Goal: Task Accomplishment & Management: Use online tool/utility

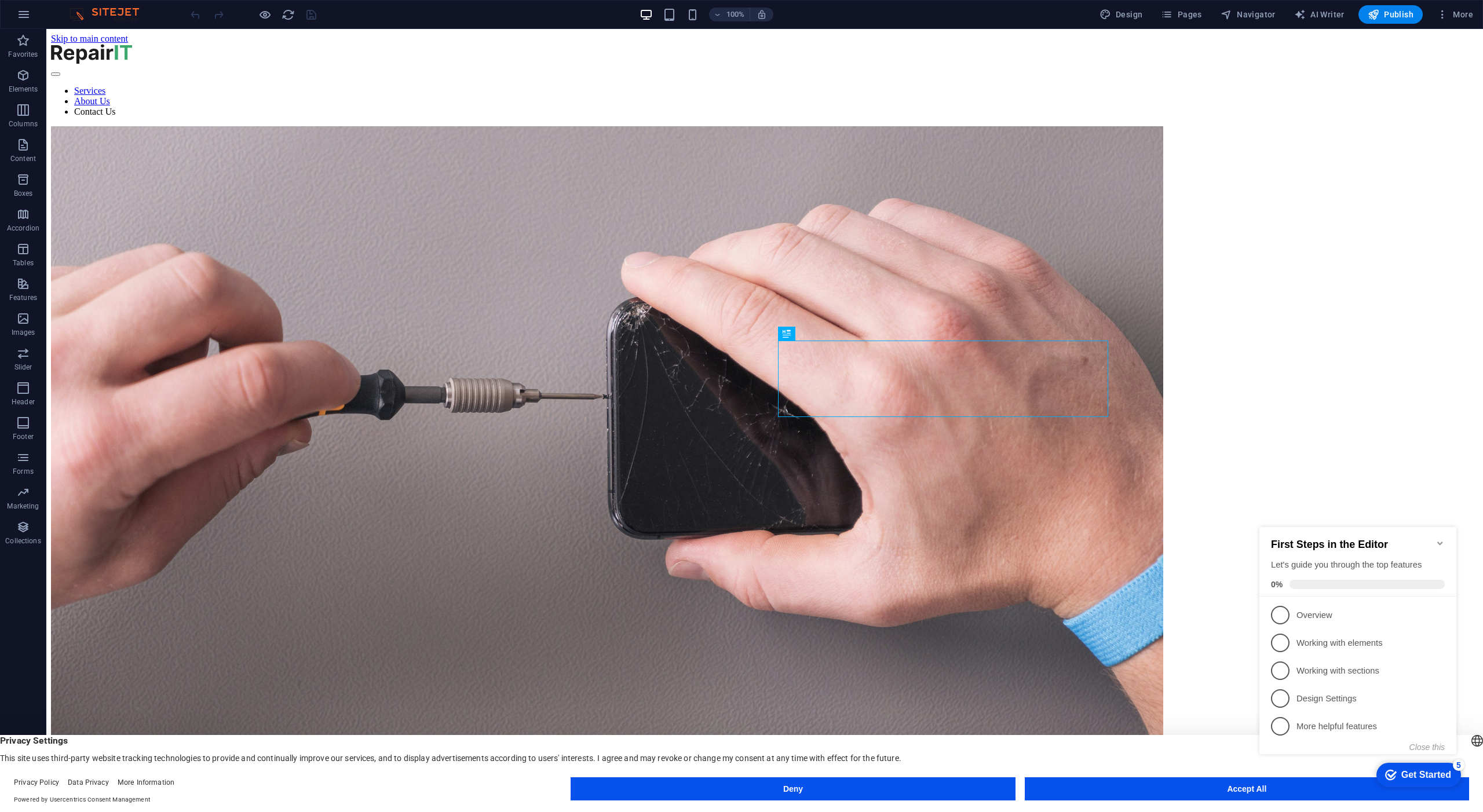
scroll to position [530, 0]
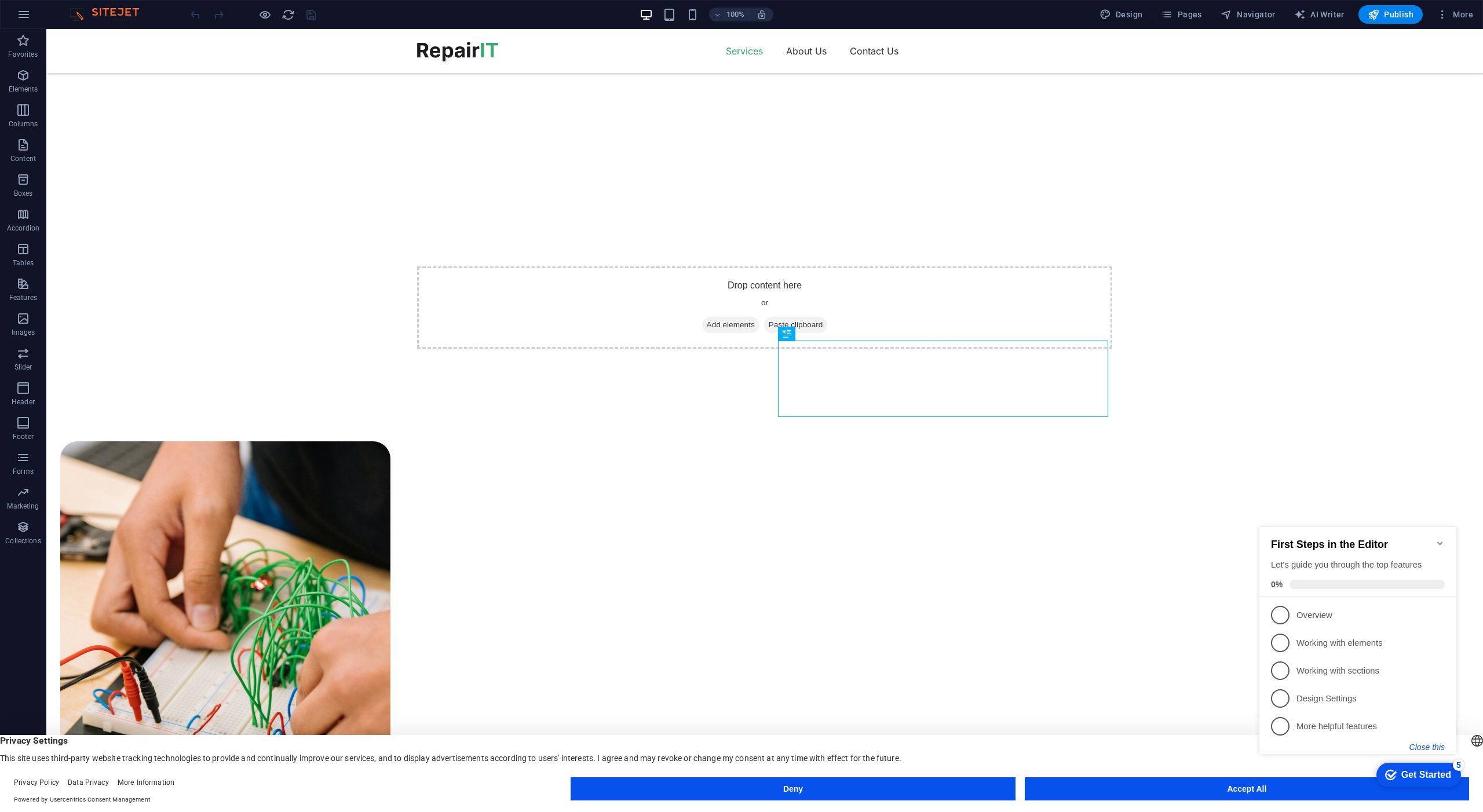
click at [1431, 745] on button "Close this" at bounding box center [1427, 747] width 35 height 9
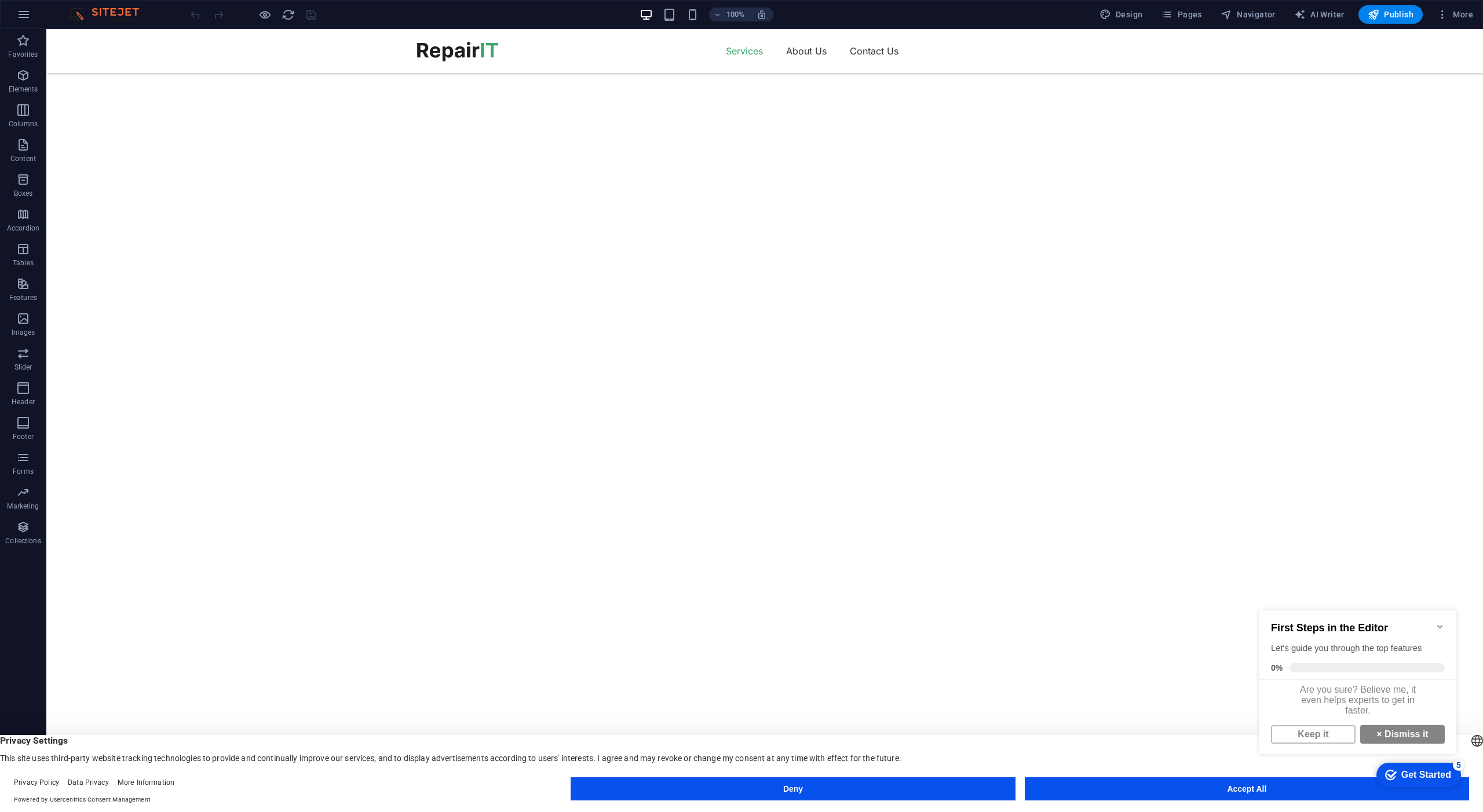
scroll to position [685, 0]
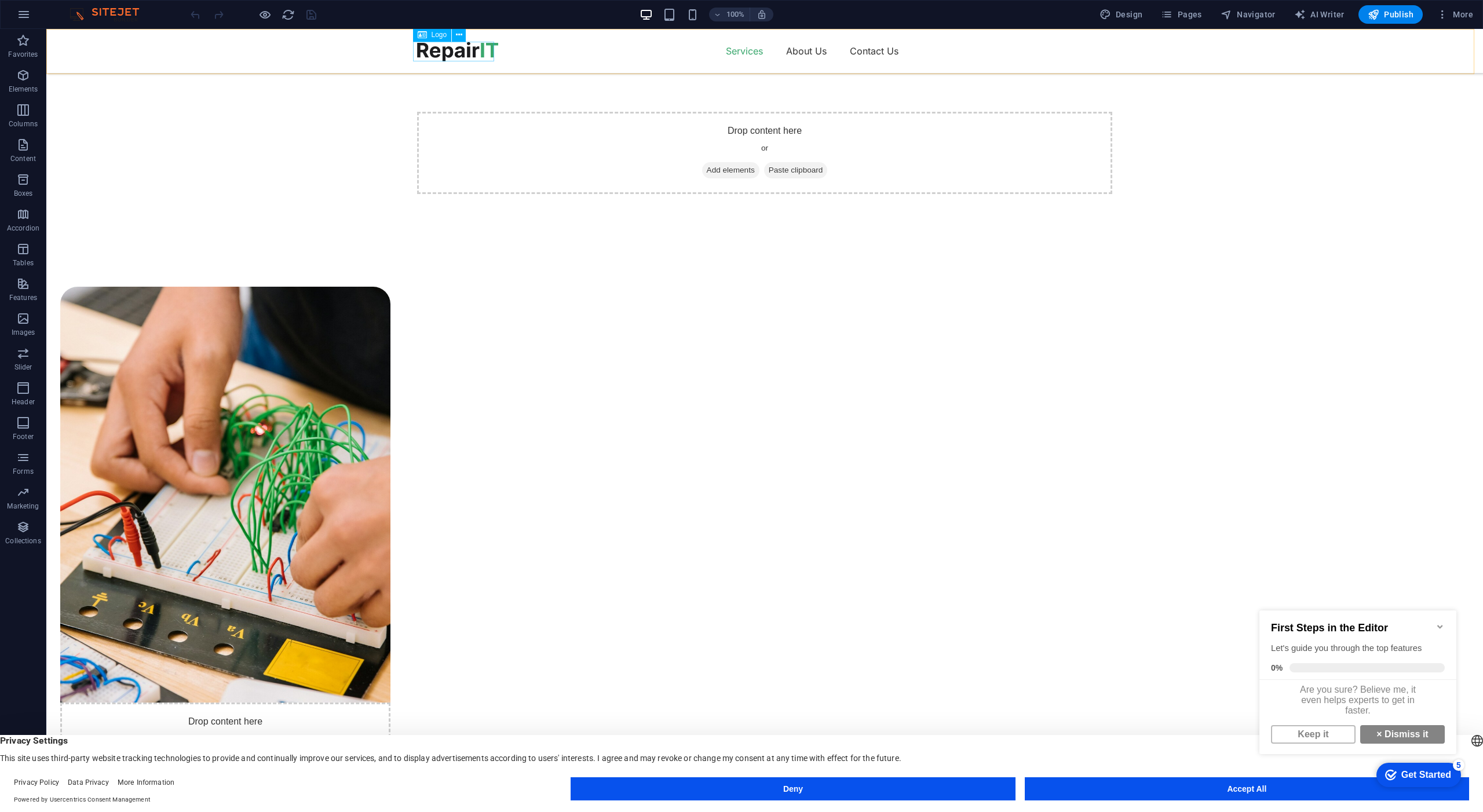
click at [455, 52] on div at bounding box center [458, 52] width 81 height 19
click at [460, 35] on icon at bounding box center [459, 35] width 7 height 12
click at [441, 35] on span "Logo" at bounding box center [440, 35] width 16 height 7
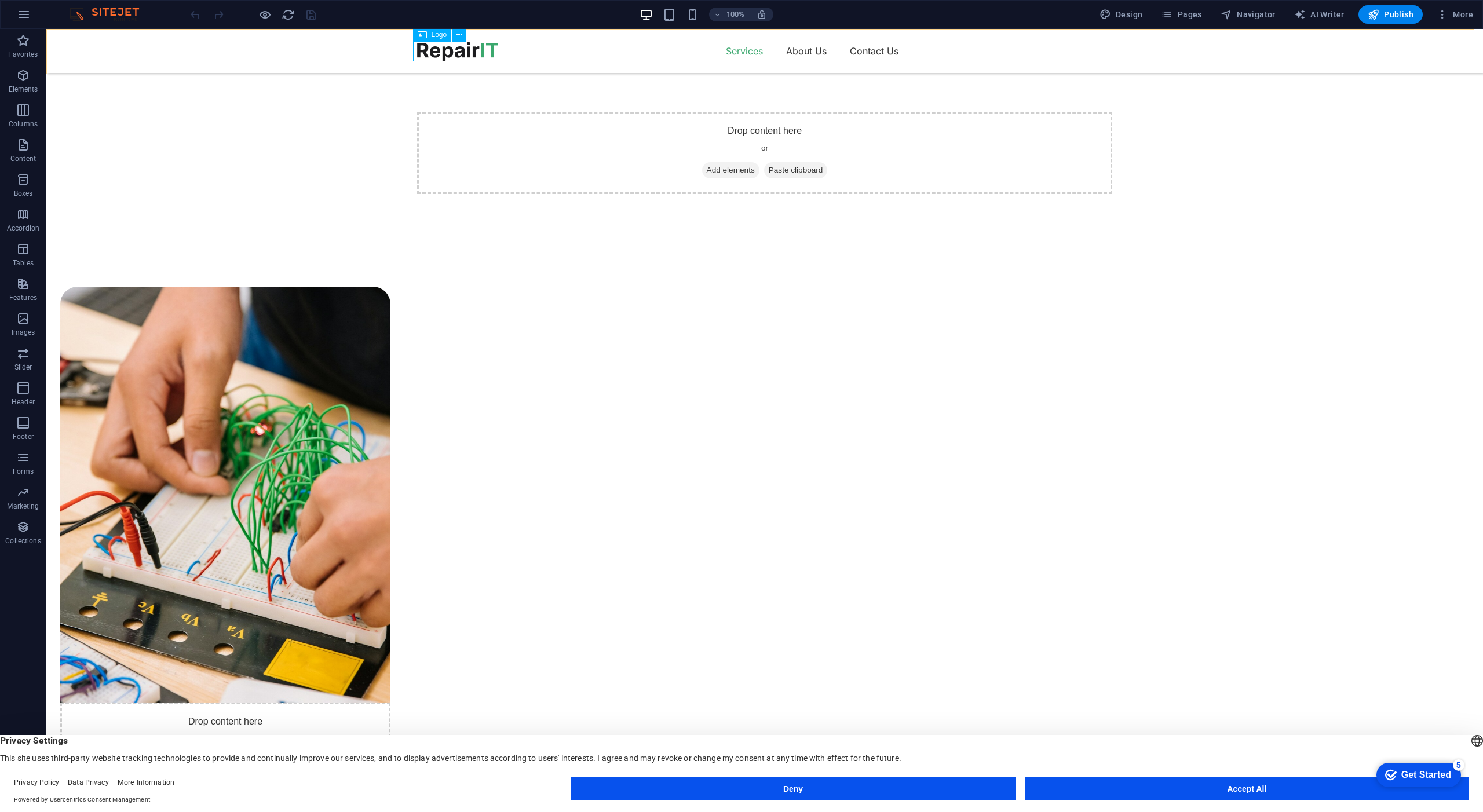
select select "px"
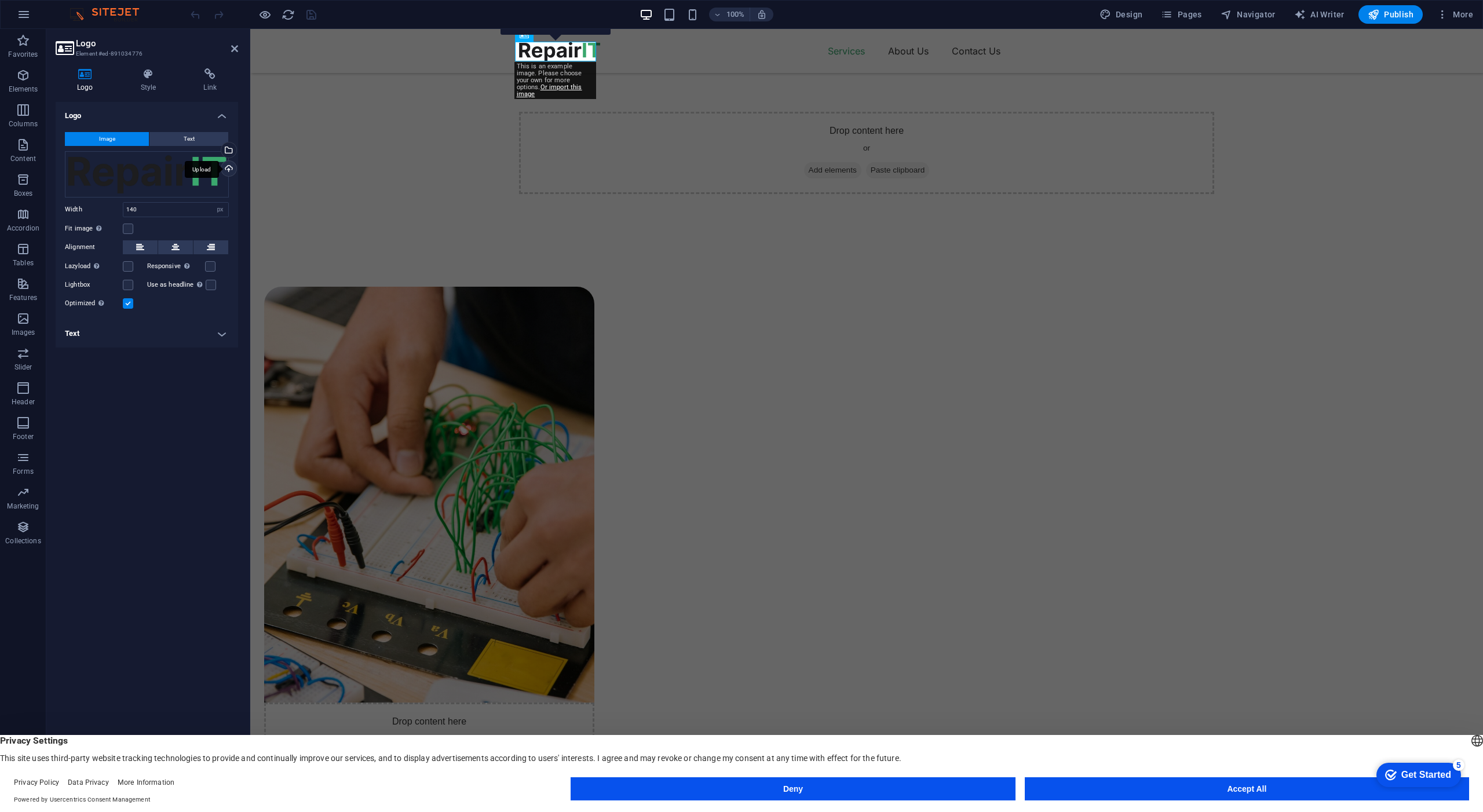
click at [228, 169] on div "Upload" at bounding box center [227, 170] width 18 height 18
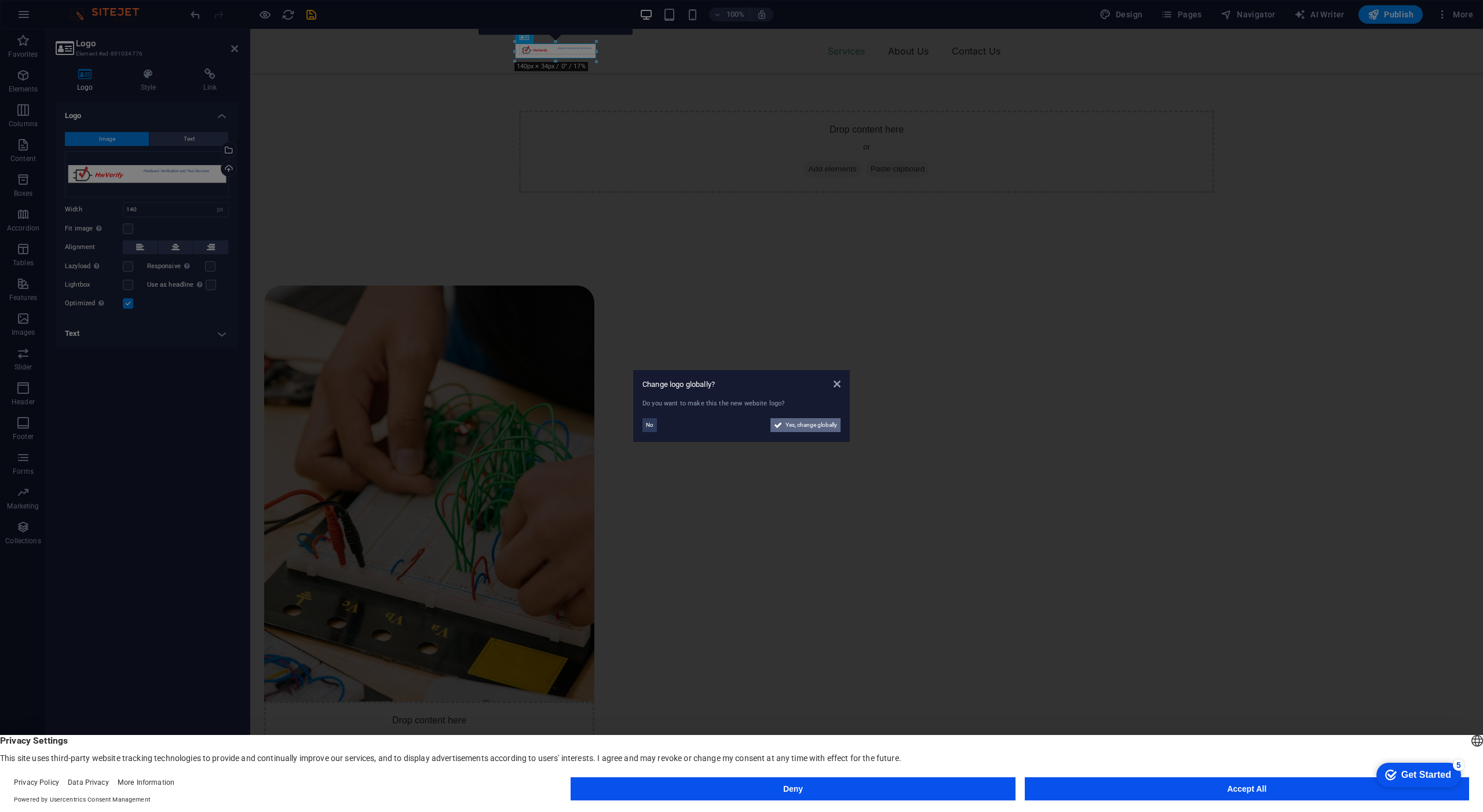
click at [796, 426] on span "Yes, change globally" at bounding box center [811, 425] width 52 height 14
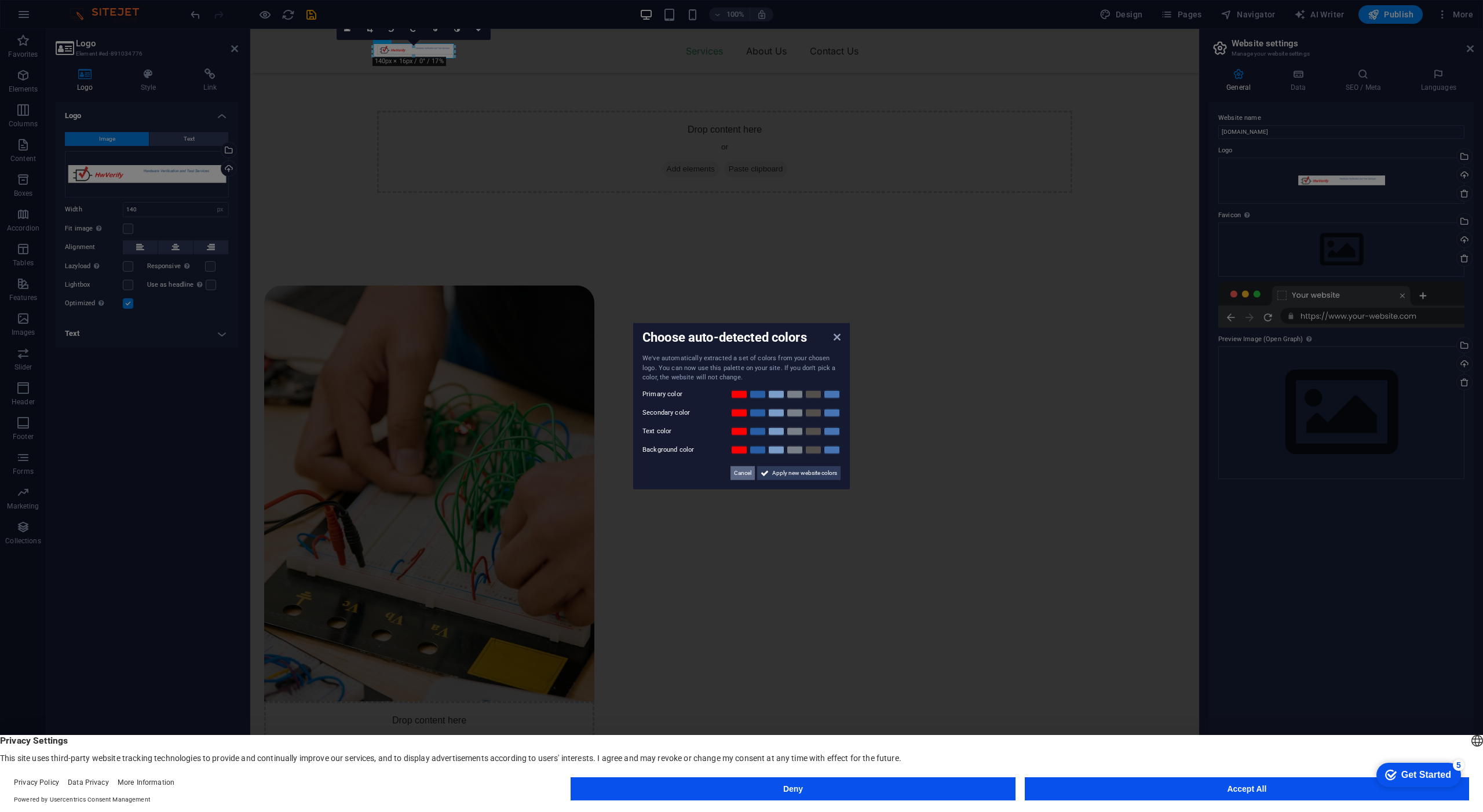
click at [738, 474] on span "Cancel" at bounding box center [743, 472] width 18 height 14
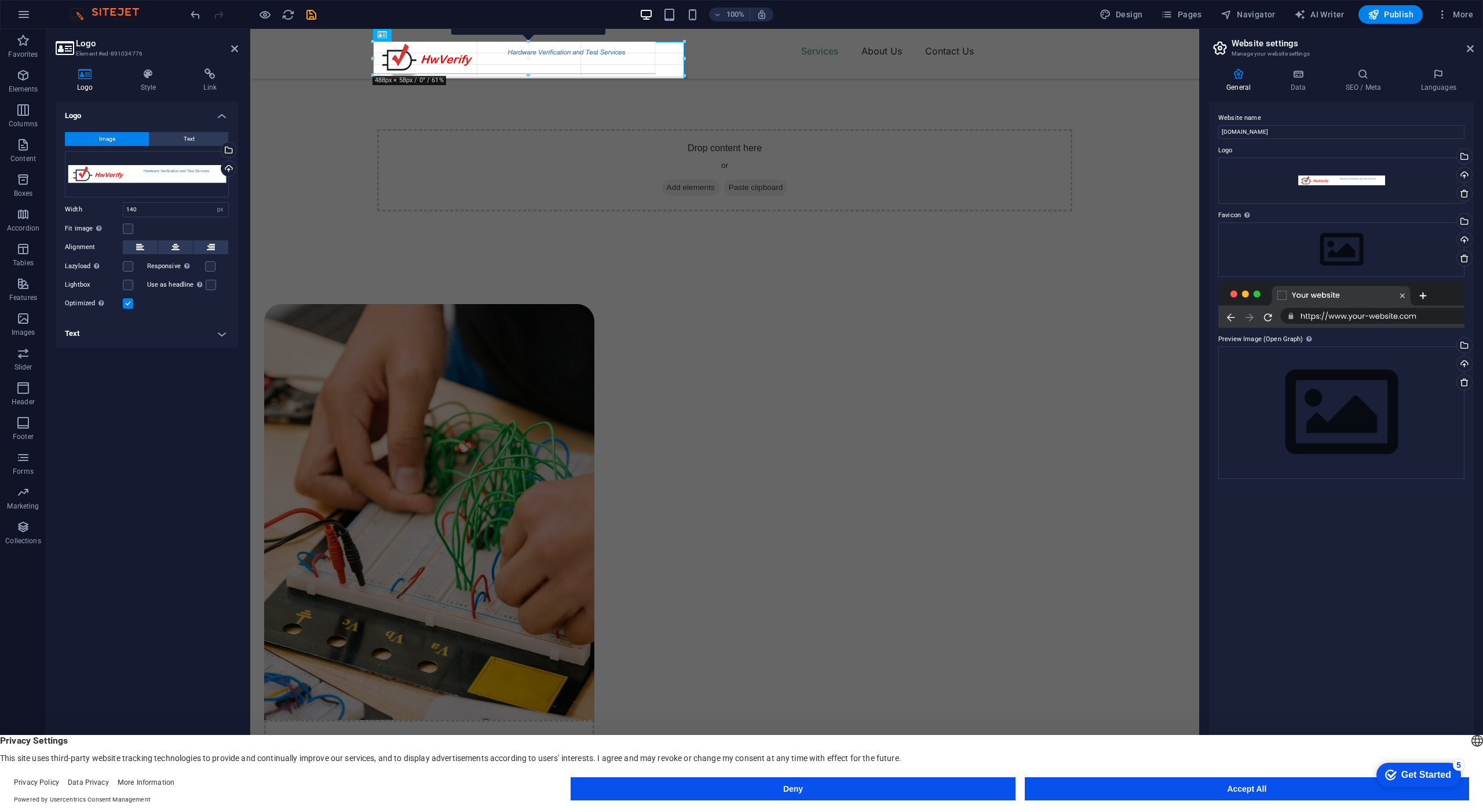
drag, startPoint x: 454, startPoint y: 58, endPoint x: 478, endPoint y: 85, distance: 36.1
type input "537"
click at [322, 210] on div "Drop content here or Add elements Paste clipboard OUR SERVICE Digital Design an…" at bounding box center [725, 820] width 949 height 1221
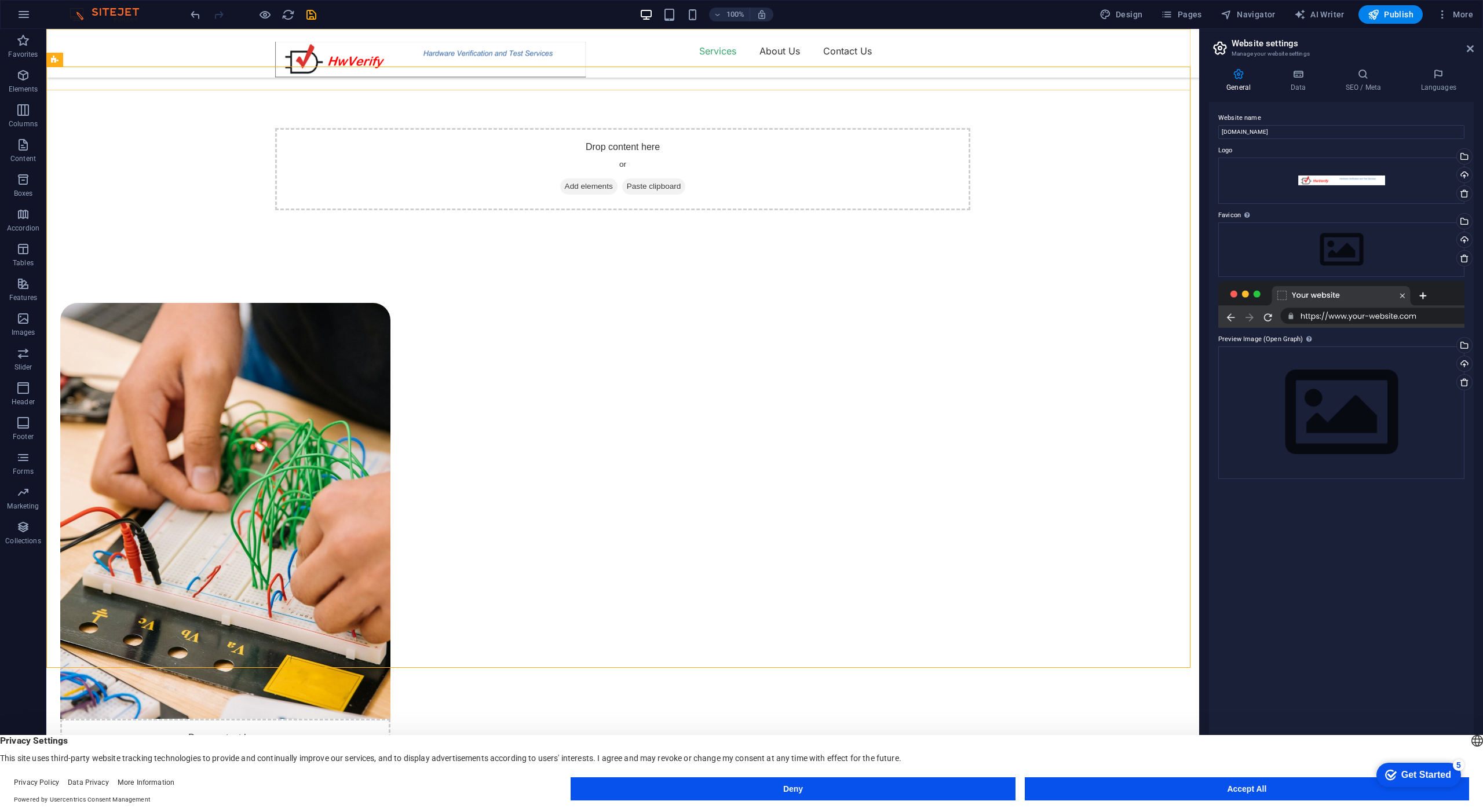
click at [176, 64] on div "Services About Us Contact Us" at bounding box center [623, 53] width 1153 height 48
click at [64, 58] on div "Services About Us Contact Us" at bounding box center [623, 53] width 1153 height 48
click at [60, 59] on div "Services About Us Contact Us" at bounding box center [623, 53] width 1153 height 48
click at [390, 57] on div at bounding box center [430, 59] width 311 height 36
click at [312, 18] on icon "save" at bounding box center [312, 15] width 13 height 13
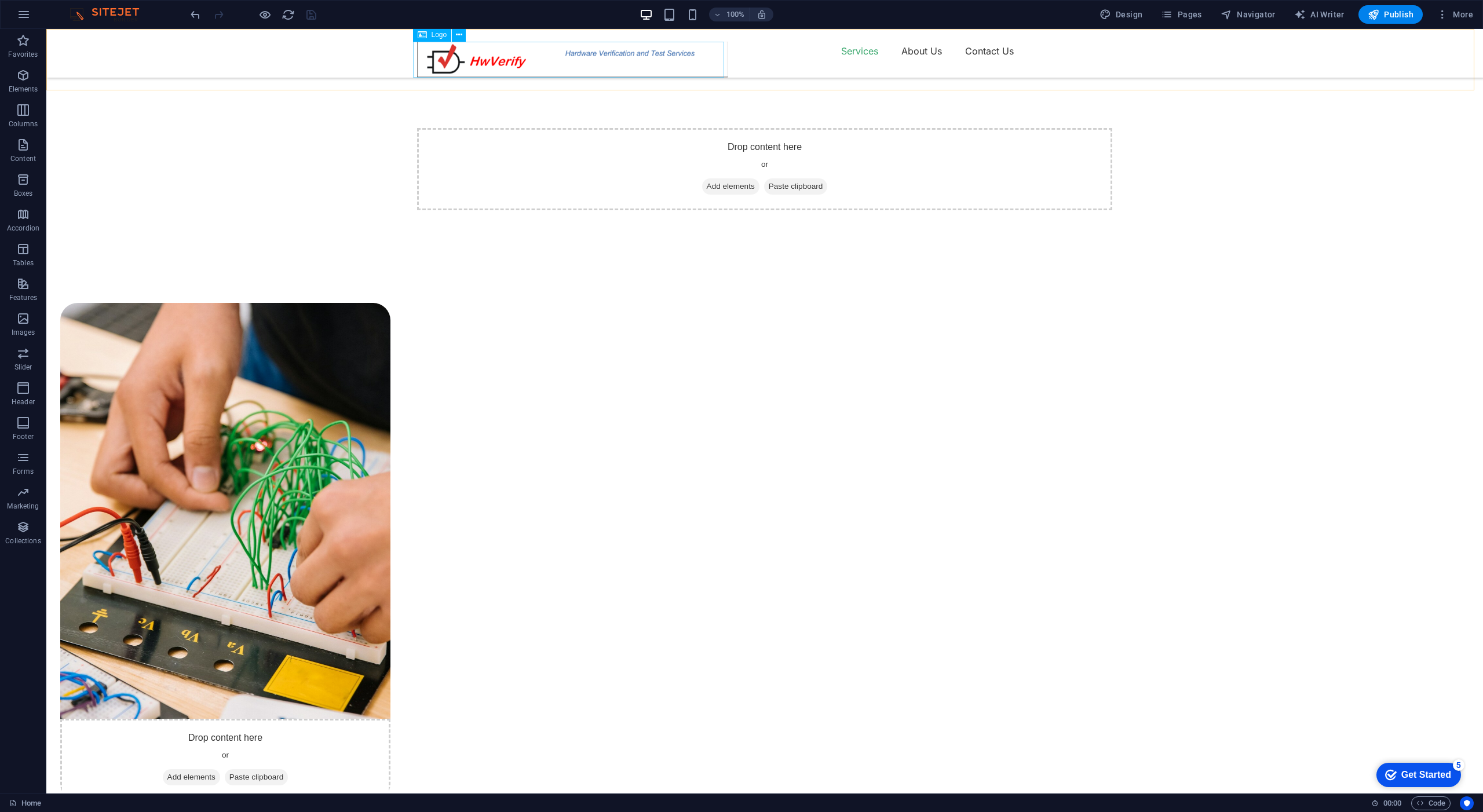
click at [467, 58] on div at bounding box center [572, 59] width 311 height 36
select select "px"
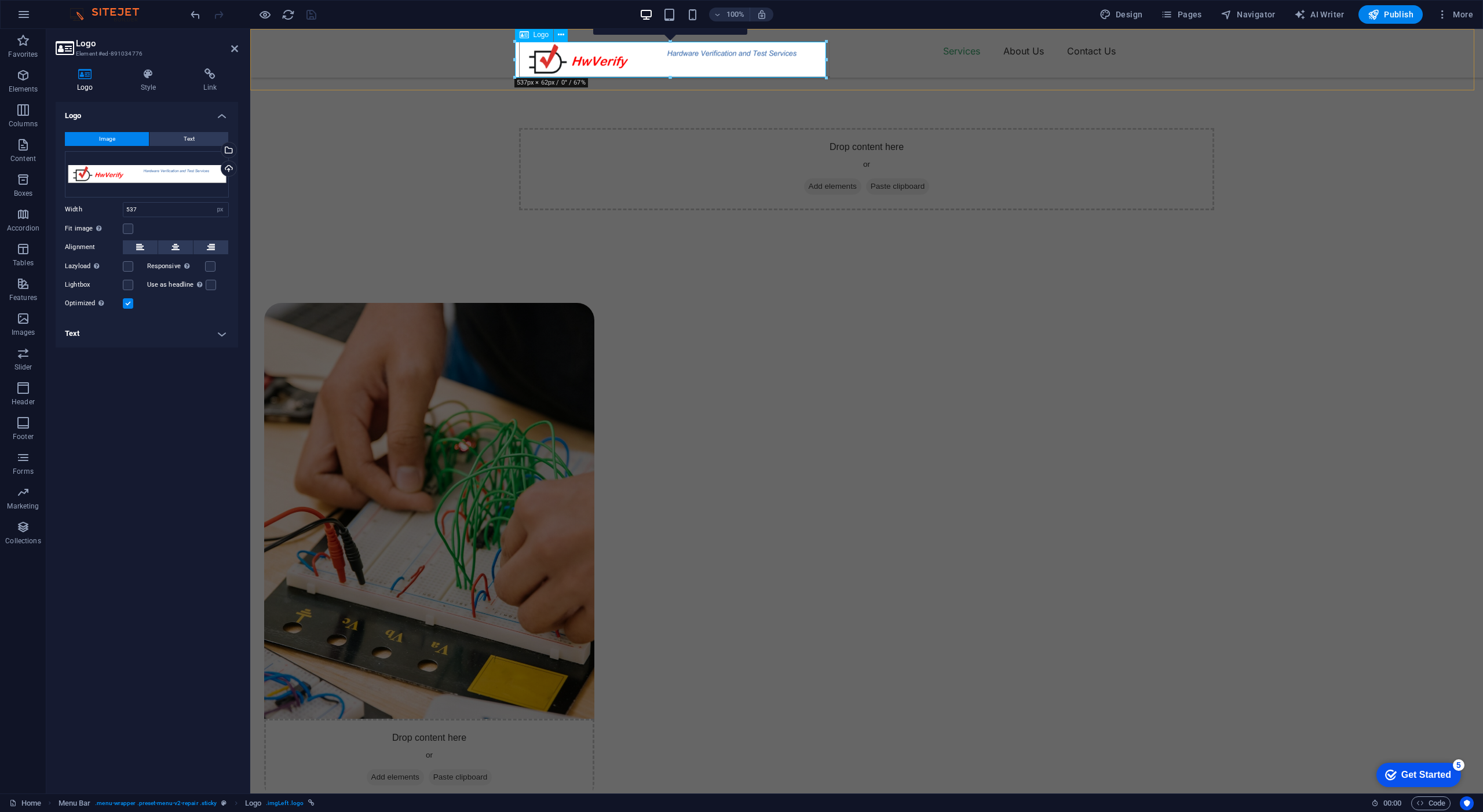
click at [523, 35] on icon at bounding box center [524, 35] width 9 height 14
click at [229, 169] on div "Upload" at bounding box center [227, 170] width 18 height 18
click at [230, 169] on div "Upload" at bounding box center [227, 170] width 18 height 18
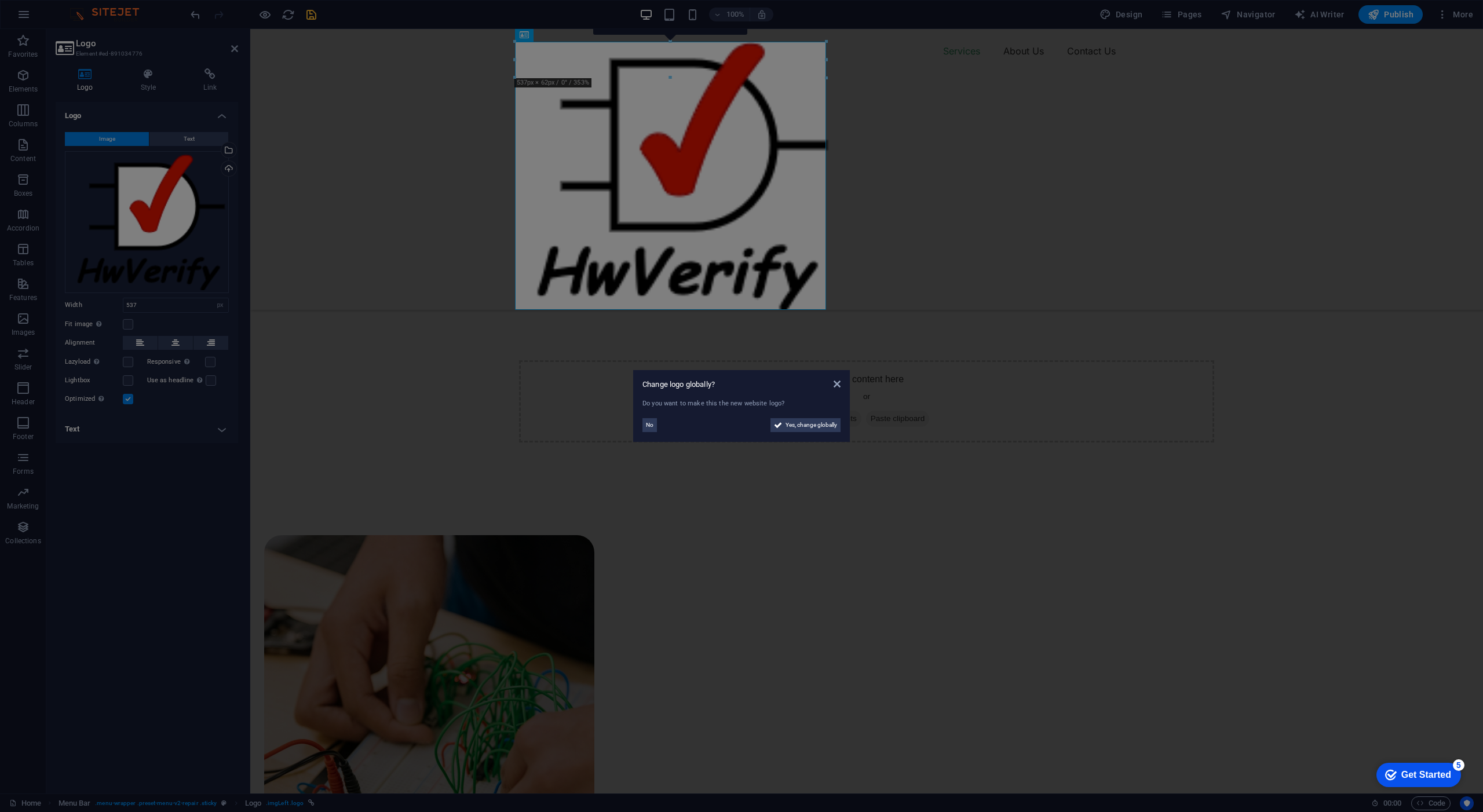
click at [751, 267] on aside "Change logo globally? Do you want to make this the new website logo? No Yes, ch…" at bounding box center [742, 406] width 1483 height 812
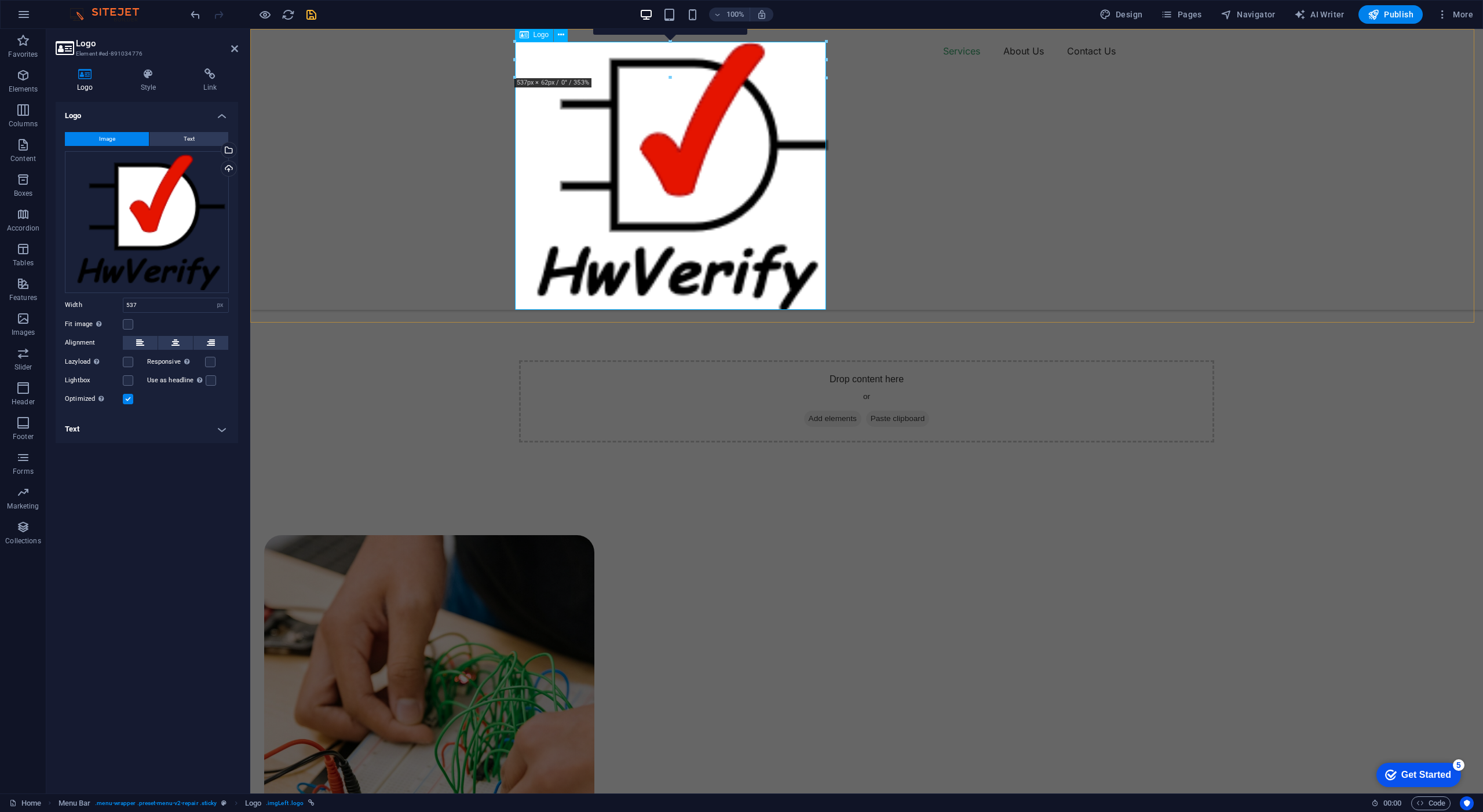
click at [756, 270] on div at bounding box center [674, 176] width 311 height 268
click at [825, 305] on div at bounding box center [674, 176] width 311 height 268
click at [133, 328] on div "Fit image Automatically fit image to a fixed width and height" at bounding box center [147, 324] width 164 height 14
click at [130, 327] on label at bounding box center [128, 324] width 10 height 10
click at [0, 0] on input "Fit image Automatically fit image to a fixed width and height" at bounding box center [0, 0] width 0 height 0
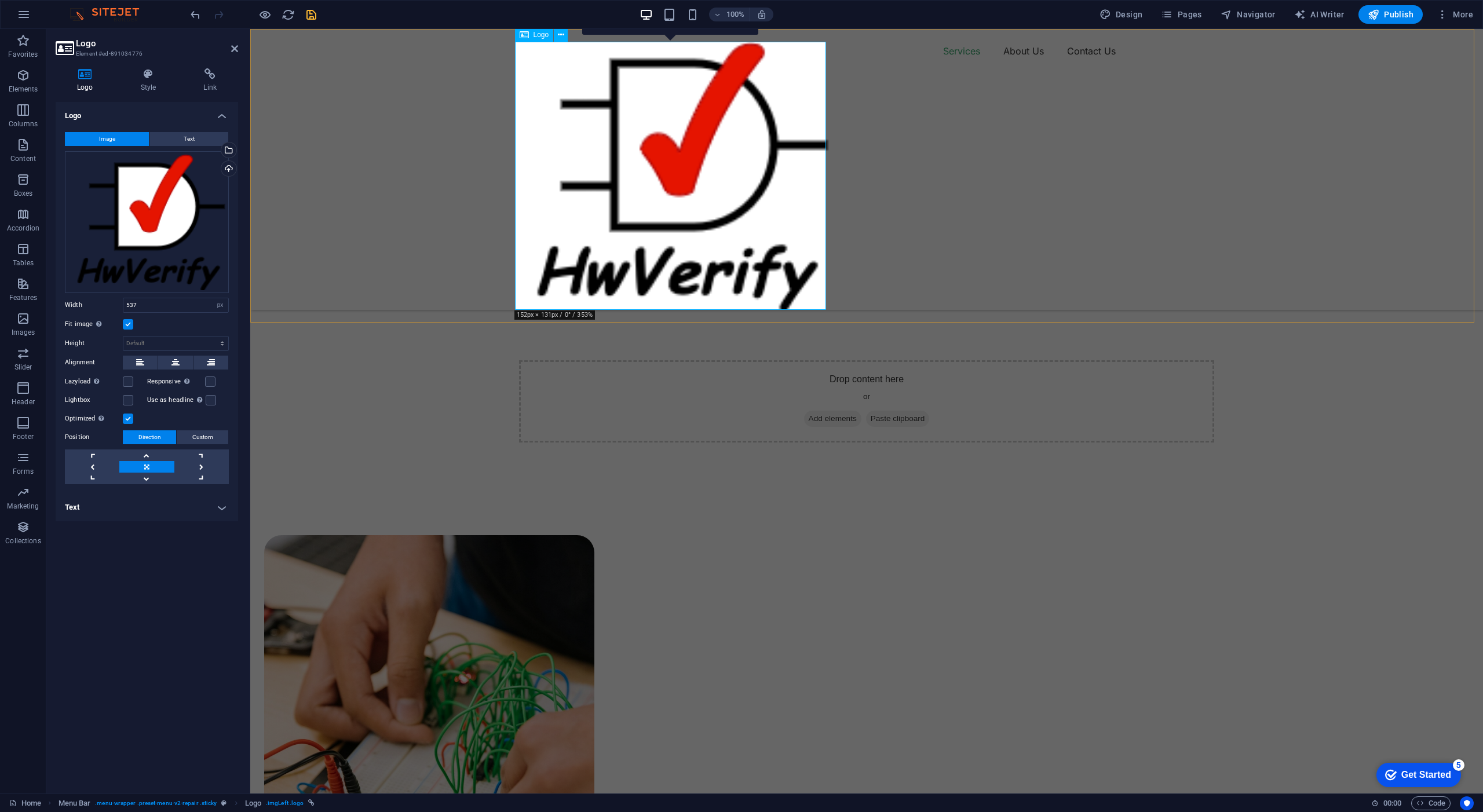
click at [608, 241] on div at bounding box center [674, 176] width 311 height 268
click at [552, 309] on div at bounding box center [674, 176] width 311 height 268
click at [141, 305] on input "537" at bounding box center [176, 305] width 105 height 14
type input "5"
type input "100"
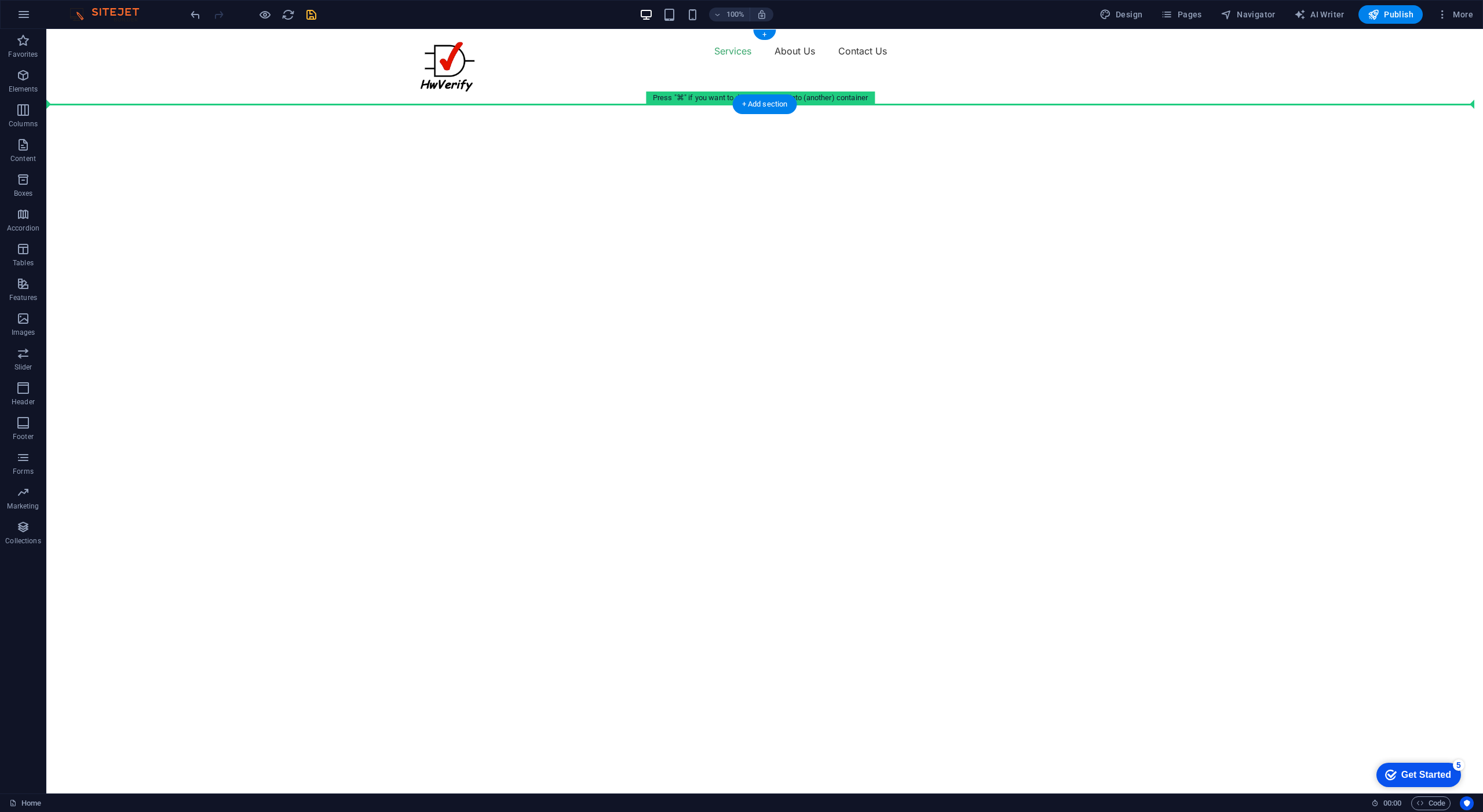
drag, startPoint x: 104, startPoint y: 89, endPoint x: 66, endPoint y: 55, distance: 51.0
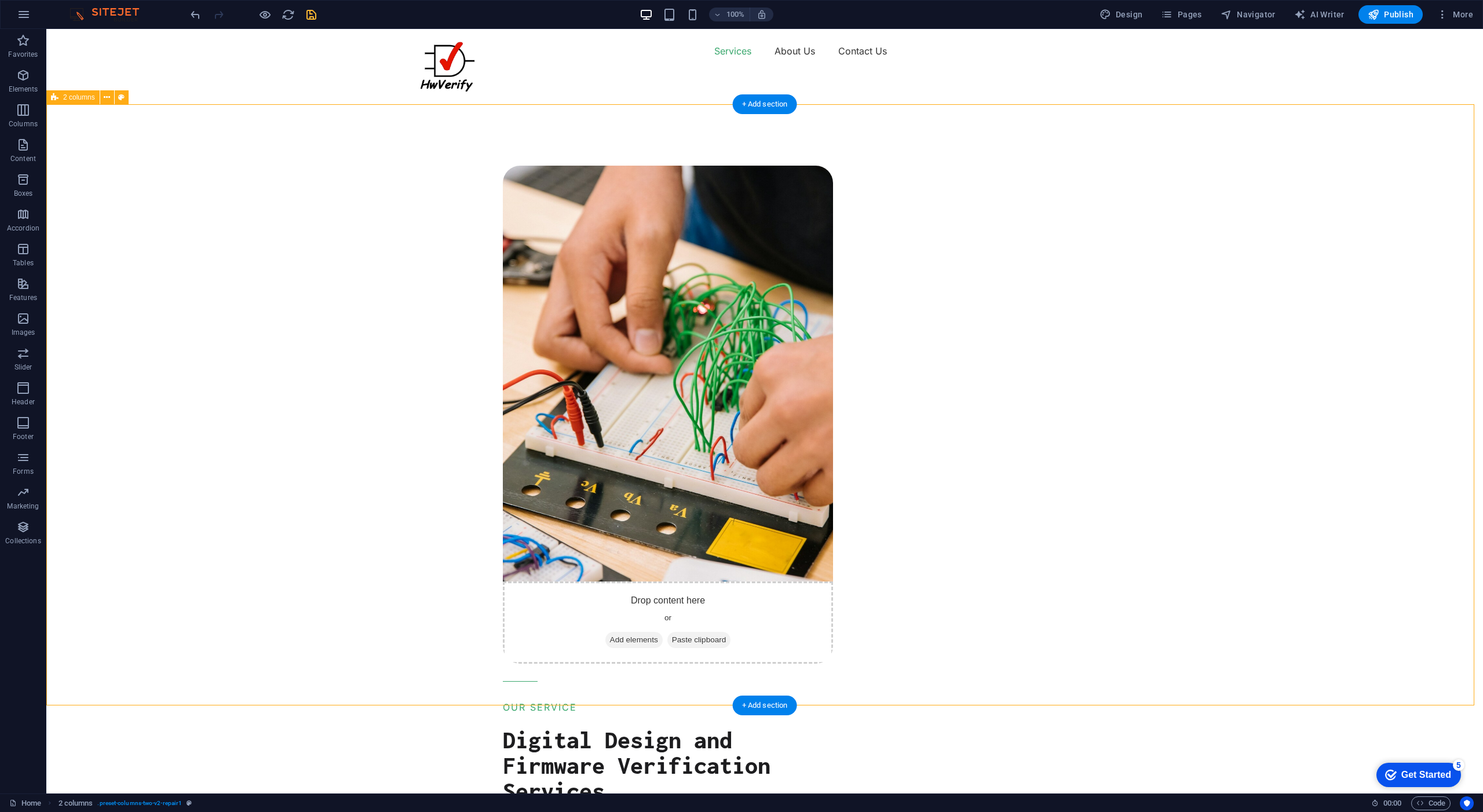
click at [489, 155] on div "Drop content here or Add elements Paste clipboard OUR SERVICE Digital Design an…" at bounding box center [986, 683] width 994 height 1221
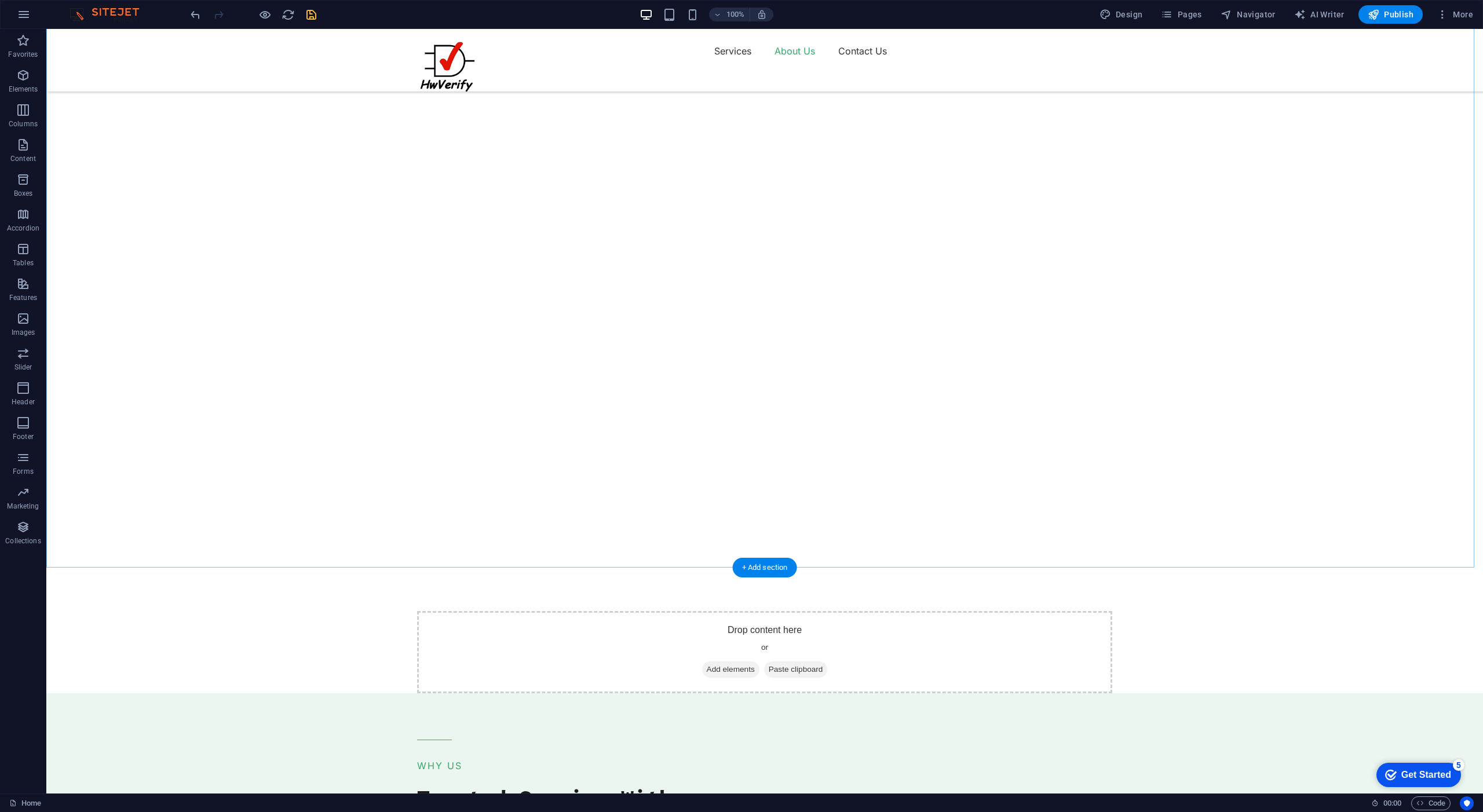
scroll to position [1437, 0]
select select "px"
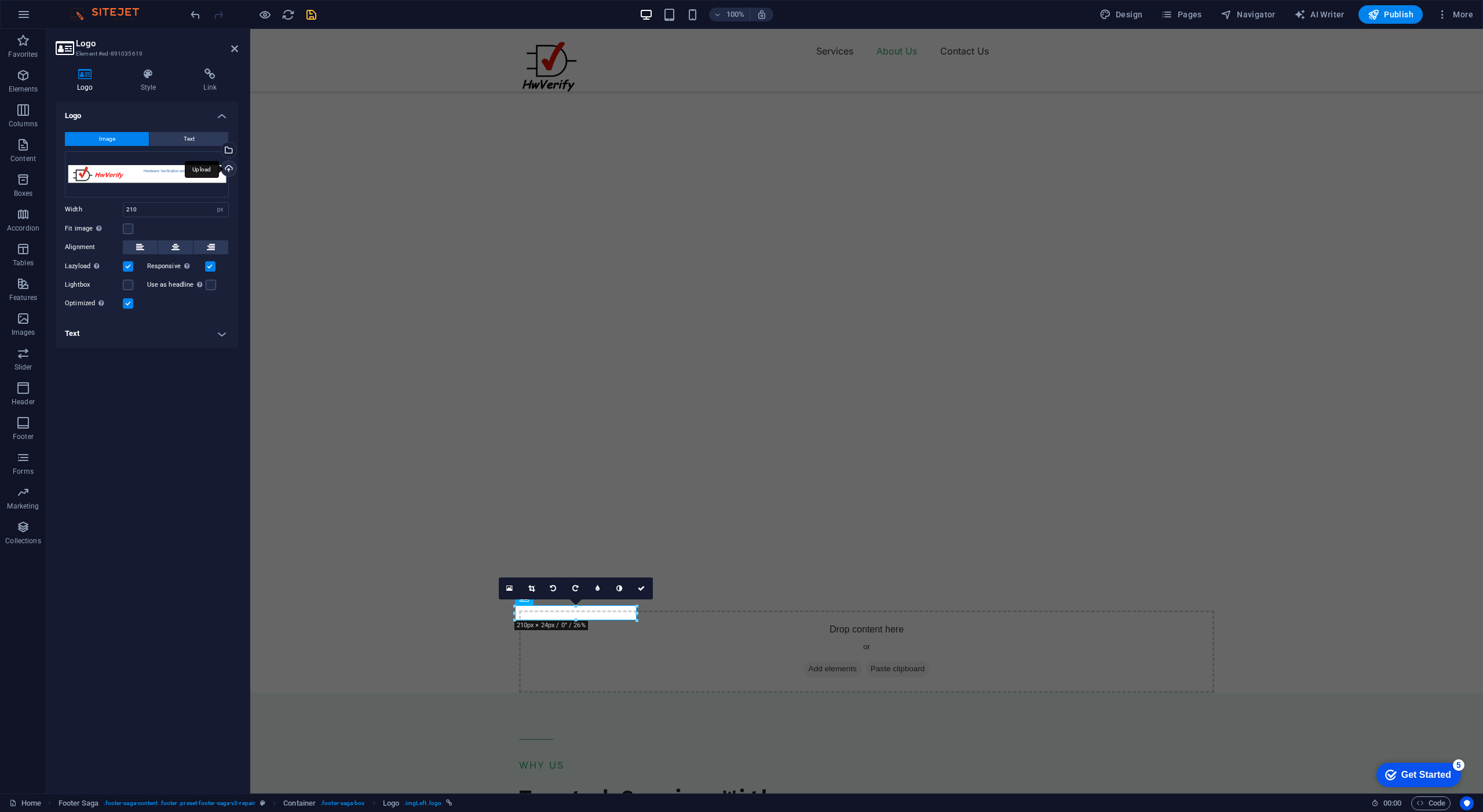
click at [228, 165] on div "Upload" at bounding box center [227, 170] width 18 height 18
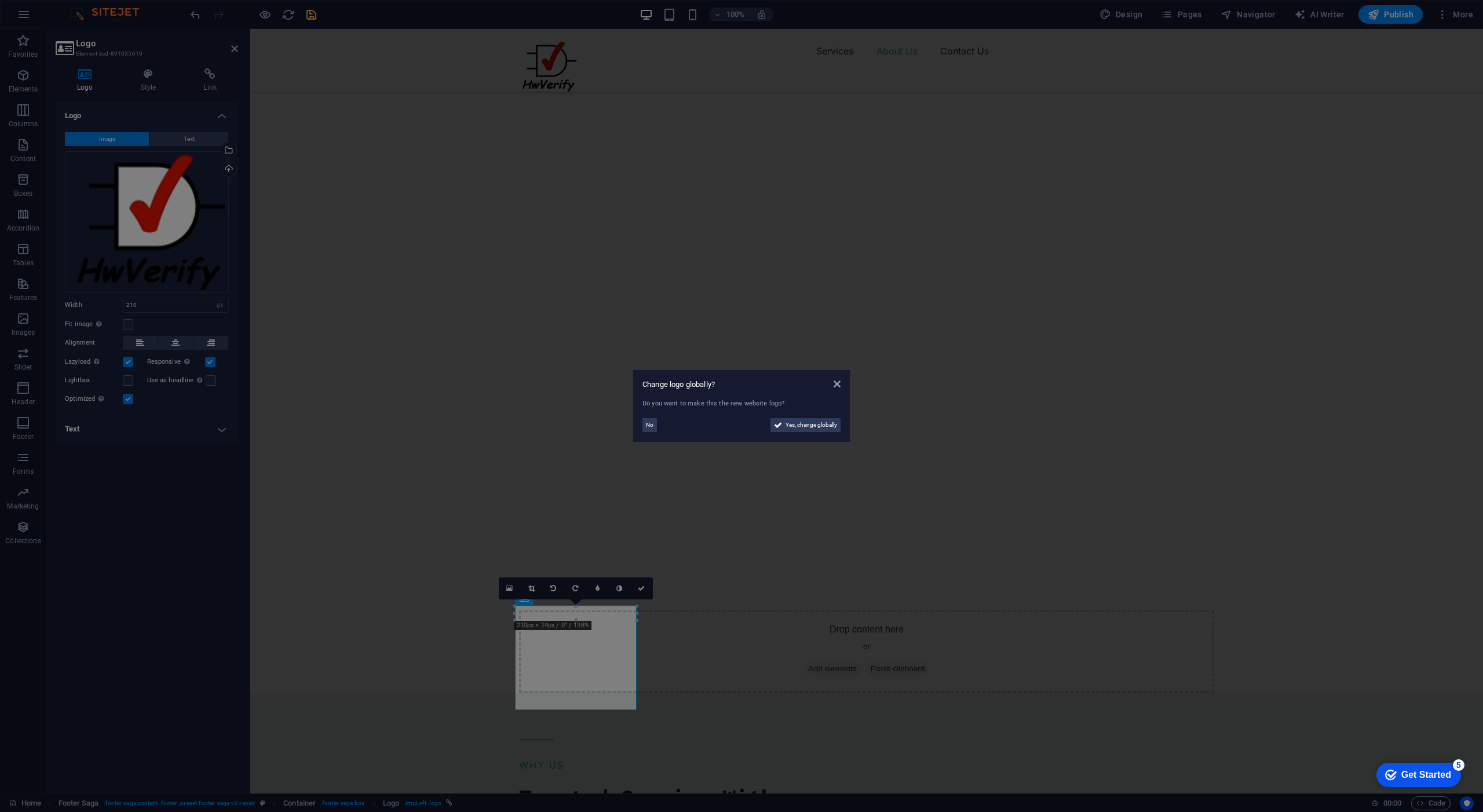
click at [158, 303] on aside "Change logo globally? Do you want to make this the new website logo? No Yes, ch…" at bounding box center [742, 406] width 1483 height 812
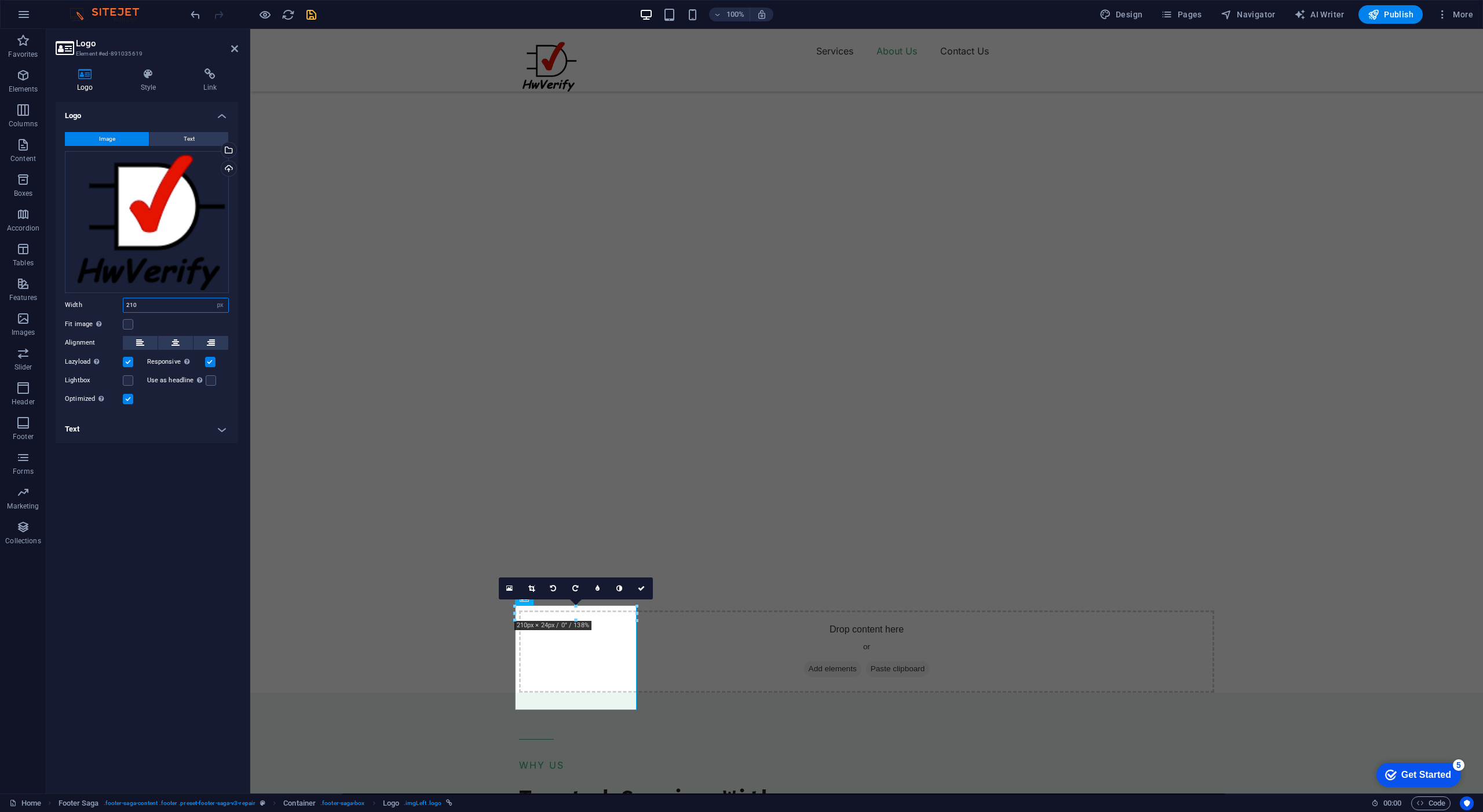
click at [158, 303] on input "210" at bounding box center [176, 305] width 105 height 14
type input "100"
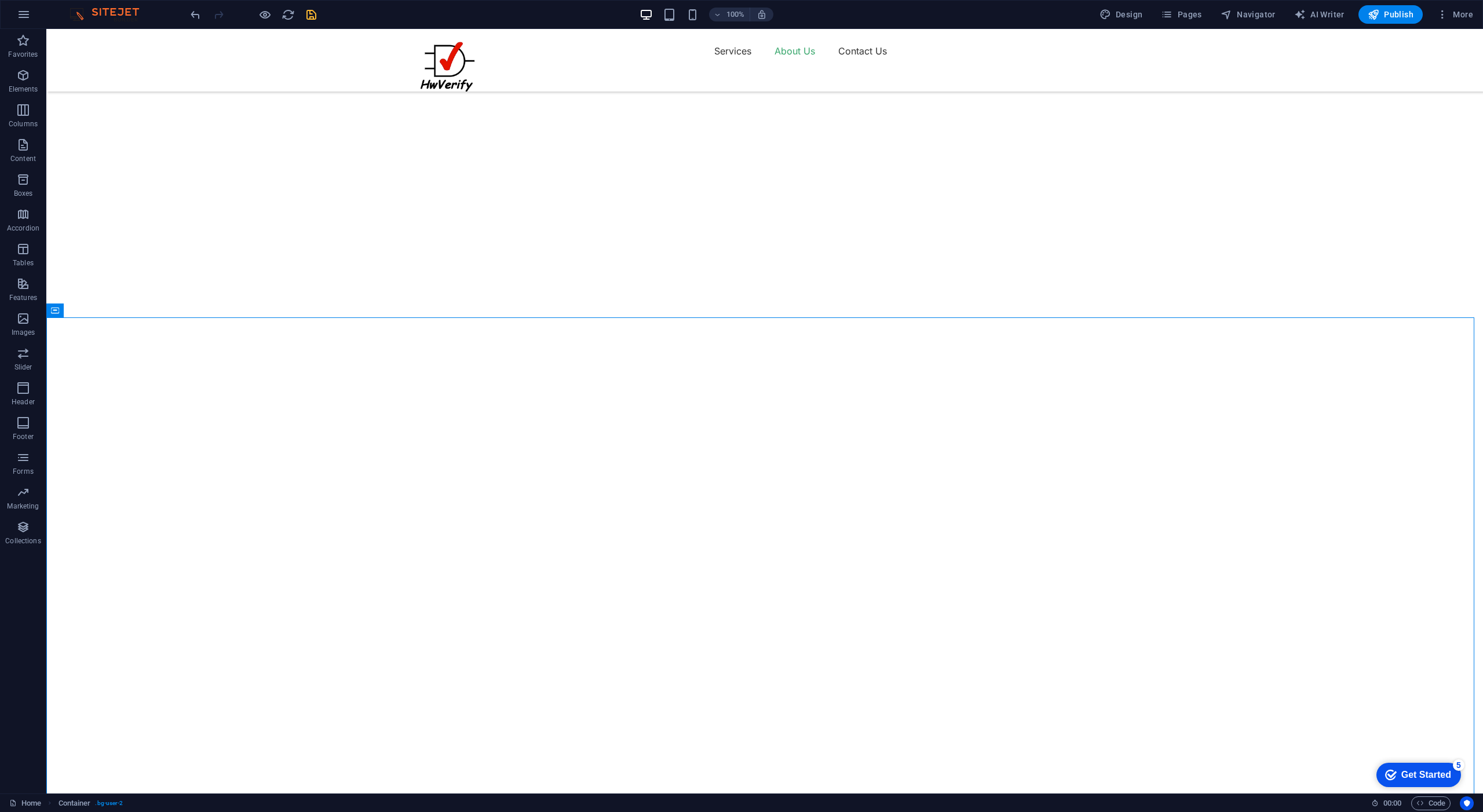
scroll to position [1443, 0]
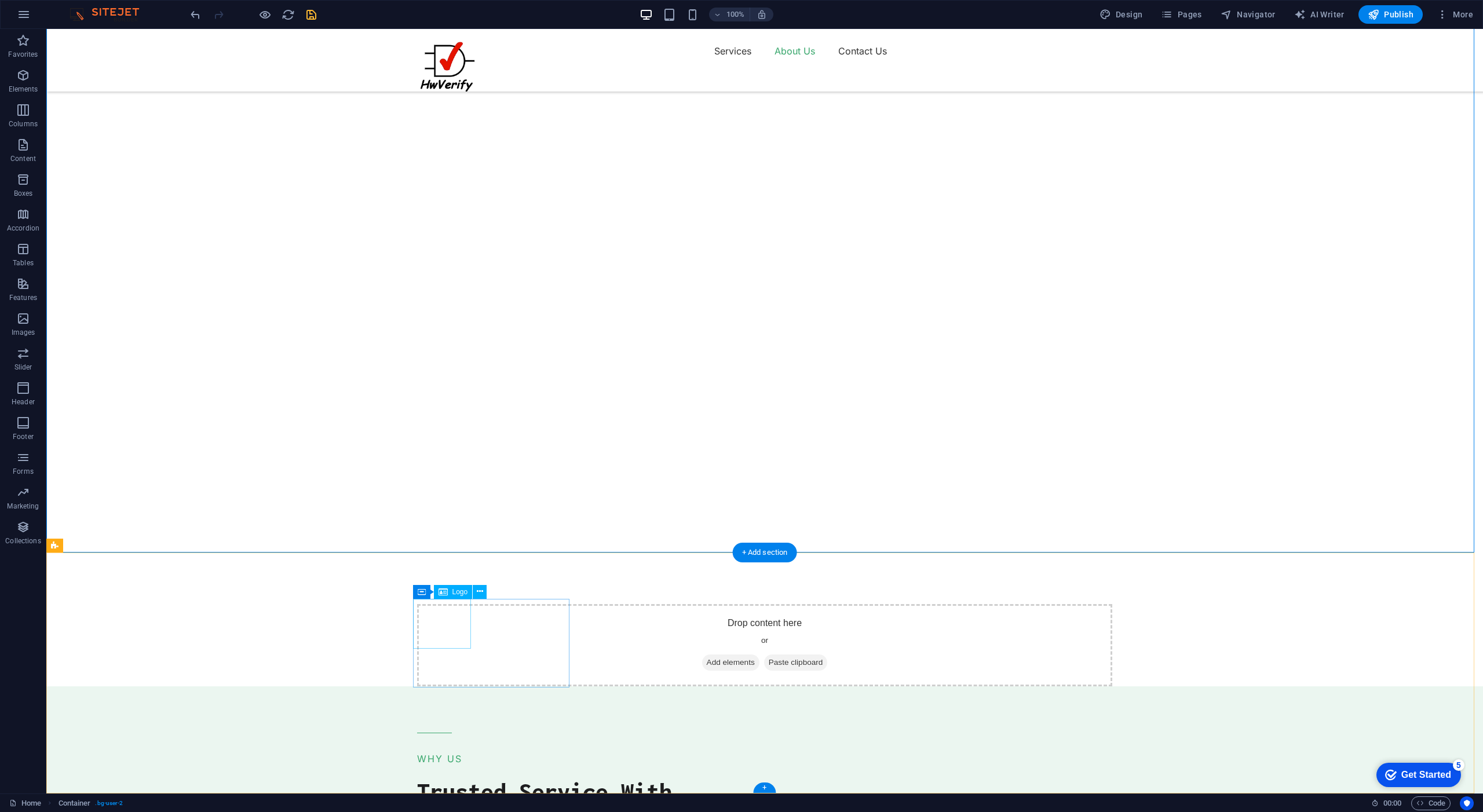
select select "px"
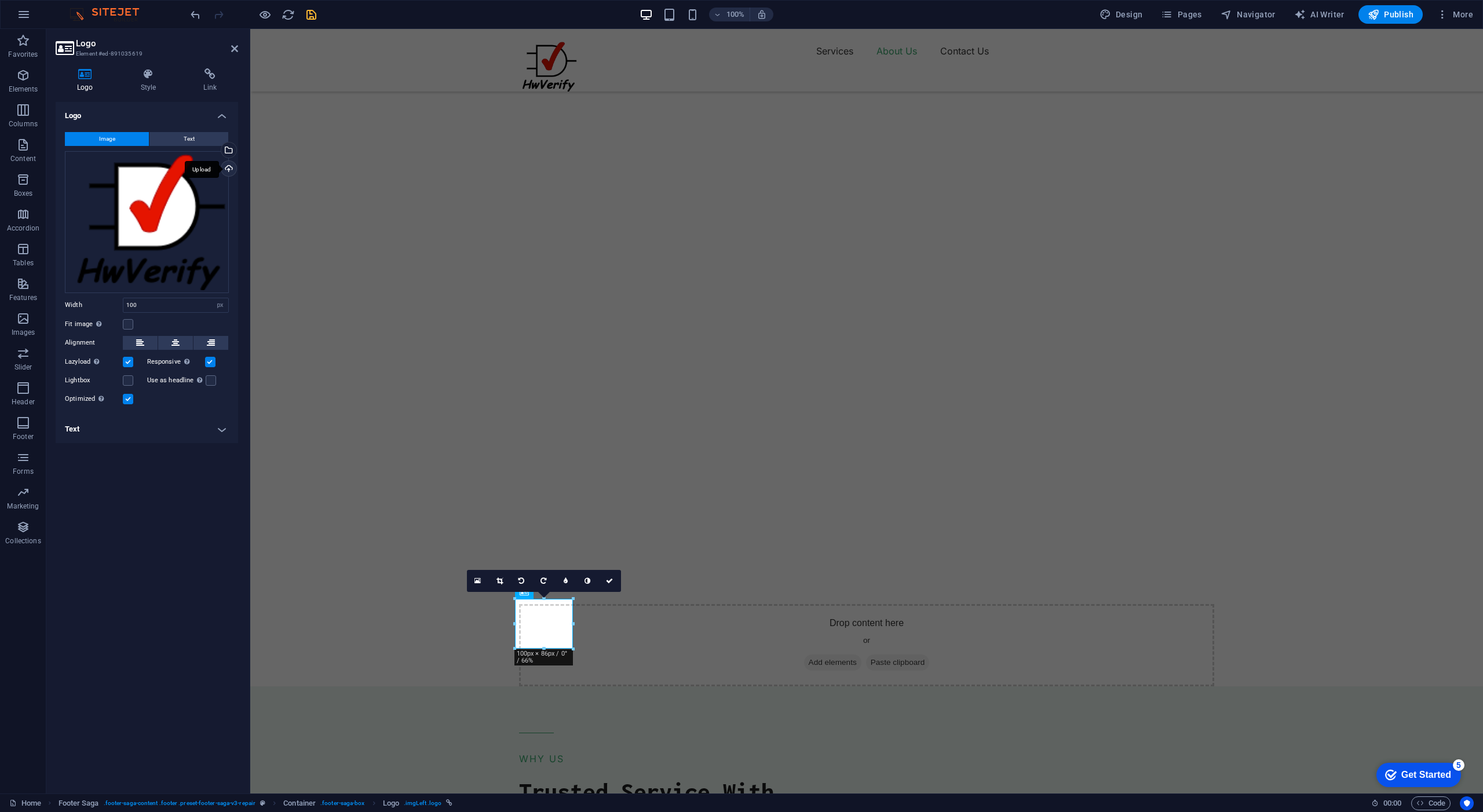
click at [229, 168] on div "Upload" at bounding box center [227, 170] width 18 height 18
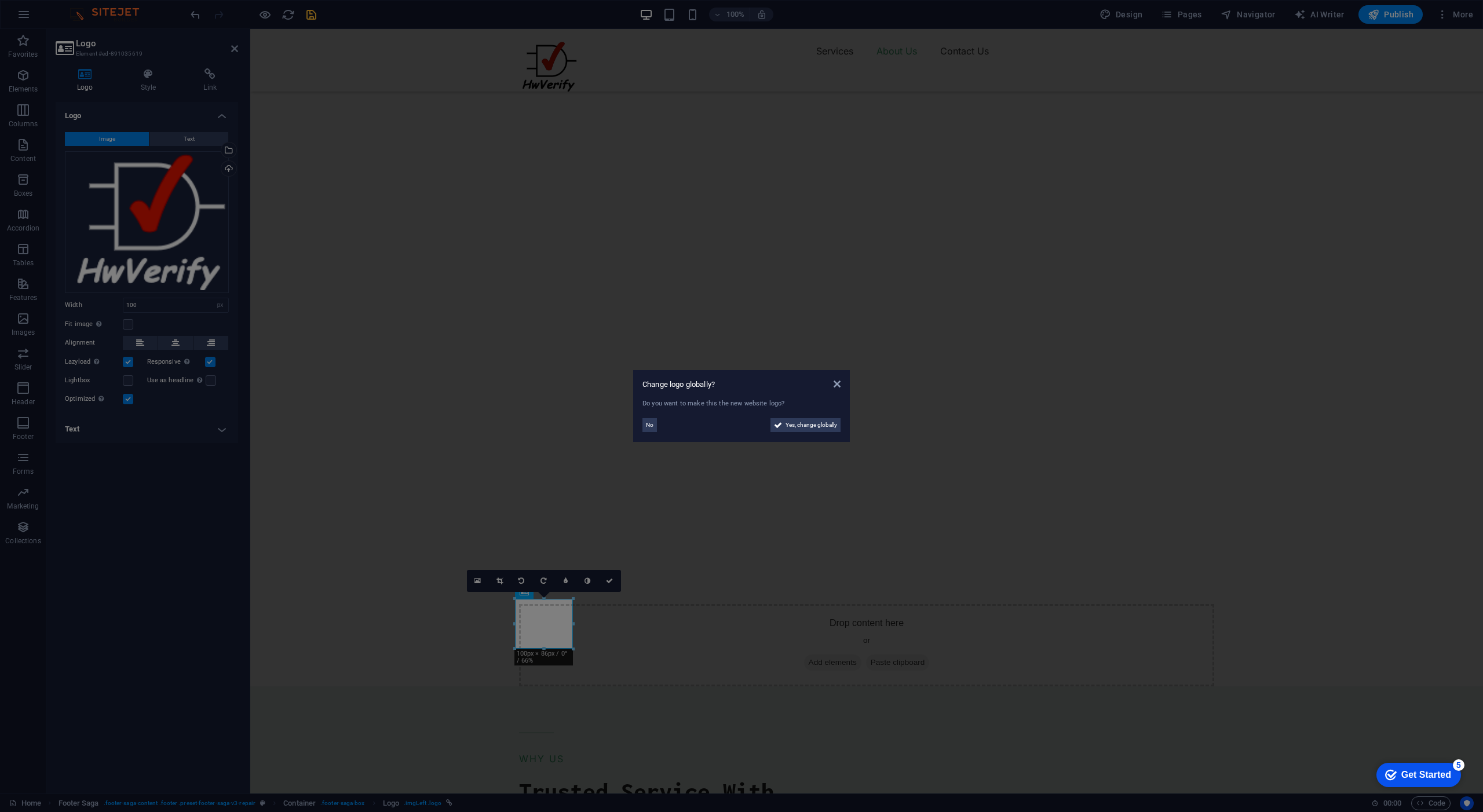
click at [325, 566] on aside "Change logo globally? Do you want to make this the new website logo? No Yes, ch…" at bounding box center [742, 406] width 1483 height 812
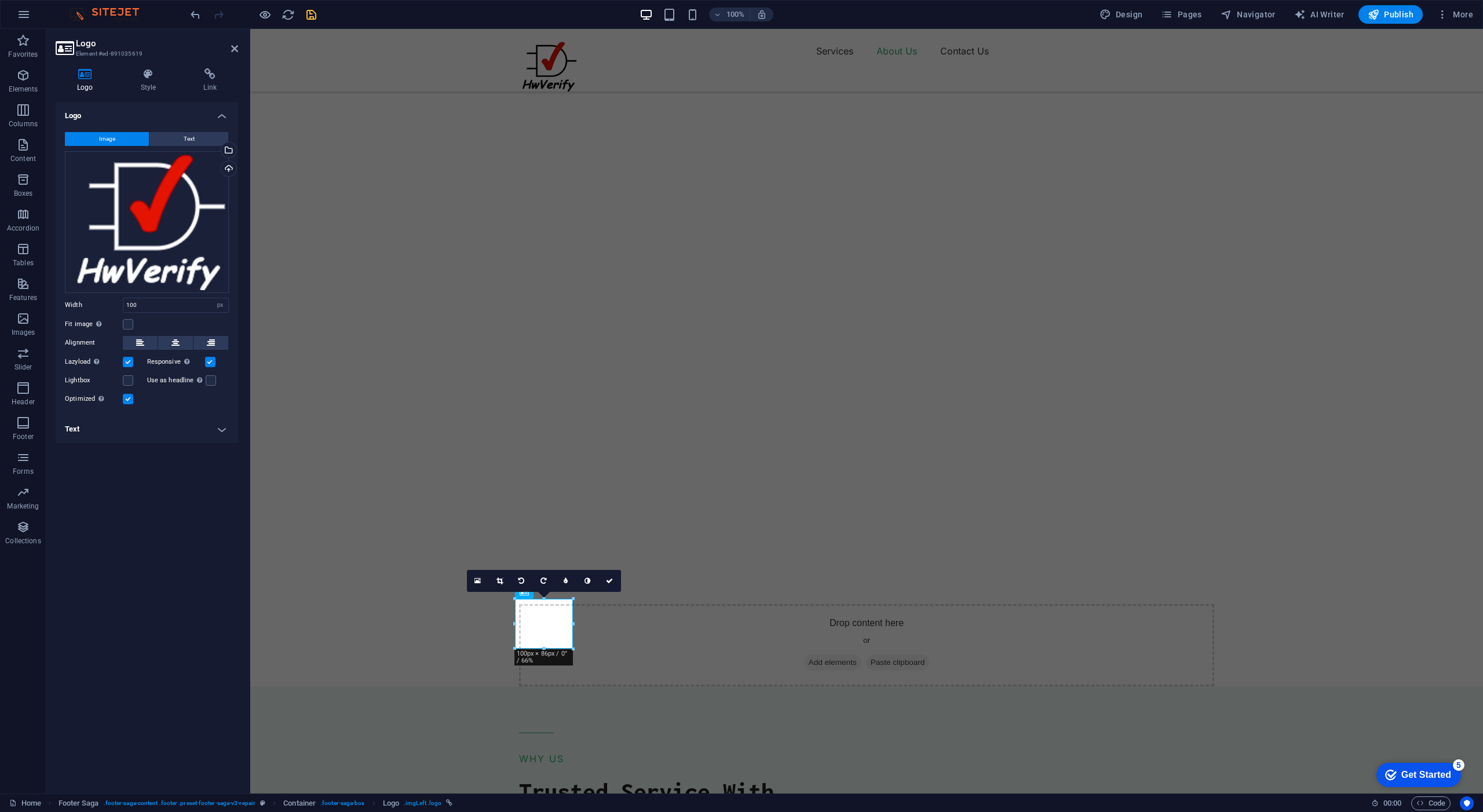
click at [163, 514] on div "Logo Image Text Drag files here, click to choose files or select files from Fil…" at bounding box center [147, 443] width 182 height 682
click at [312, 18] on icon "save" at bounding box center [312, 15] width 13 height 13
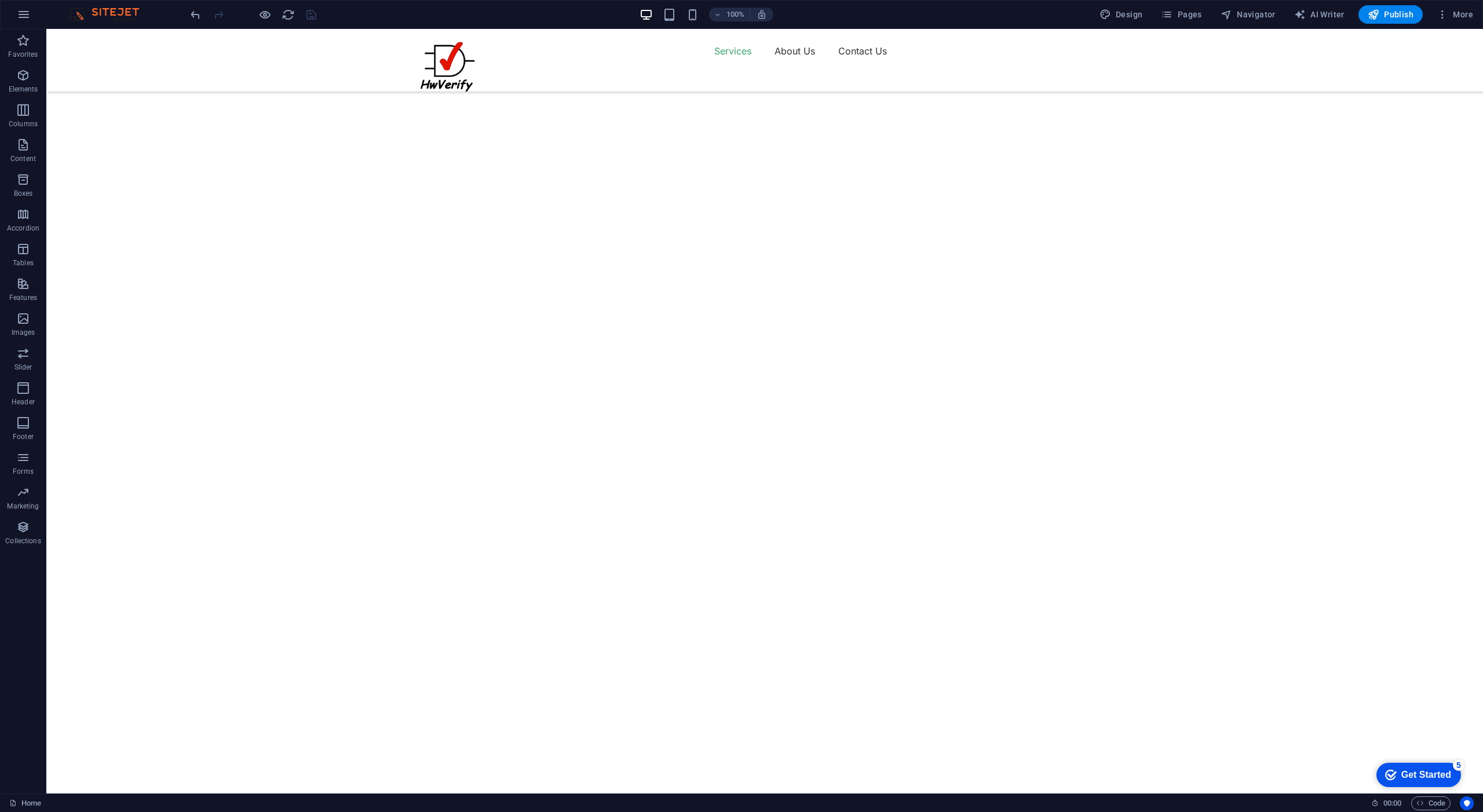
scroll to position [1401, 0]
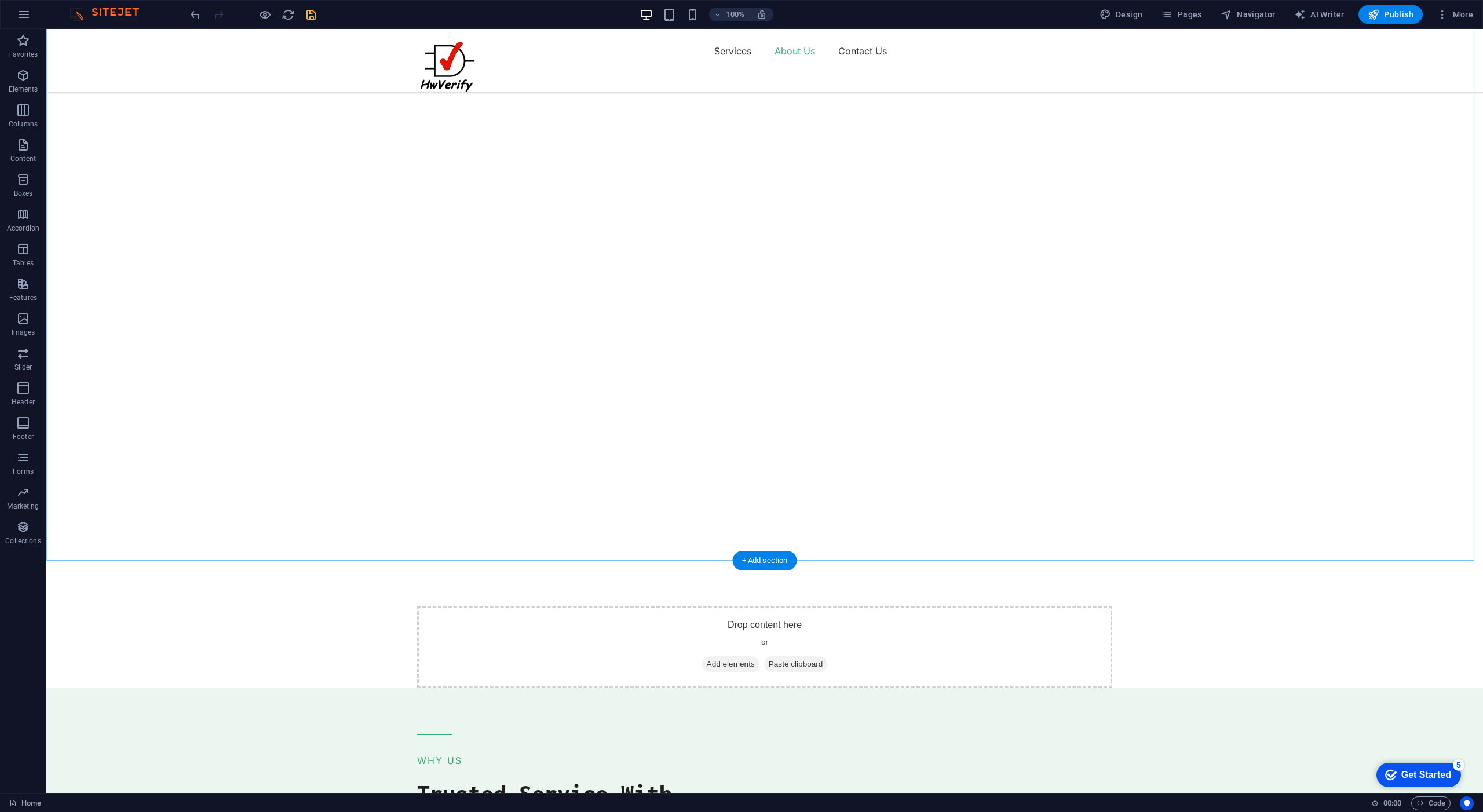
scroll to position [1443, 0]
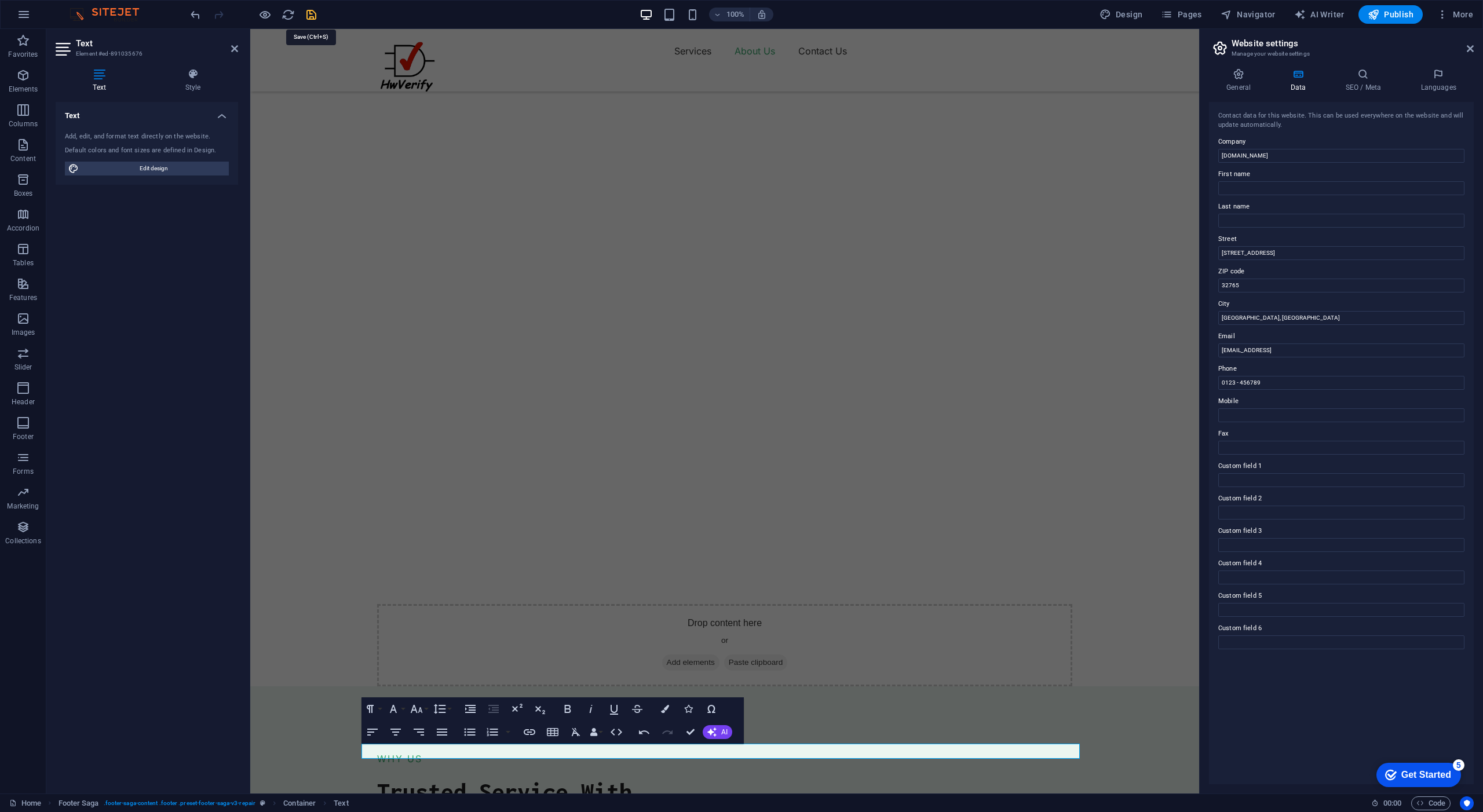
click at [312, 16] on icon "save" at bounding box center [312, 15] width 13 height 13
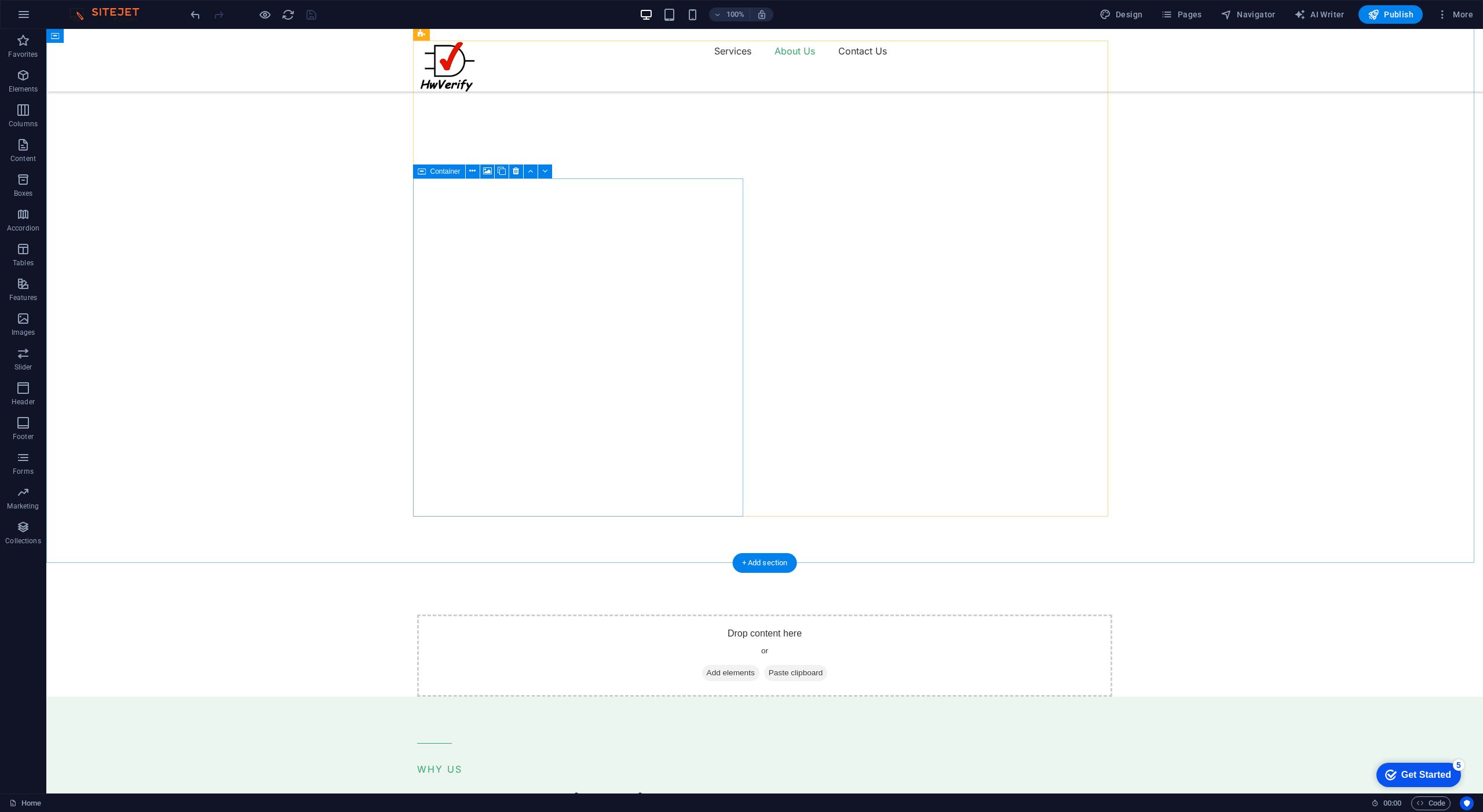
scroll to position [1436, 0]
click at [485, 167] on icon at bounding box center [487, 169] width 8 height 12
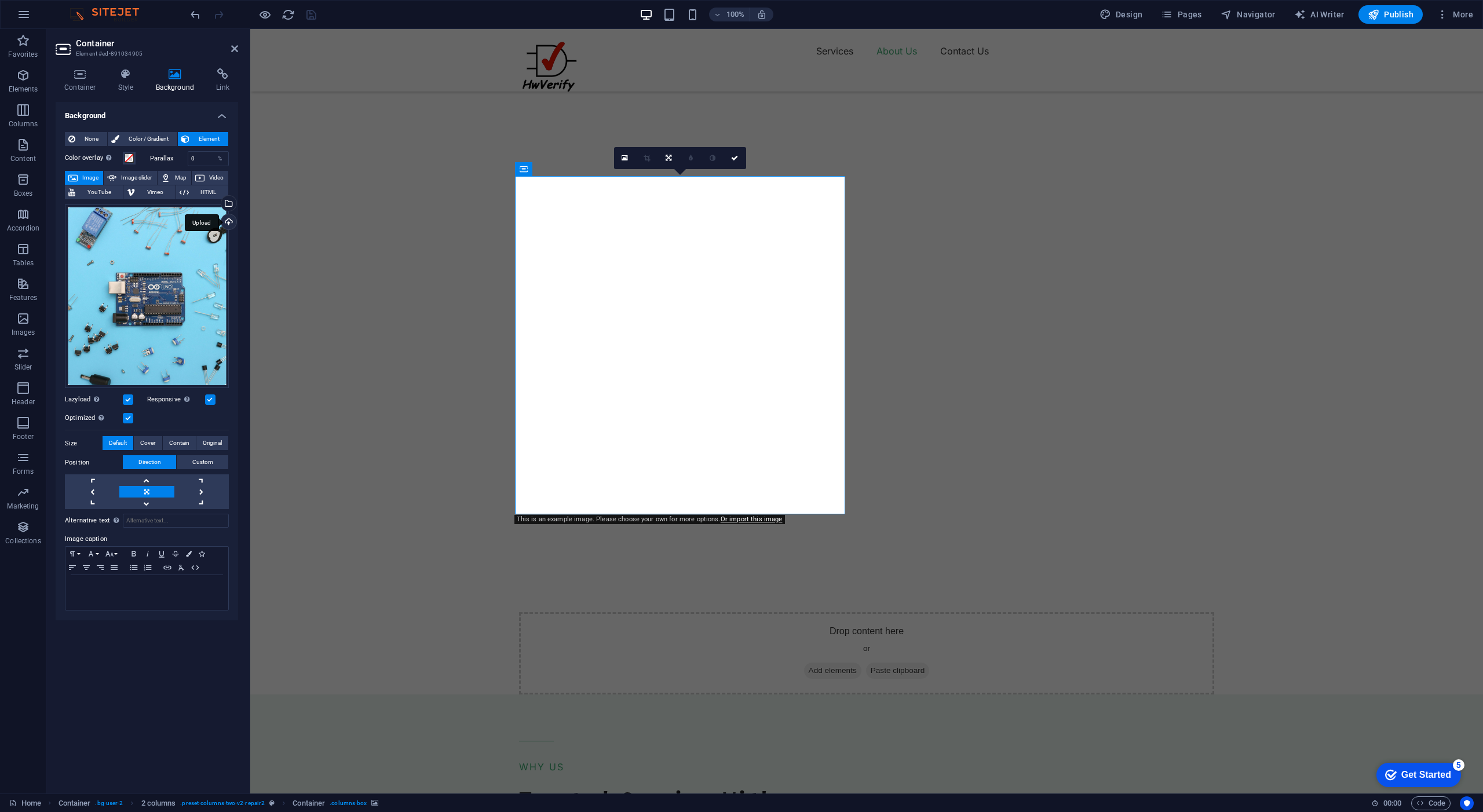
click at [228, 221] on div "Upload" at bounding box center [227, 223] width 18 height 18
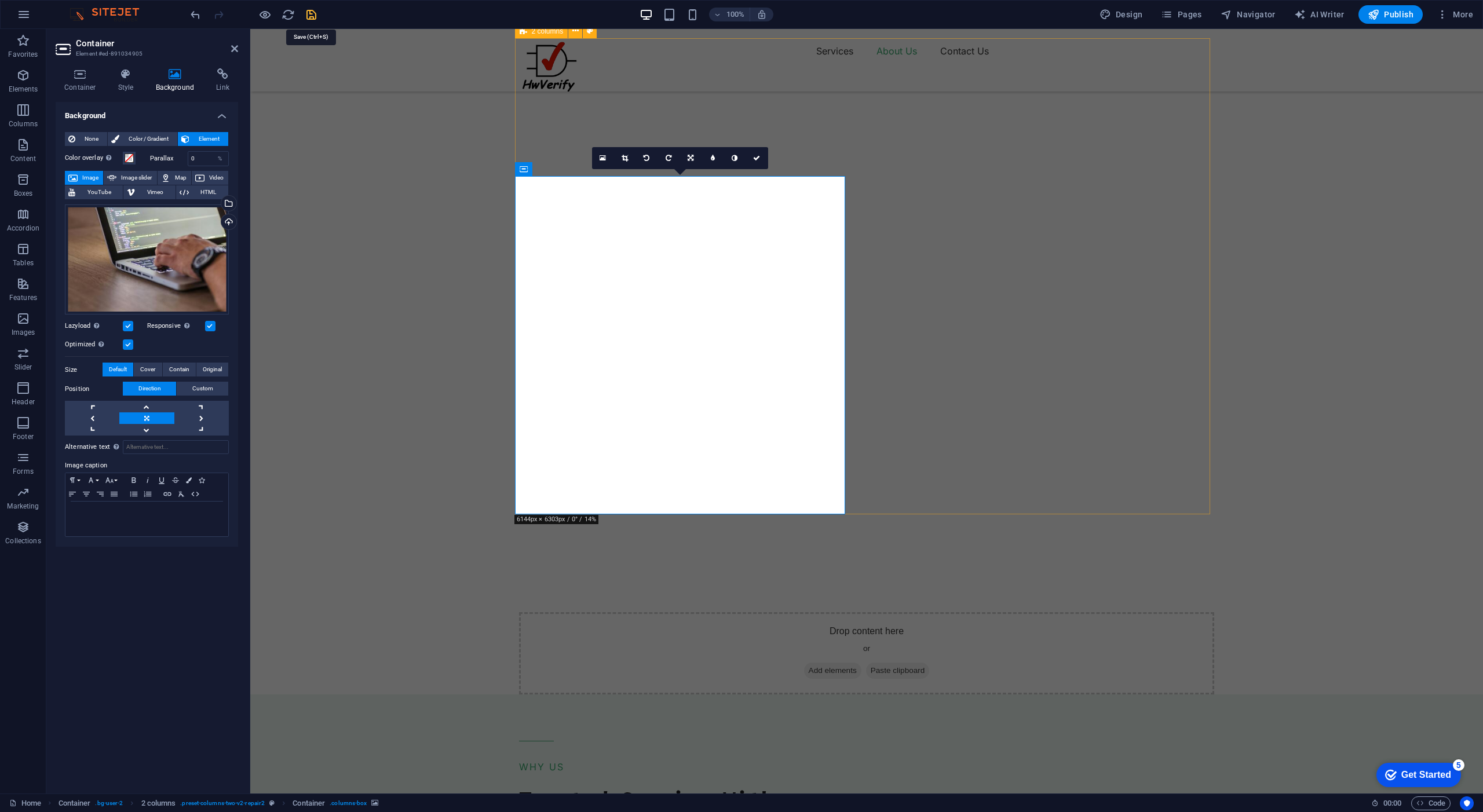
click at [309, 12] on icon "save" at bounding box center [312, 15] width 13 height 13
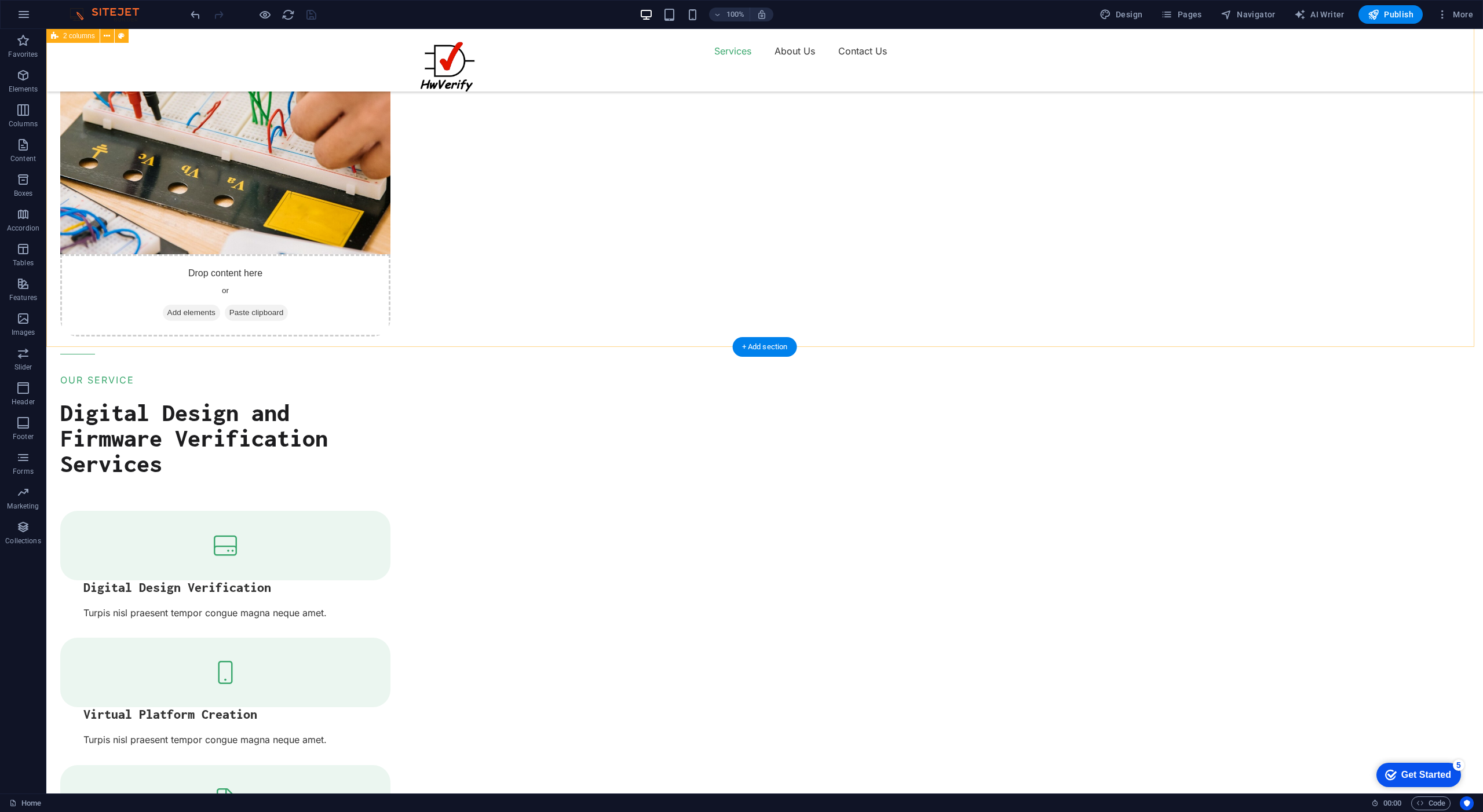
scroll to position [0, 0]
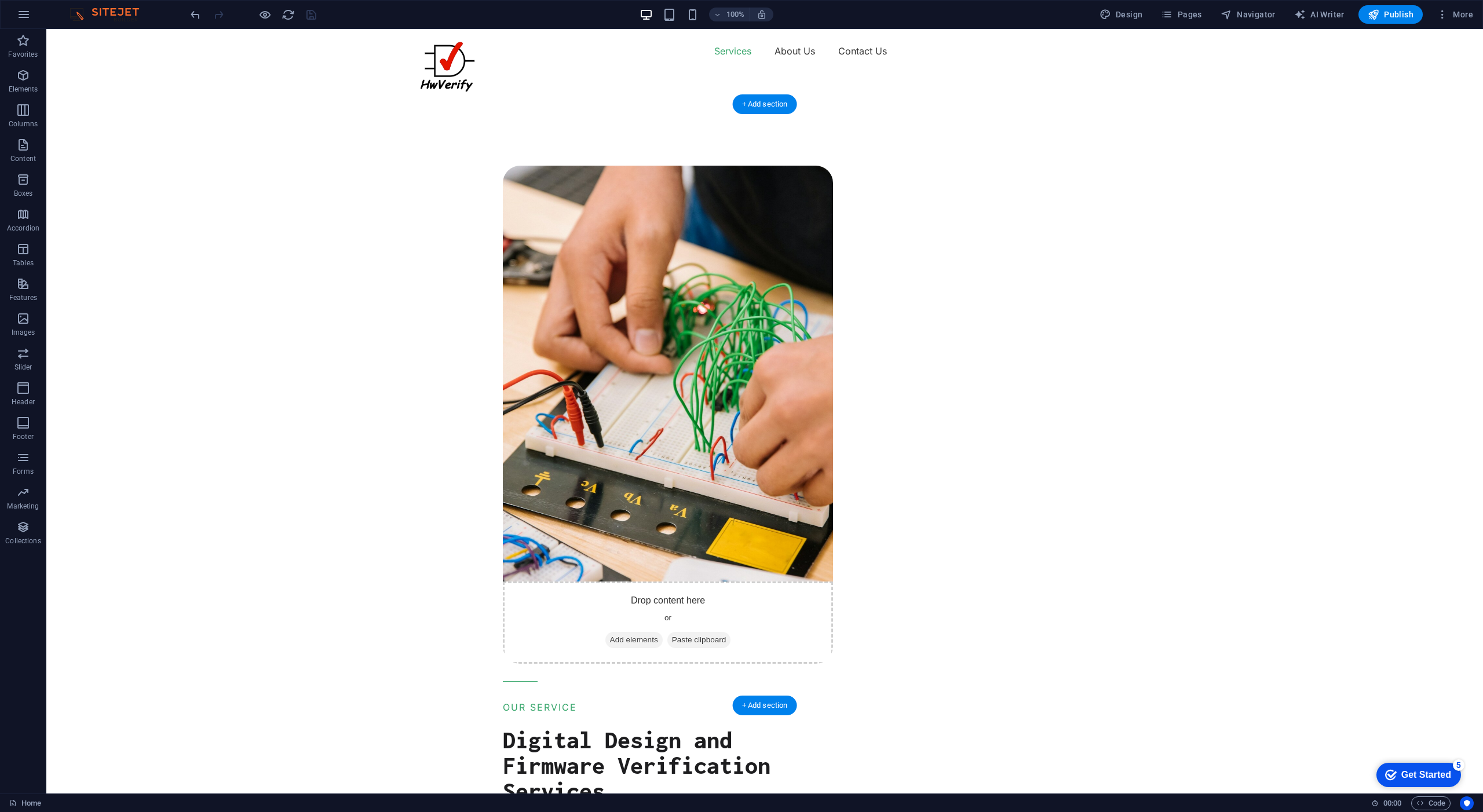
click at [569, 358] on figure at bounding box center [668, 373] width 330 height 416
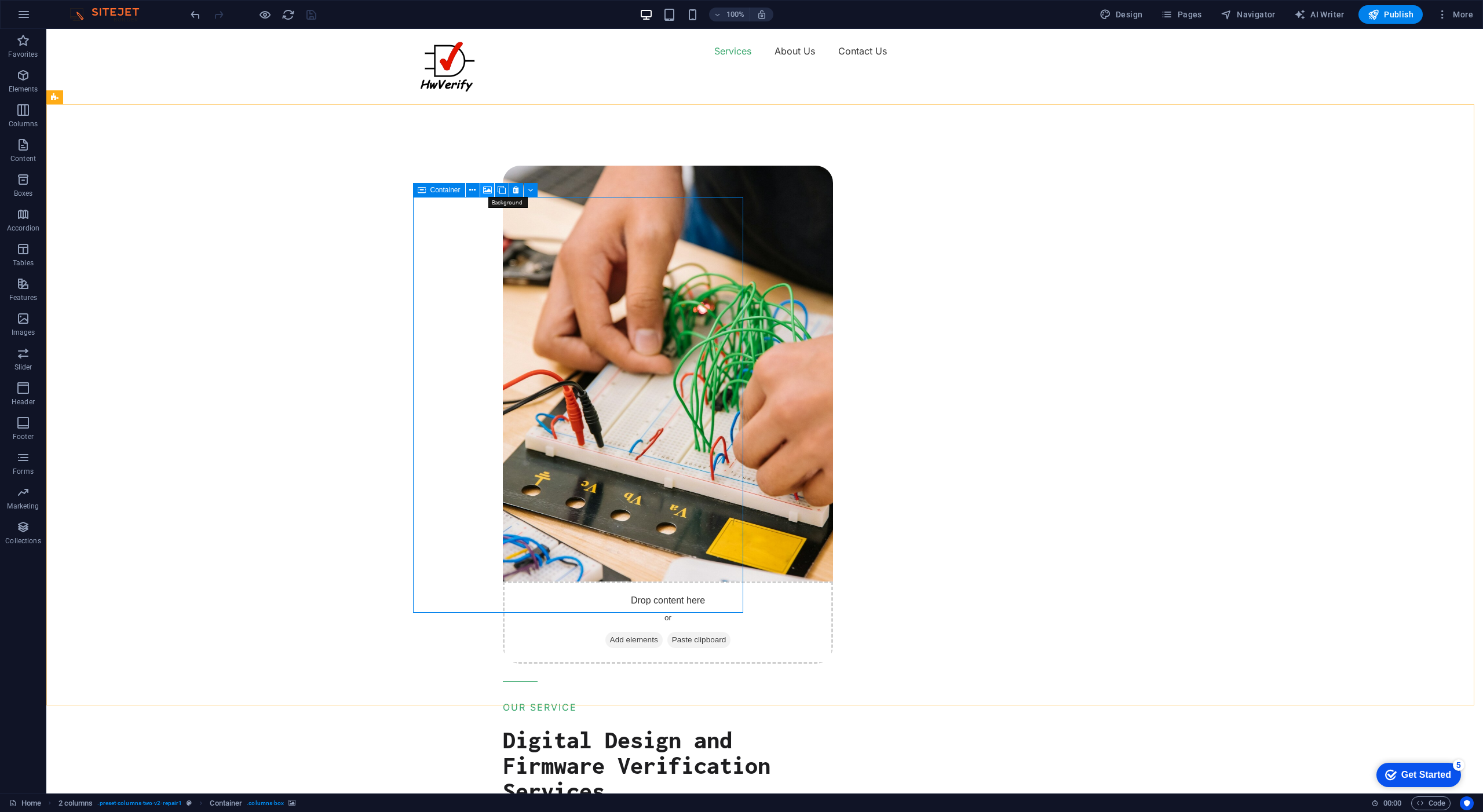
click at [489, 189] on icon at bounding box center [487, 190] width 8 height 12
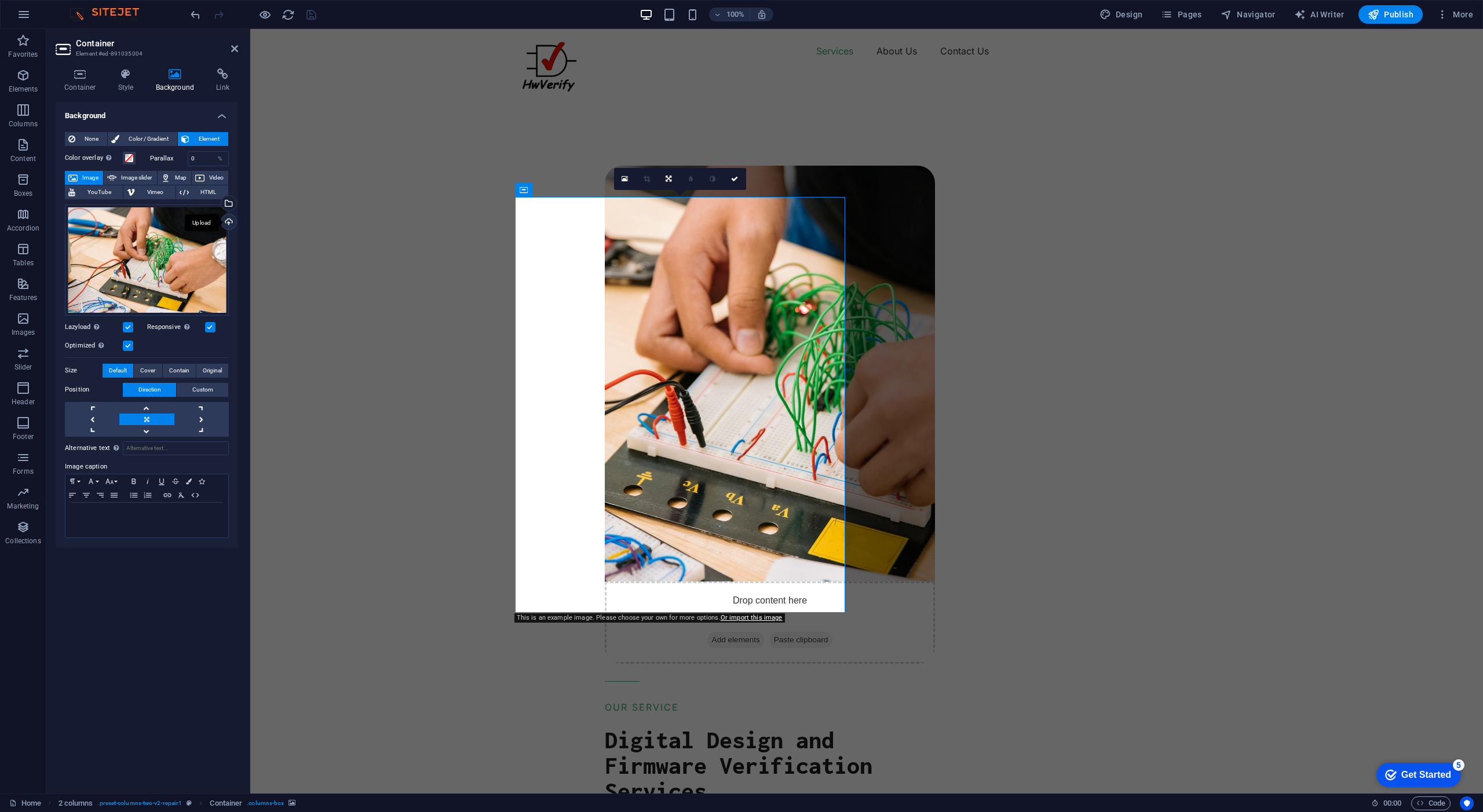
click at [229, 222] on div "Upload" at bounding box center [227, 223] width 18 height 18
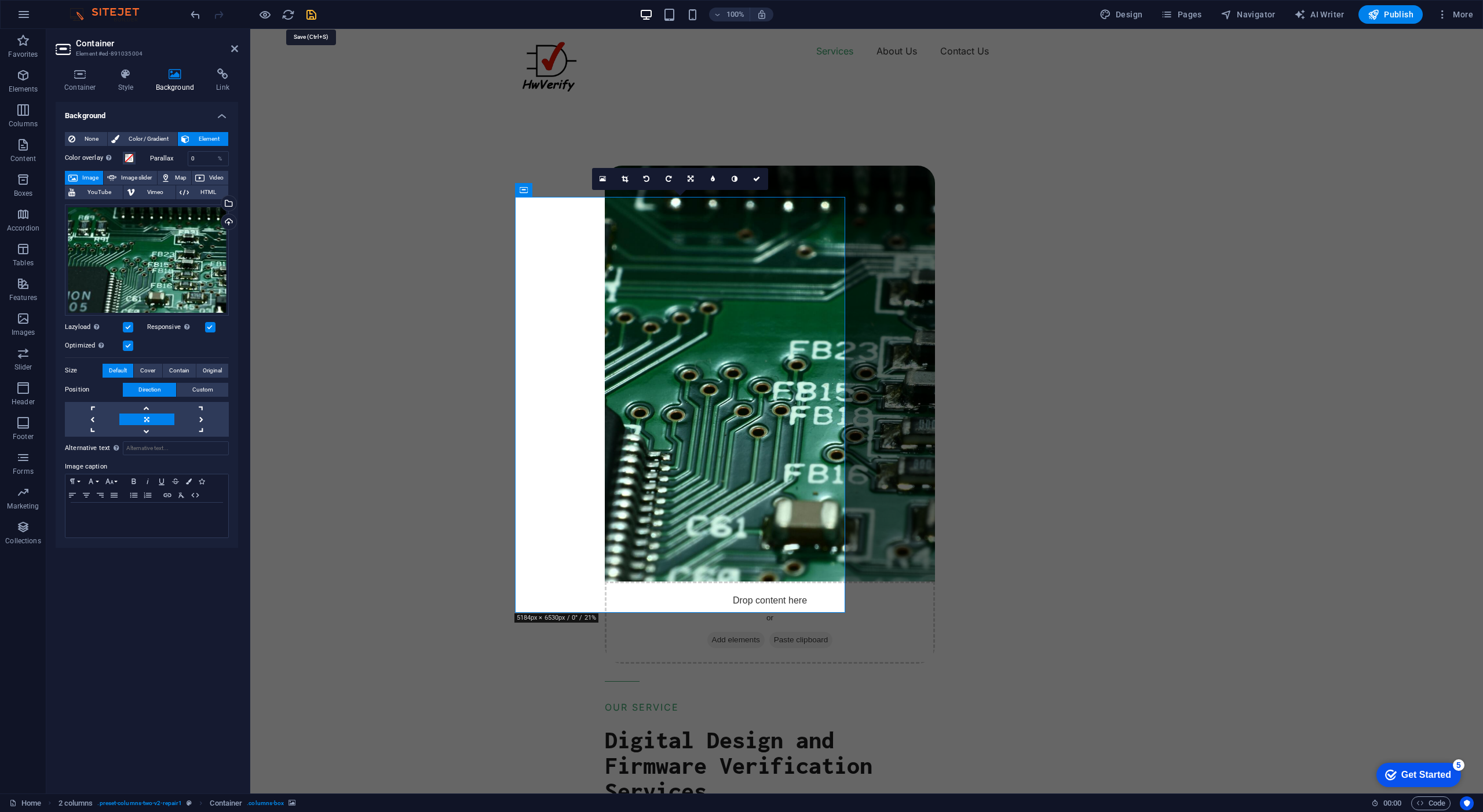
click at [309, 15] on icon "save" at bounding box center [312, 15] width 13 height 13
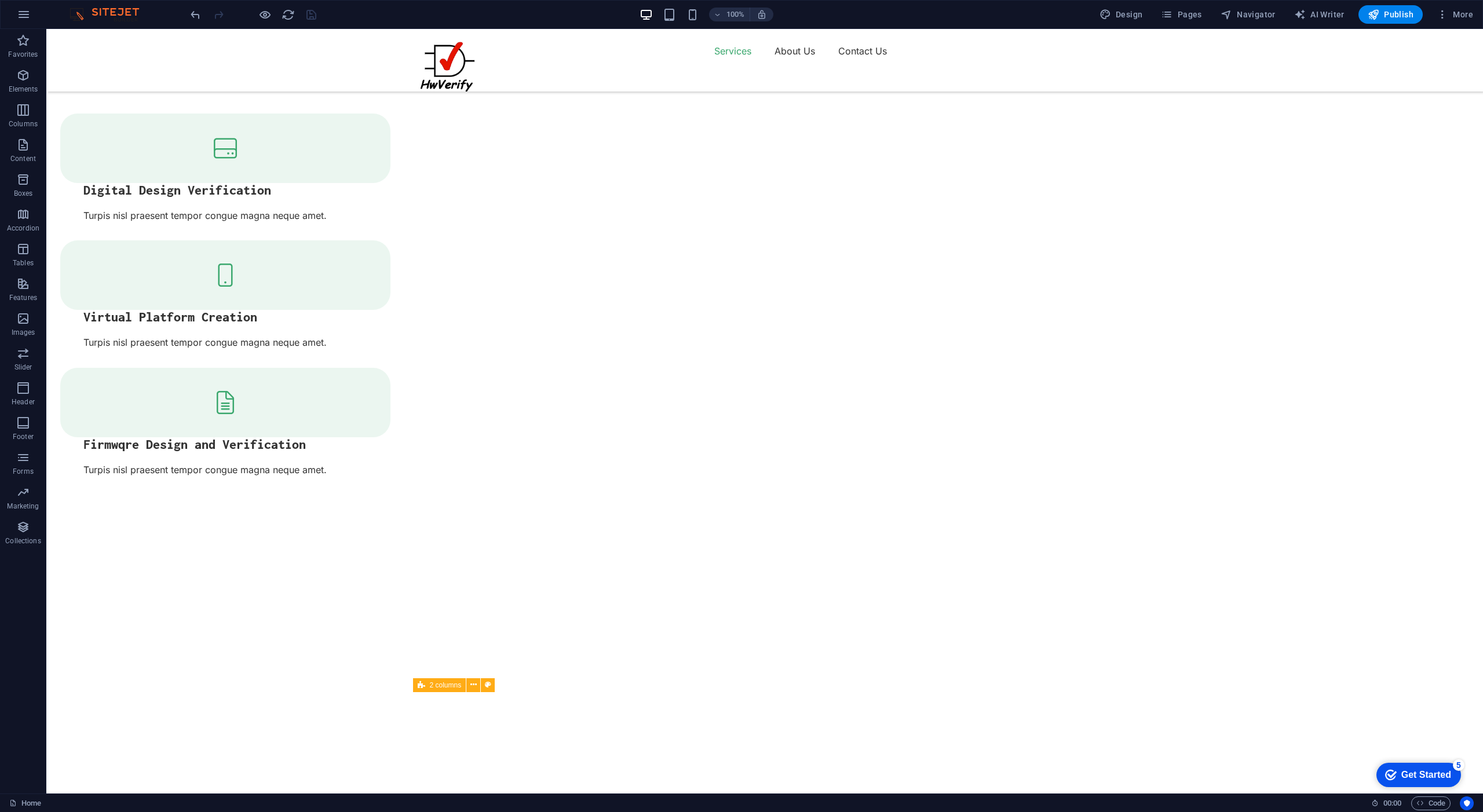
scroll to position [636, 0]
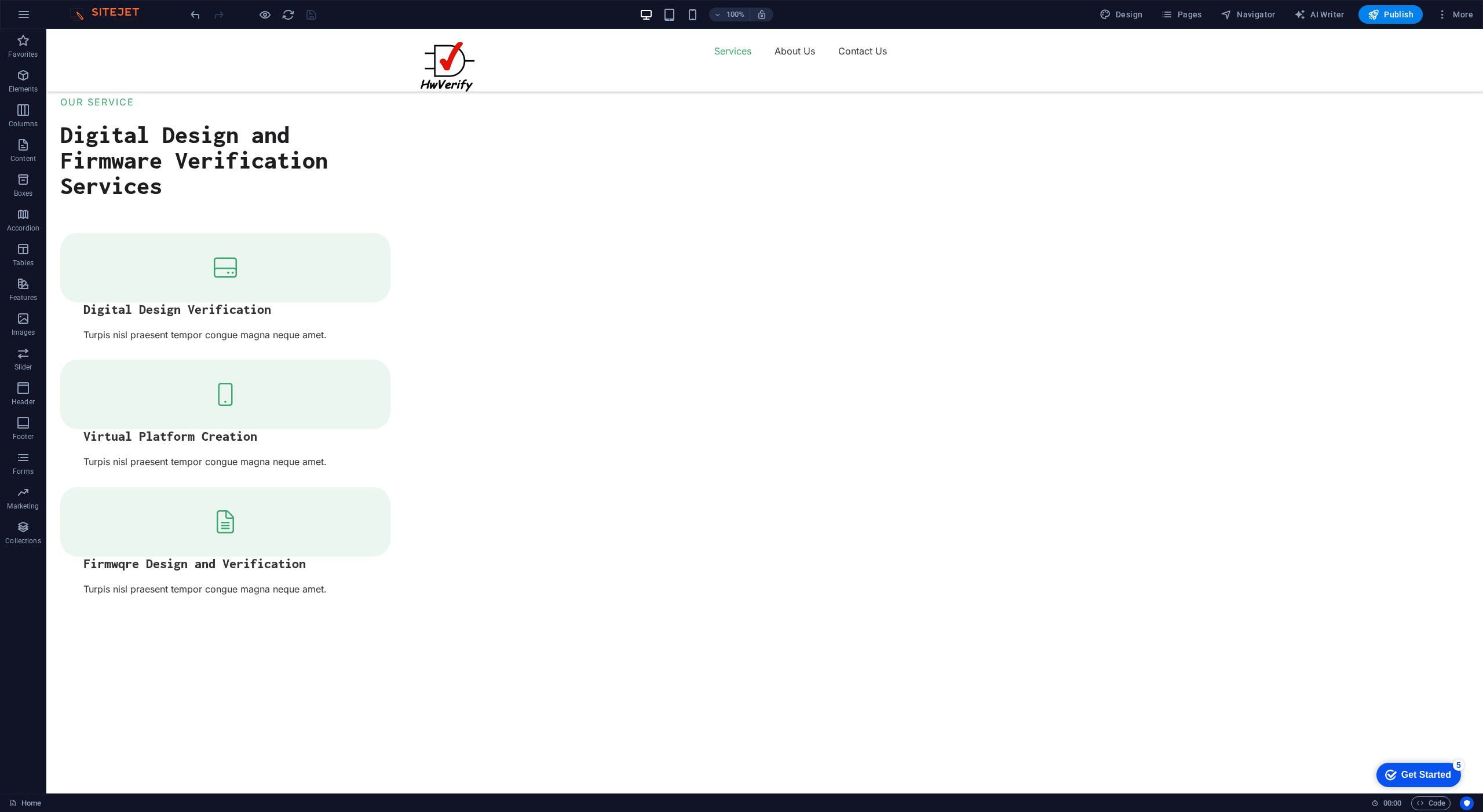
click at [509, 689] on img "1/2" at bounding box center [760, 689] width 1428 height 0
click at [127, 689] on img "1/2" at bounding box center [760, 689] width 1428 height 0
click at [137, 689] on img "1/2" at bounding box center [760, 689] width 1428 height 0
select select "vh"
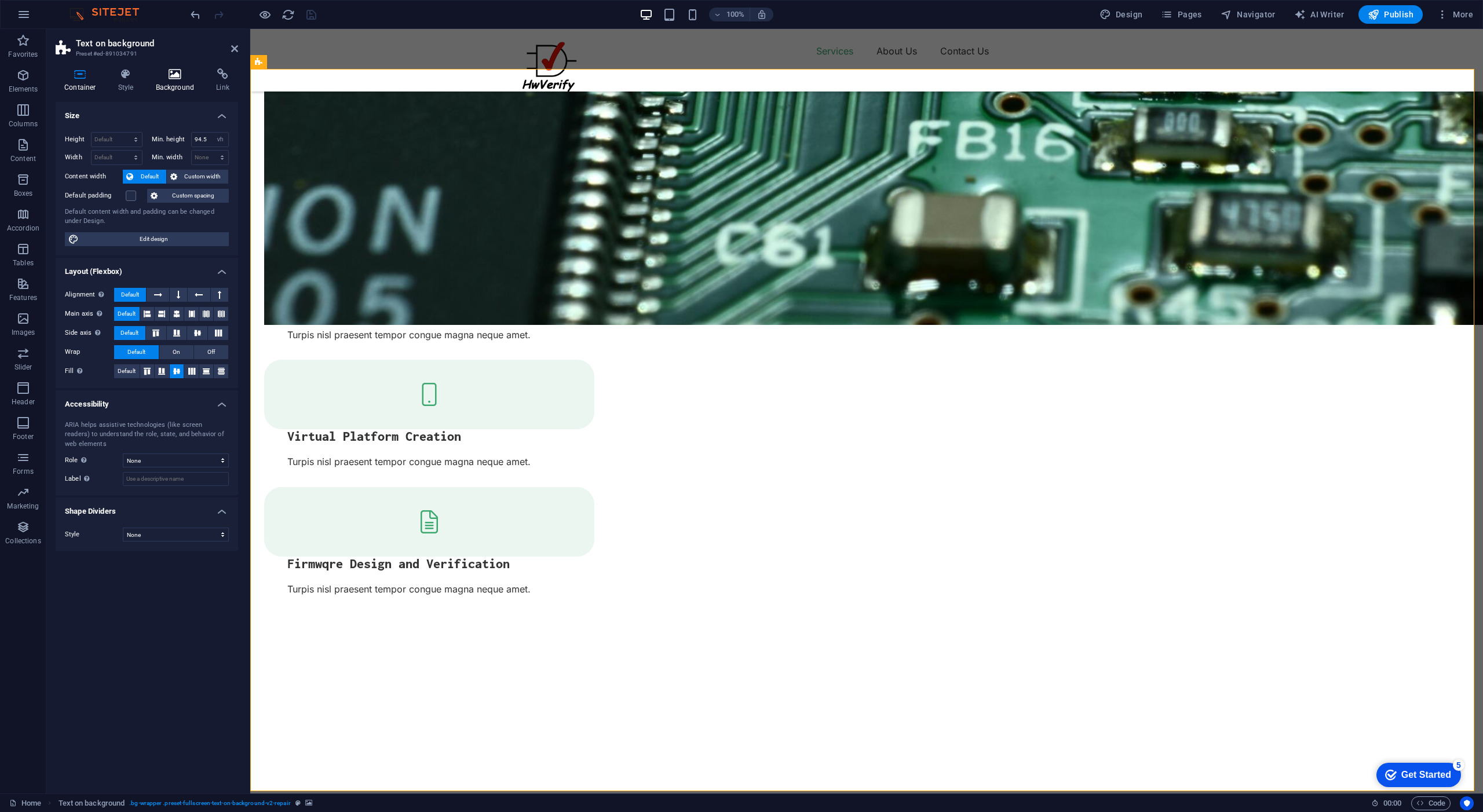
click at [175, 79] on icon at bounding box center [175, 74] width 56 height 12
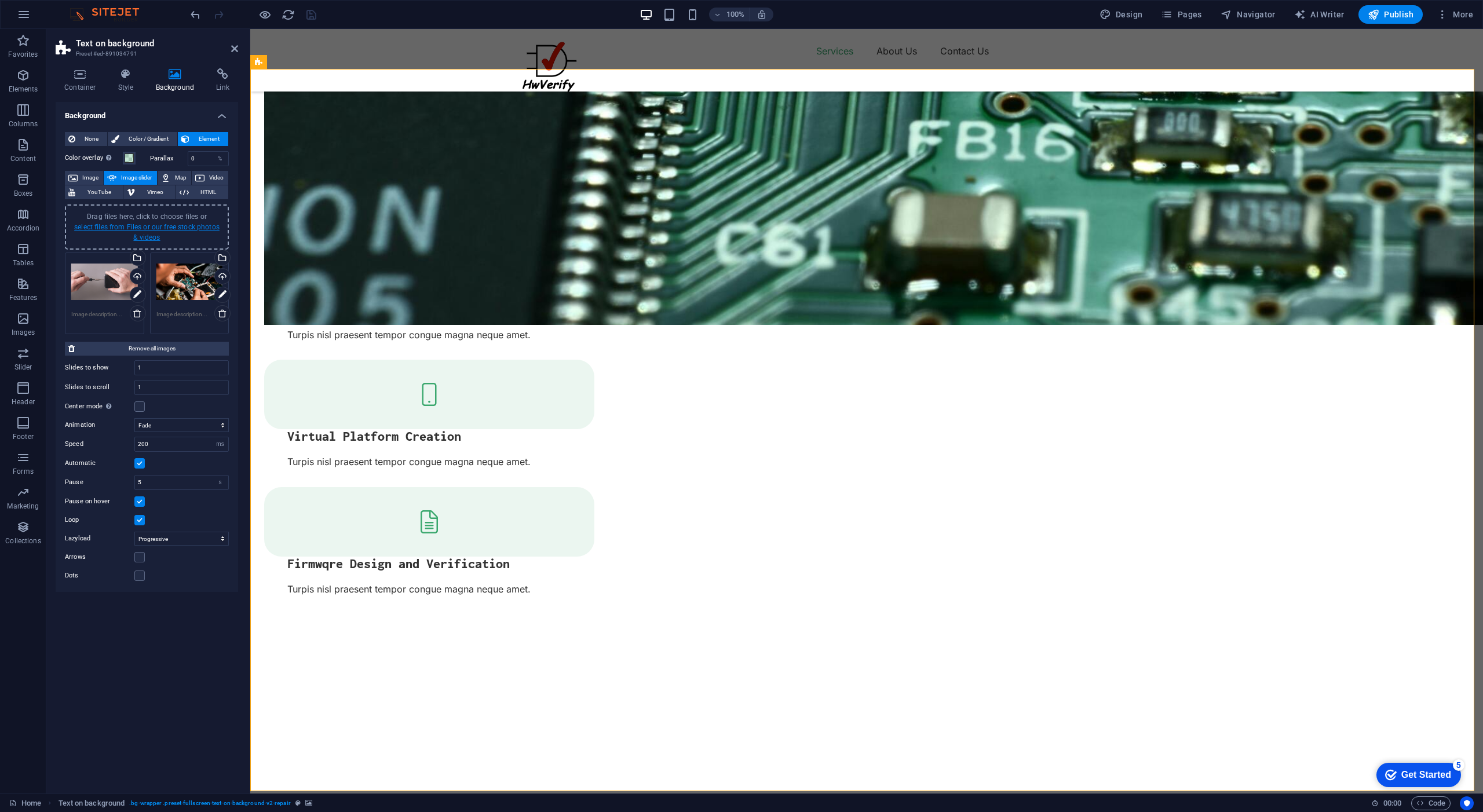
click at [150, 227] on link "select files from Files or our free stock photos & videos" at bounding box center [147, 232] width 146 height 19
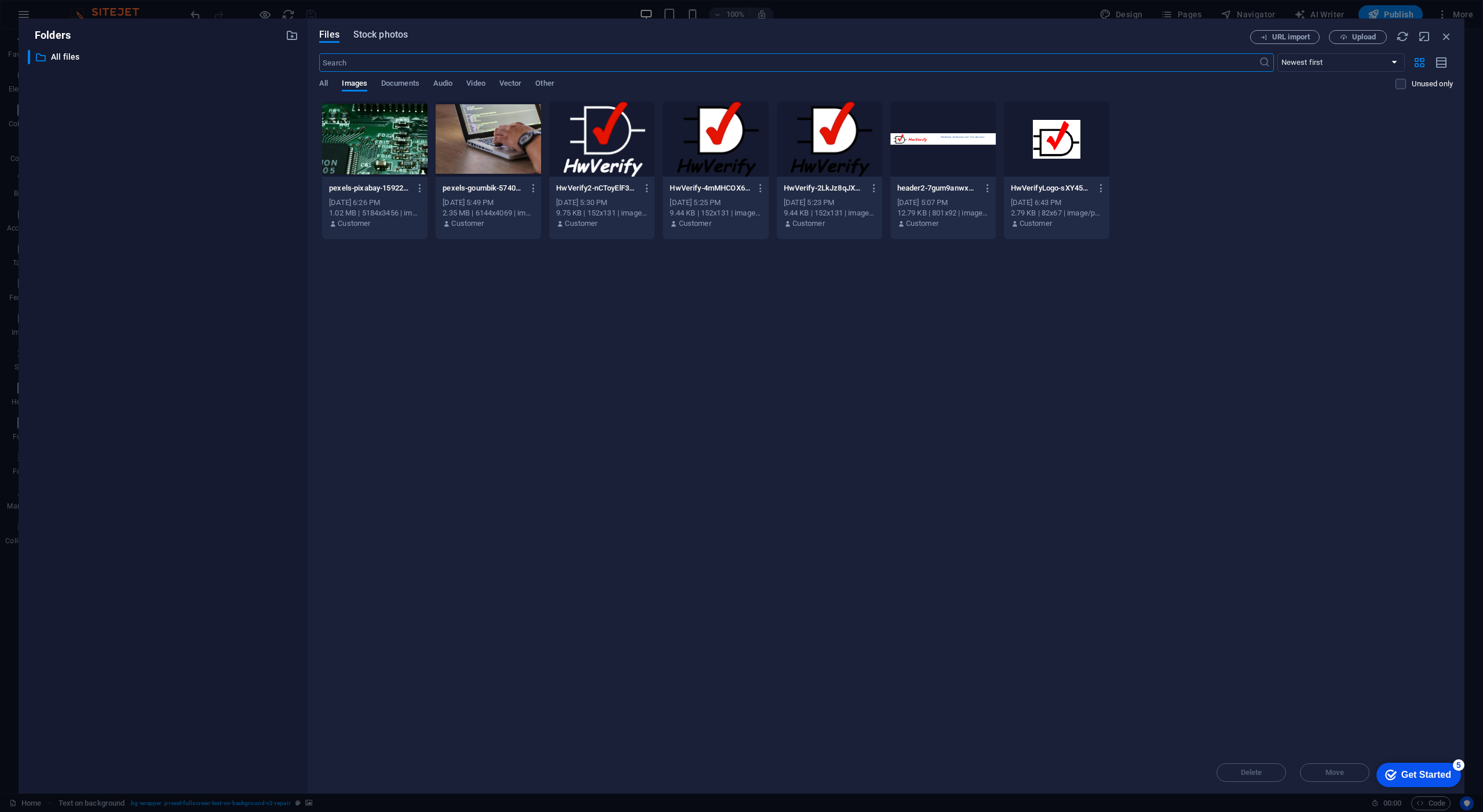
click at [385, 37] on span "Stock photos" at bounding box center [381, 35] width 55 height 14
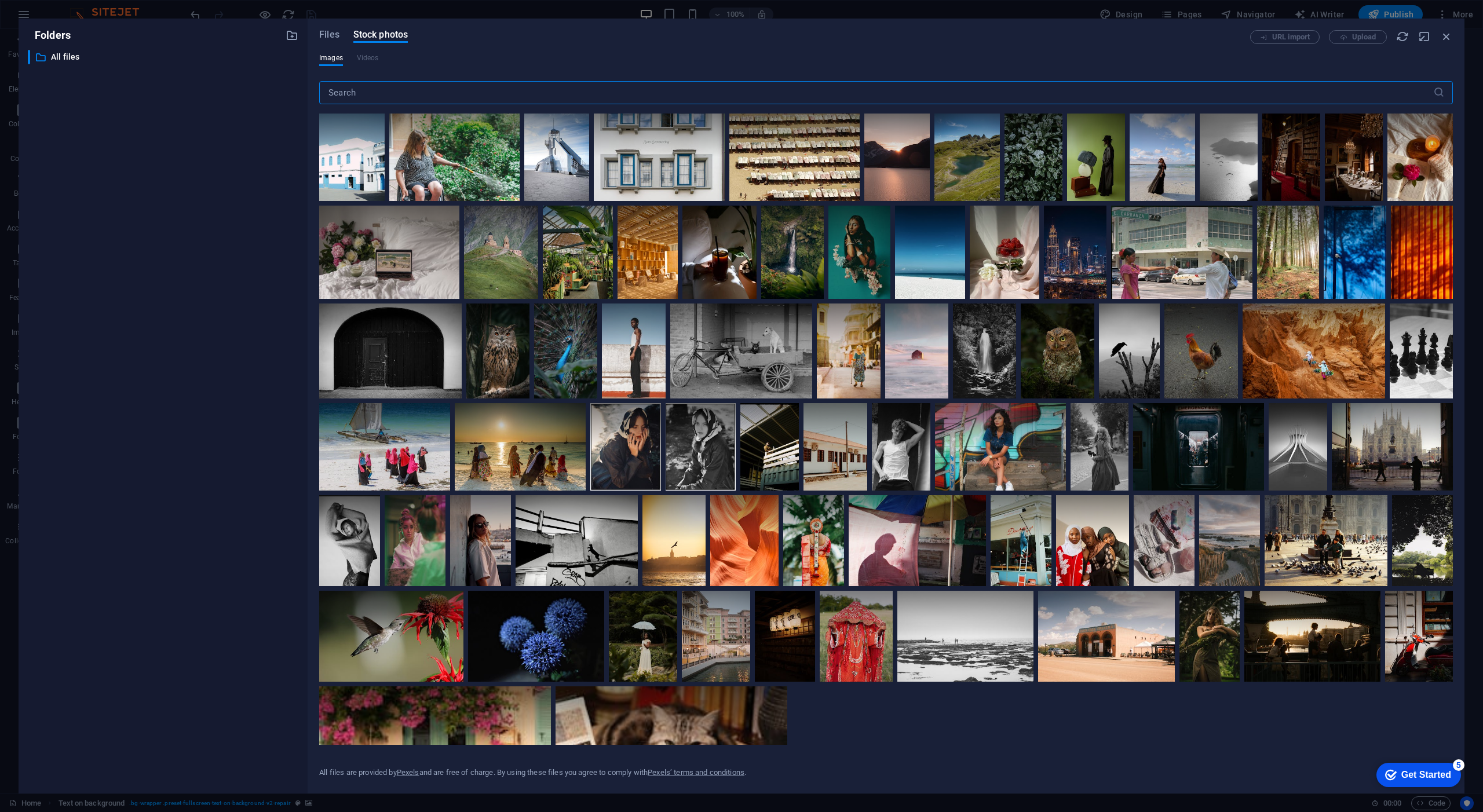
click at [363, 92] on input "text" at bounding box center [877, 93] width 1114 height 23
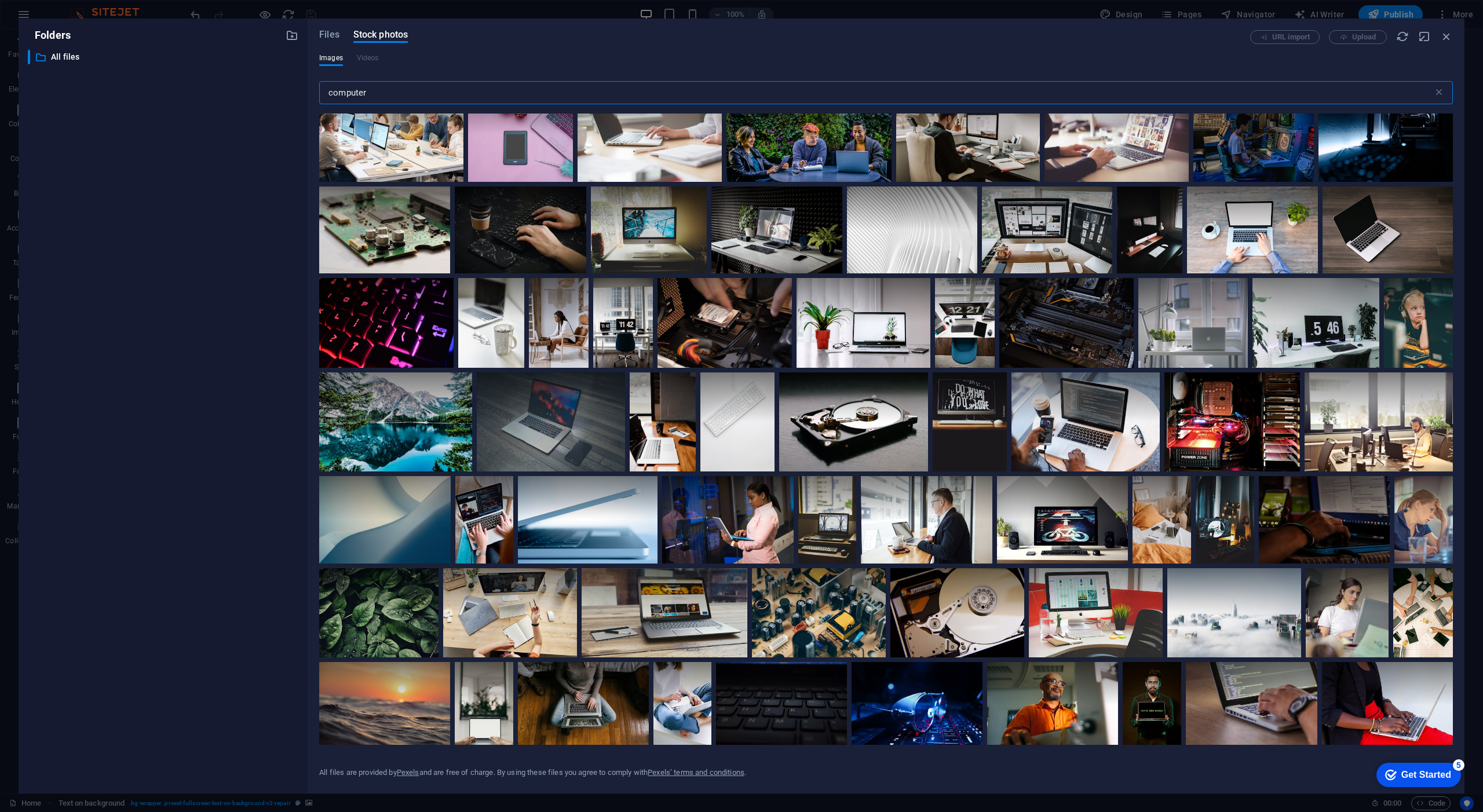
scroll to position [757, 0]
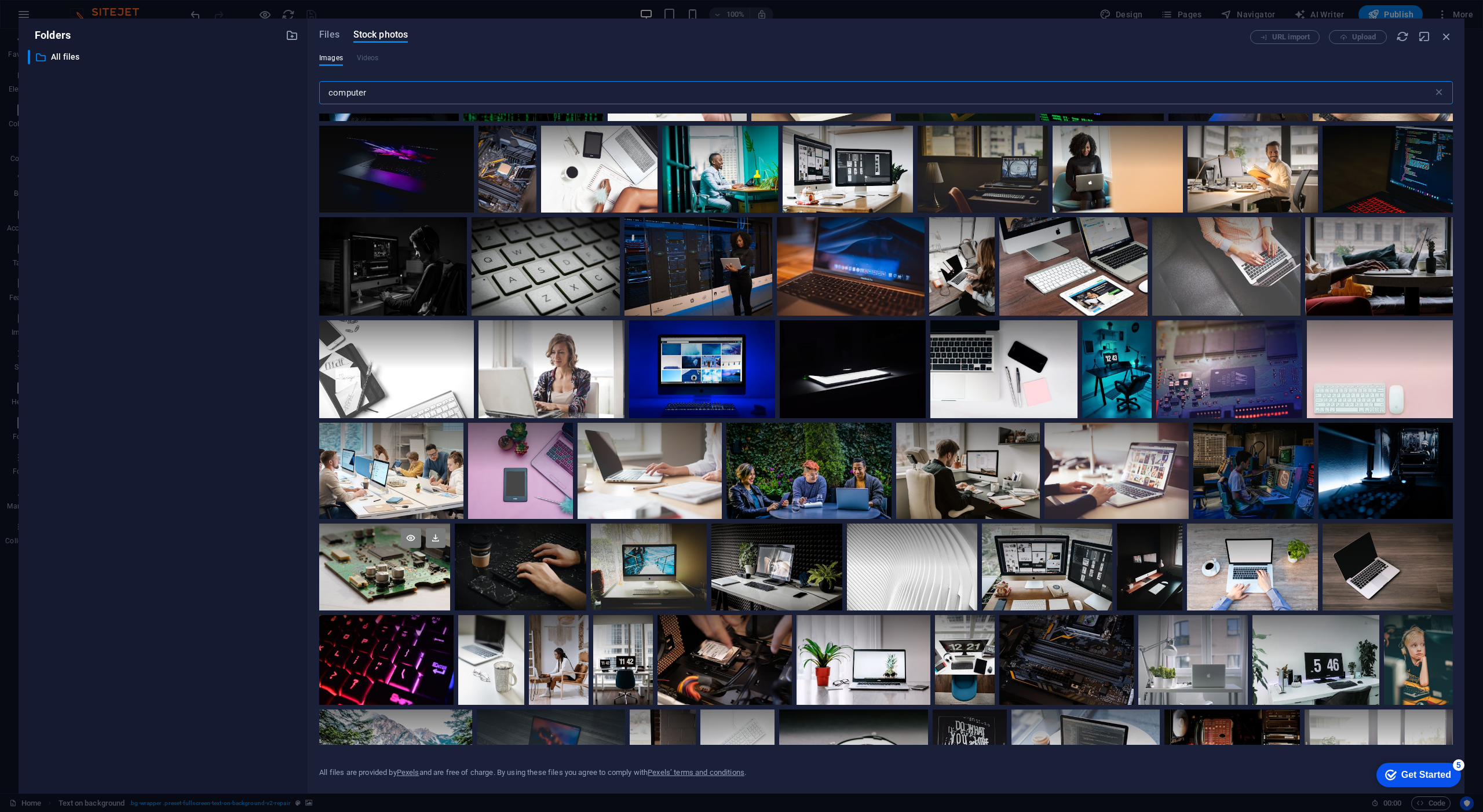
type input "computer"
click at [450, 567] on div at bounding box center [384, 545] width 130 height 44
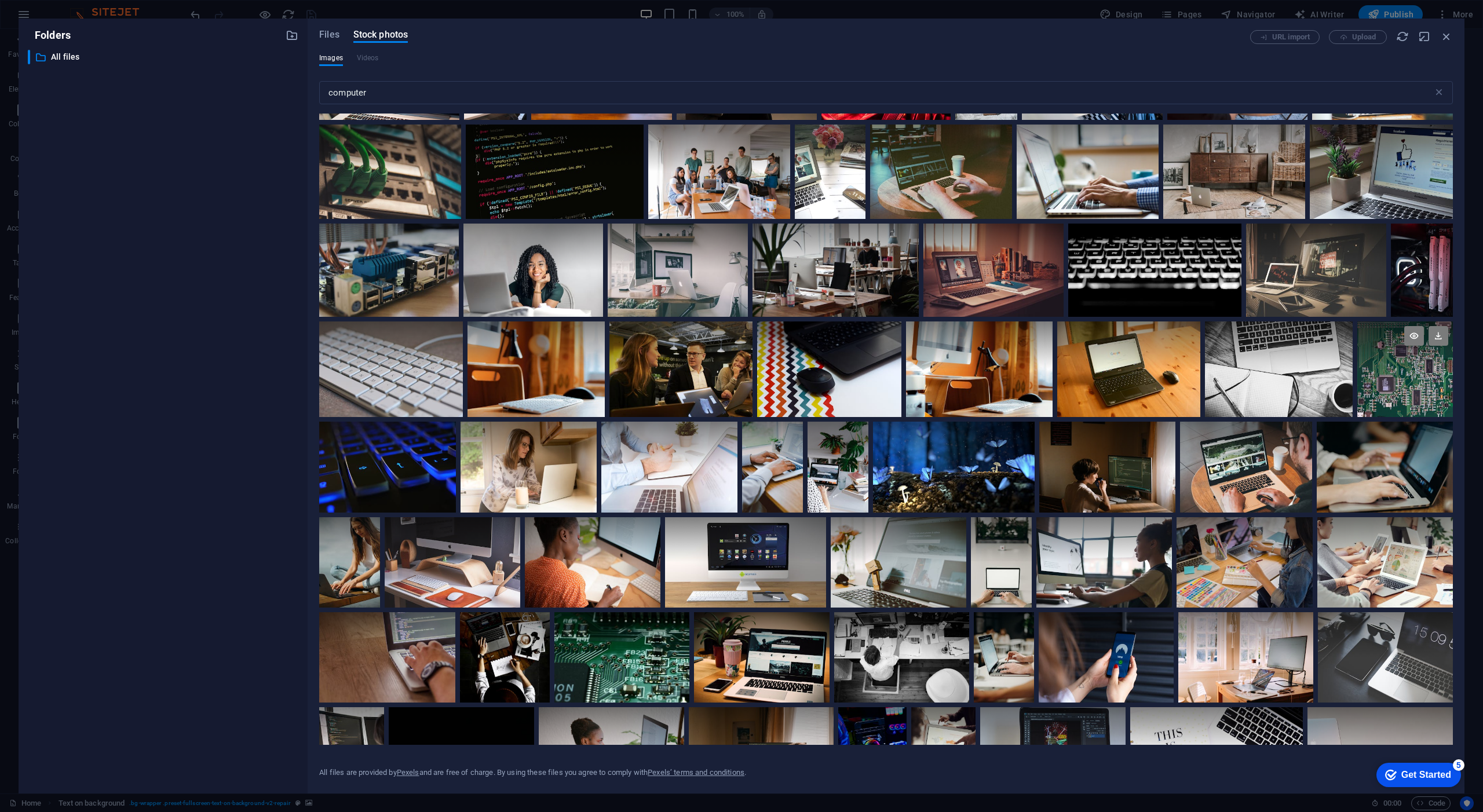
scroll to position [2161, 0]
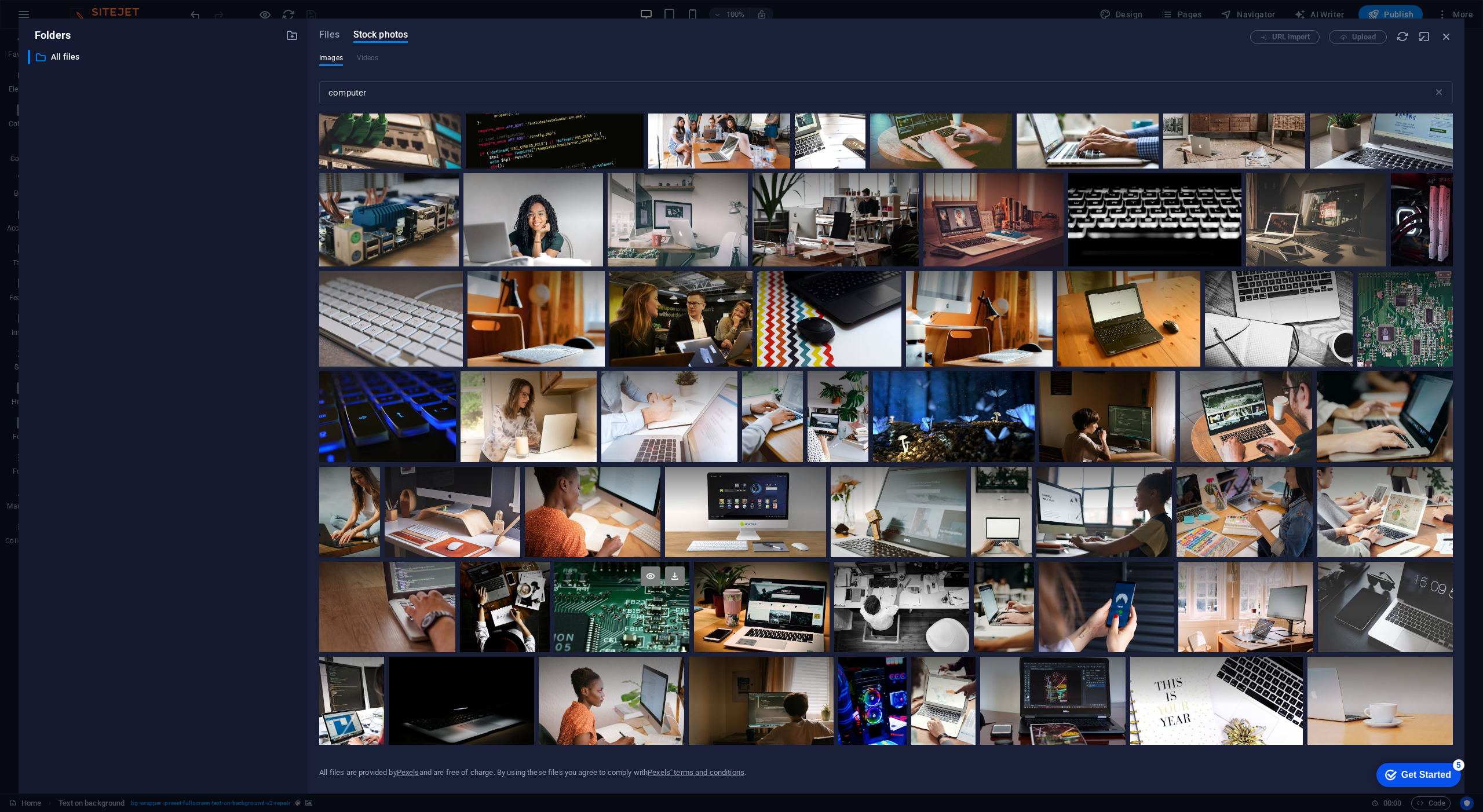
click at [689, 651] on div at bounding box center [622, 607] width 135 height 90
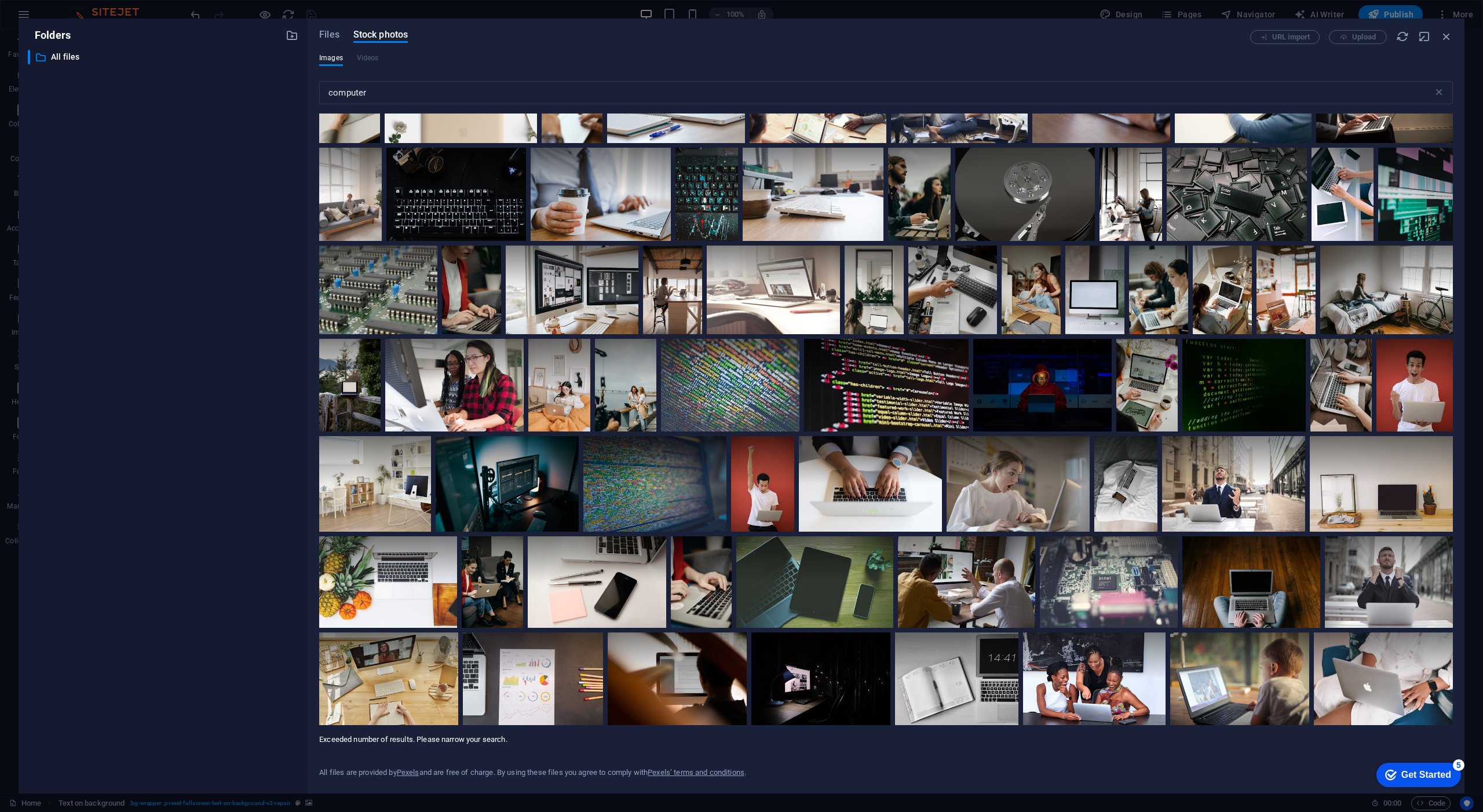
scroll to position [4659, 0]
click at [1178, 536] on div at bounding box center [1108, 559] width 138 height 45
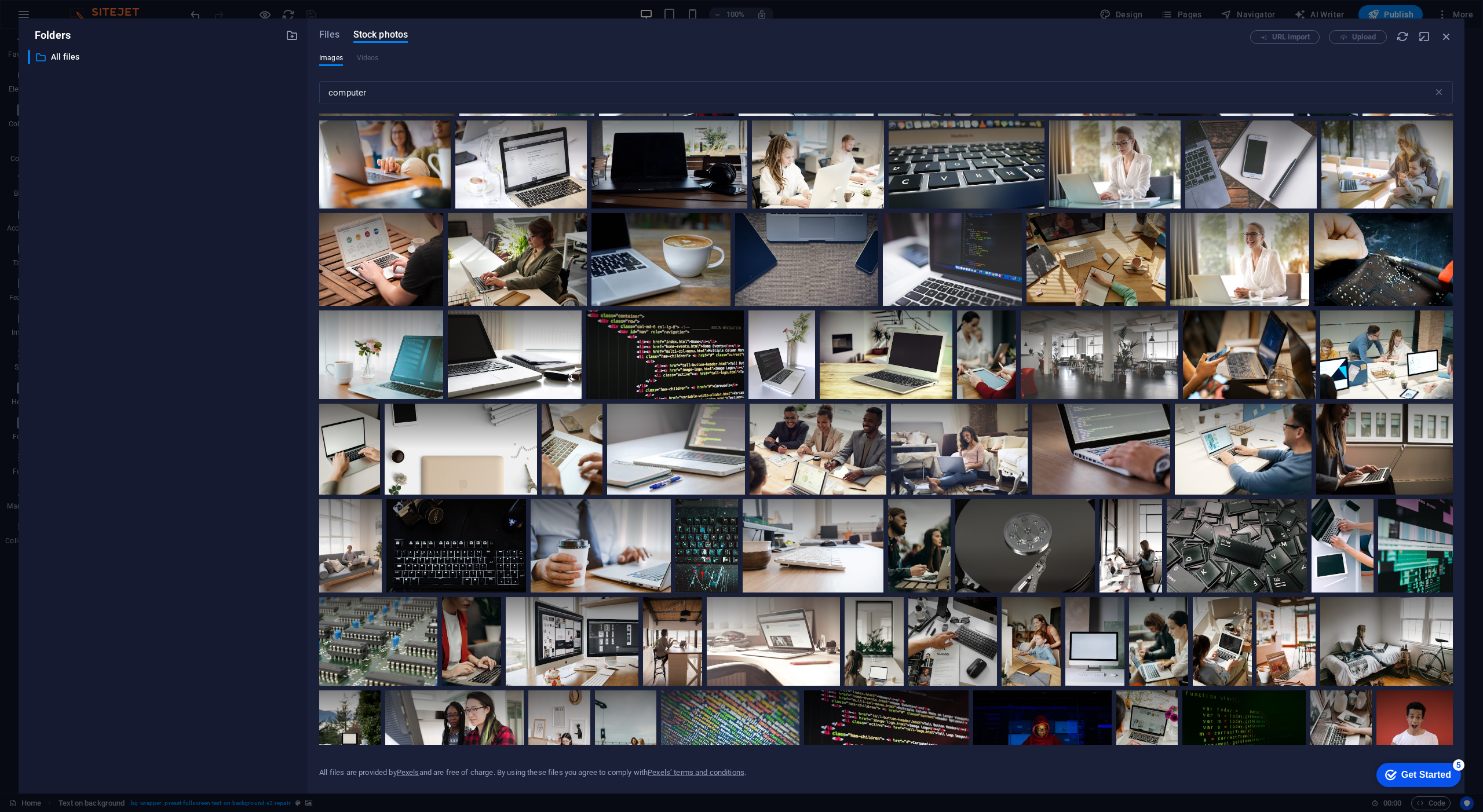
scroll to position [4172, 0]
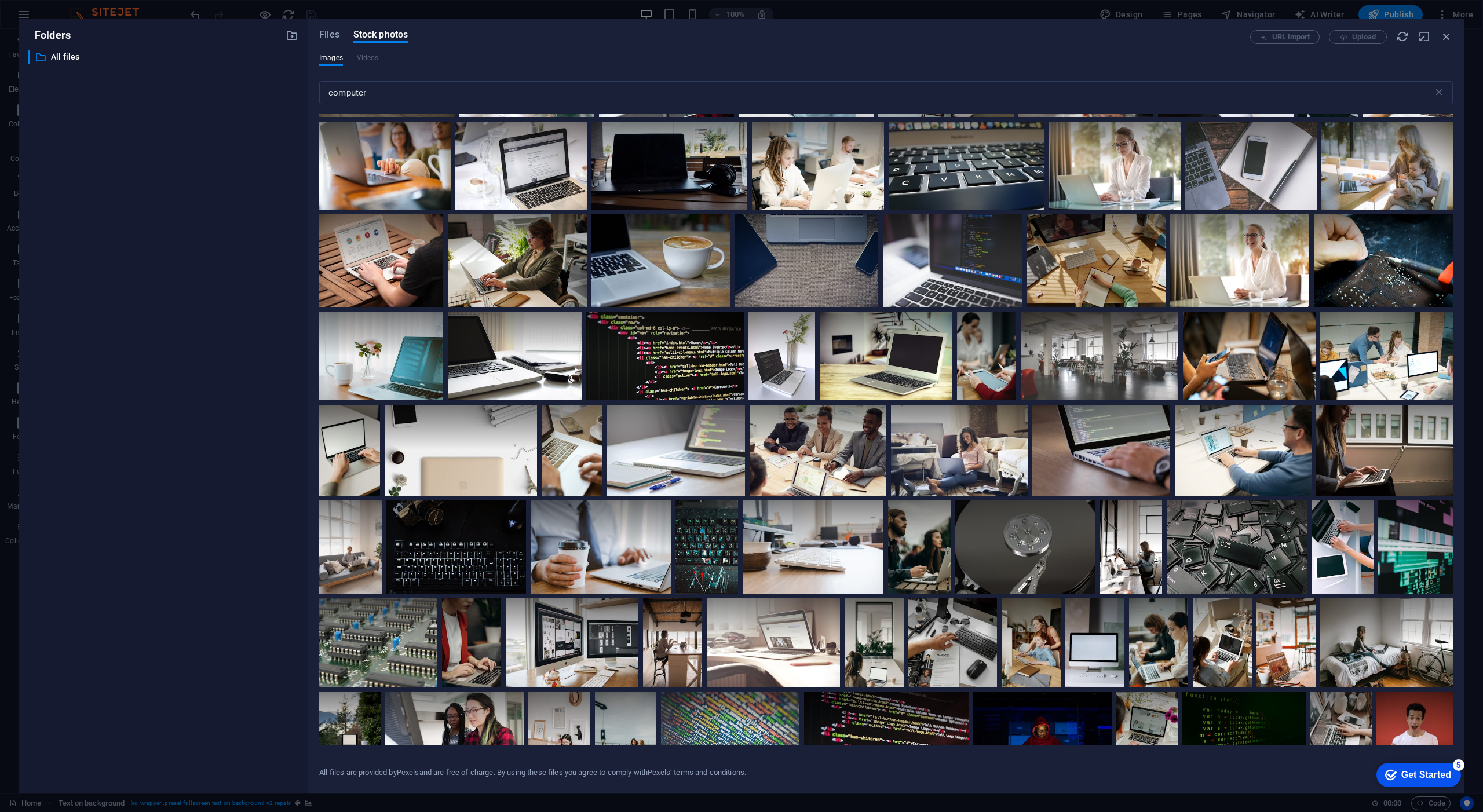
drag, startPoint x: 1407, startPoint y: 773, endPoint x: 1520, endPoint y: 947, distance: 207.5
click at [1407, 773] on div "Get Started" at bounding box center [1427, 774] width 50 height 10
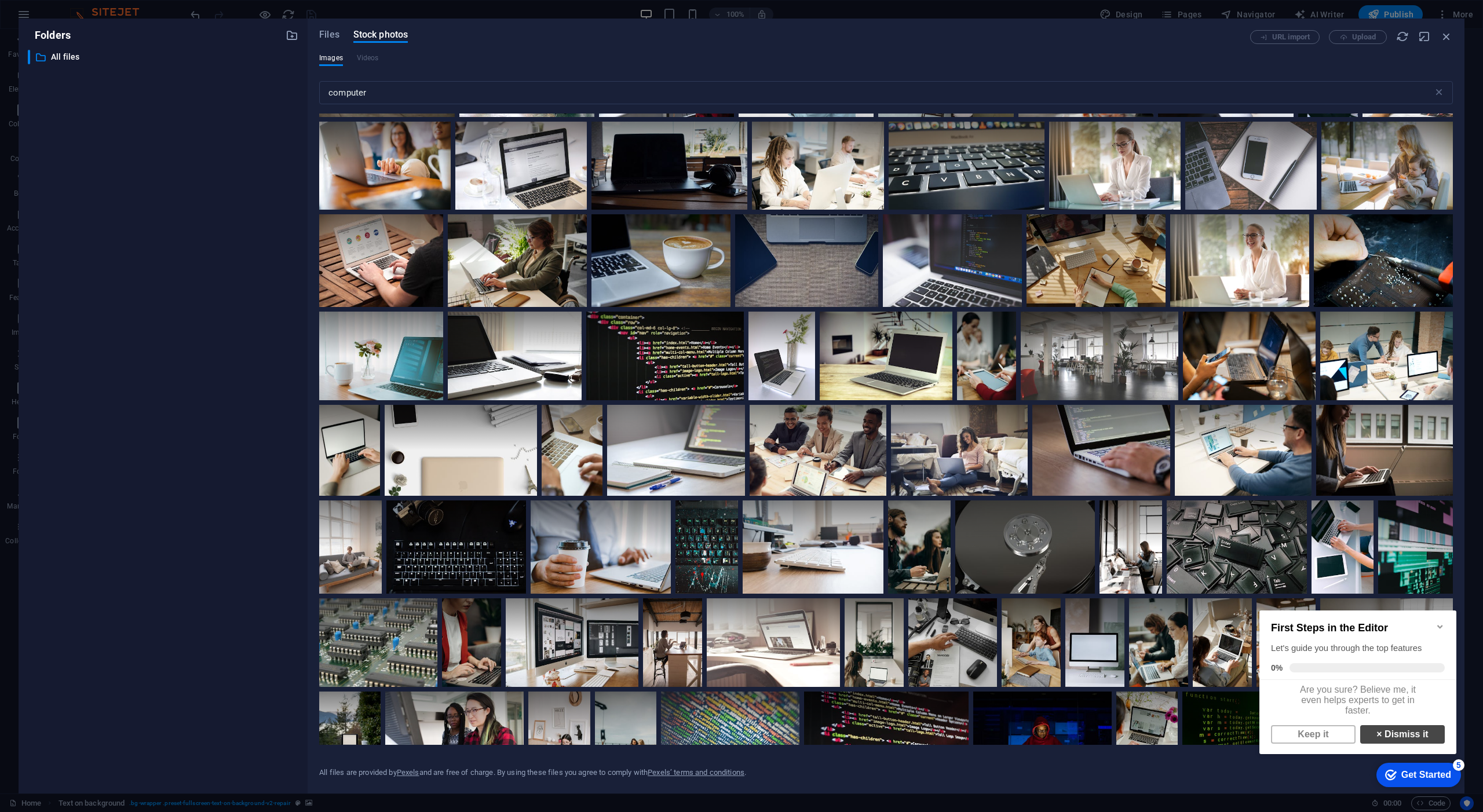
click at [1407, 744] on link "× Dismiss it" at bounding box center [1403, 734] width 85 height 19
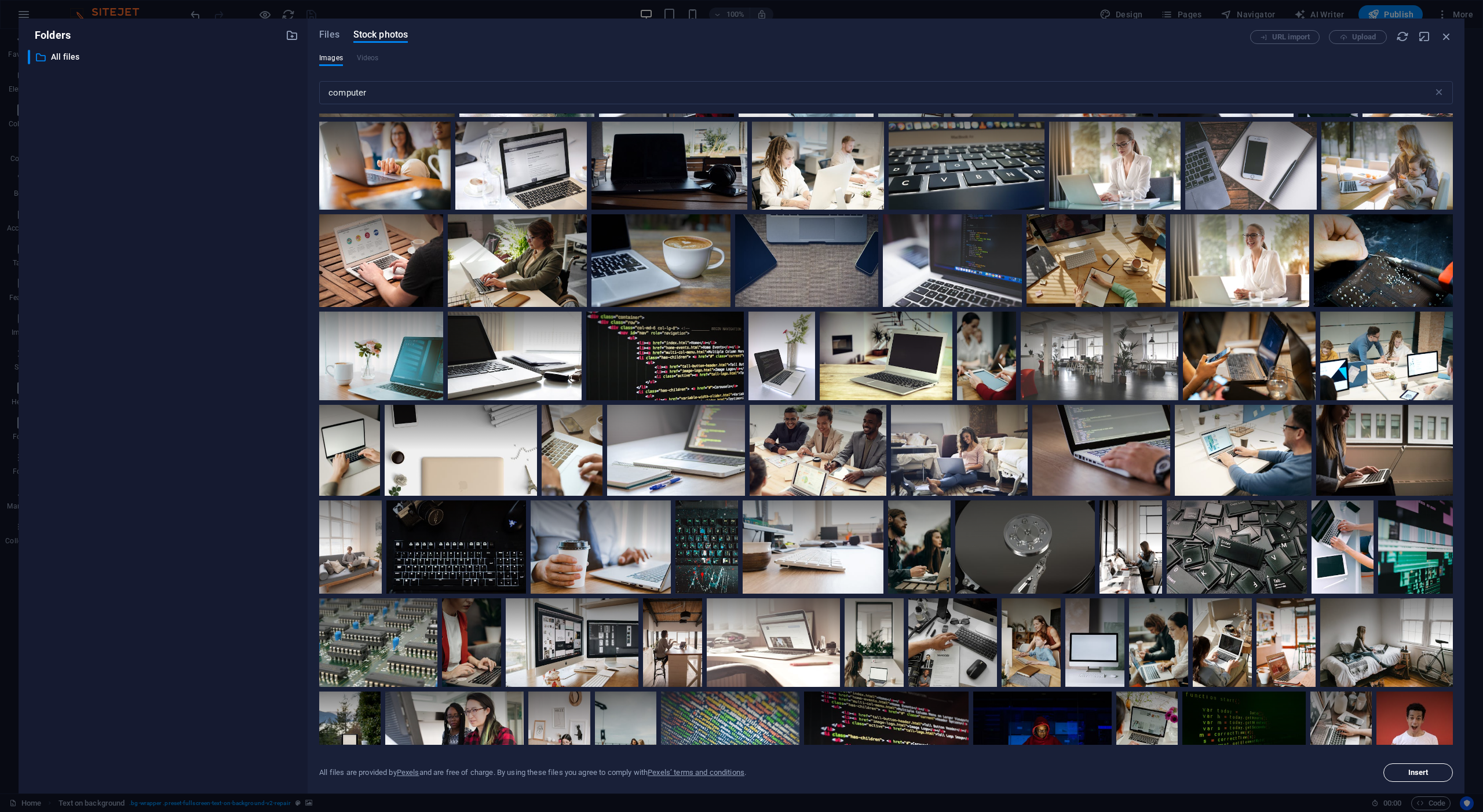
click at [1409, 771] on span "Insert" at bounding box center [1418, 772] width 20 height 7
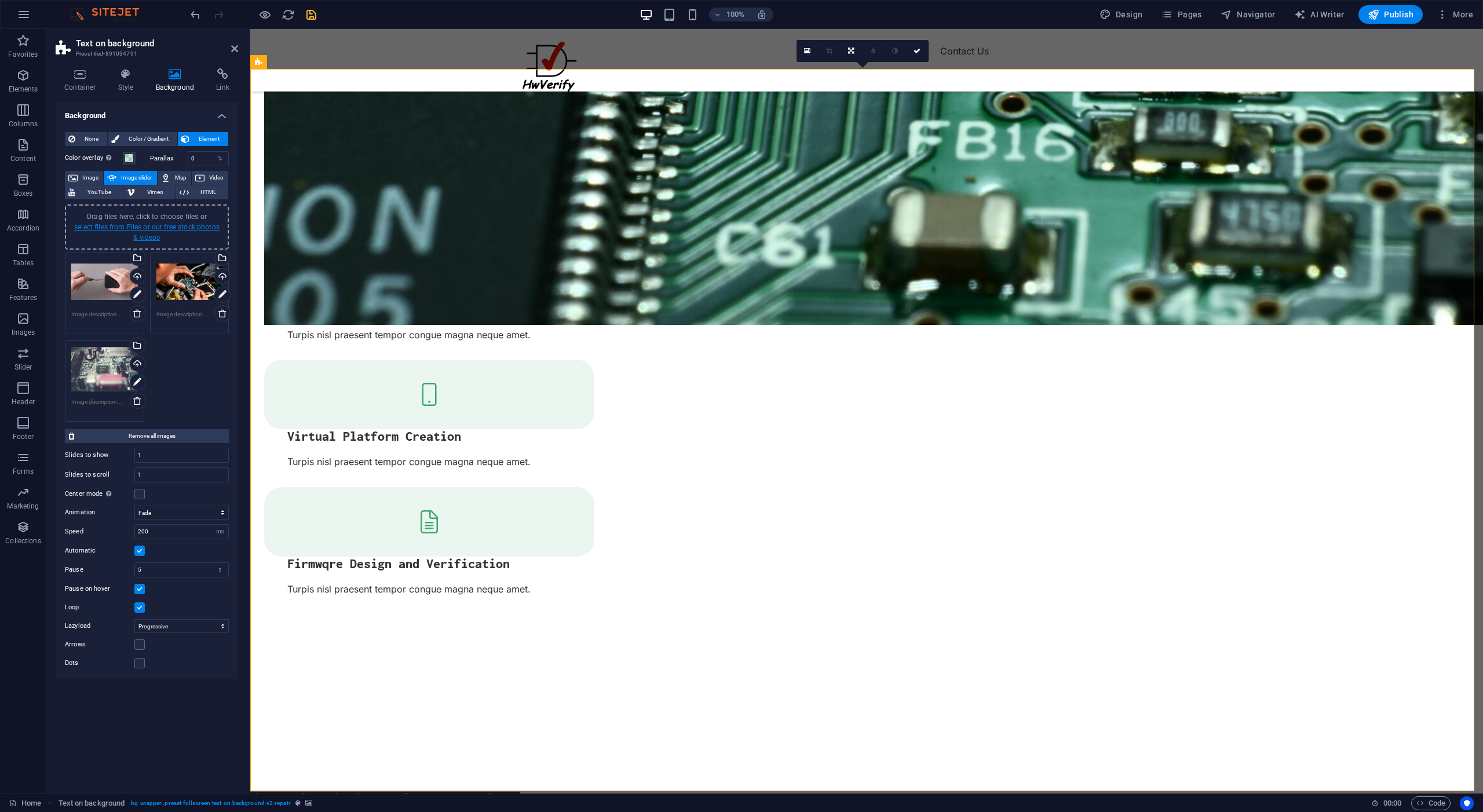
click at [142, 230] on link "select files from Files or our free stock photos & videos" at bounding box center [147, 232] width 146 height 19
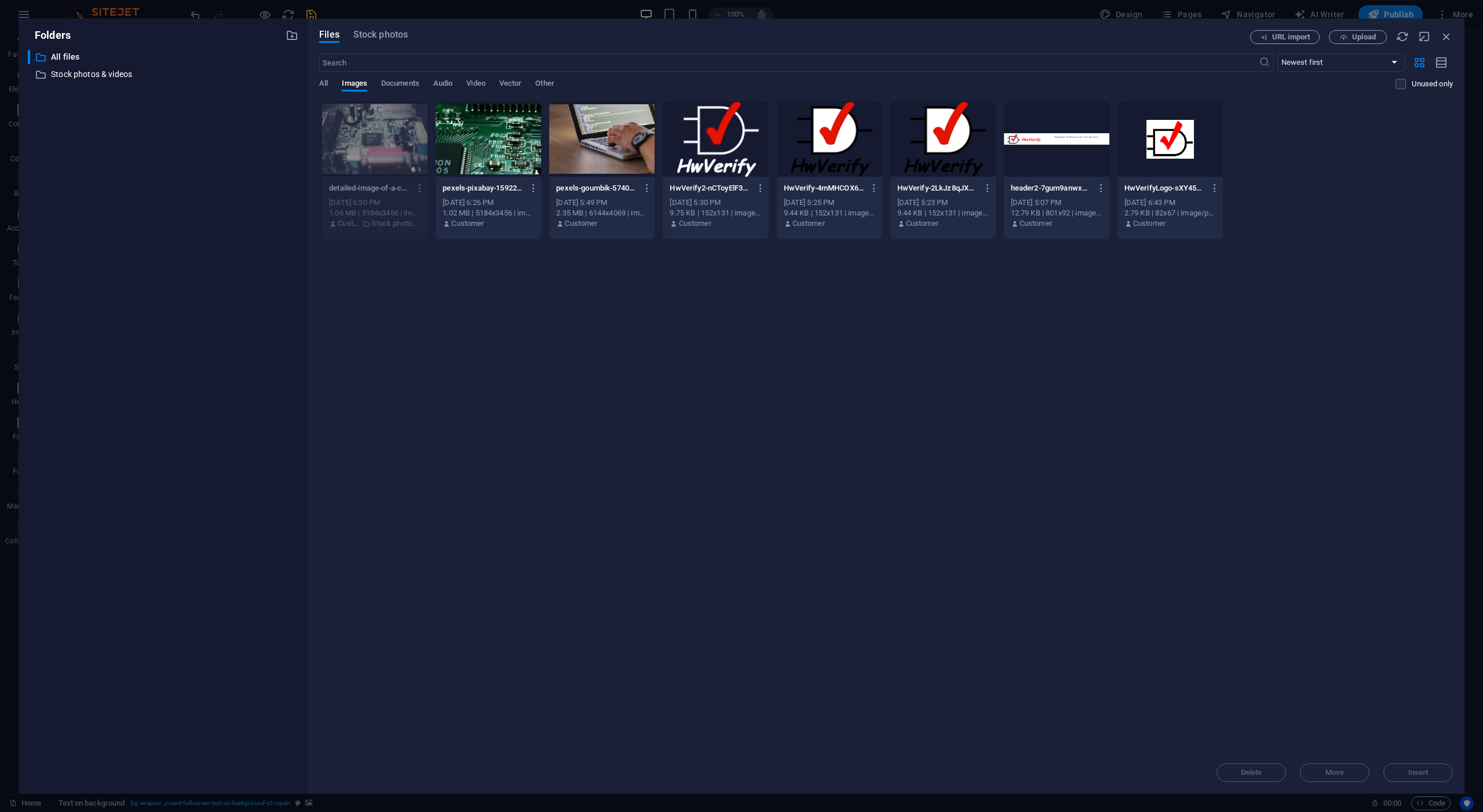
click at [467, 149] on div at bounding box center [489, 139] width 105 height 75
click at [1419, 773] on span "Insert" at bounding box center [1418, 772] width 20 height 7
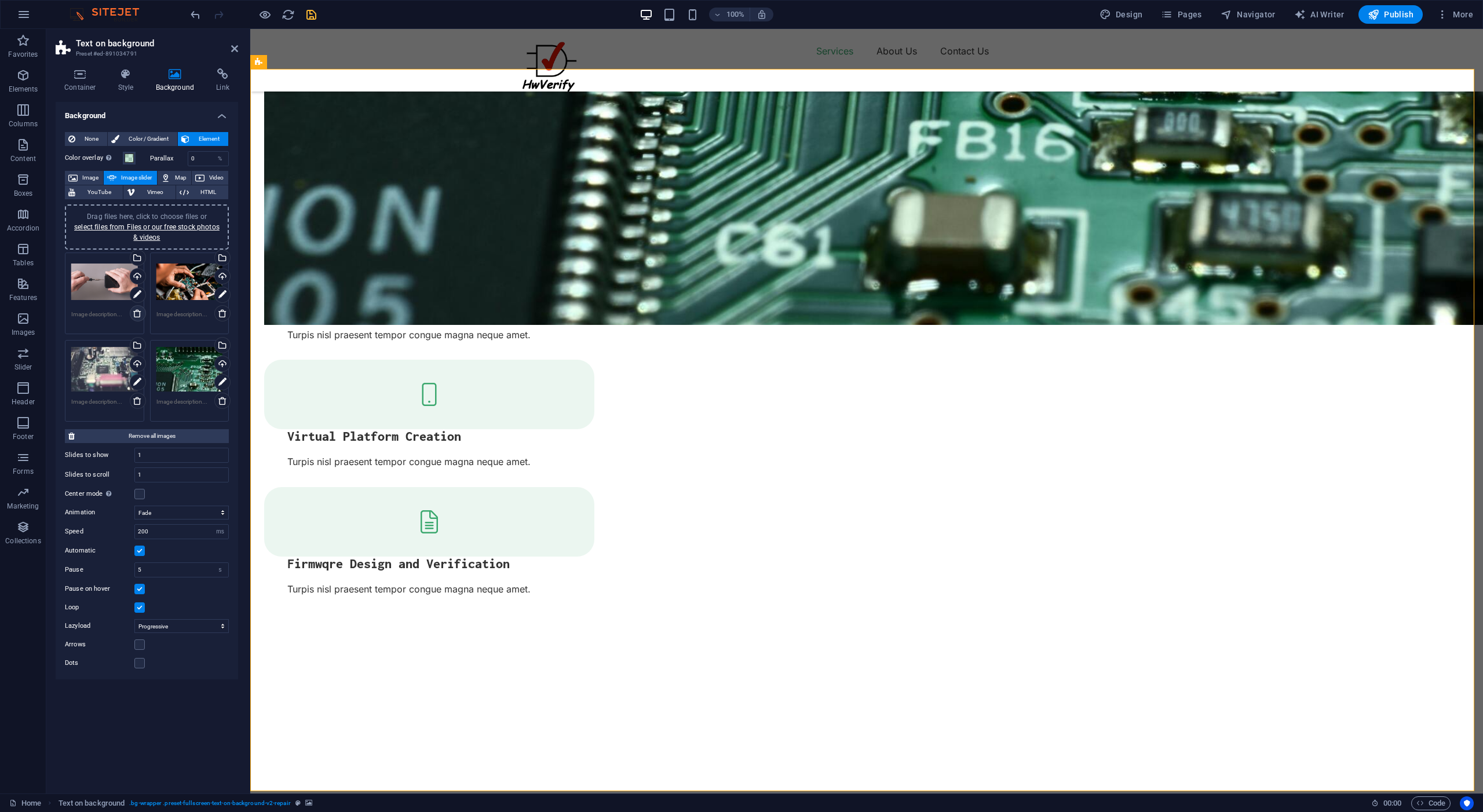
click at [138, 316] on icon at bounding box center [137, 313] width 9 height 9
click at [316, 16] on icon "save" at bounding box center [312, 15] width 13 height 13
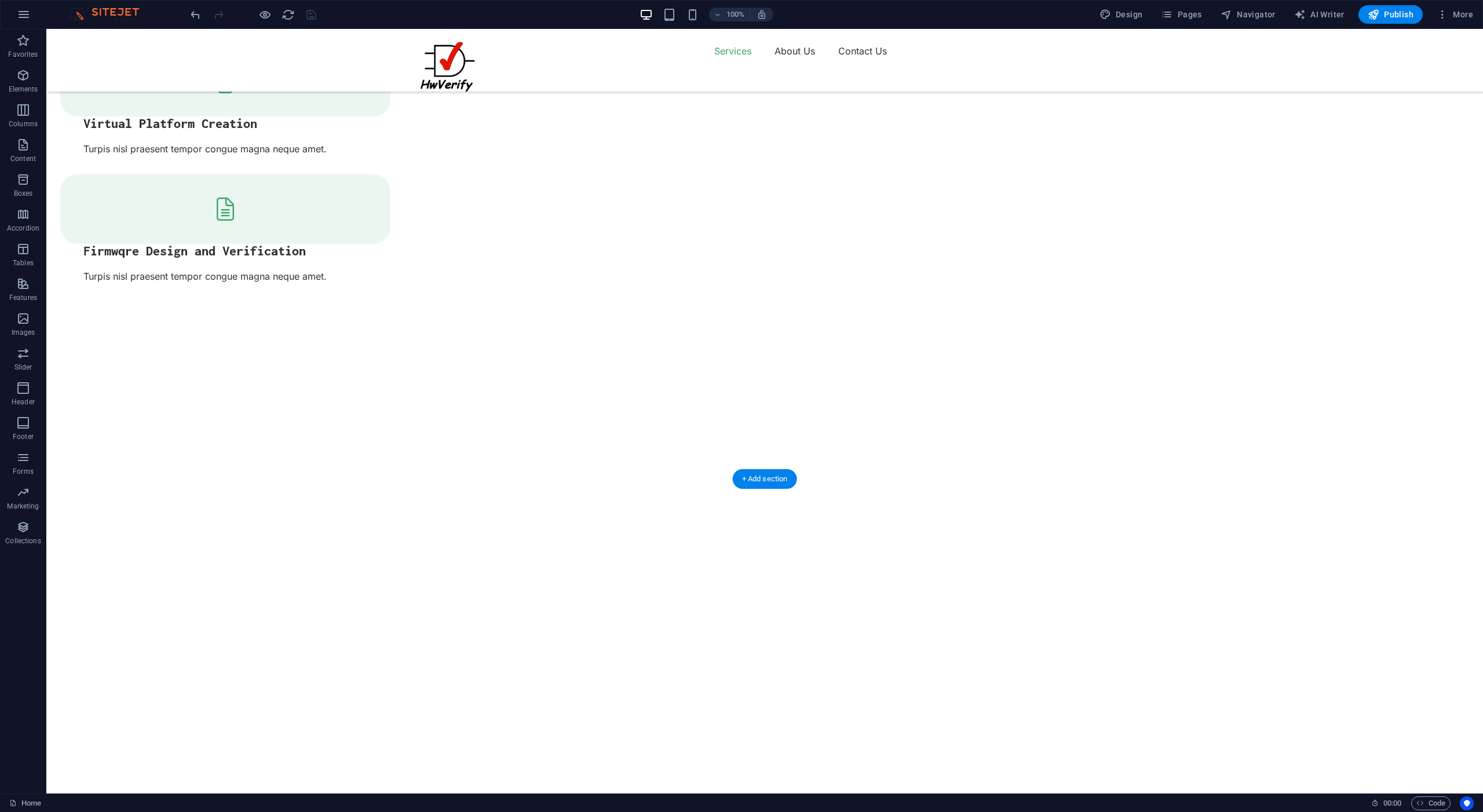
scroll to position [607, 0]
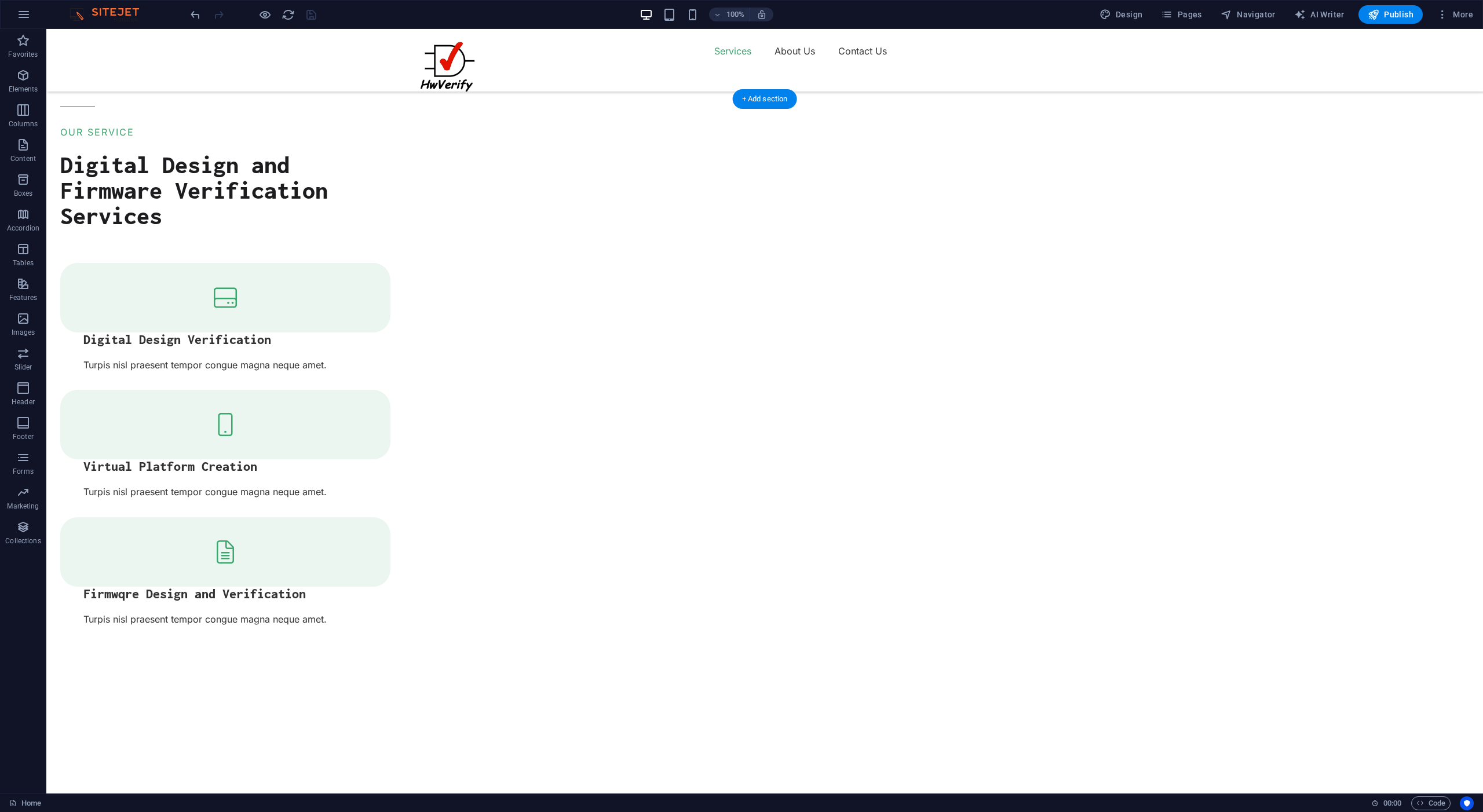
click at [503, 719] on img "1/3" at bounding box center [760, 719] width 1428 height 0
click at [164, 93] on icon at bounding box center [166, 92] width 8 height 12
select select "fade"
select select "ms"
select select "s"
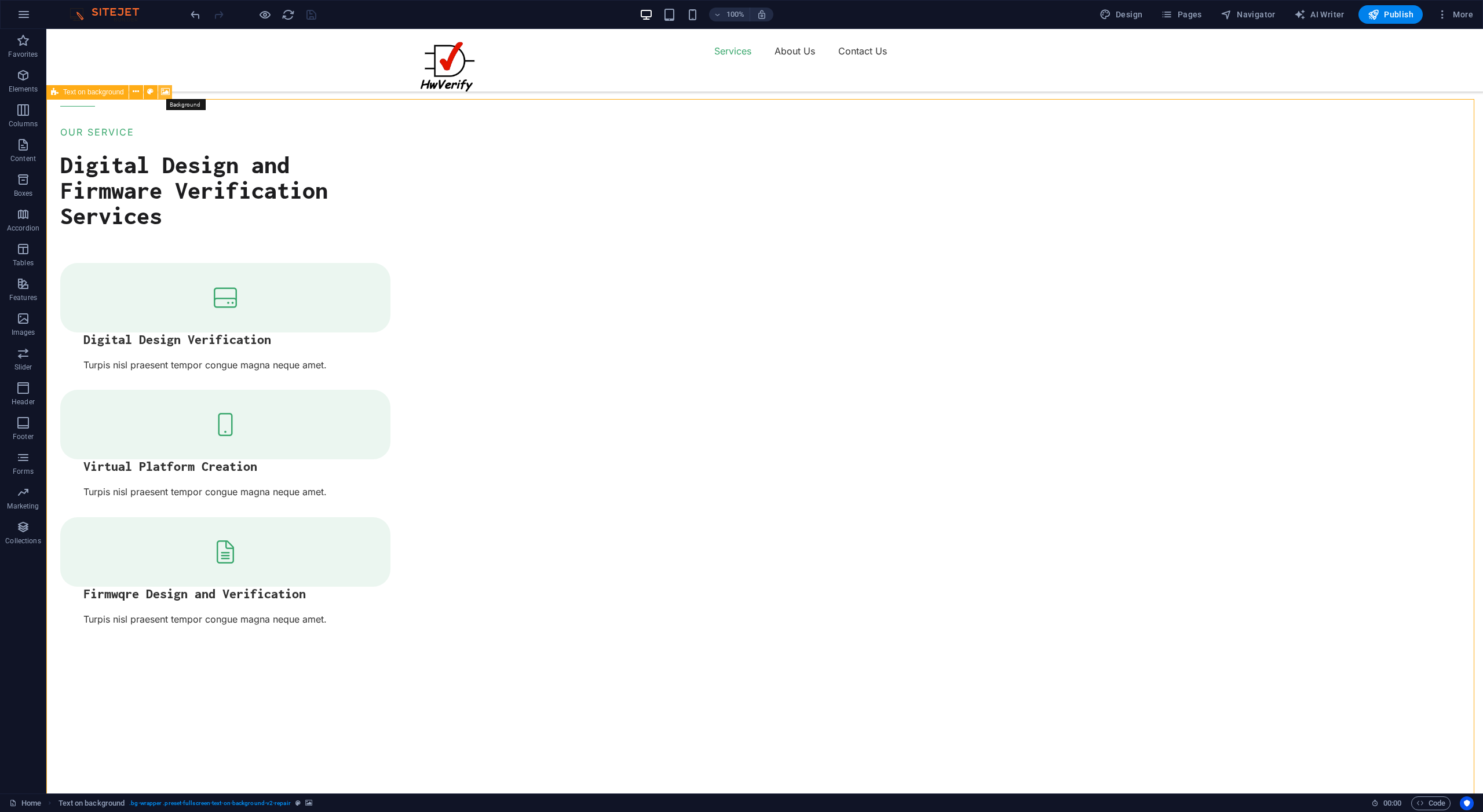
select select "progressive"
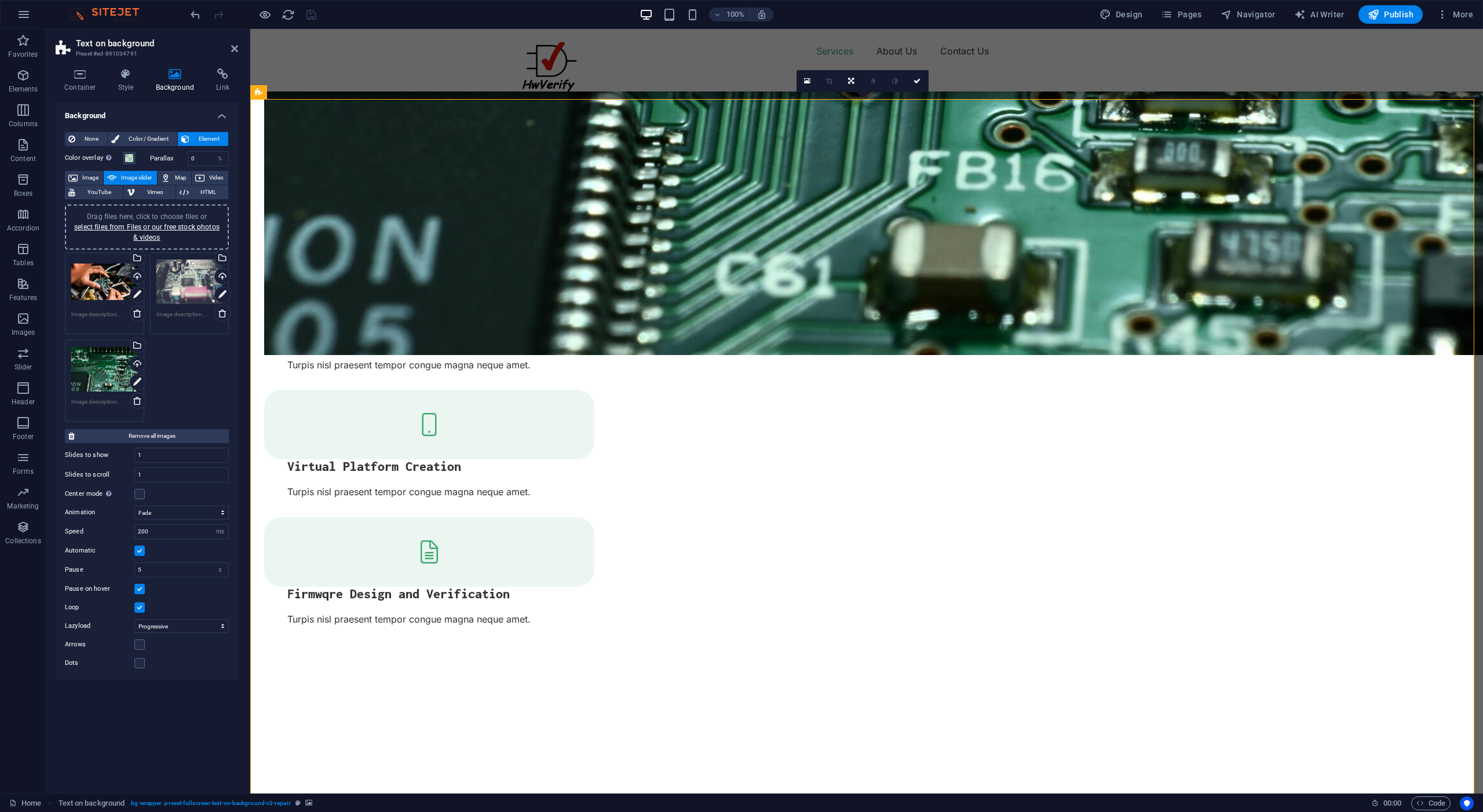
click at [110, 361] on div "Drag files here, click to choose files or select files from Files or our free s…" at bounding box center [105, 369] width 67 height 46
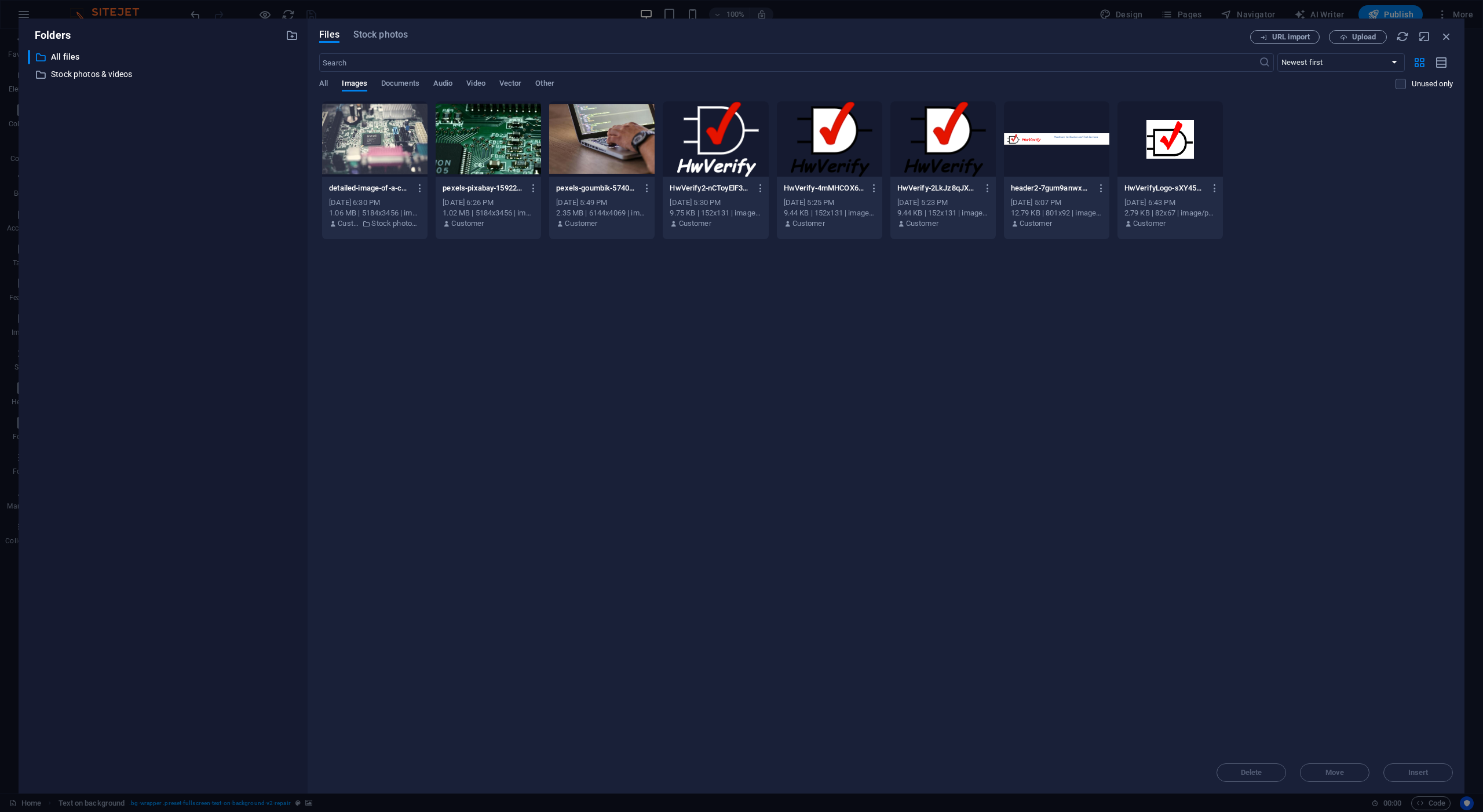
click at [458, 134] on div at bounding box center [489, 139] width 105 height 75
click at [1425, 774] on span "Insert" at bounding box center [1418, 772] width 20 height 7
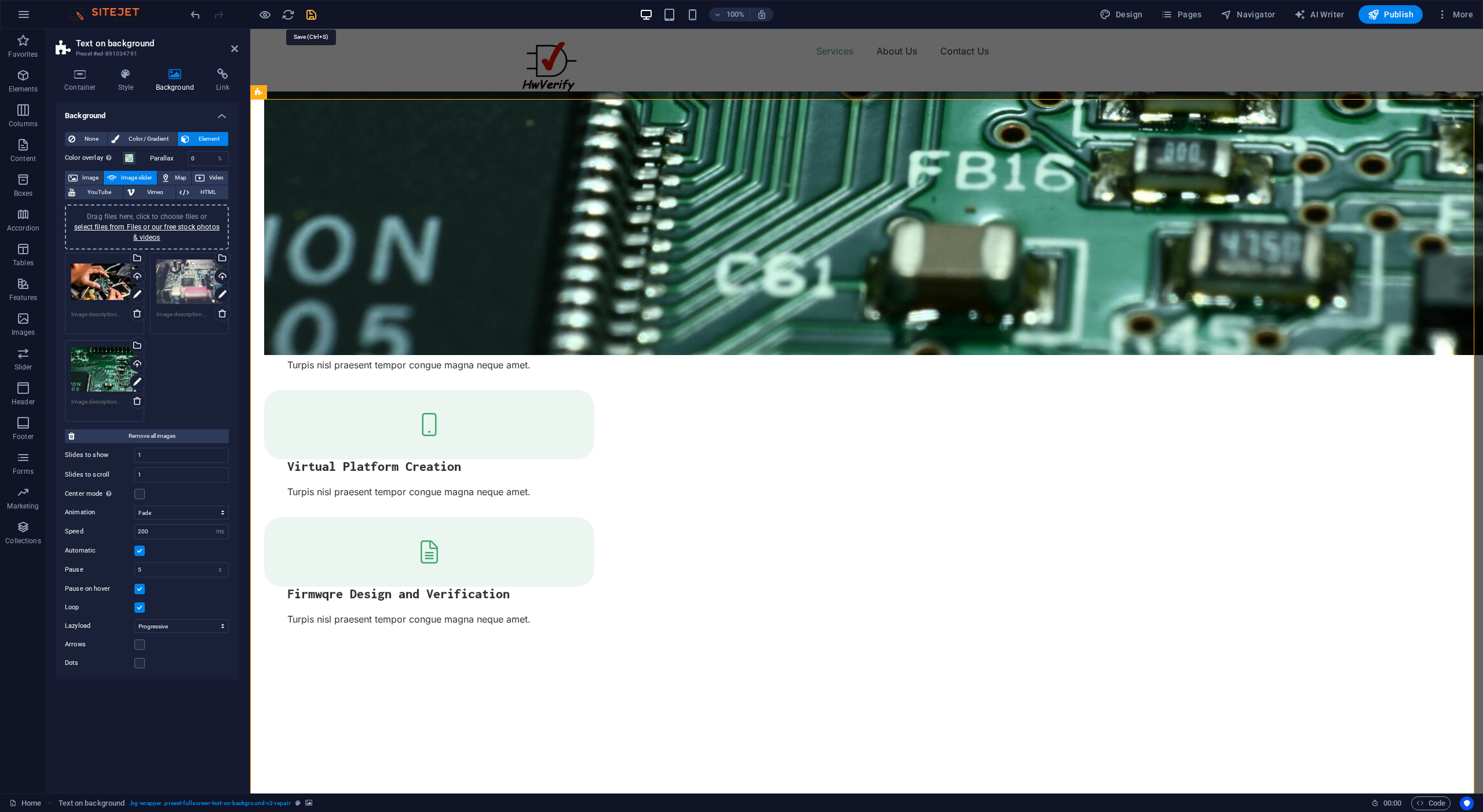
click at [313, 18] on icon "save" at bounding box center [312, 15] width 13 height 13
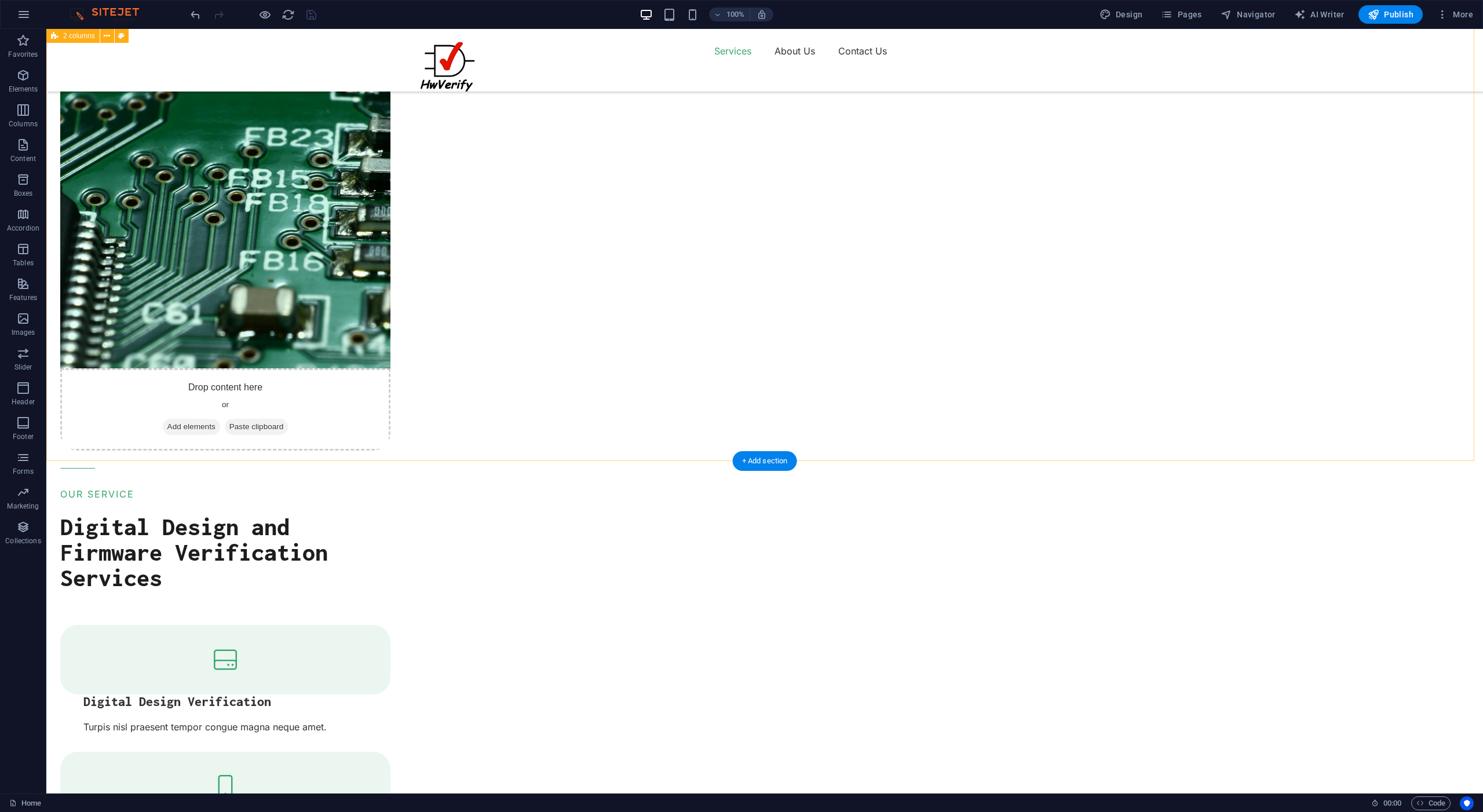
scroll to position [0, 0]
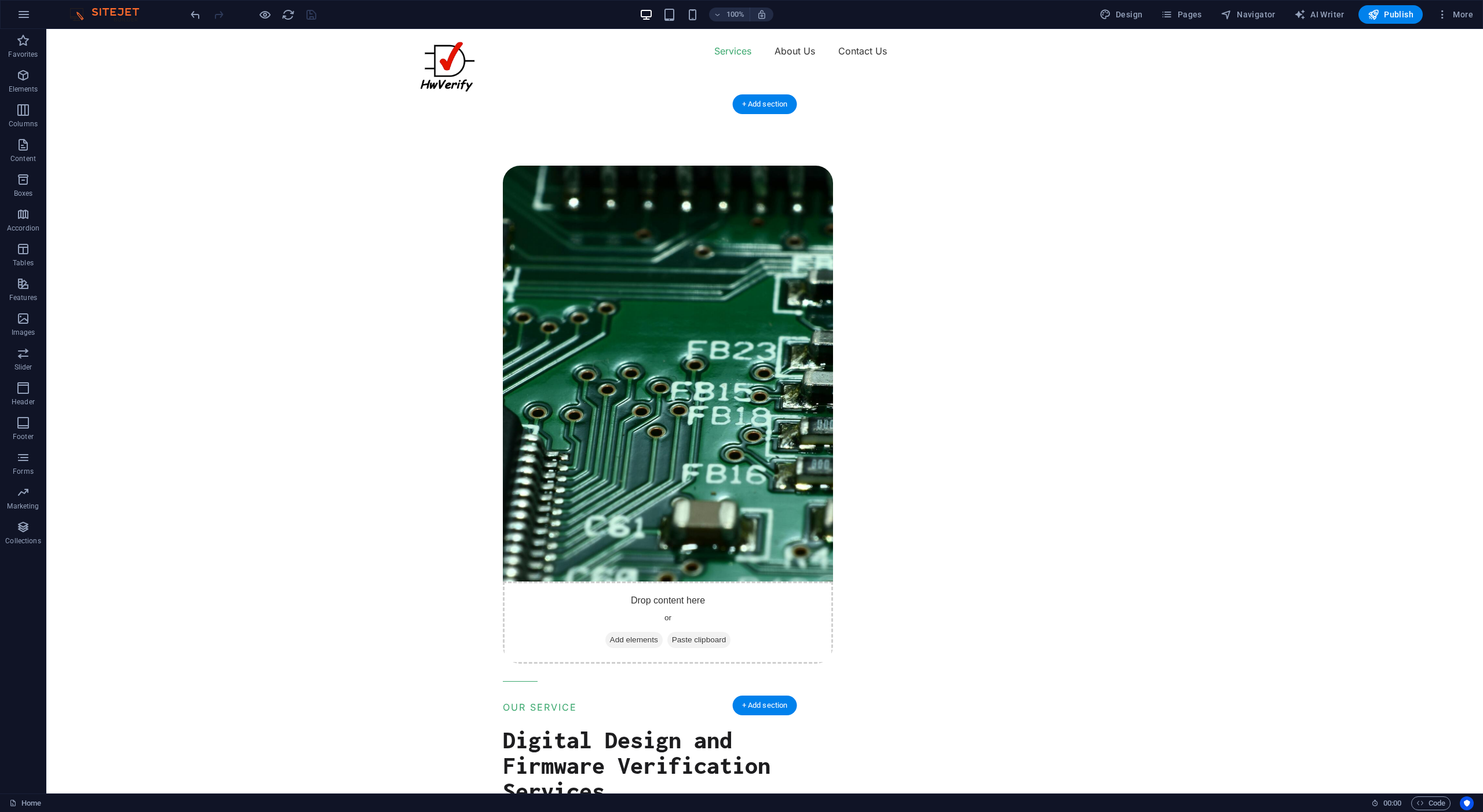
click at [566, 333] on figure at bounding box center [668, 373] width 330 height 416
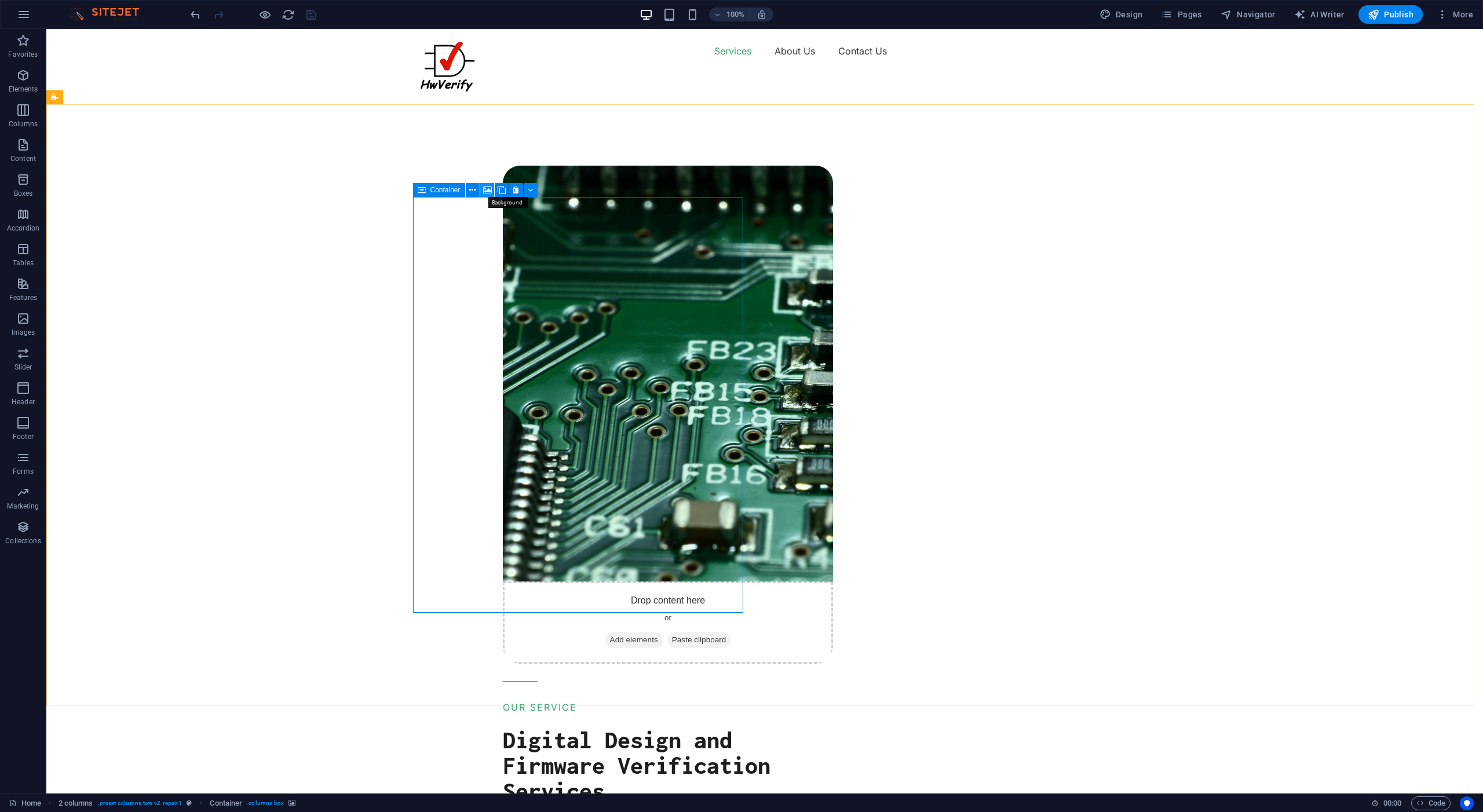
click at [487, 190] on icon at bounding box center [487, 190] width 8 height 12
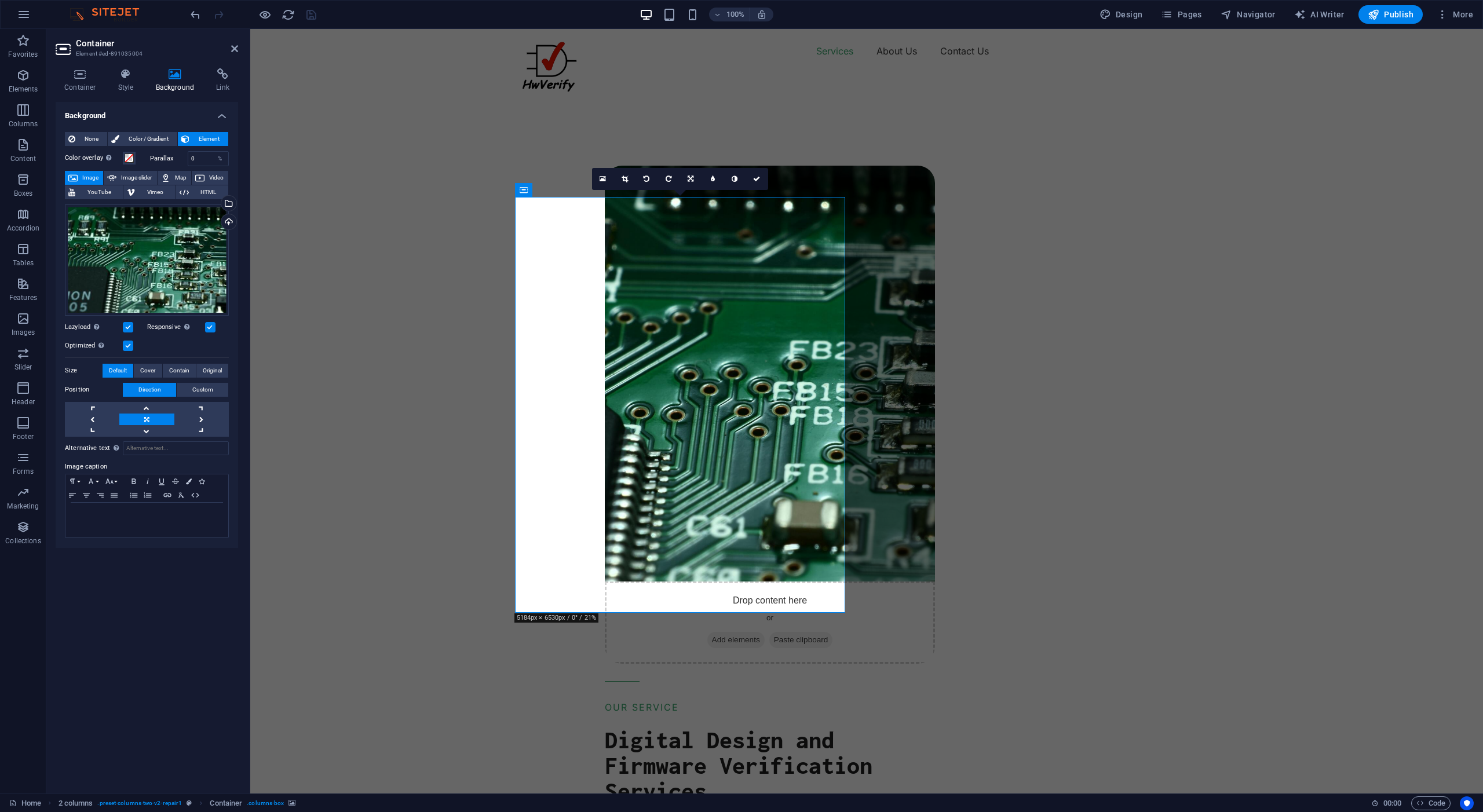
click at [89, 178] on span "Image" at bounding box center [90, 178] width 19 height 14
click at [591, 216] on div "Drop content here or Add elements Paste clipboard OUR SERVICE Digital Design an…" at bounding box center [1037, 683] width 892 height 1221
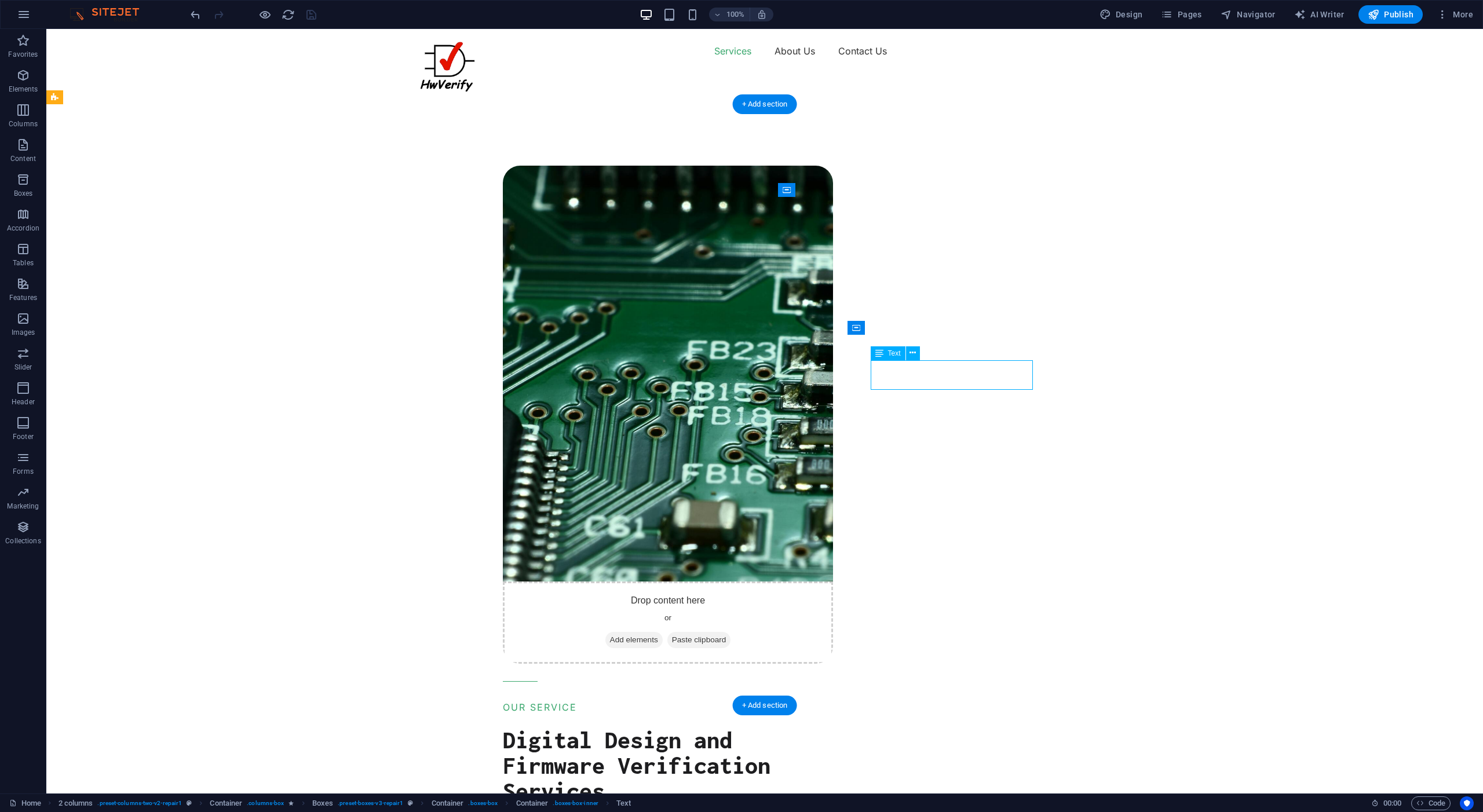
click at [816, 433] on span "Icon" at bounding box center [823, 431] width 13 height 7
select select "xMidYMid"
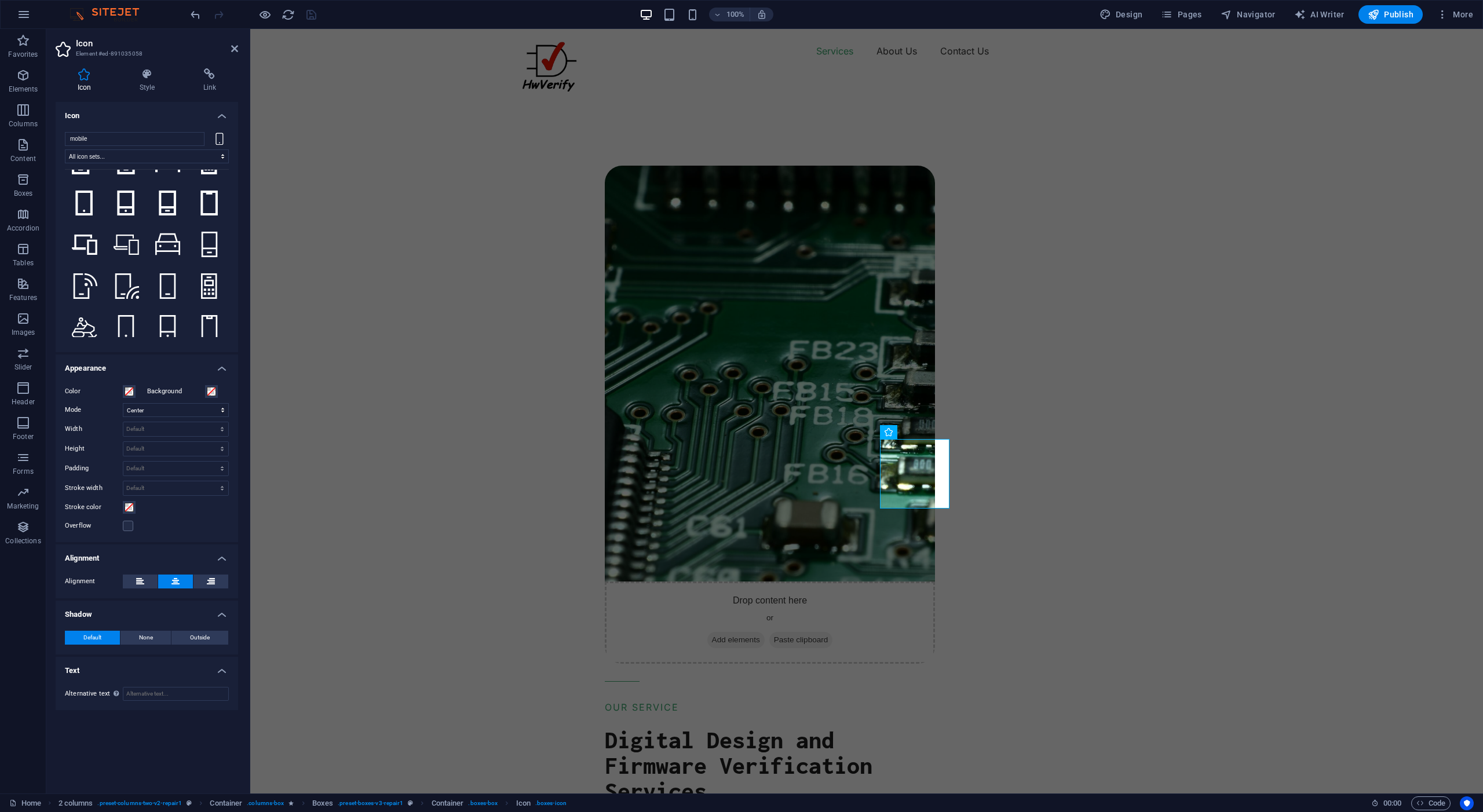
scroll to position [816, 0]
click at [90, 242] on icon at bounding box center [84, 251] width 25 height 20
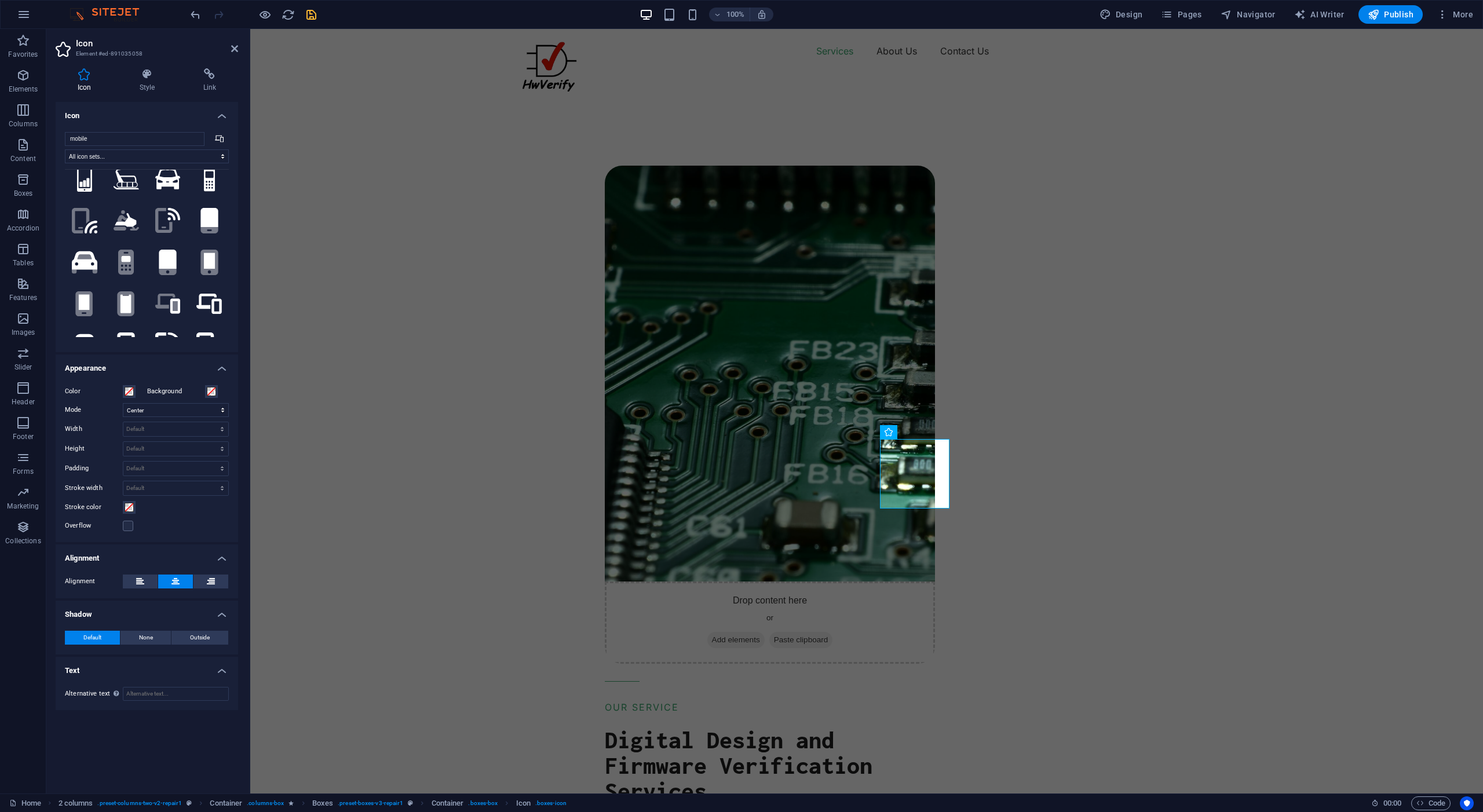
scroll to position [0, 0]
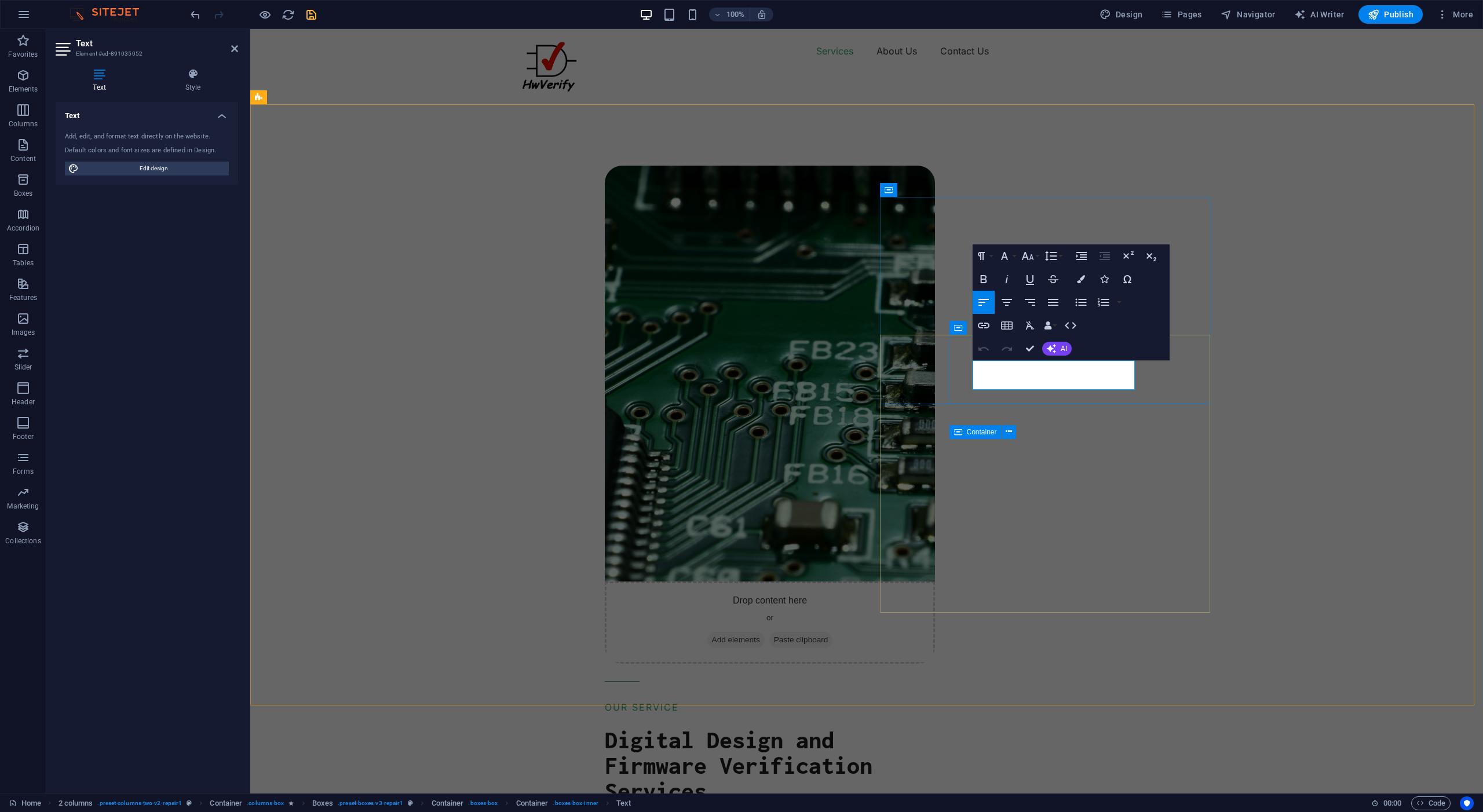
drag, startPoint x: 1065, startPoint y: 384, endPoint x: 972, endPoint y: 369, distance: 94.2
click at [1365, 493] on div "Drop content here or Add elements Paste clipboard OUR SERVICE Digital Design an…" at bounding box center [1037, 683] width 892 height 1221
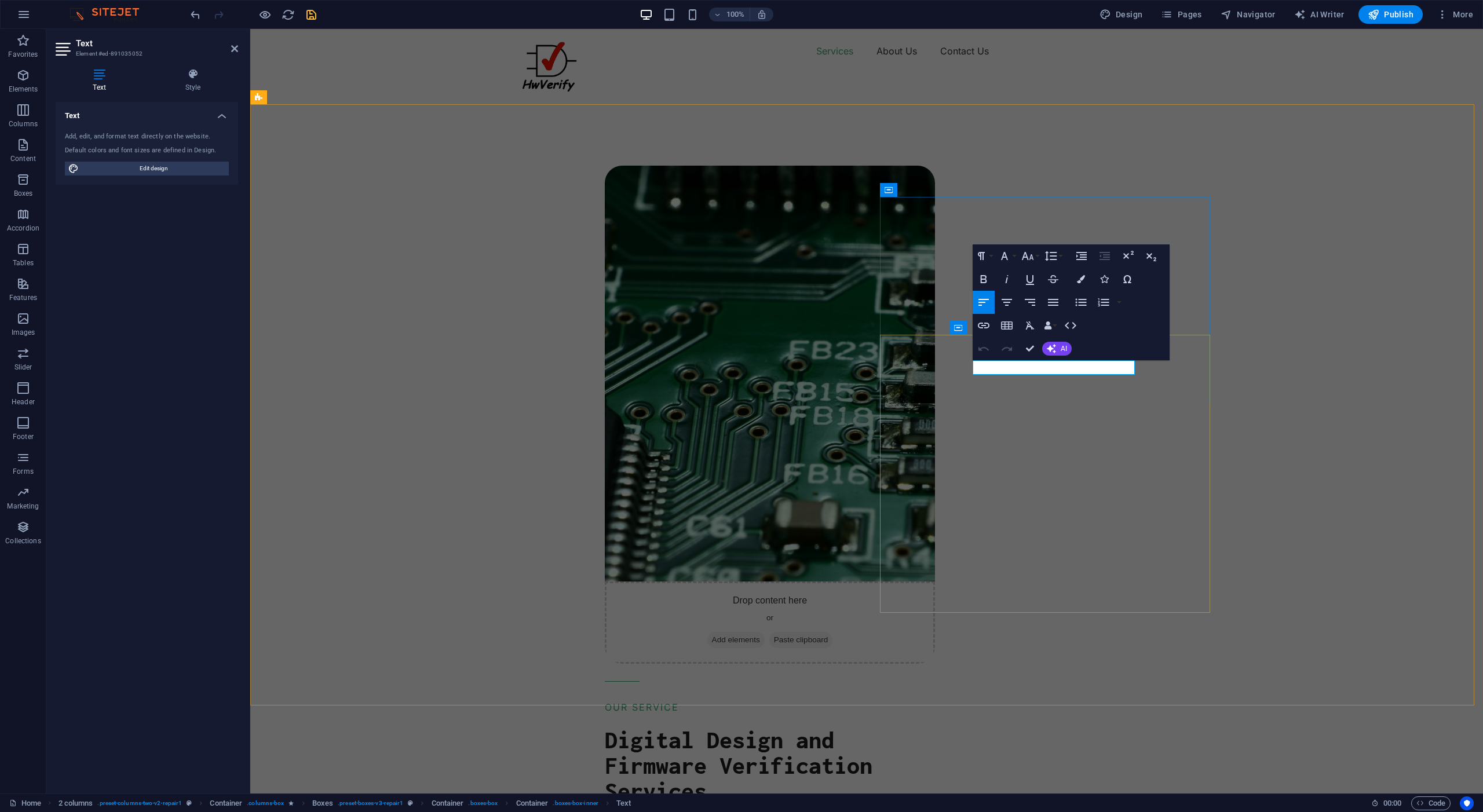
click at [1298, 431] on div "Drop content here or Add elements Paste clipboard OUR SERVICE Digital Design an…" at bounding box center [1037, 683] width 892 height 1221
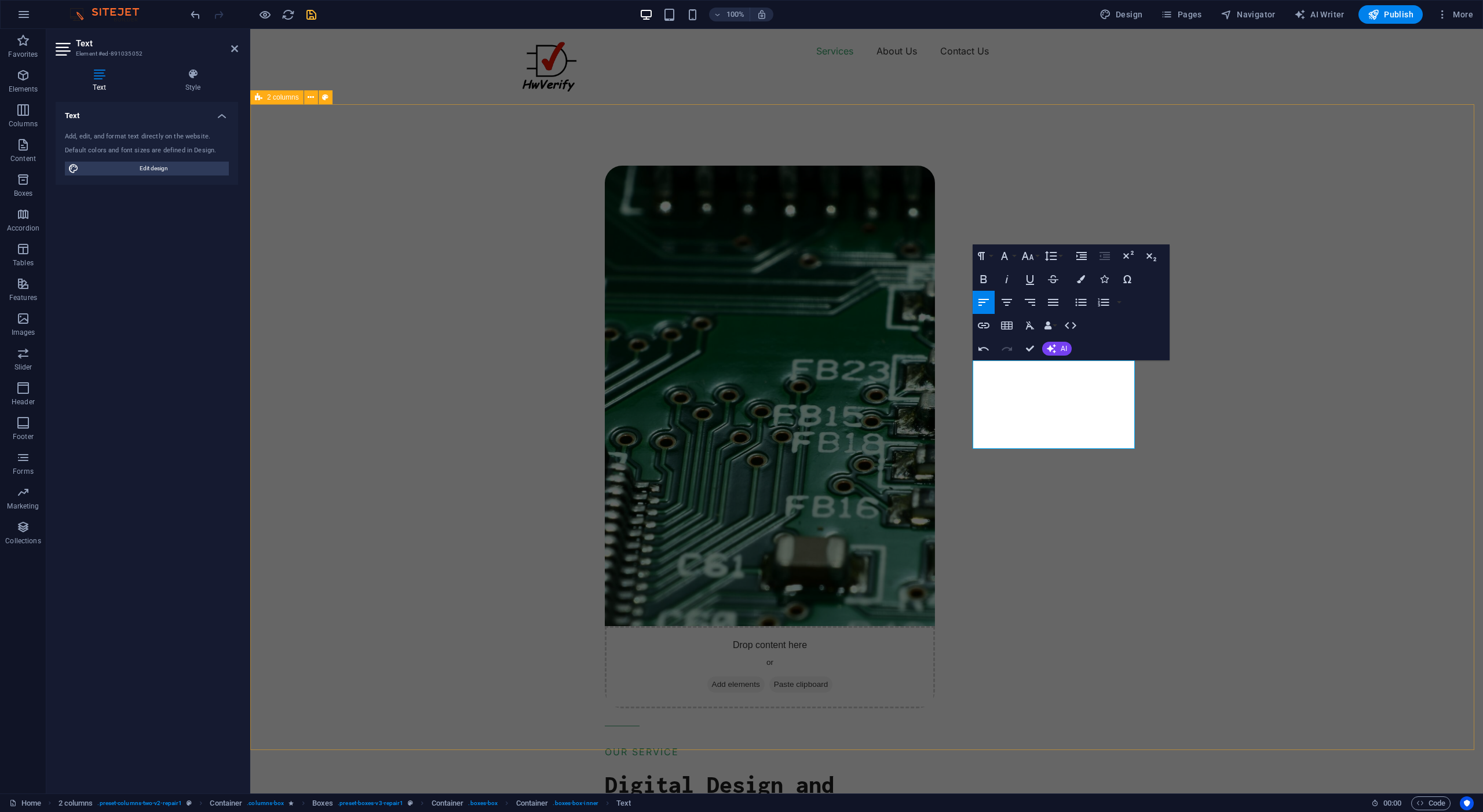
click at [1240, 439] on div "Drop content here or Add elements Paste clipboard OUR SERVICE Digital Design an…" at bounding box center [1037, 728] width 892 height 1311
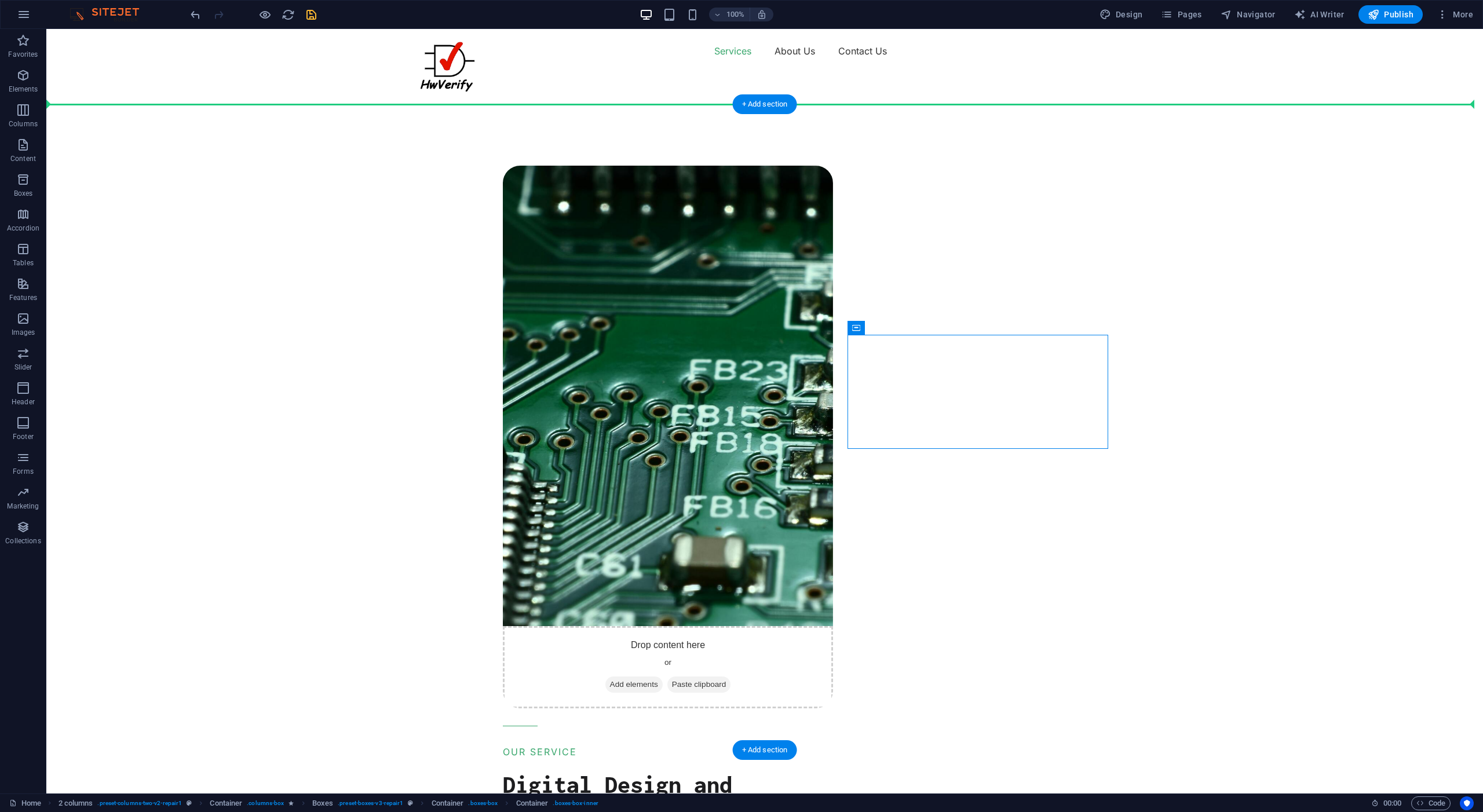
drag, startPoint x: 931, startPoint y: 407, endPoint x: 1161, endPoint y: 414, distance: 230.1
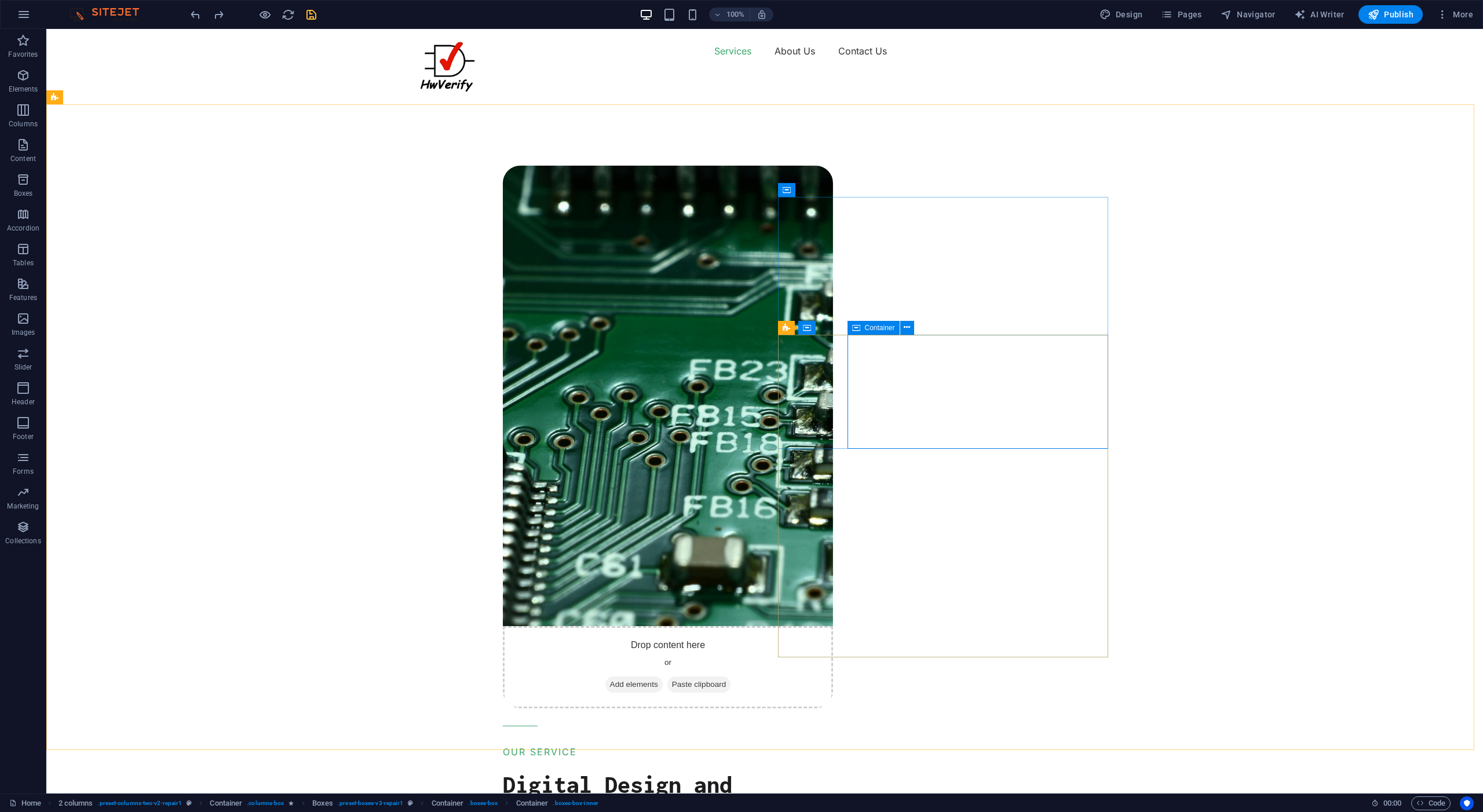
click at [875, 331] on span "Container" at bounding box center [880, 327] width 30 height 7
click at [908, 325] on icon at bounding box center [907, 327] width 7 height 12
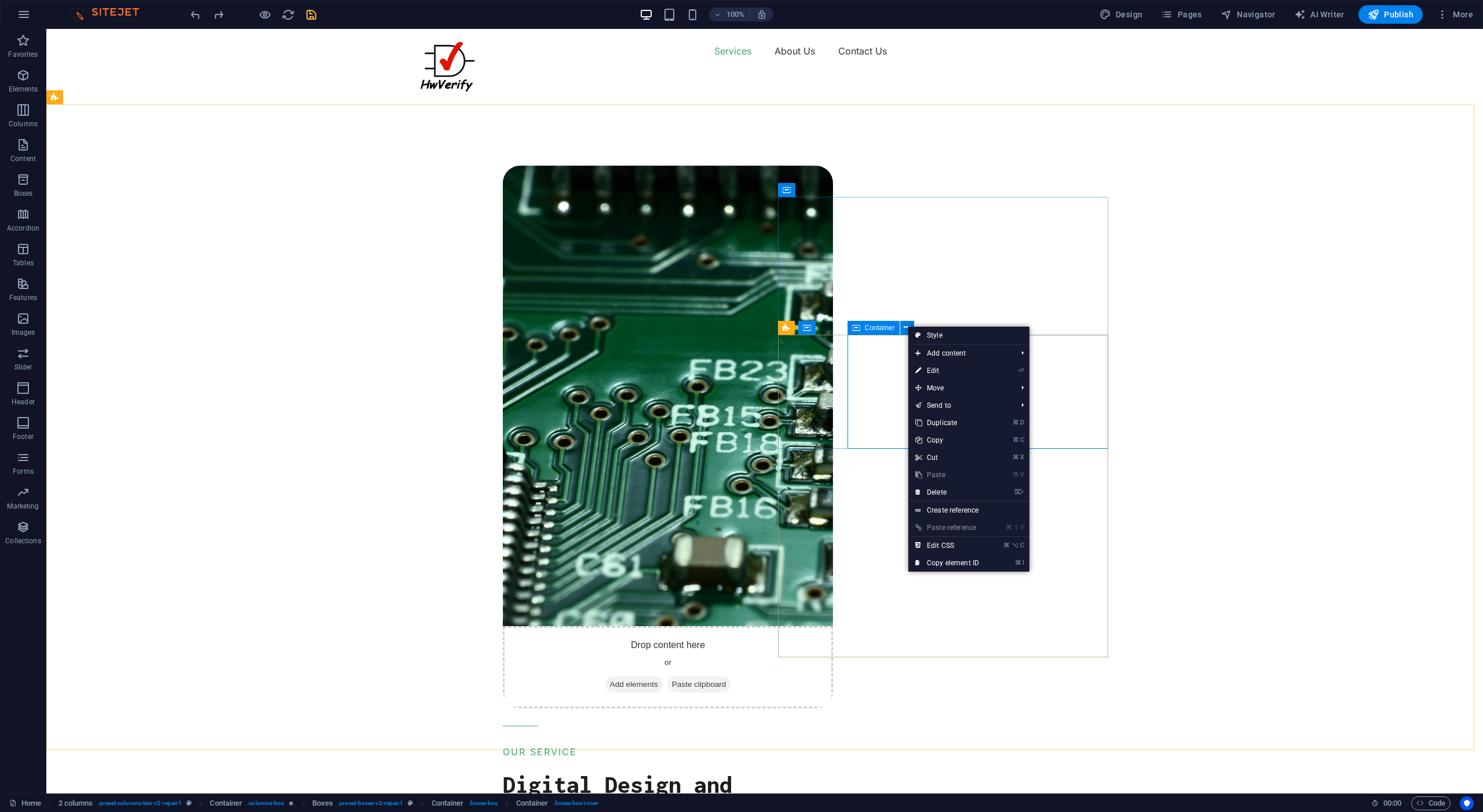
click at [880, 326] on span "Container" at bounding box center [880, 327] width 30 height 7
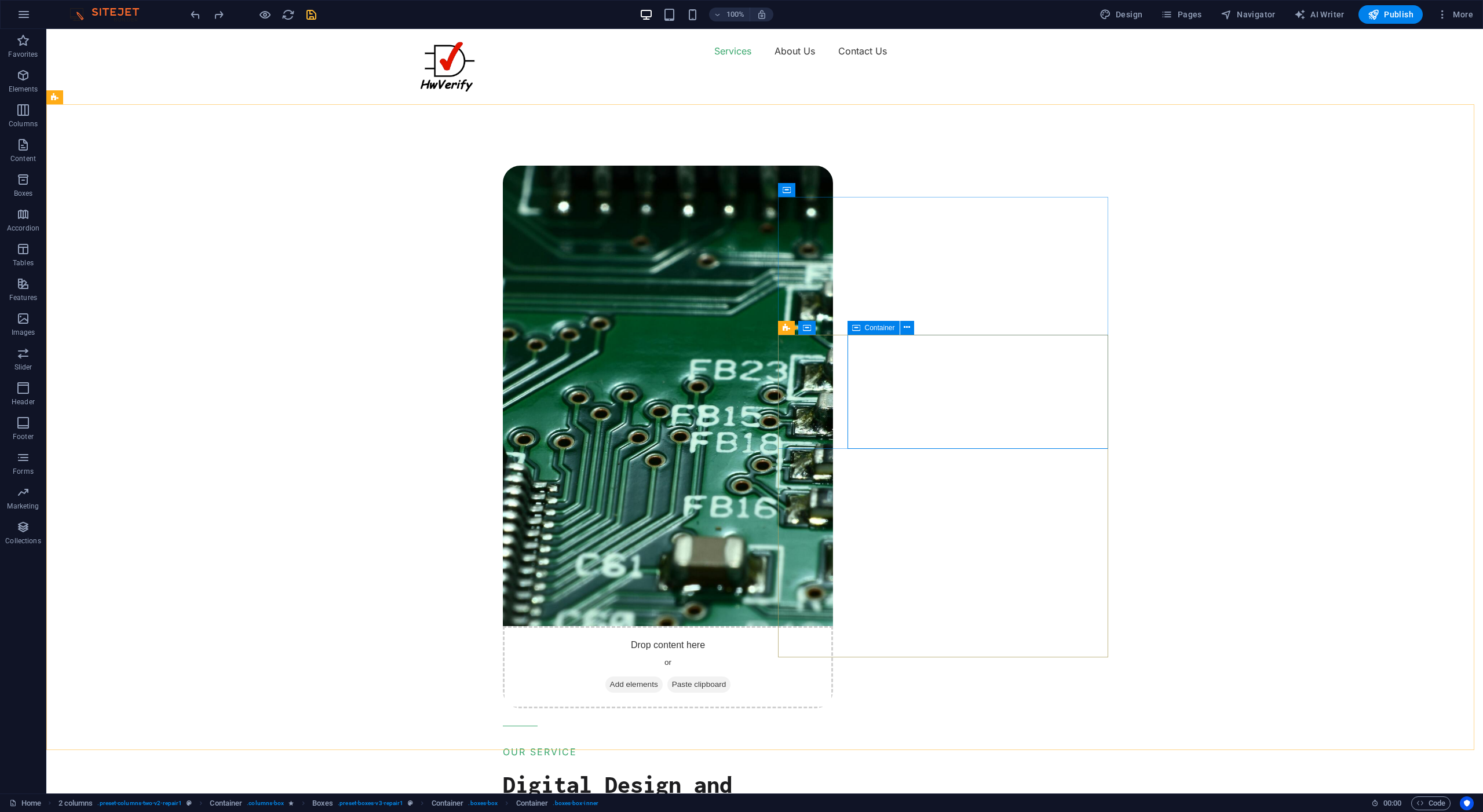
click at [878, 327] on span "Container" at bounding box center [880, 327] width 30 height 7
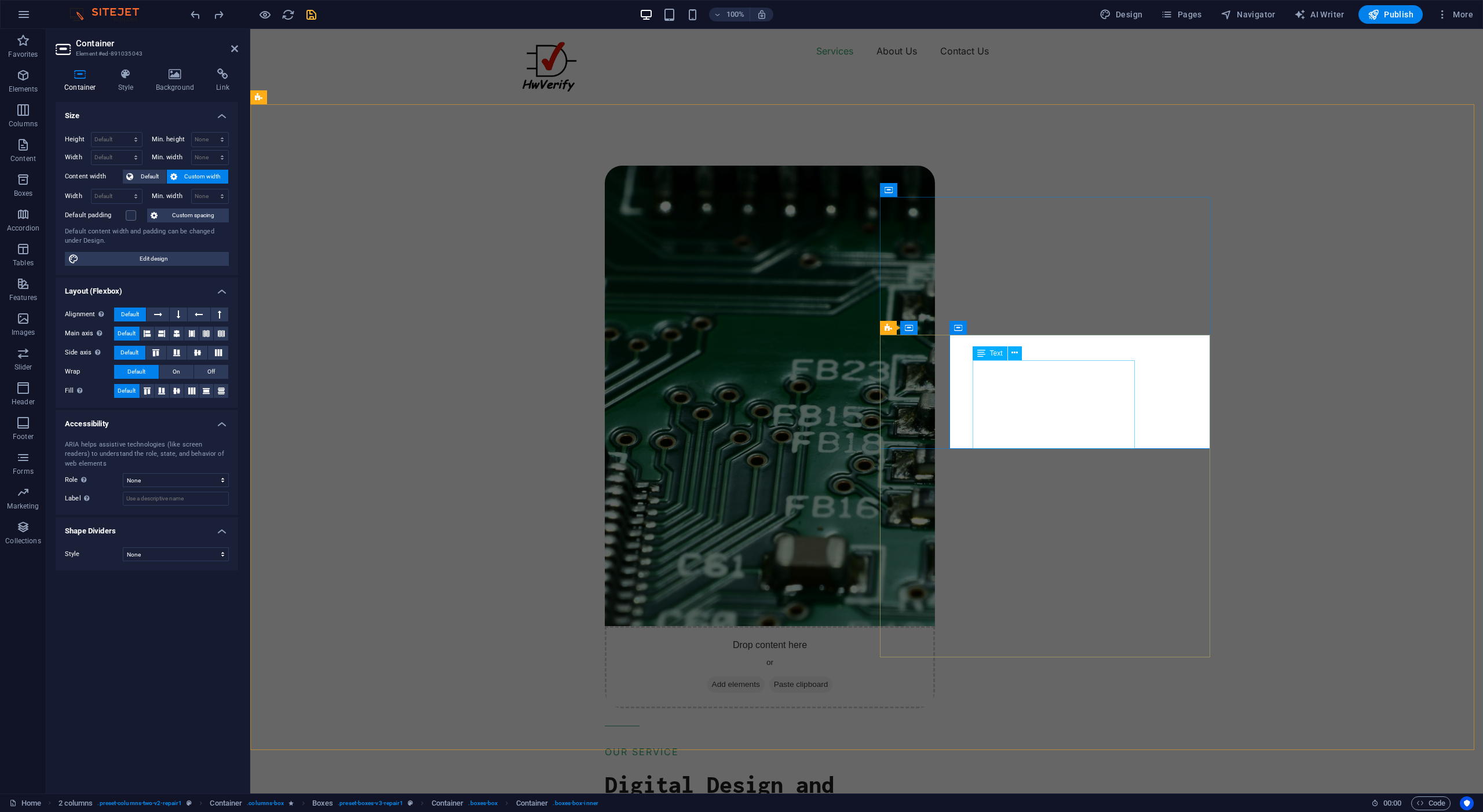
click at [1014, 352] on icon at bounding box center [1015, 353] width 7 height 12
click at [984, 354] on icon at bounding box center [981, 353] width 8 height 14
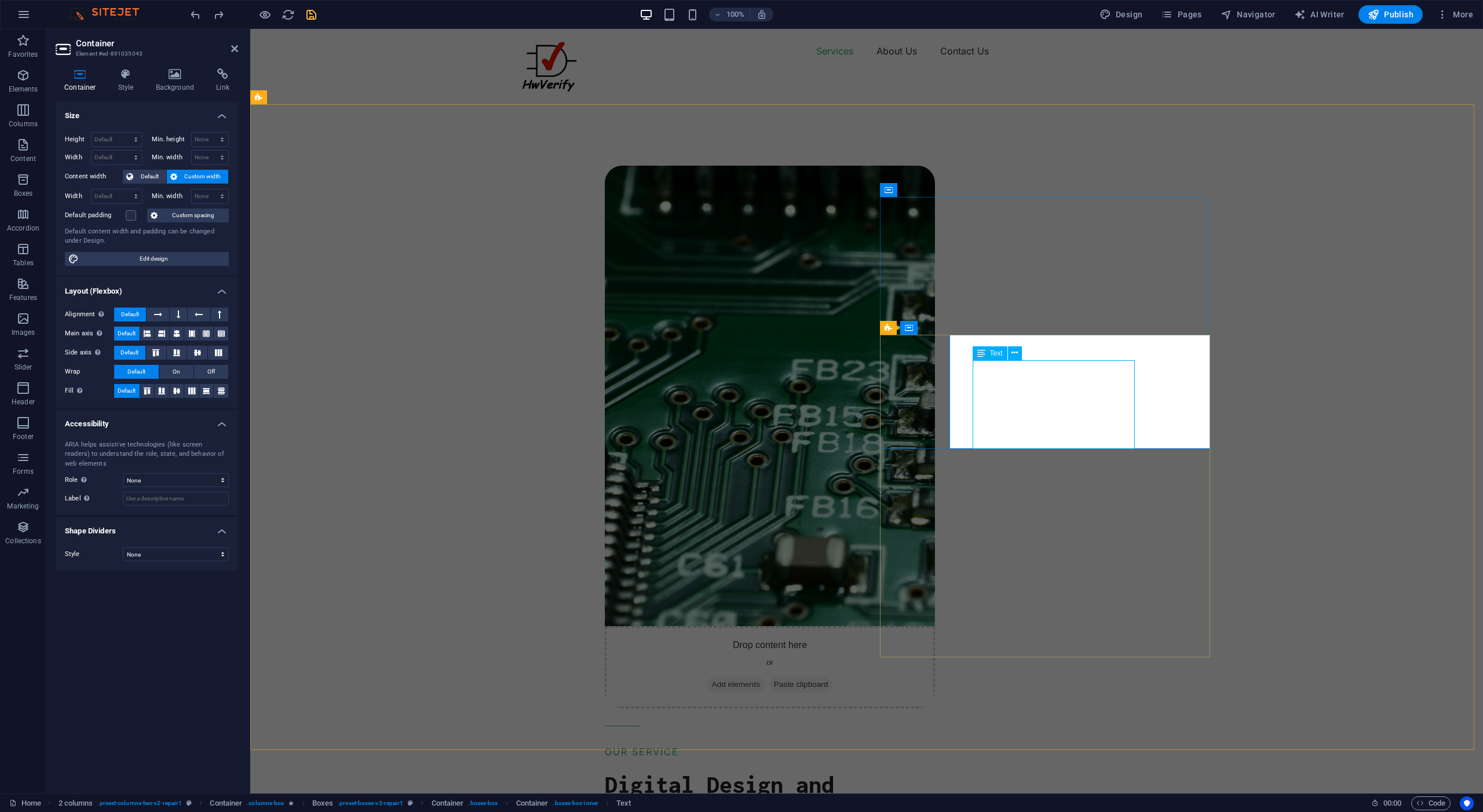
click at [984, 354] on icon at bounding box center [981, 353] width 8 height 14
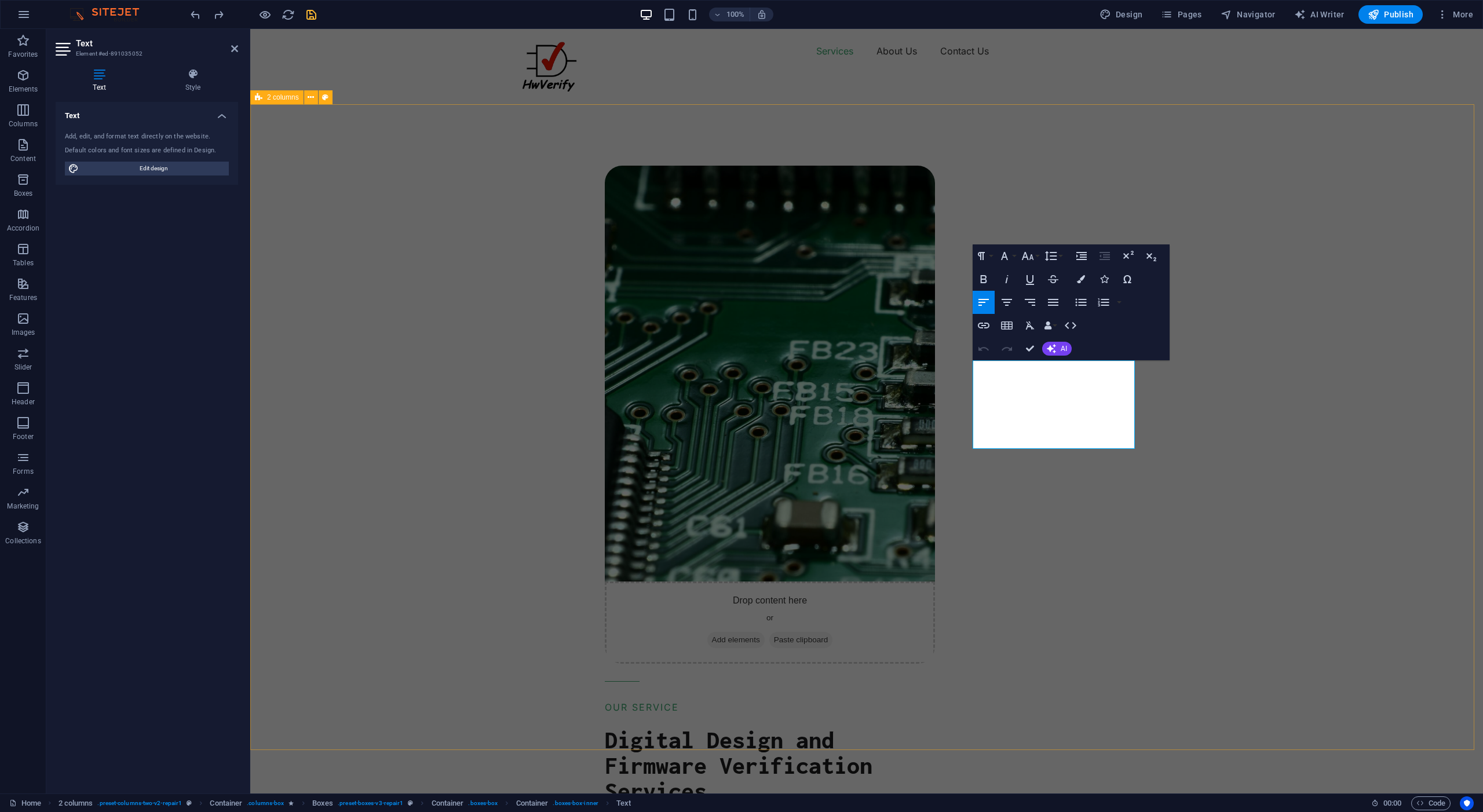
click at [1242, 391] on div "Drop content here or Add elements Paste clipboard OUR SERVICE Digital Design an…" at bounding box center [1037, 705] width 892 height 1266
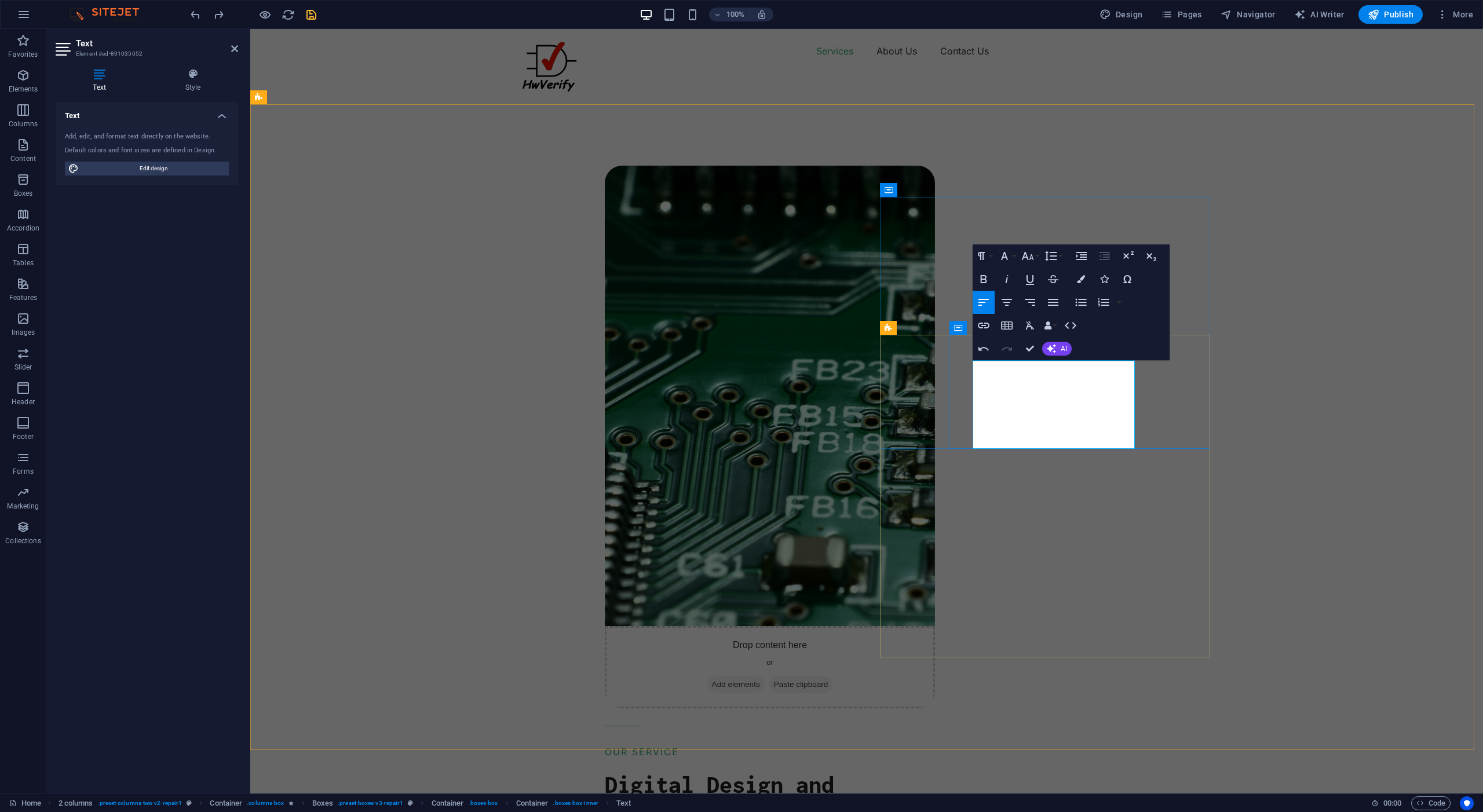
click at [1214, 414] on div "Drop content here or Add elements Paste clipboard OUR SERVICE Digital Design an…" at bounding box center [1037, 728] width 892 height 1311
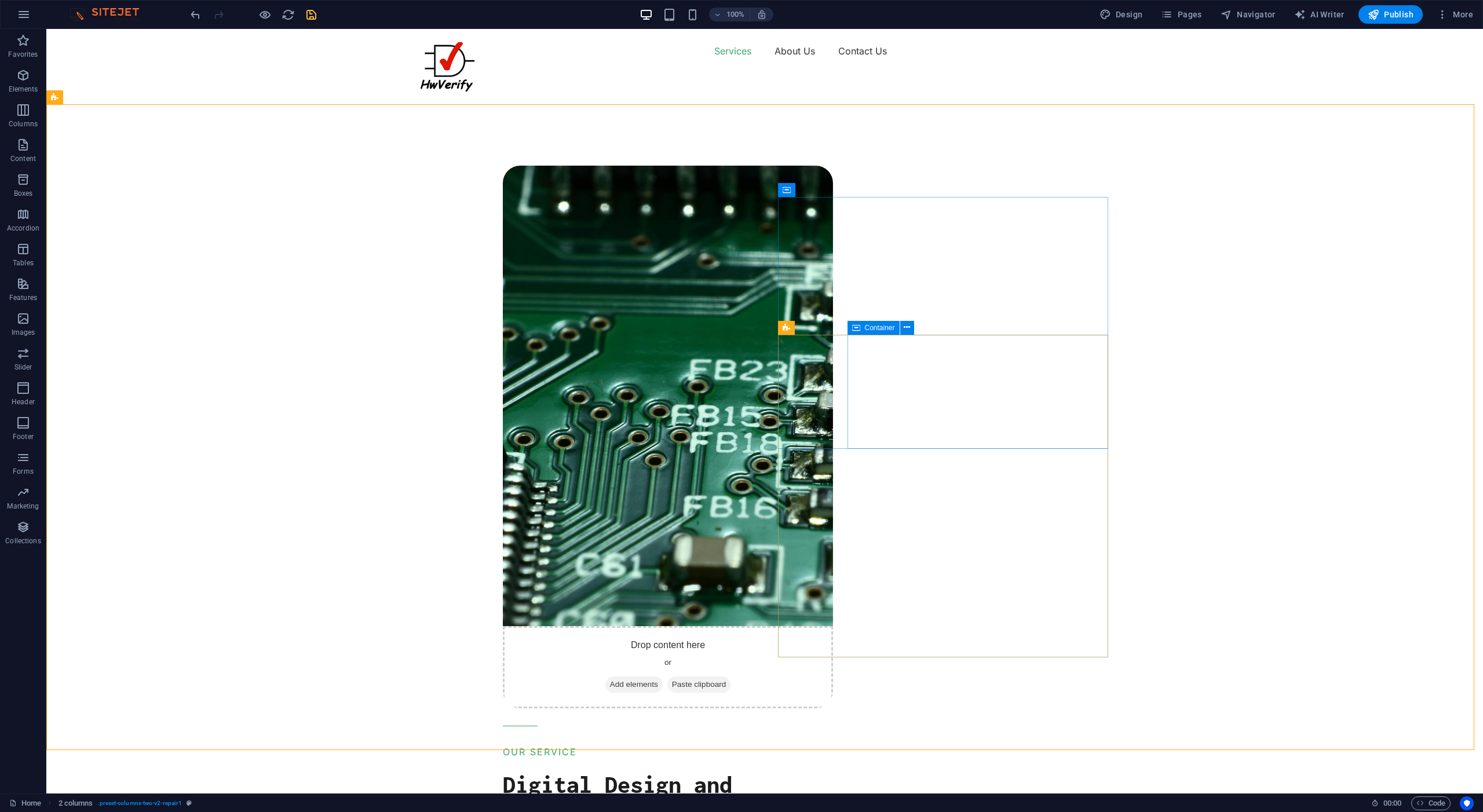
click at [859, 328] on icon at bounding box center [856, 327] width 8 height 14
click at [802, 187] on span "Container" at bounding box center [811, 190] width 30 height 7
click at [802, 191] on span "Container" at bounding box center [811, 190] width 30 height 7
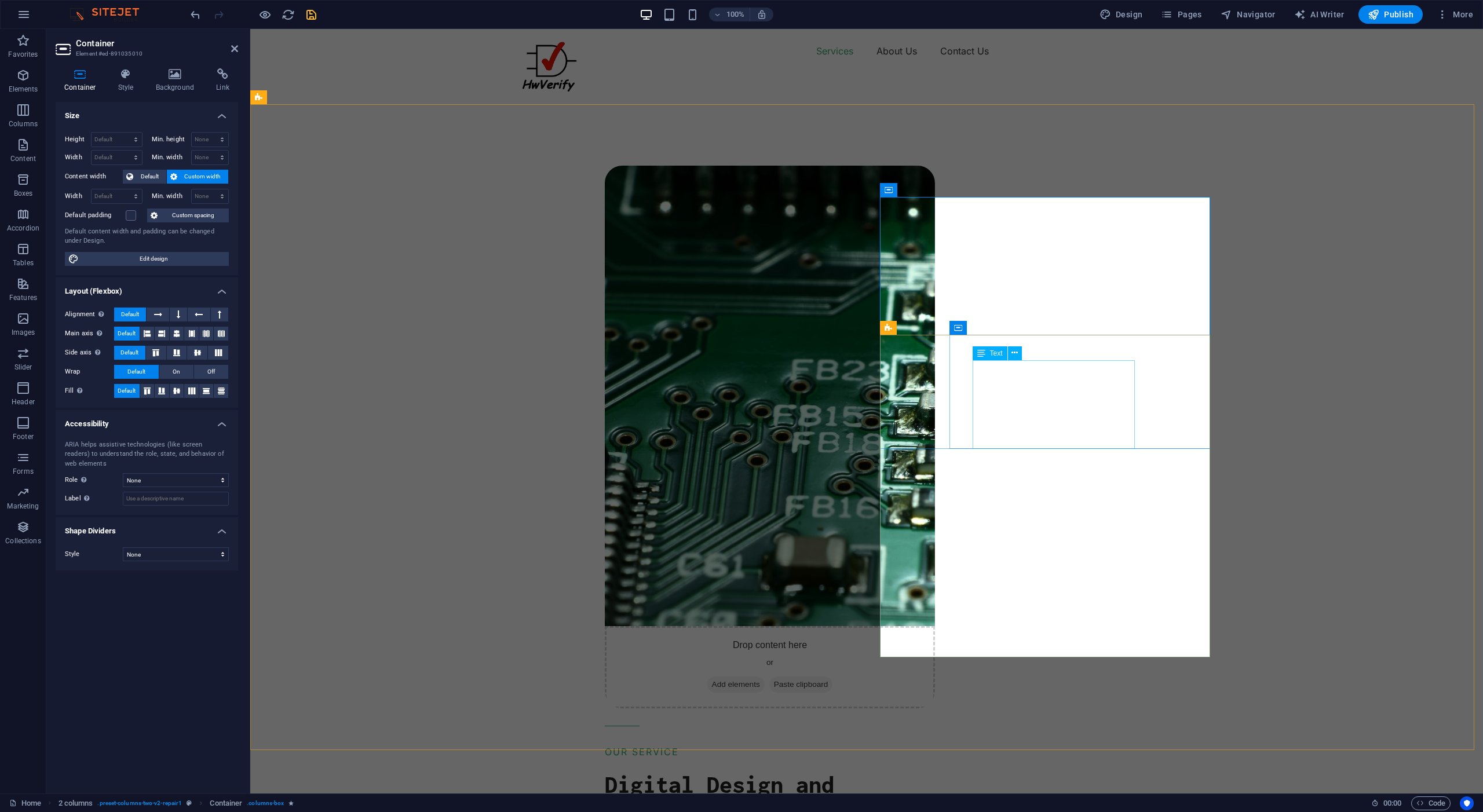
click at [986, 353] on div "Text" at bounding box center [990, 353] width 35 height 14
click at [1017, 350] on icon at bounding box center [1015, 353] width 7 height 12
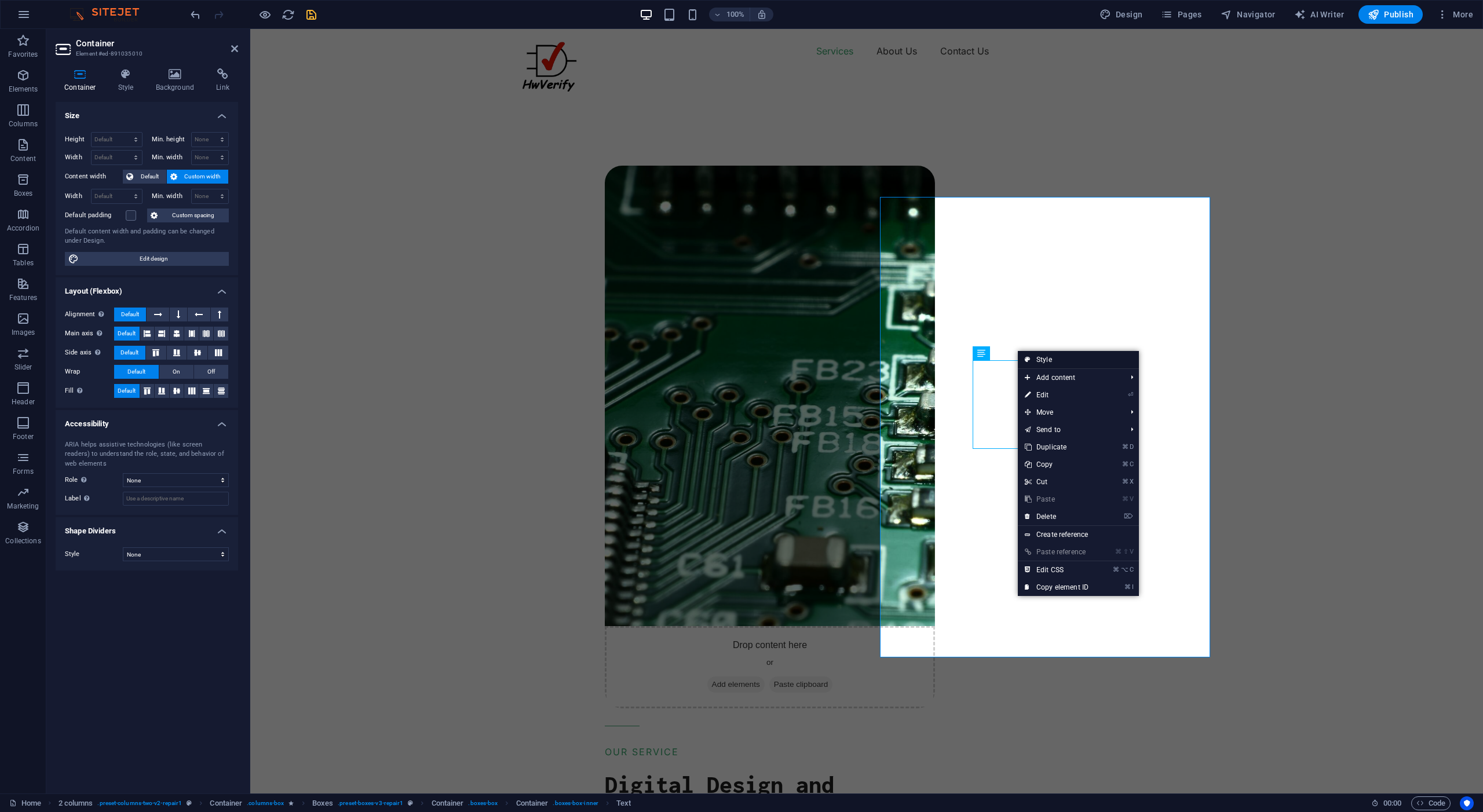
click at [1034, 359] on link "Style" at bounding box center [1079, 359] width 121 height 18
select select "rem"
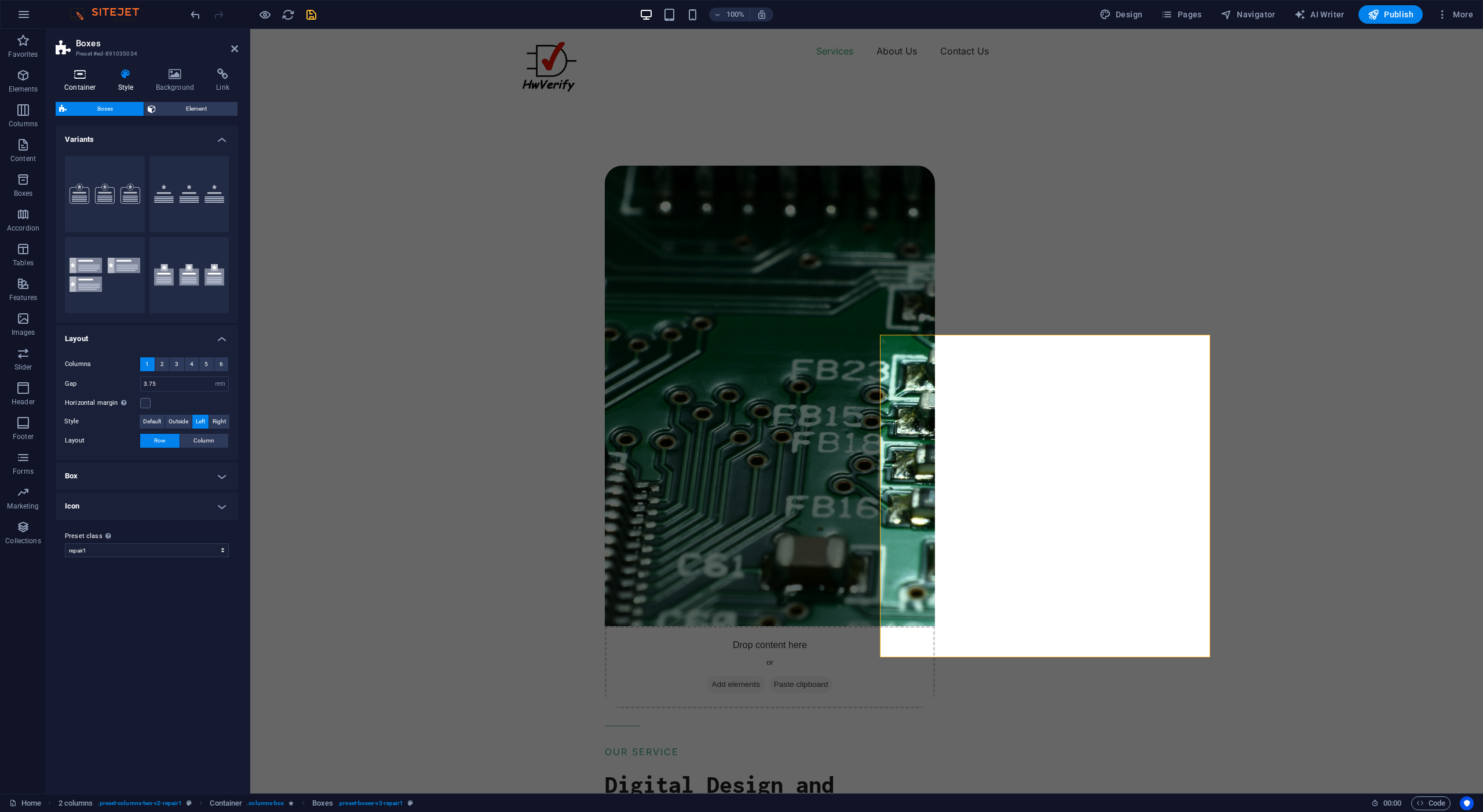
click at [82, 84] on h4 "Container" at bounding box center [82, 81] width 54 height 24
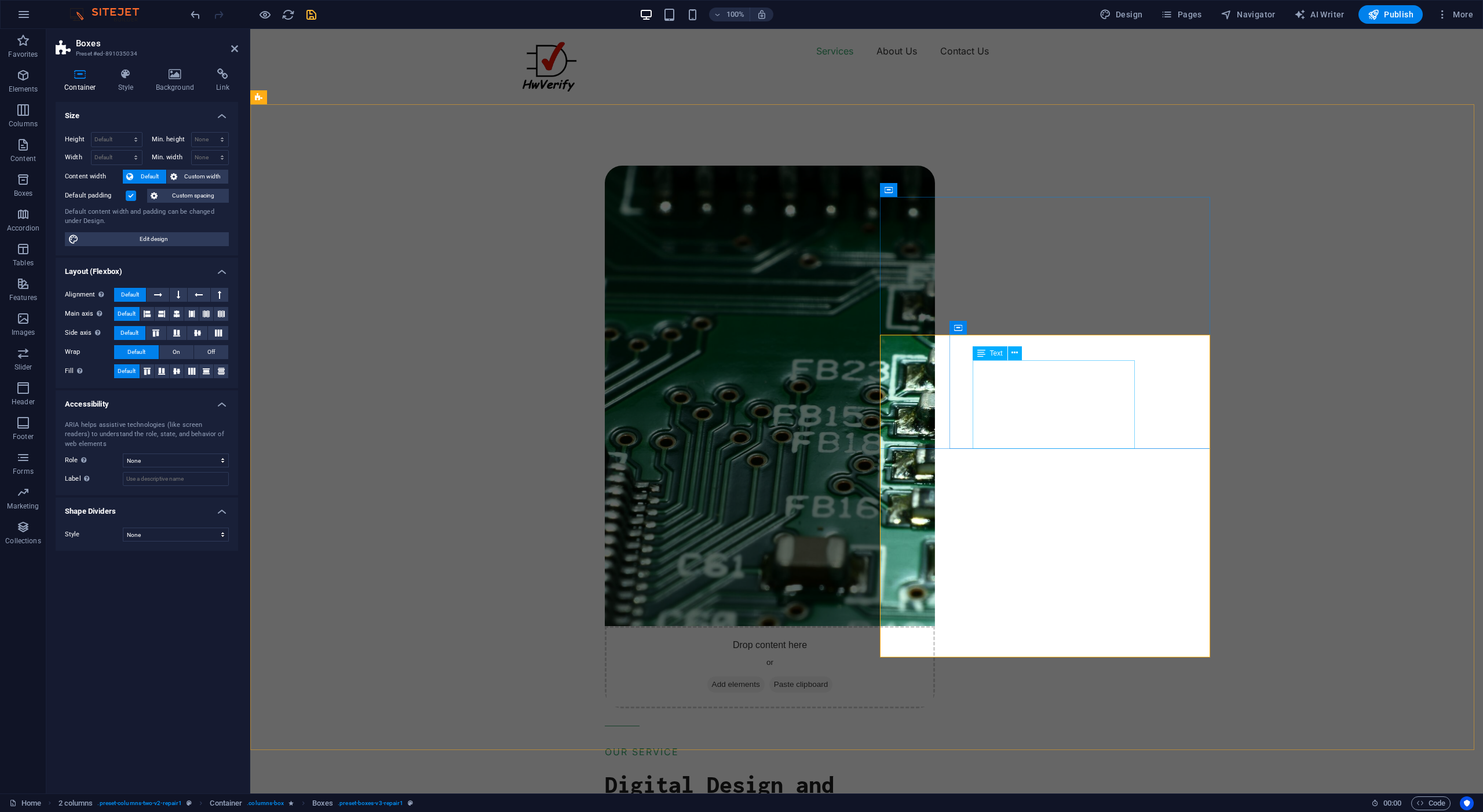
click at [999, 356] on span "Text" at bounding box center [996, 353] width 13 height 7
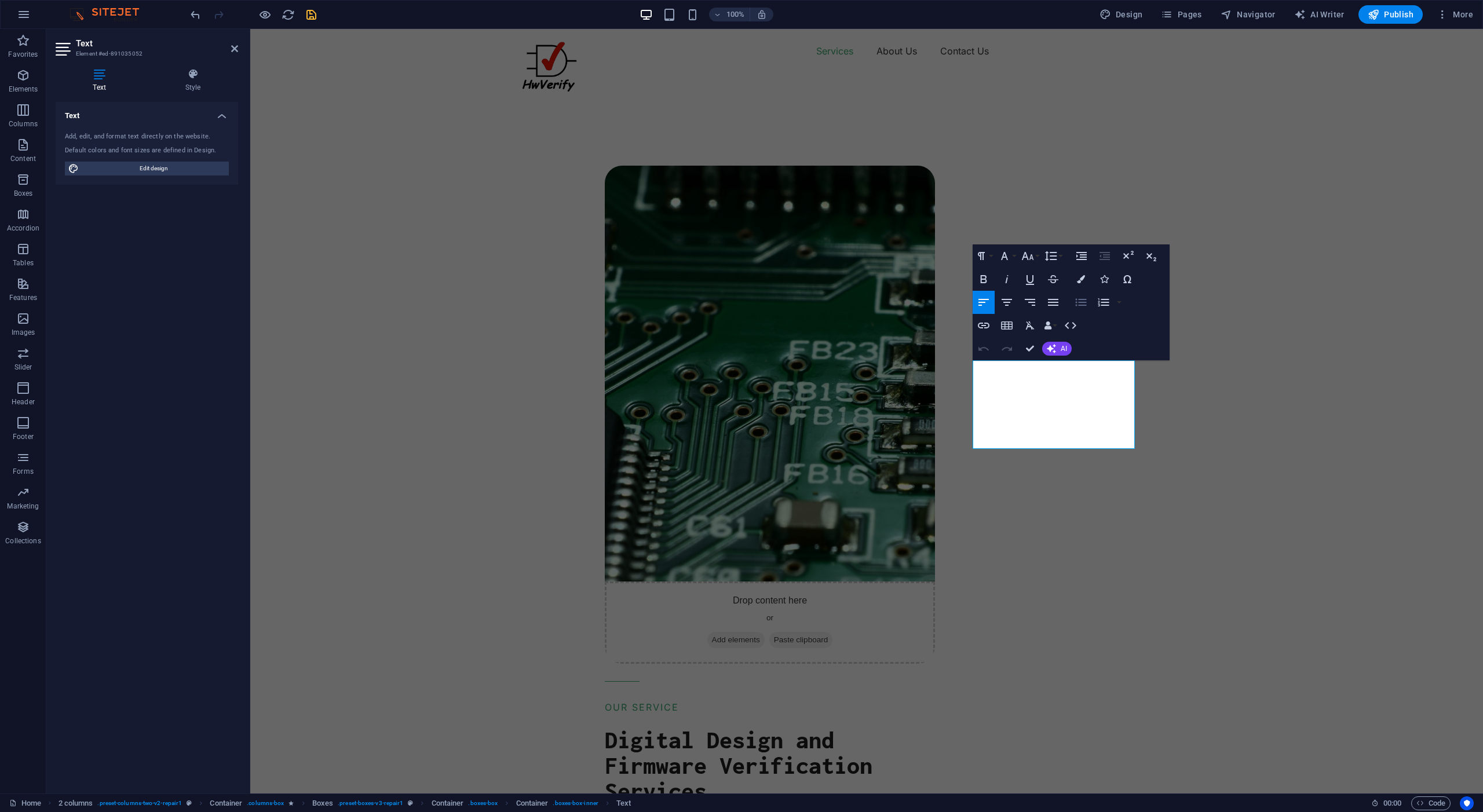
click at [1083, 302] on icon "button" at bounding box center [1081, 302] width 11 height 7
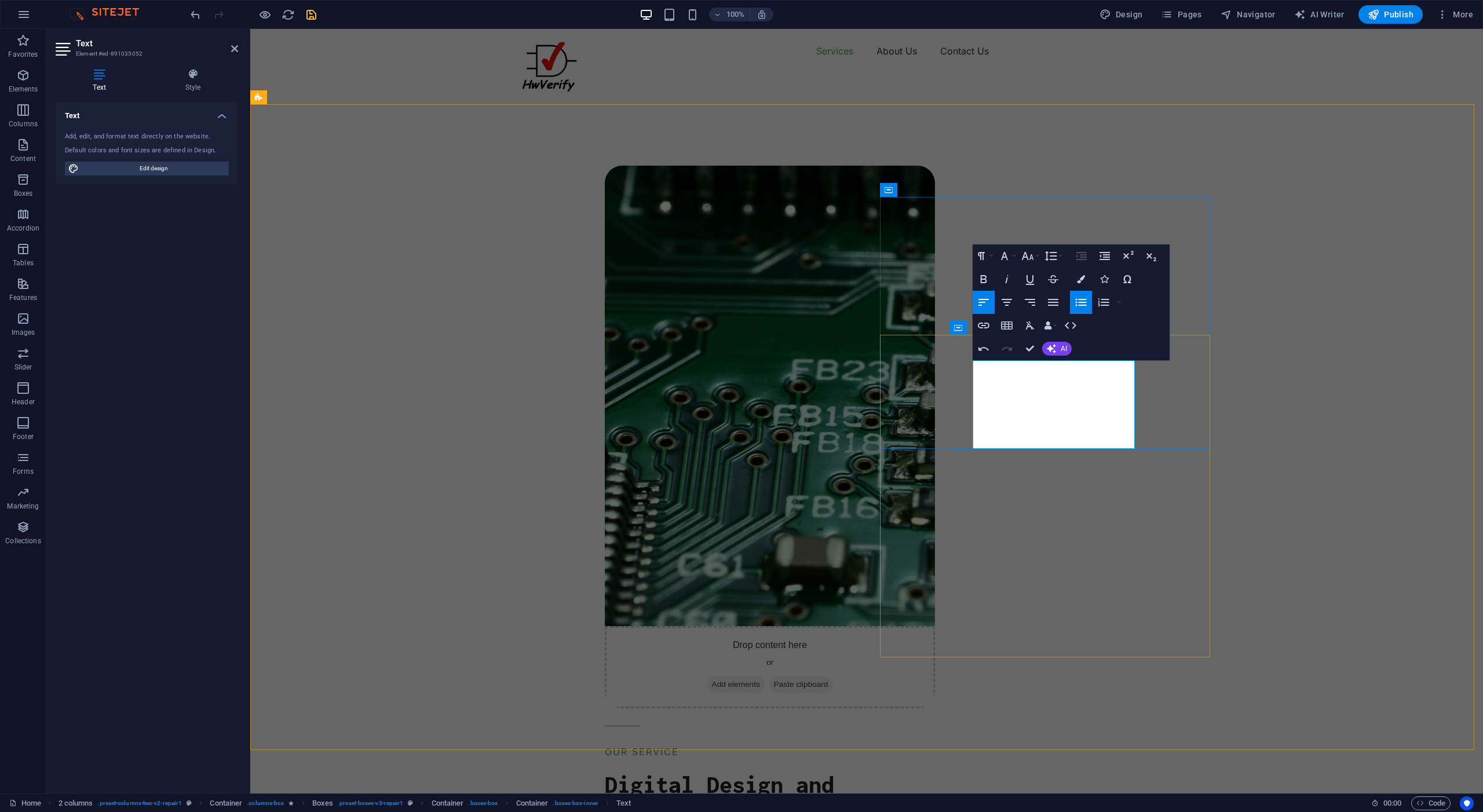
click at [1081, 303] on icon "button" at bounding box center [1081, 302] width 14 height 14
click at [1085, 305] on icon "button" at bounding box center [1081, 302] width 11 height 7
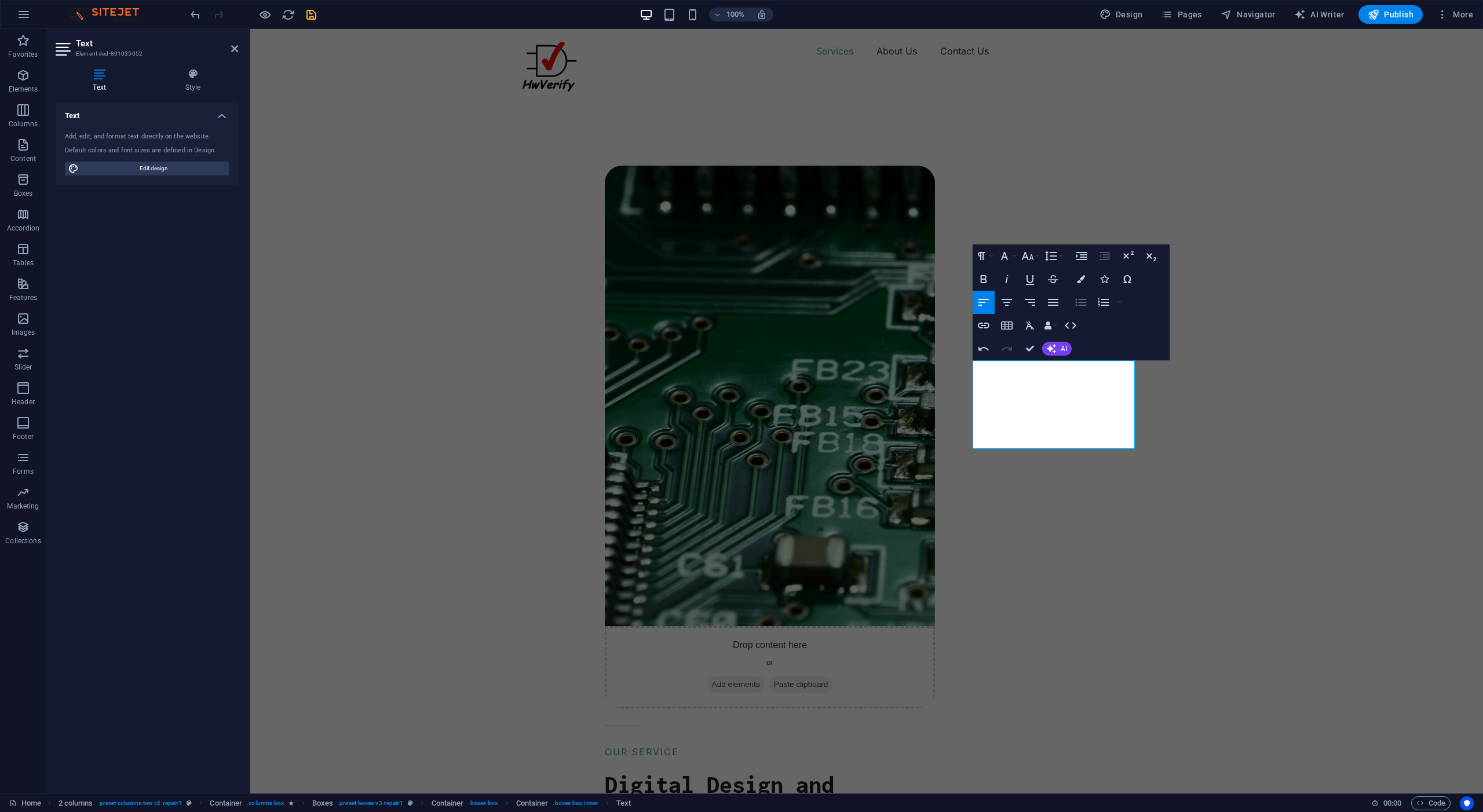
click at [1082, 307] on icon "button" at bounding box center [1081, 302] width 14 height 14
click at [1211, 375] on div "Drop content here or Add elements Paste clipboard OUR SERVICE Digital Design an…" at bounding box center [1037, 728] width 892 height 1311
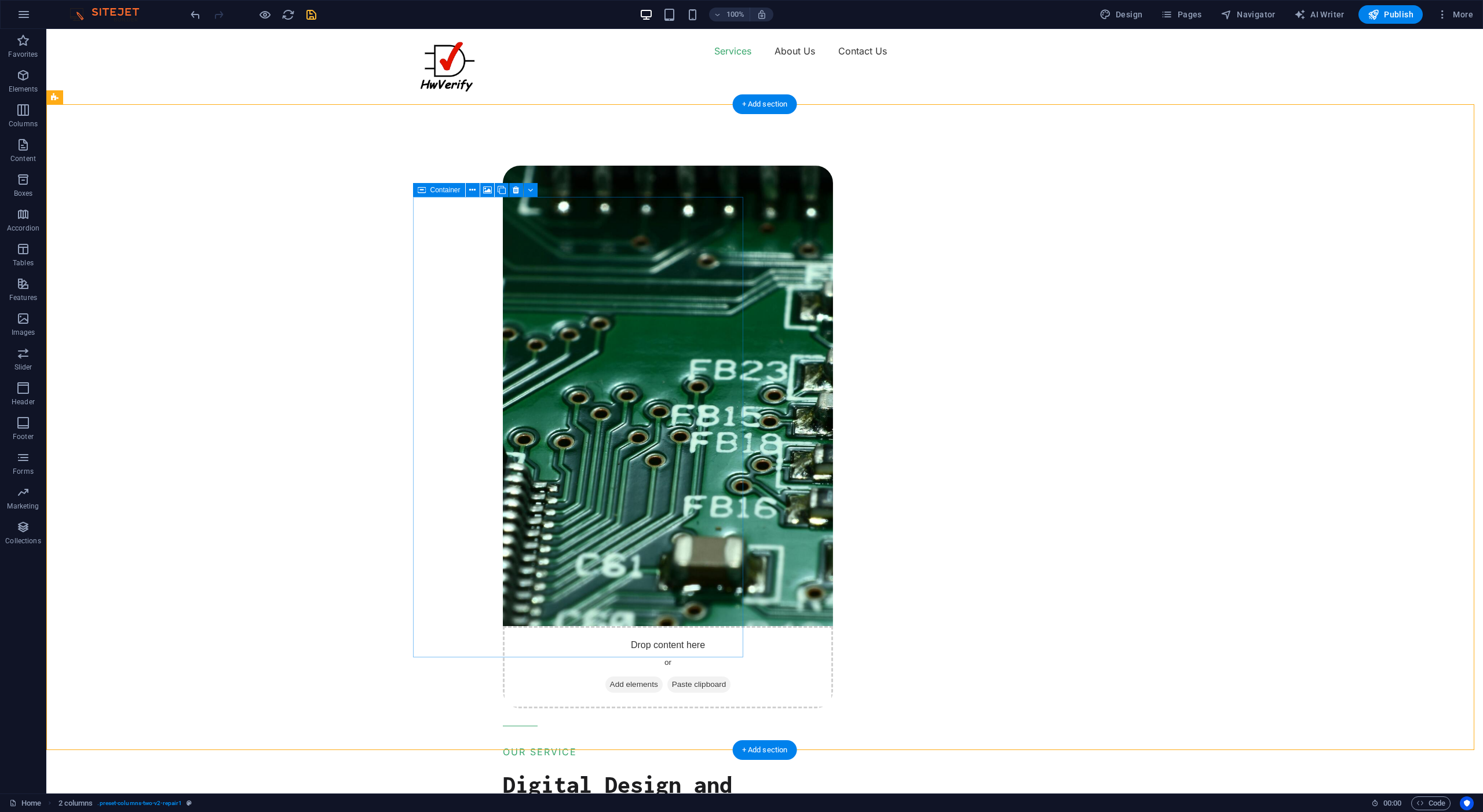
click at [714, 626] on div "Drop content here or Add elements Paste clipboard" at bounding box center [668, 667] width 330 height 82
click at [953, 179] on div "Drop content here or Add elements Paste clipboard OUR SERVICE Digital Design an…" at bounding box center [986, 728] width 994 height 1311
click at [911, 354] on icon at bounding box center [912, 353] width 7 height 12
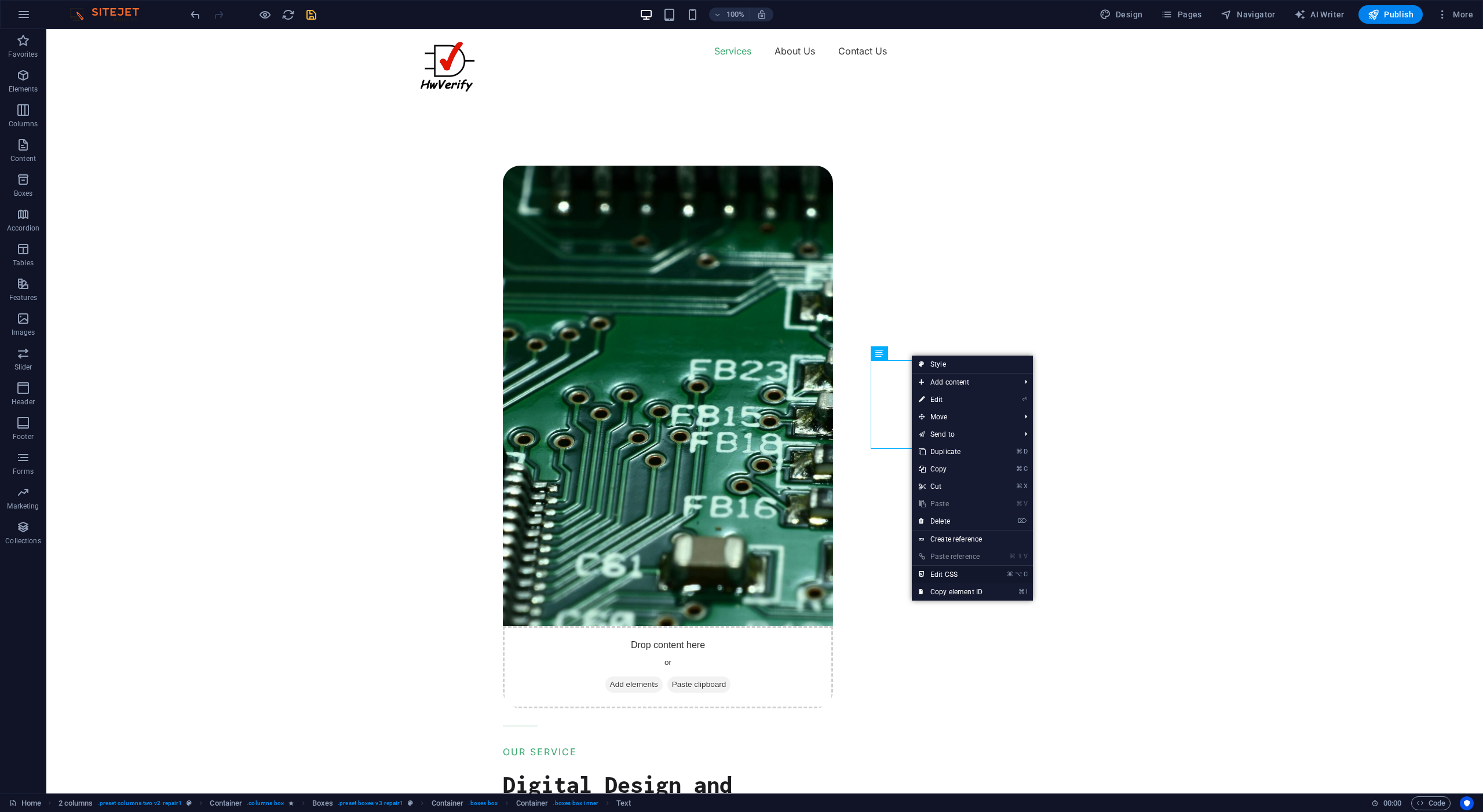
click at [945, 576] on link "⌘ ⌥ C Edit CSS" at bounding box center [951, 574] width 78 height 18
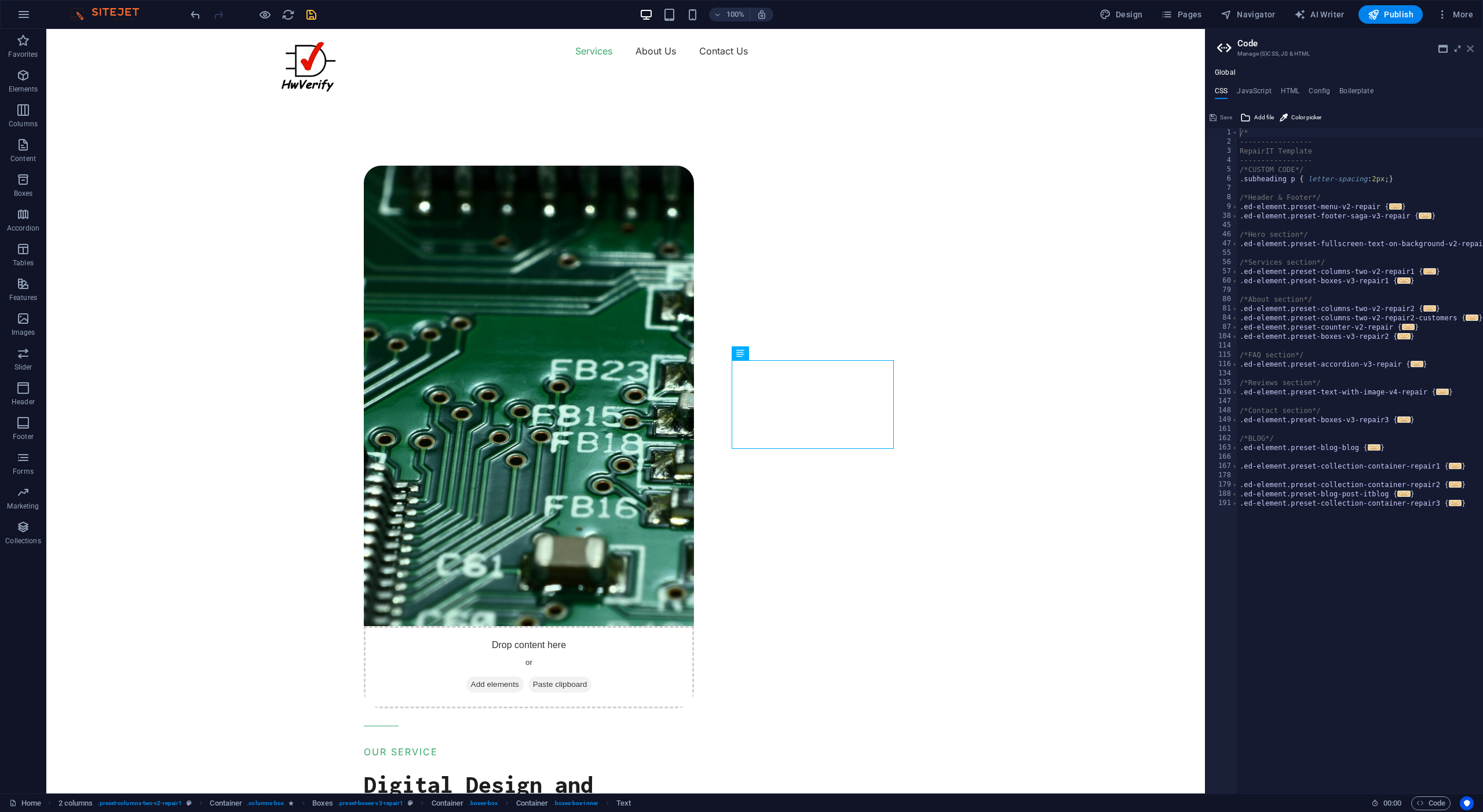
click at [1471, 50] on icon at bounding box center [1470, 48] width 7 height 9
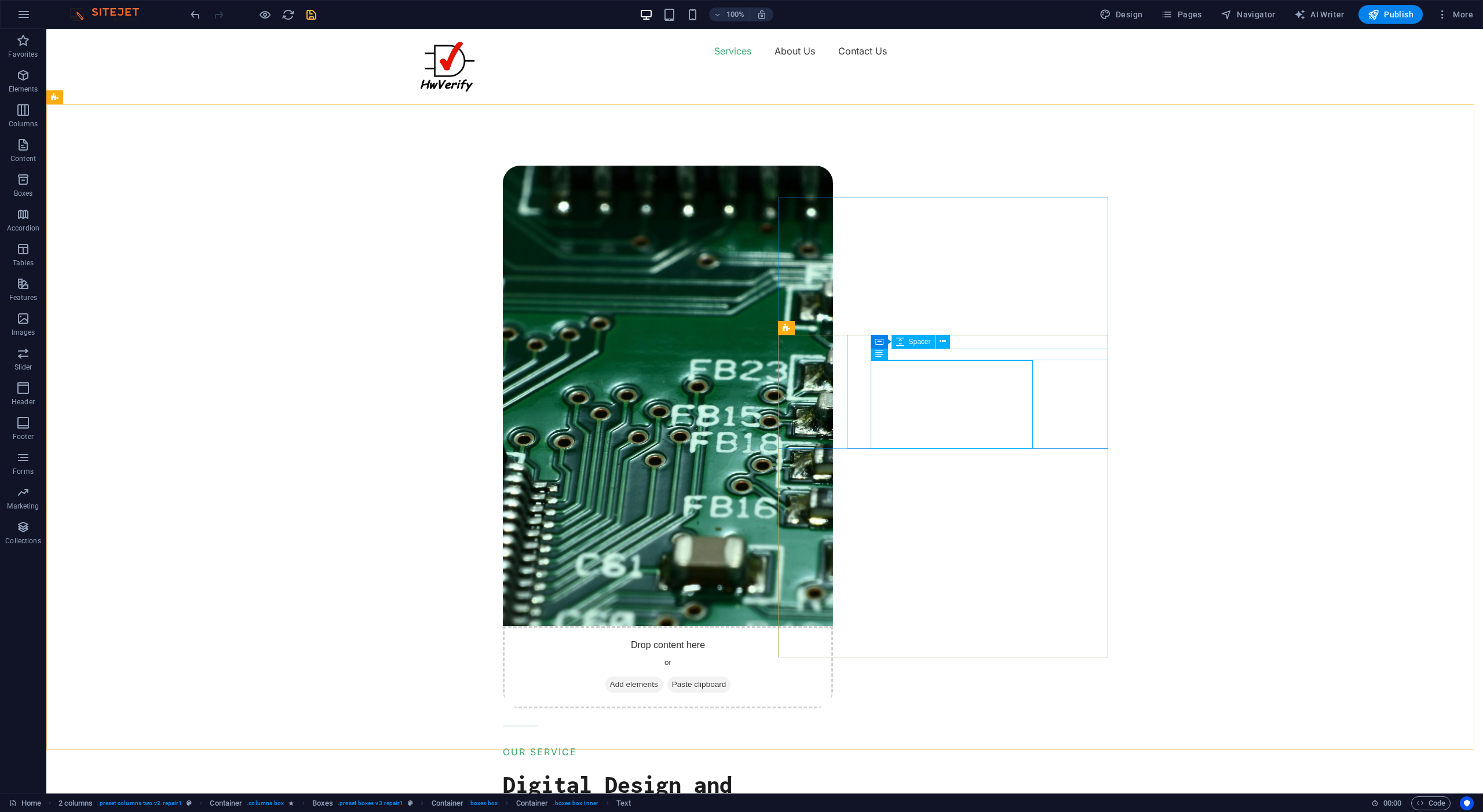
click at [0, 0] on span "Spacer" at bounding box center [0, 0] width 0 height 0
click at [912, 328] on span "H3" at bounding box center [913, 327] width 8 height 7
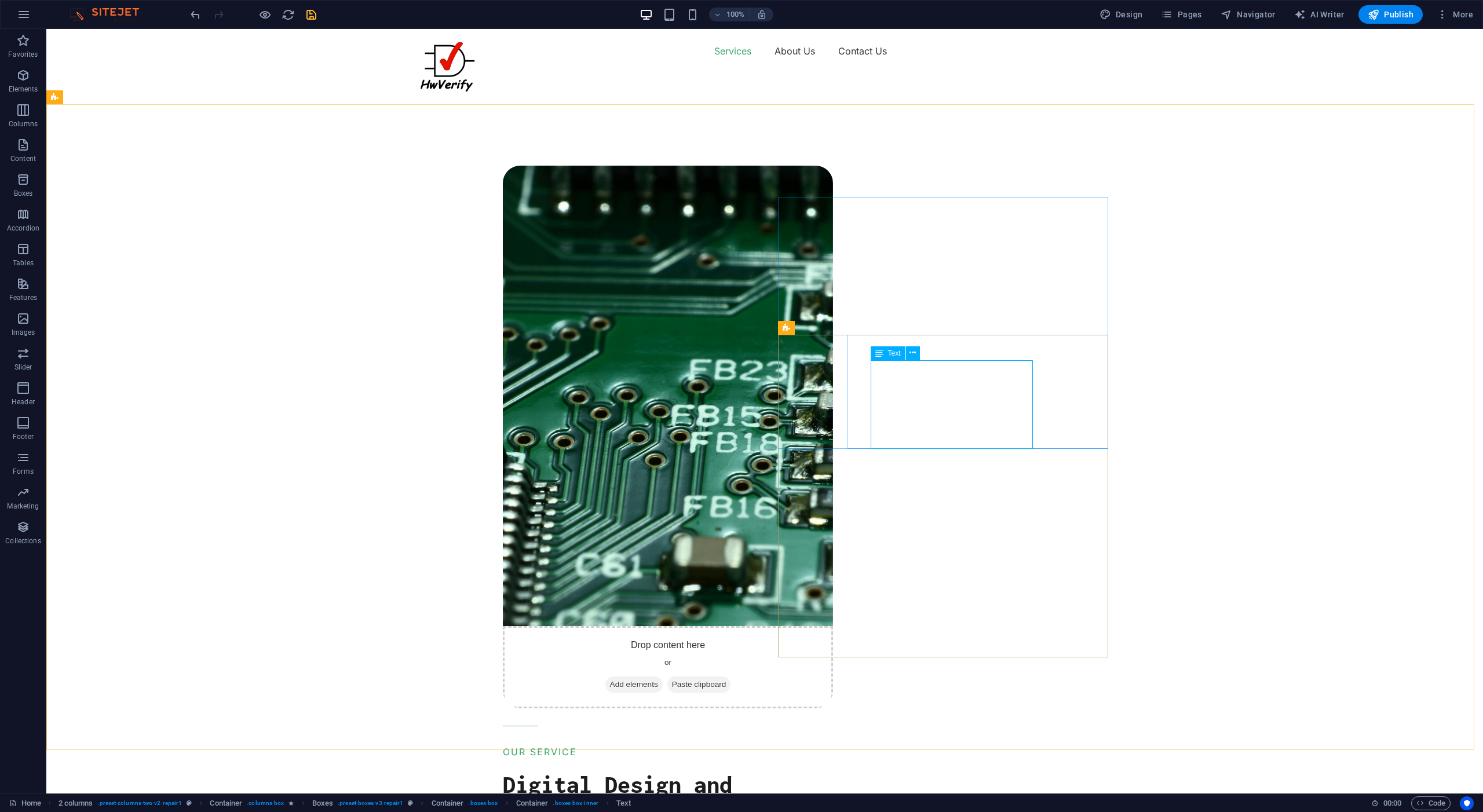
click at [894, 355] on span "Text" at bounding box center [894, 353] width 13 height 7
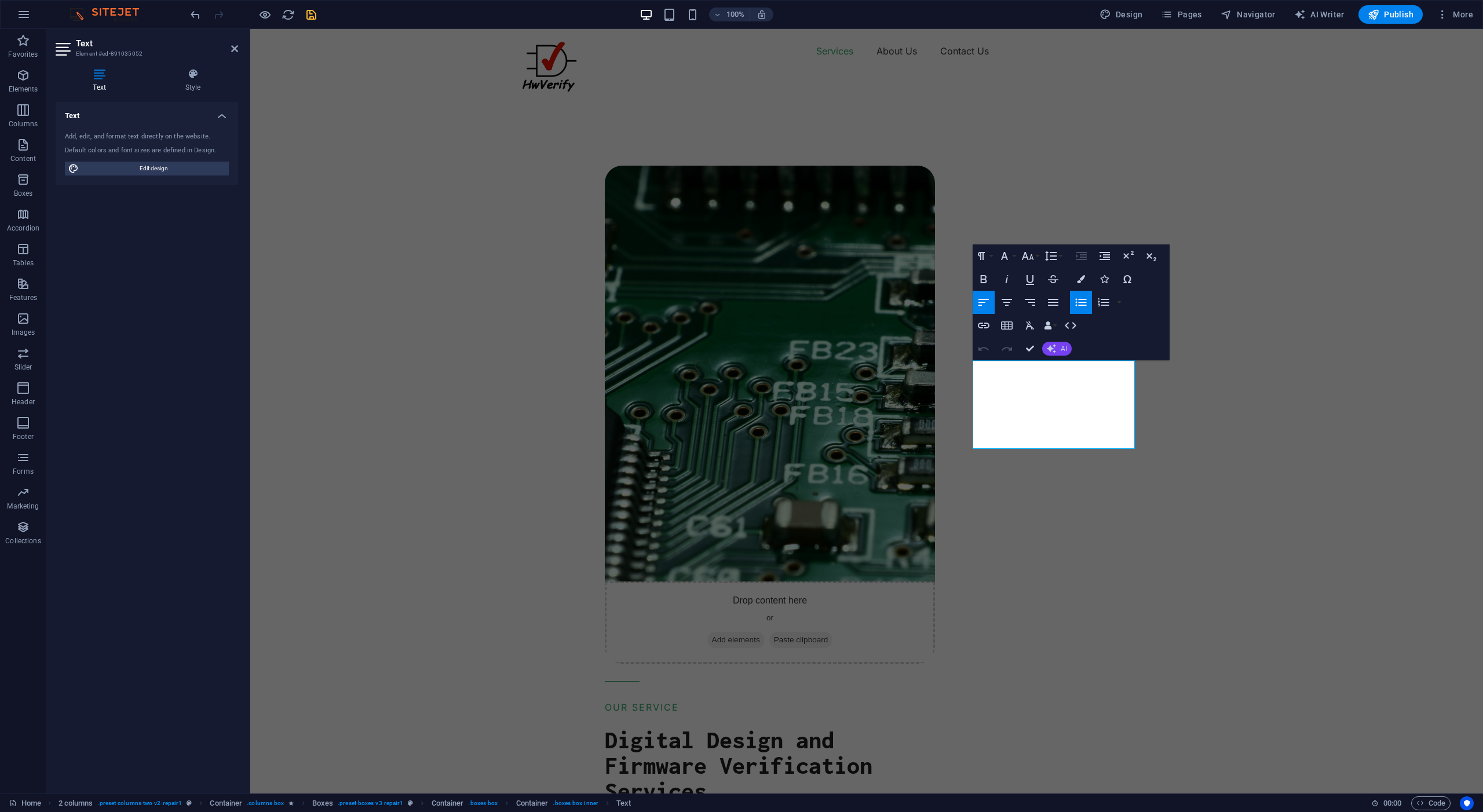
click at [1060, 351] on button "AI" at bounding box center [1057, 348] width 30 height 14
click at [1066, 370] on link "Improve" at bounding box center [1099, 367] width 113 height 18
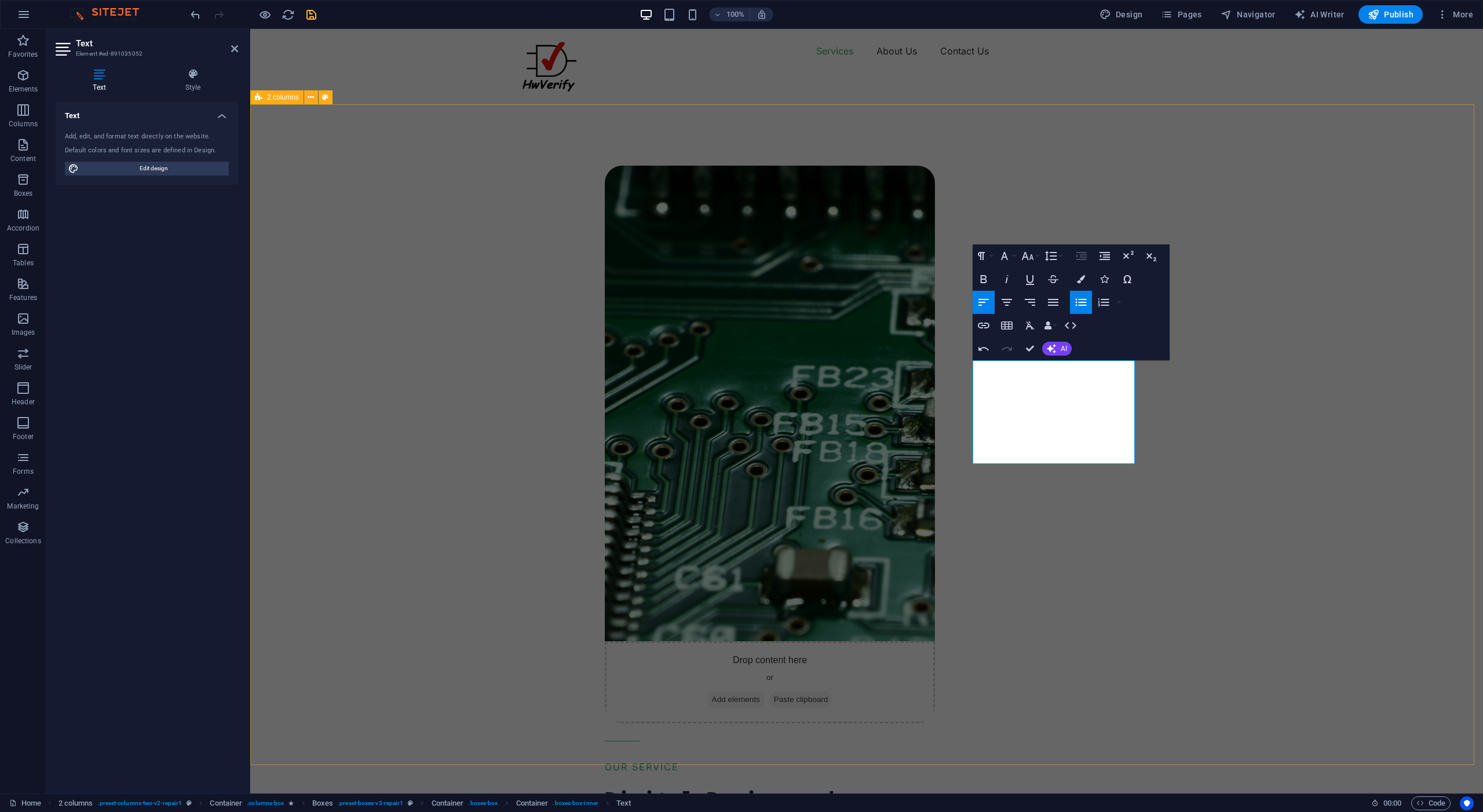
click at [1233, 324] on div "Drop content here or Add elements Paste clipboard OUR SERVICE Digital Design an…" at bounding box center [1037, 735] width 892 height 1325
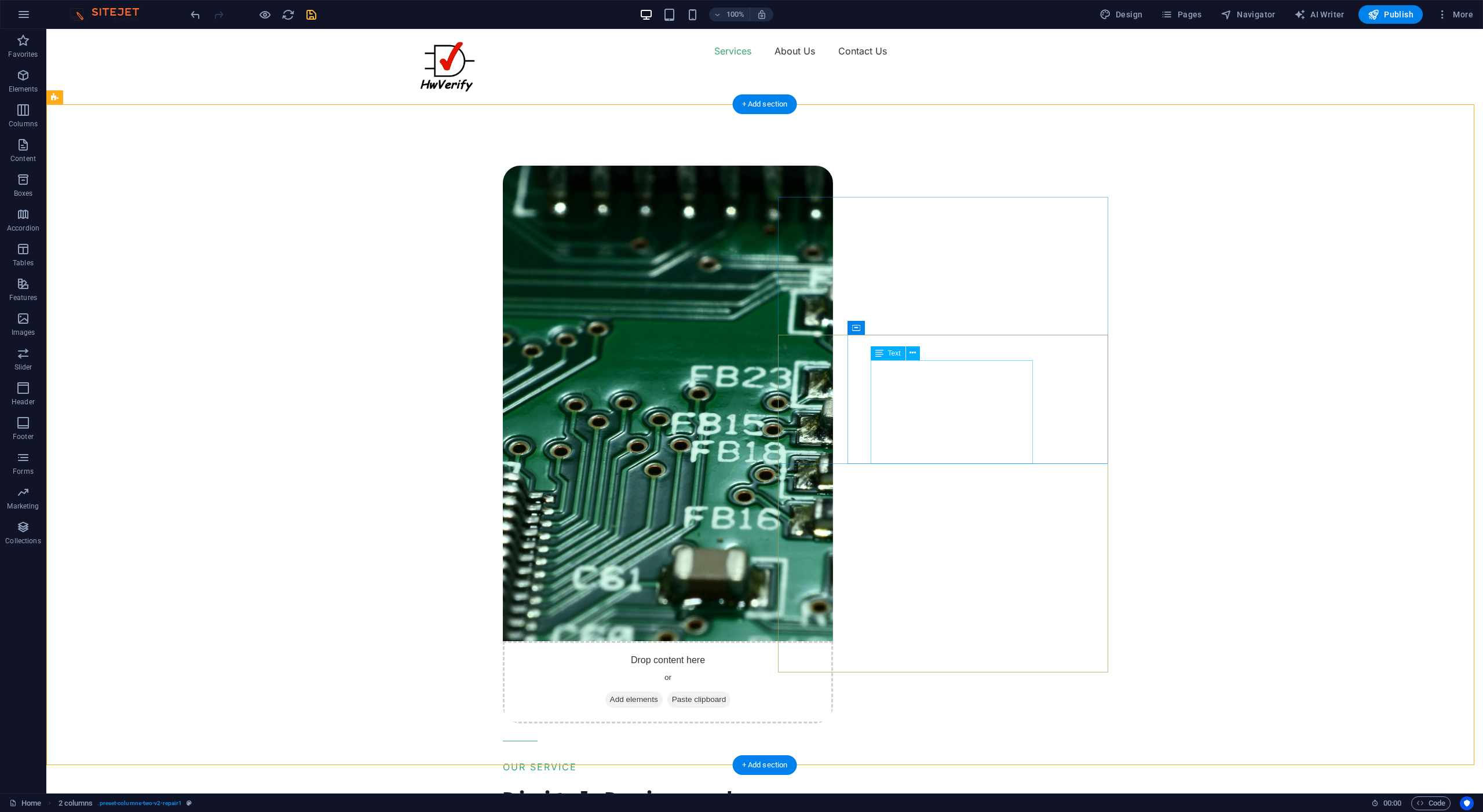
click at [913, 351] on icon at bounding box center [912, 353] width 7 height 12
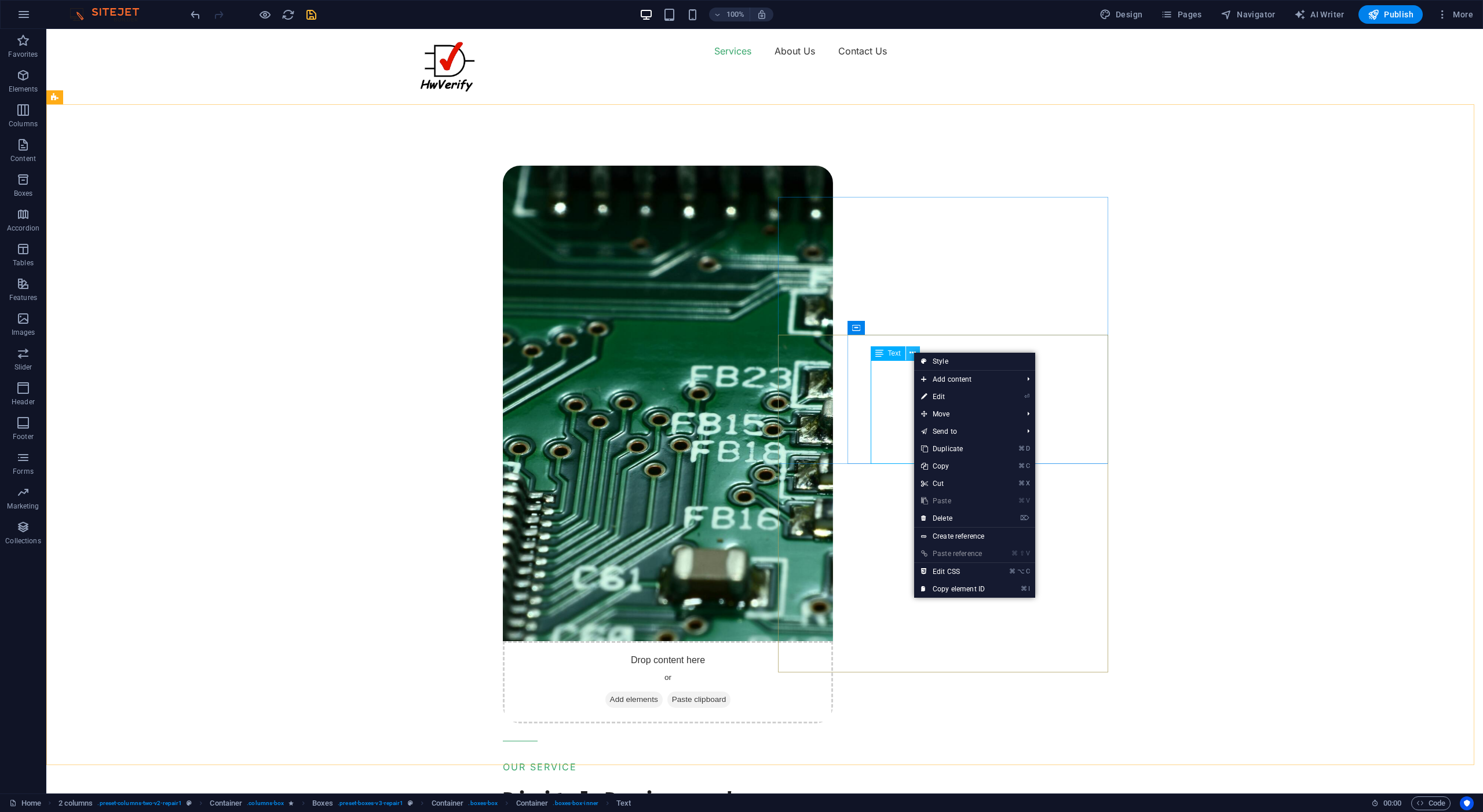
click at [913, 351] on icon at bounding box center [912, 353] width 7 height 12
click at [945, 397] on link "⏎ Edit" at bounding box center [953, 396] width 78 height 18
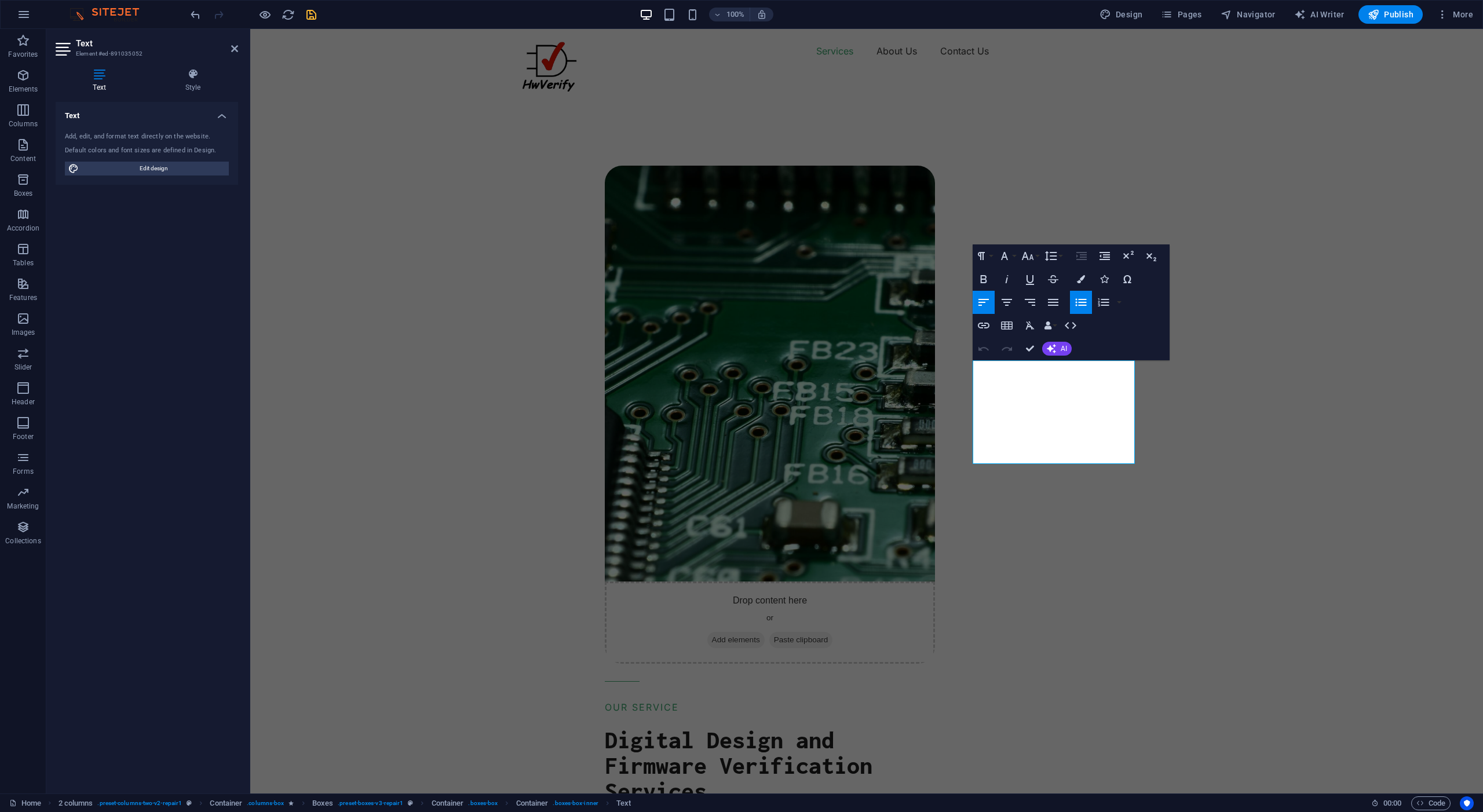
click at [1081, 307] on icon "button" at bounding box center [1081, 302] width 14 height 14
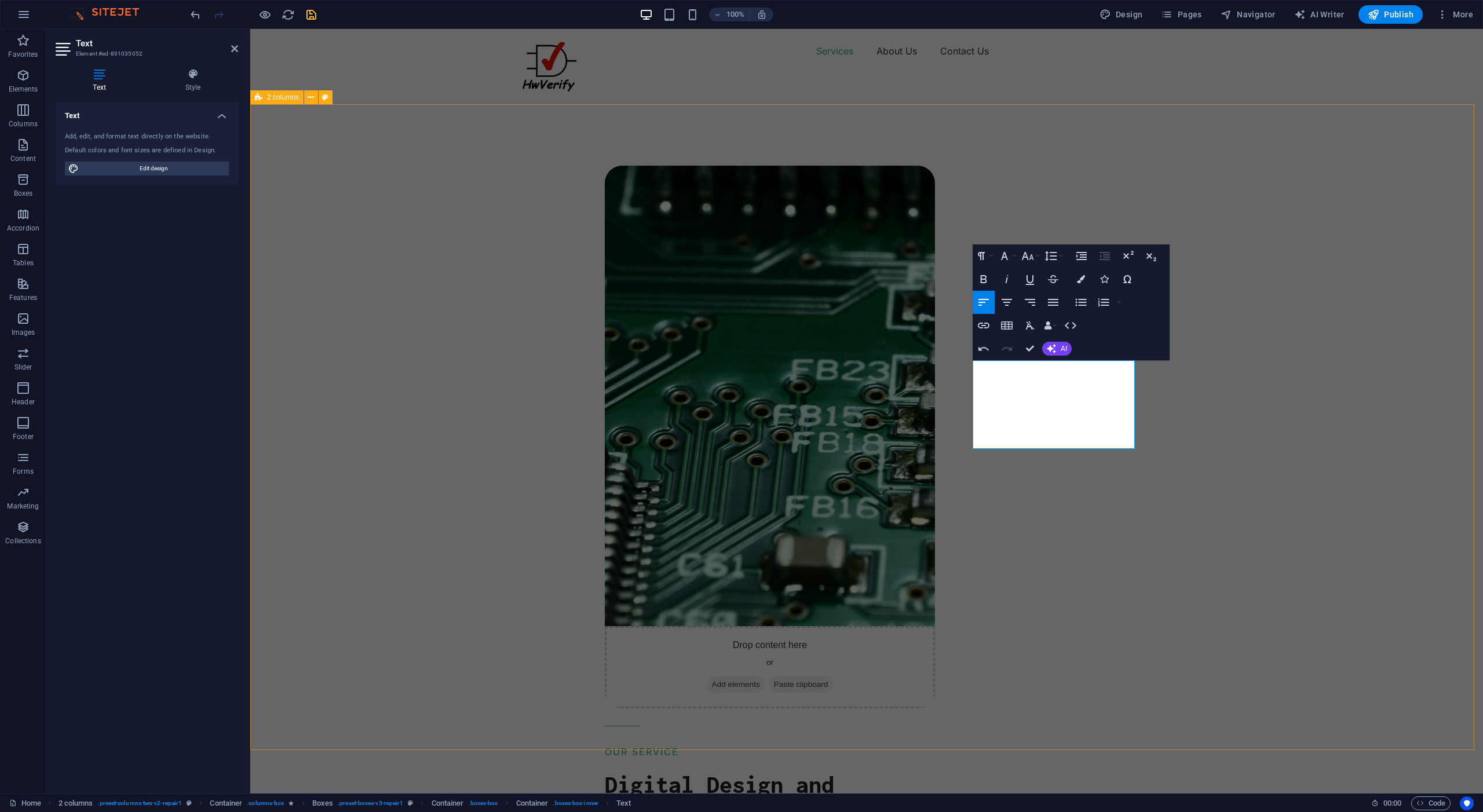
click at [1264, 401] on div "Drop content here or Add elements Paste clipboard OUR SERVICE Digital Design an…" at bounding box center [1037, 728] width 892 height 1311
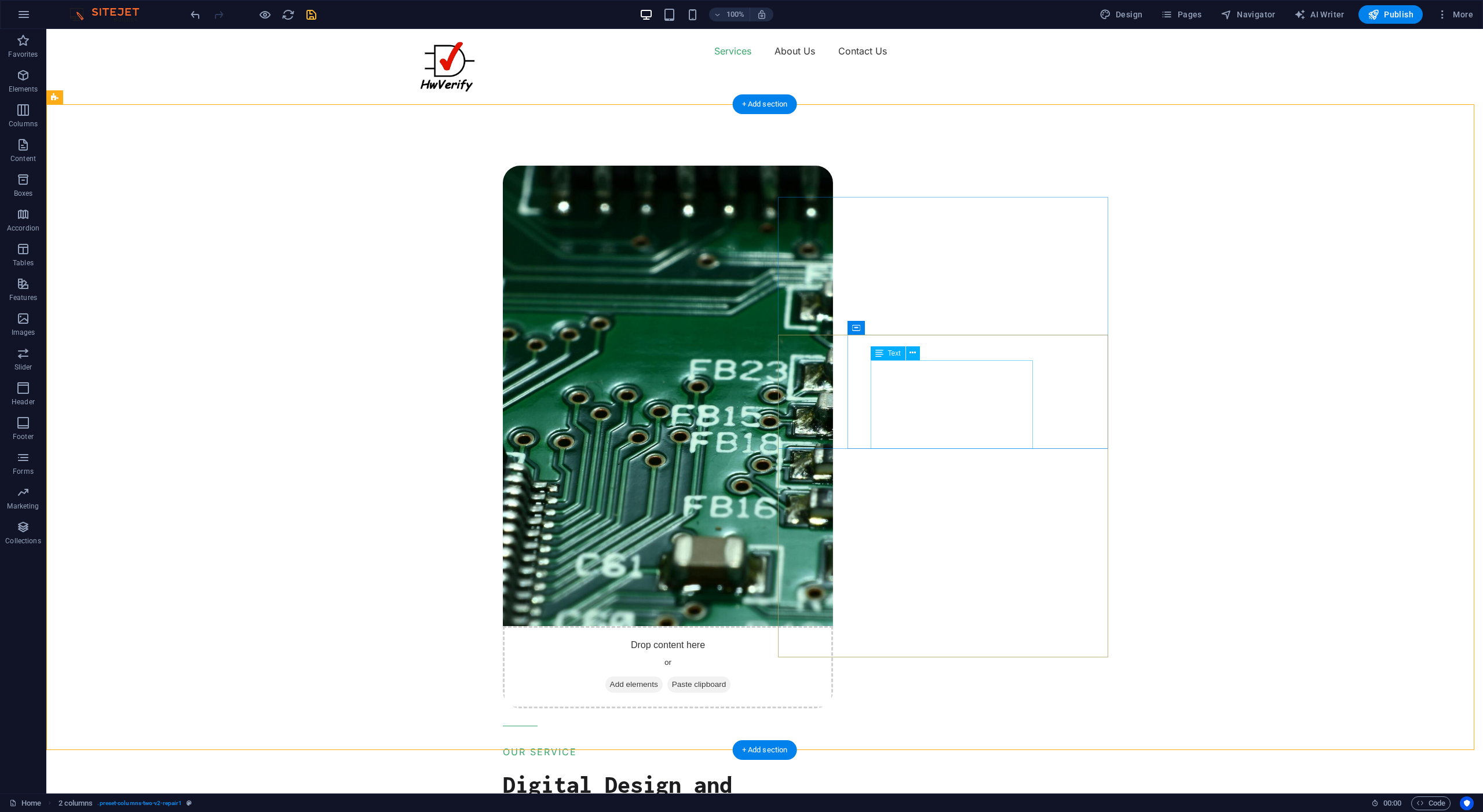
click at [855, 330] on icon at bounding box center [856, 327] width 8 height 14
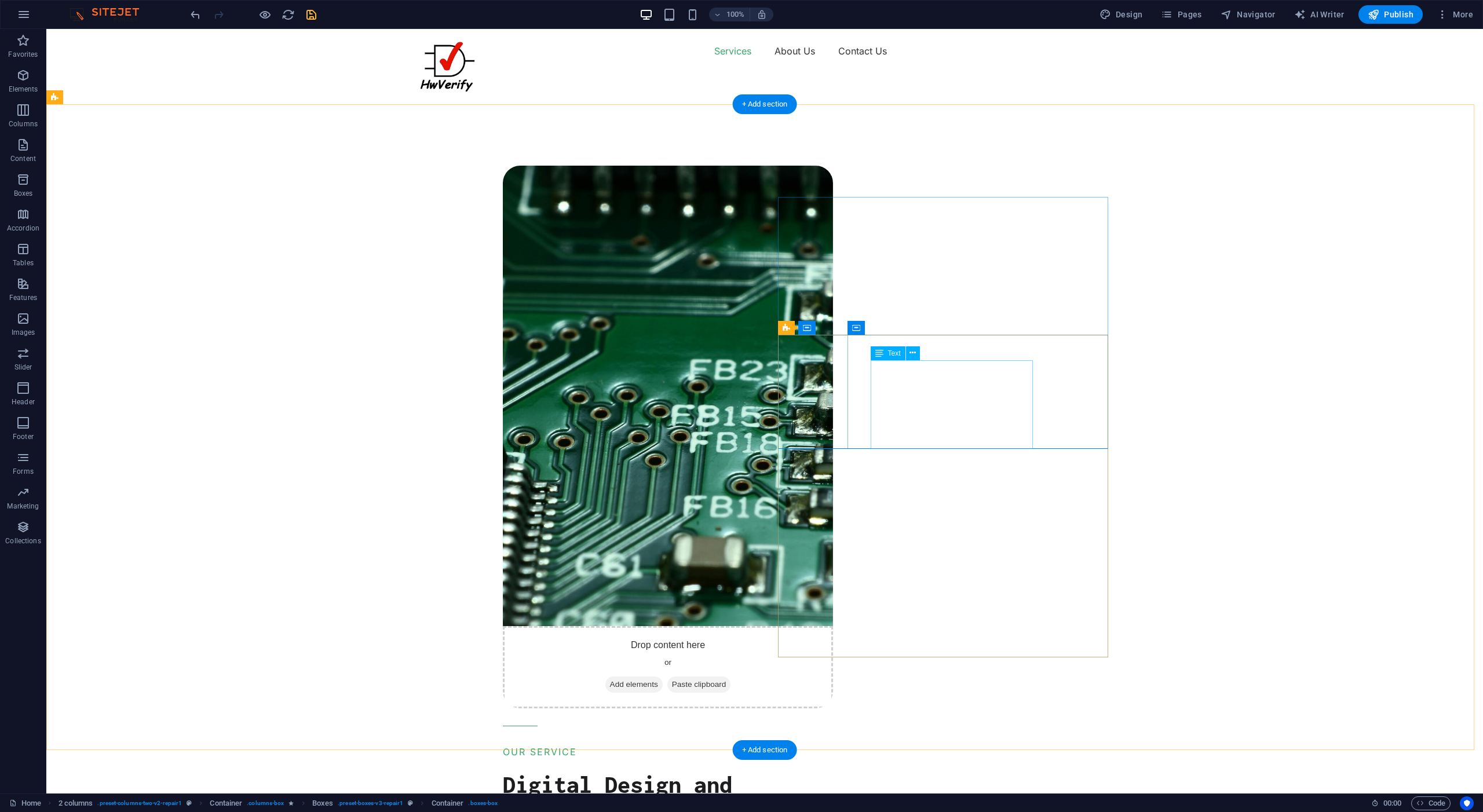
click at [880, 354] on icon at bounding box center [879, 353] width 8 height 14
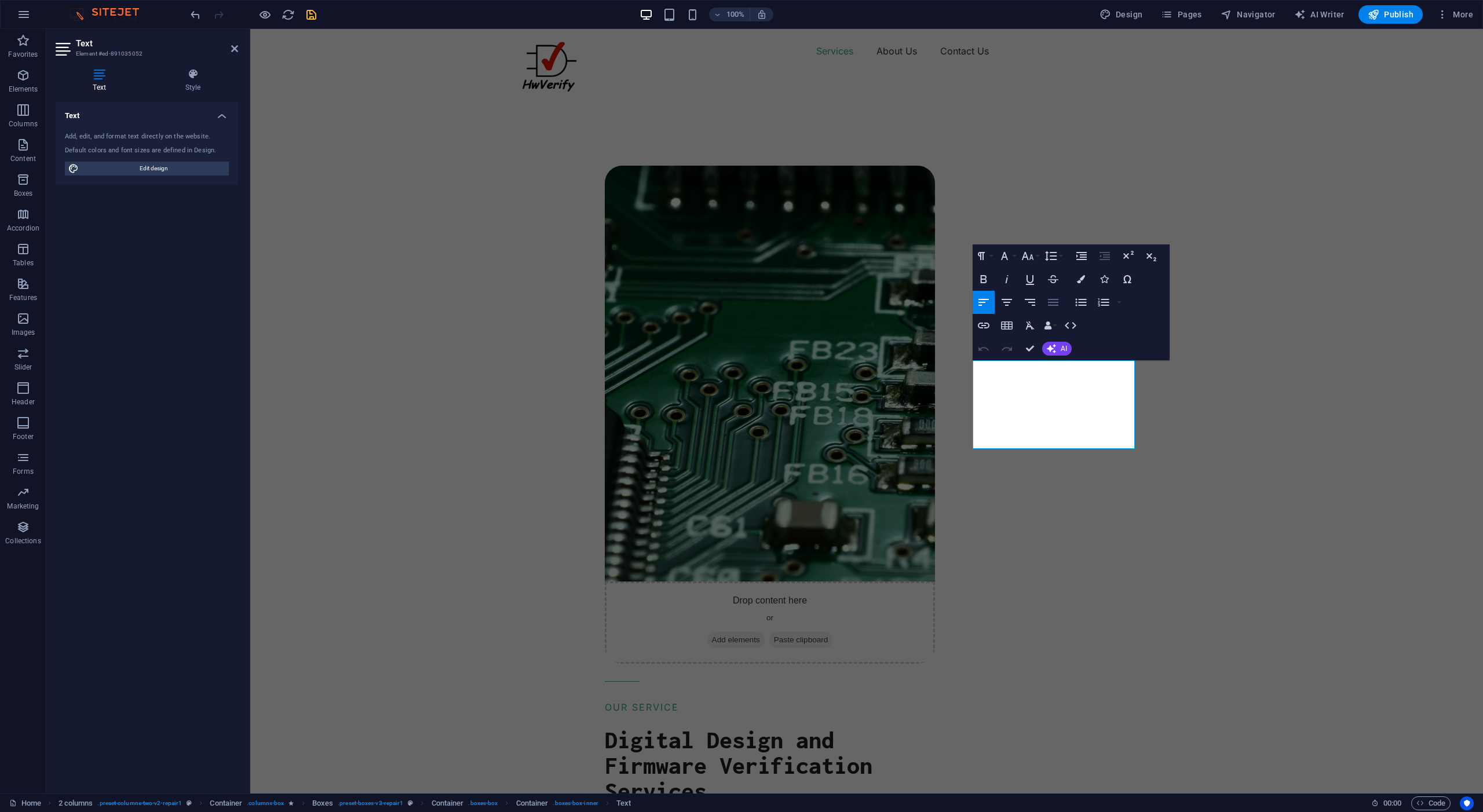
click at [1053, 302] on icon "button" at bounding box center [1053, 302] width 10 height 7
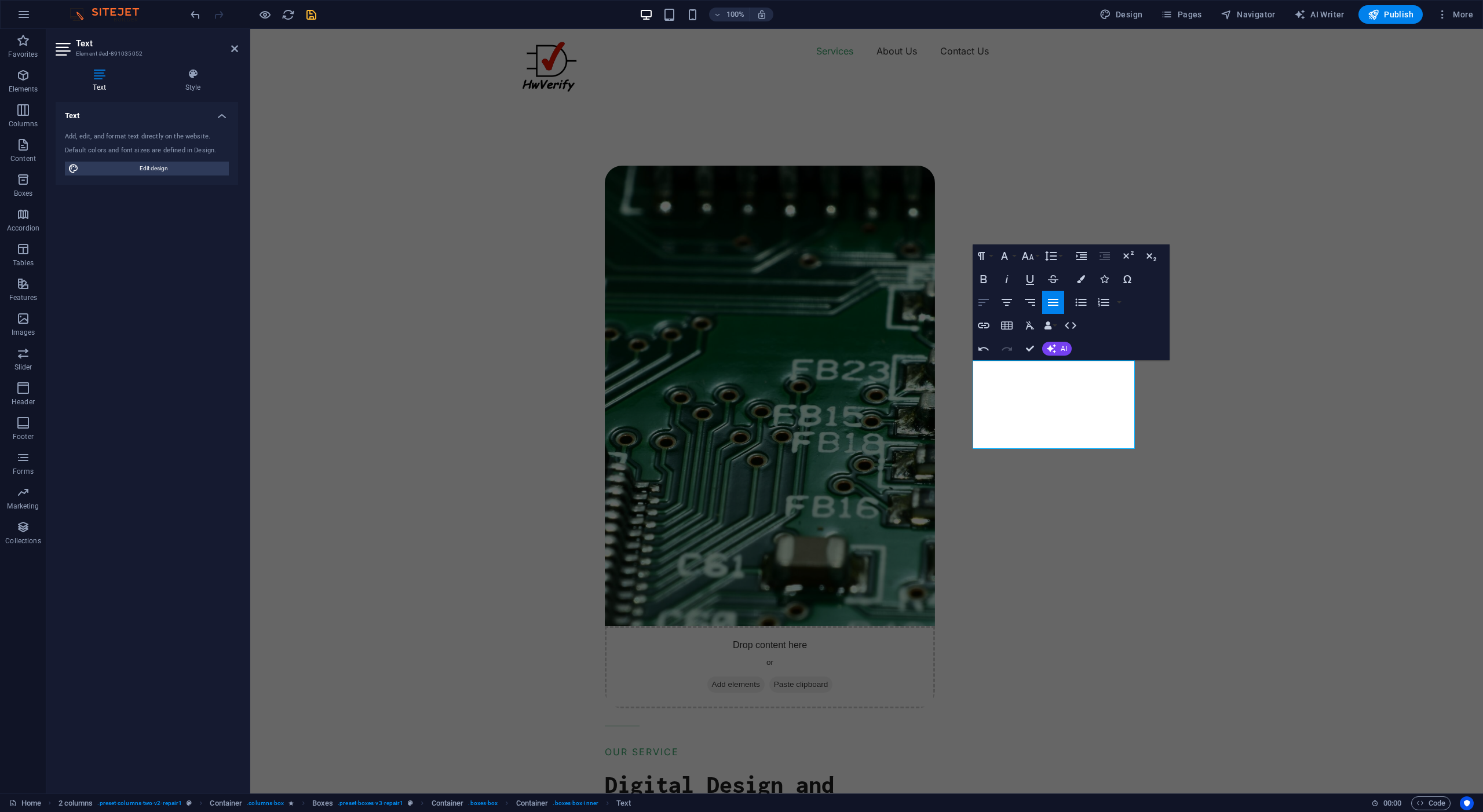
click at [982, 302] on icon "button" at bounding box center [983, 302] width 10 height 7
click at [1245, 308] on div "Drop content here or Add elements Paste clipboard OUR SERVICE Digital Design an…" at bounding box center [1037, 728] width 892 height 1311
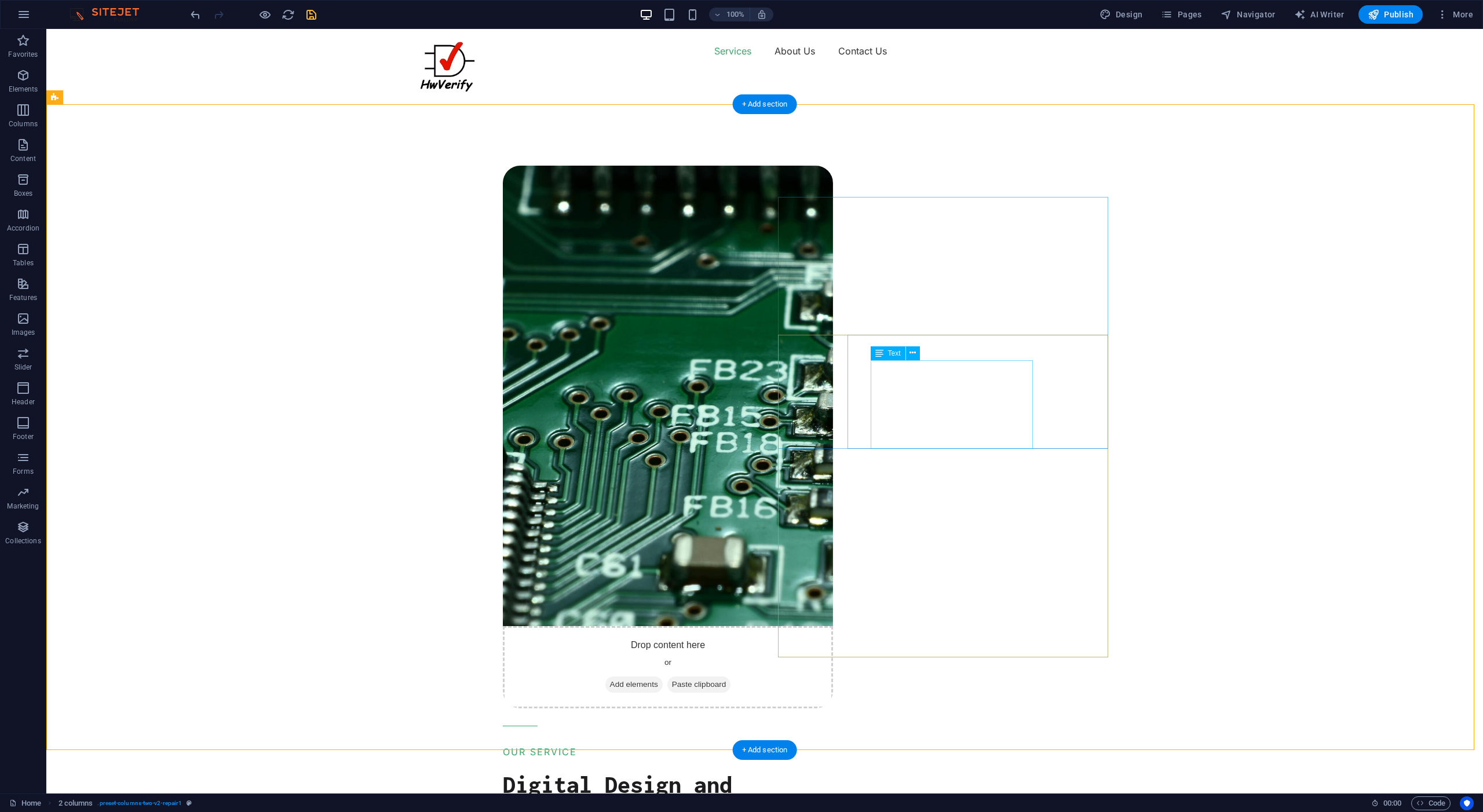
click at [911, 351] on icon at bounding box center [912, 353] width 7 height 12
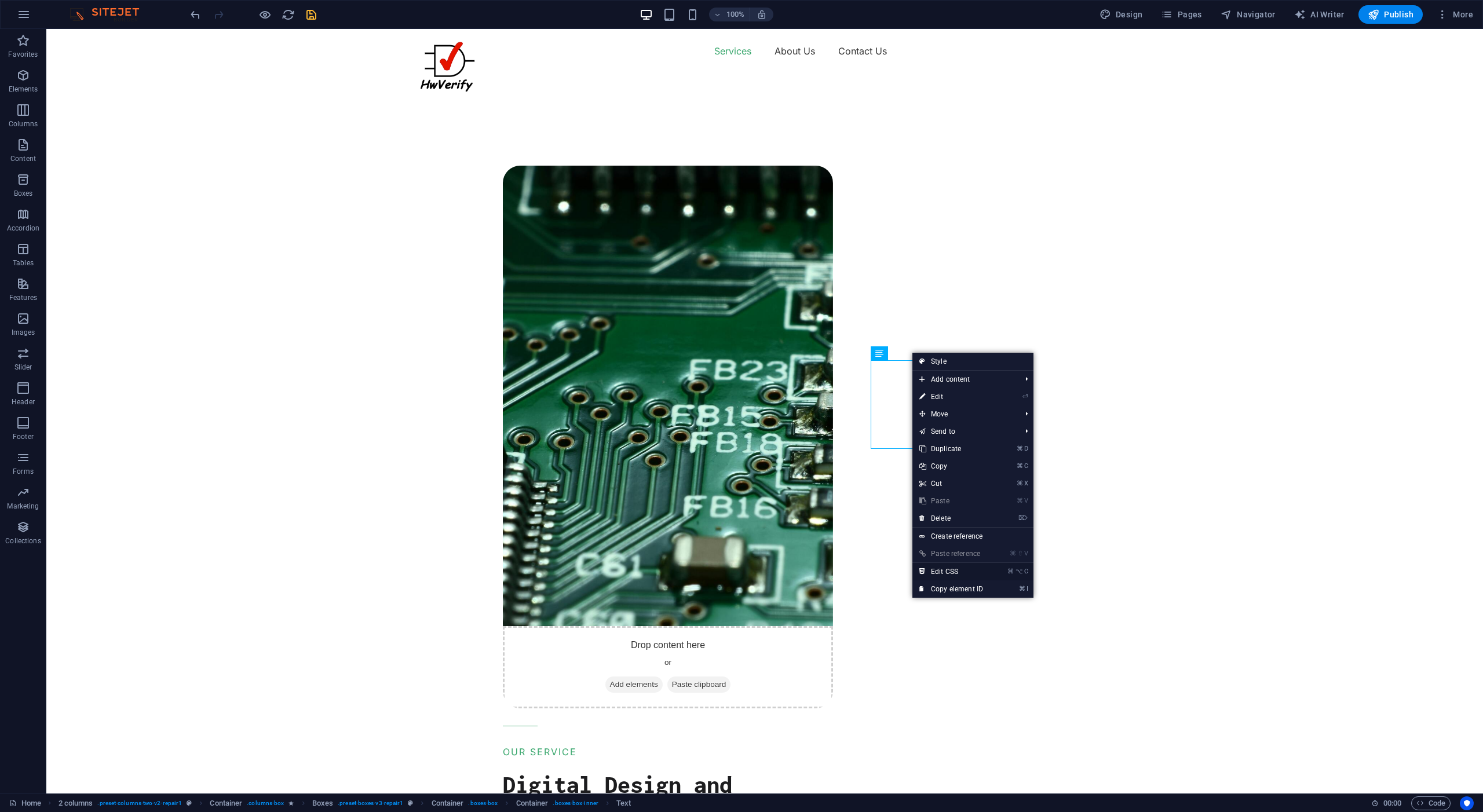
click at [937, 570] on link "⌘ ⌥ C Edit CSS" at bounding box center [951, 571] width 78 height 18
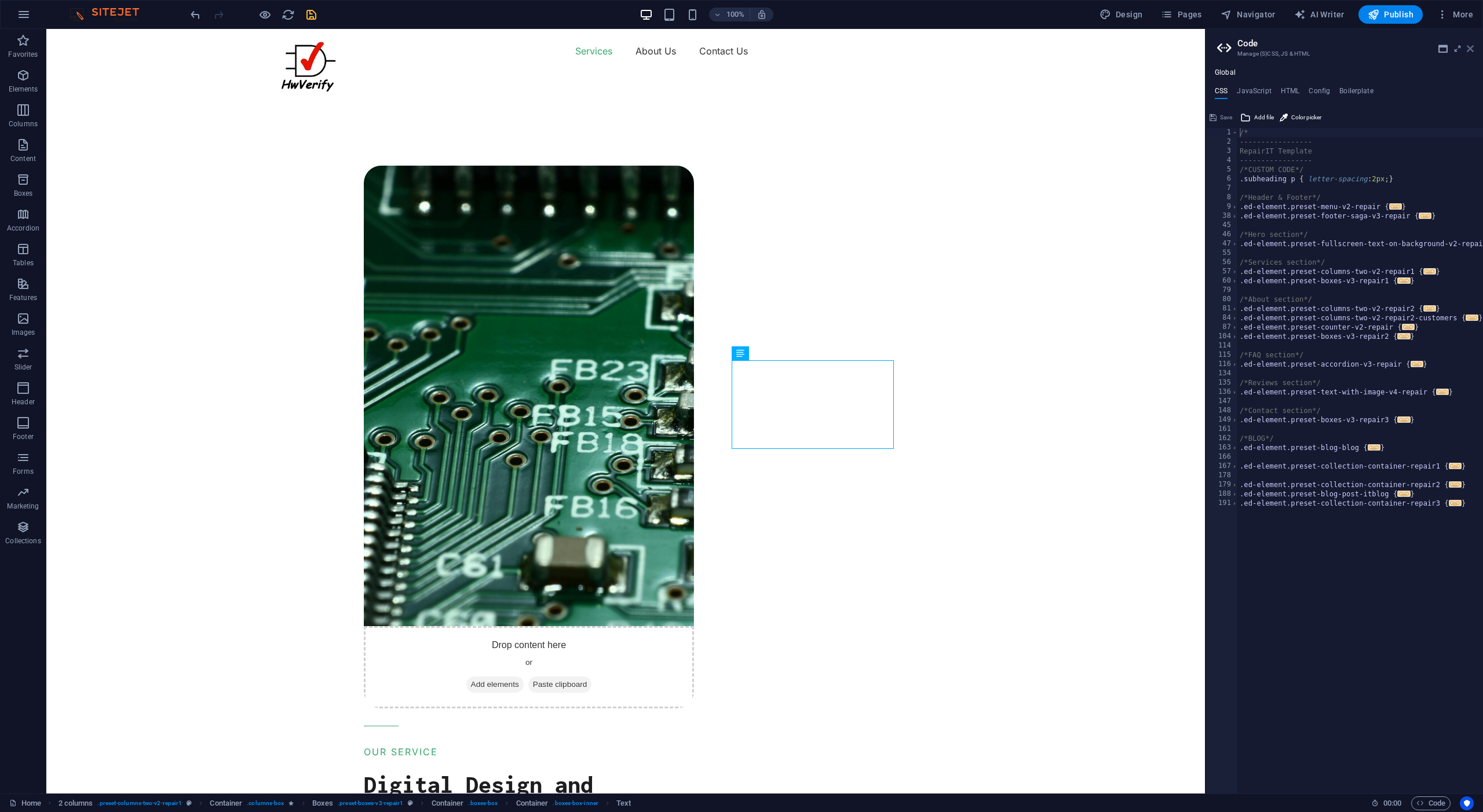
click at [1470, 46] on icon at bounding box center [1470, 48] width 7 height 9
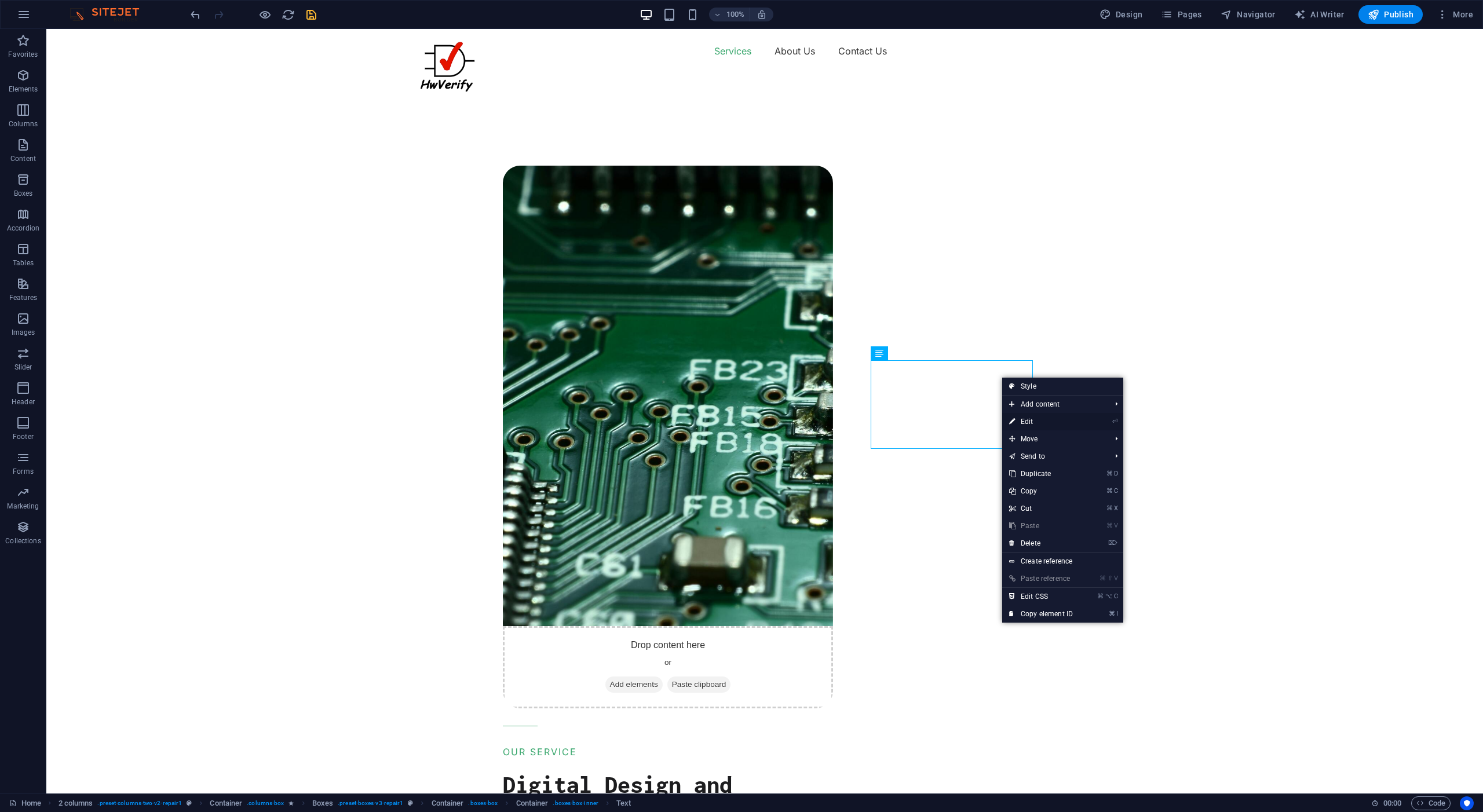
click at [1025, 419] on link "⏎ Edit" at bounding box center [1041, 421] width 78 height 18
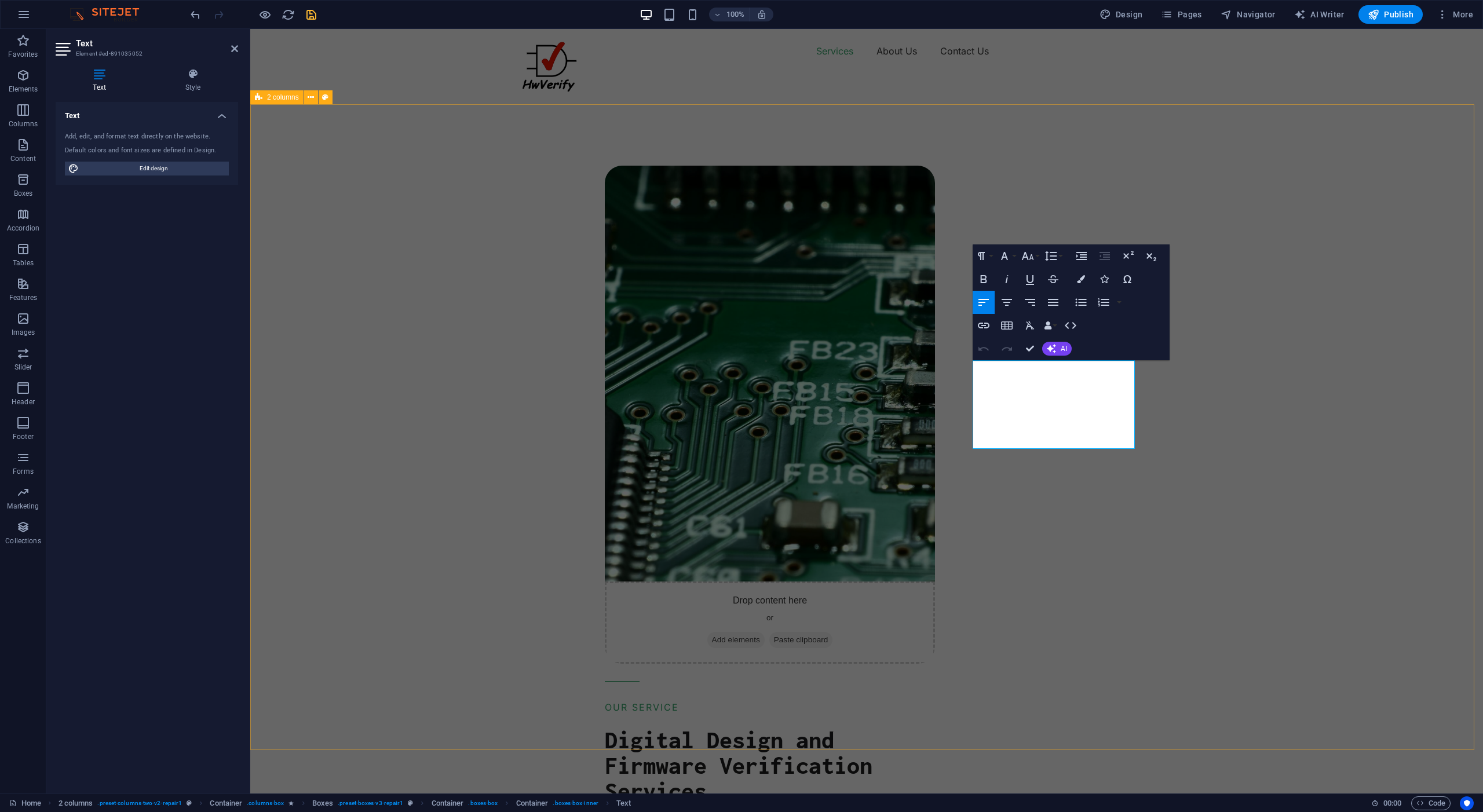
click at [909, 178] on div "Drop content here or Add elements Paste clipboard OUR SERVICE Digital Design an…" at bounding box center [1037, 705] width 892 height 1266
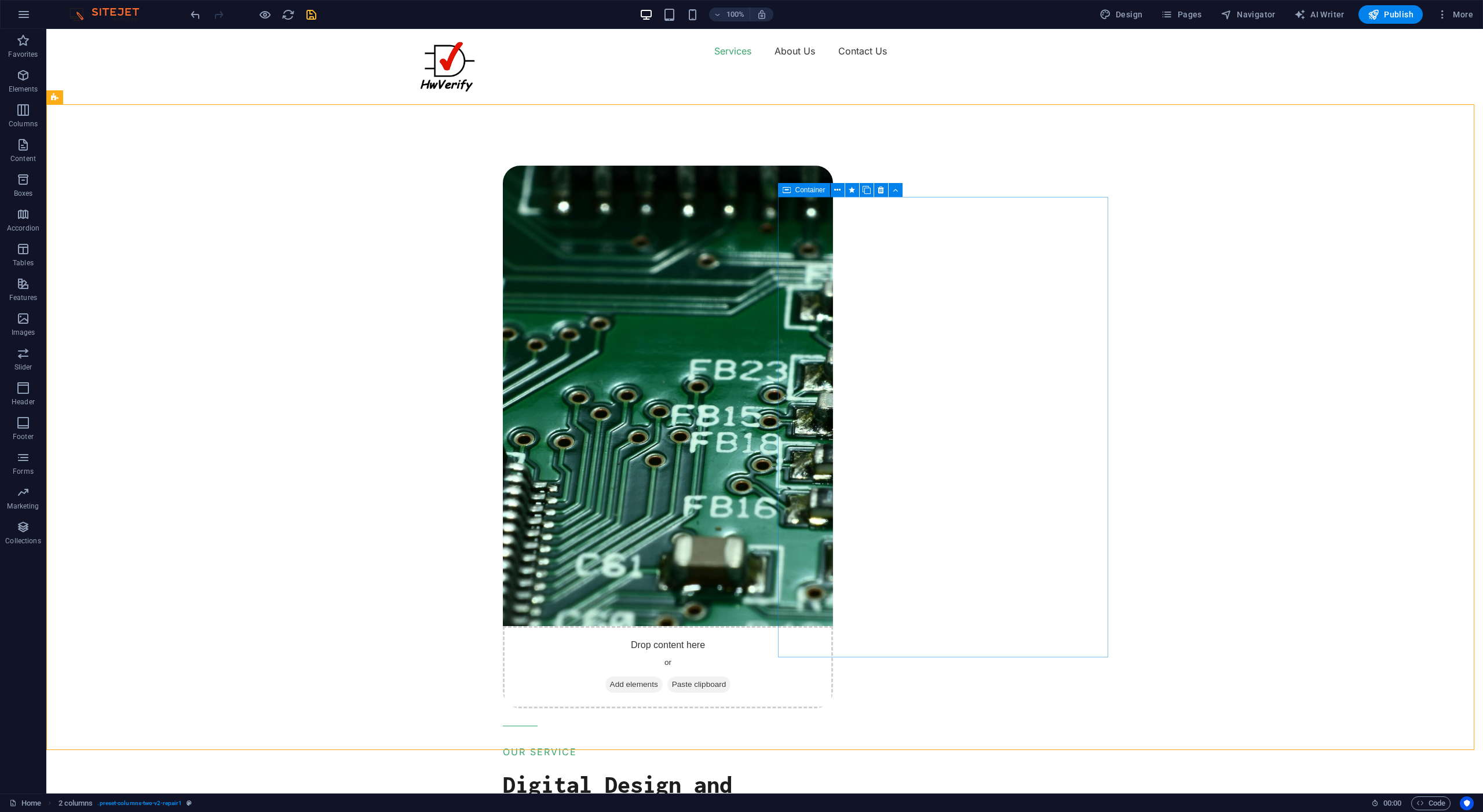
click at [802, 191] on span "Container" at bounding box center [811, 190] width 30 height 7
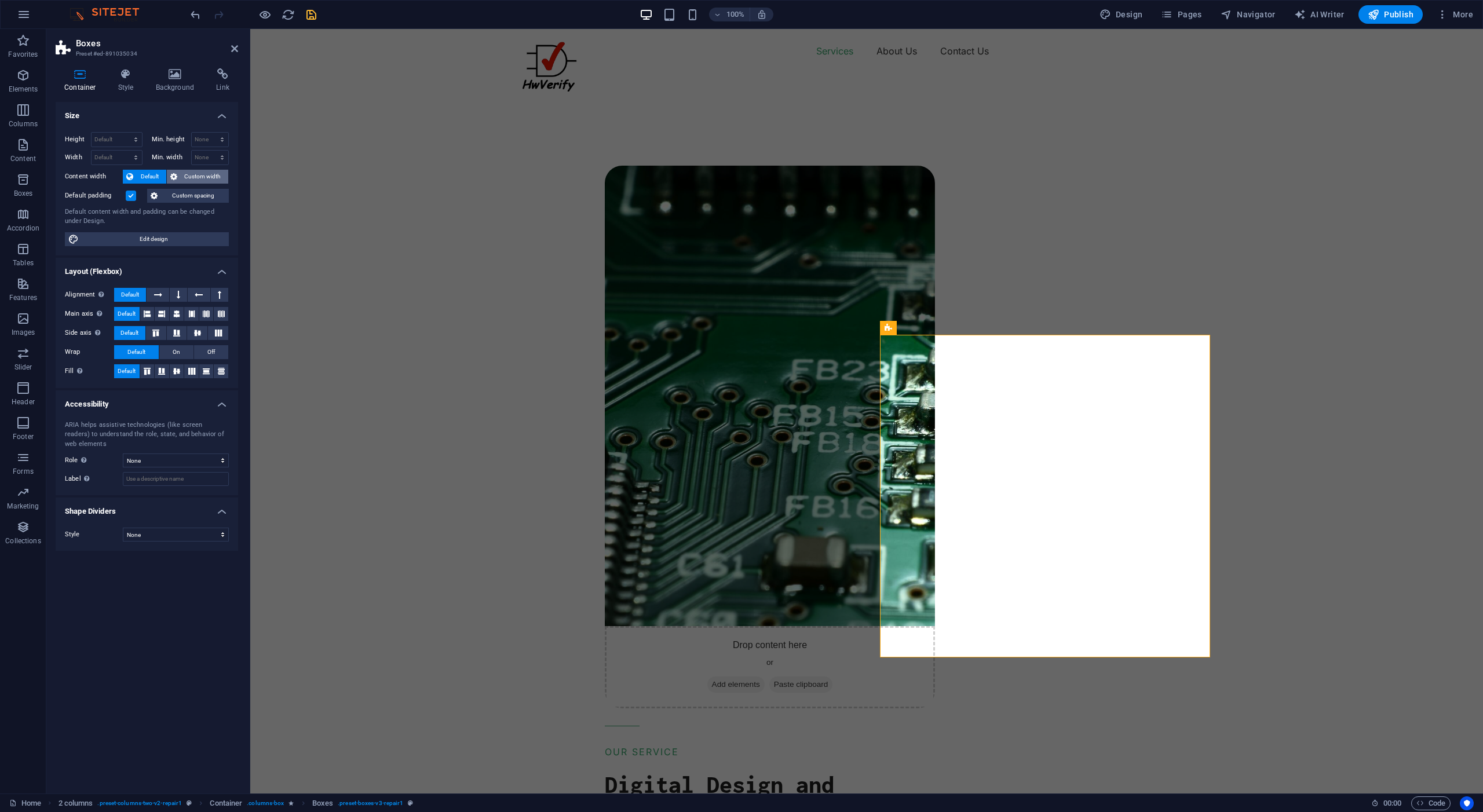
click at [192, 178] on span "Custom width" at bounding box center [203, 176] width 45 height 14
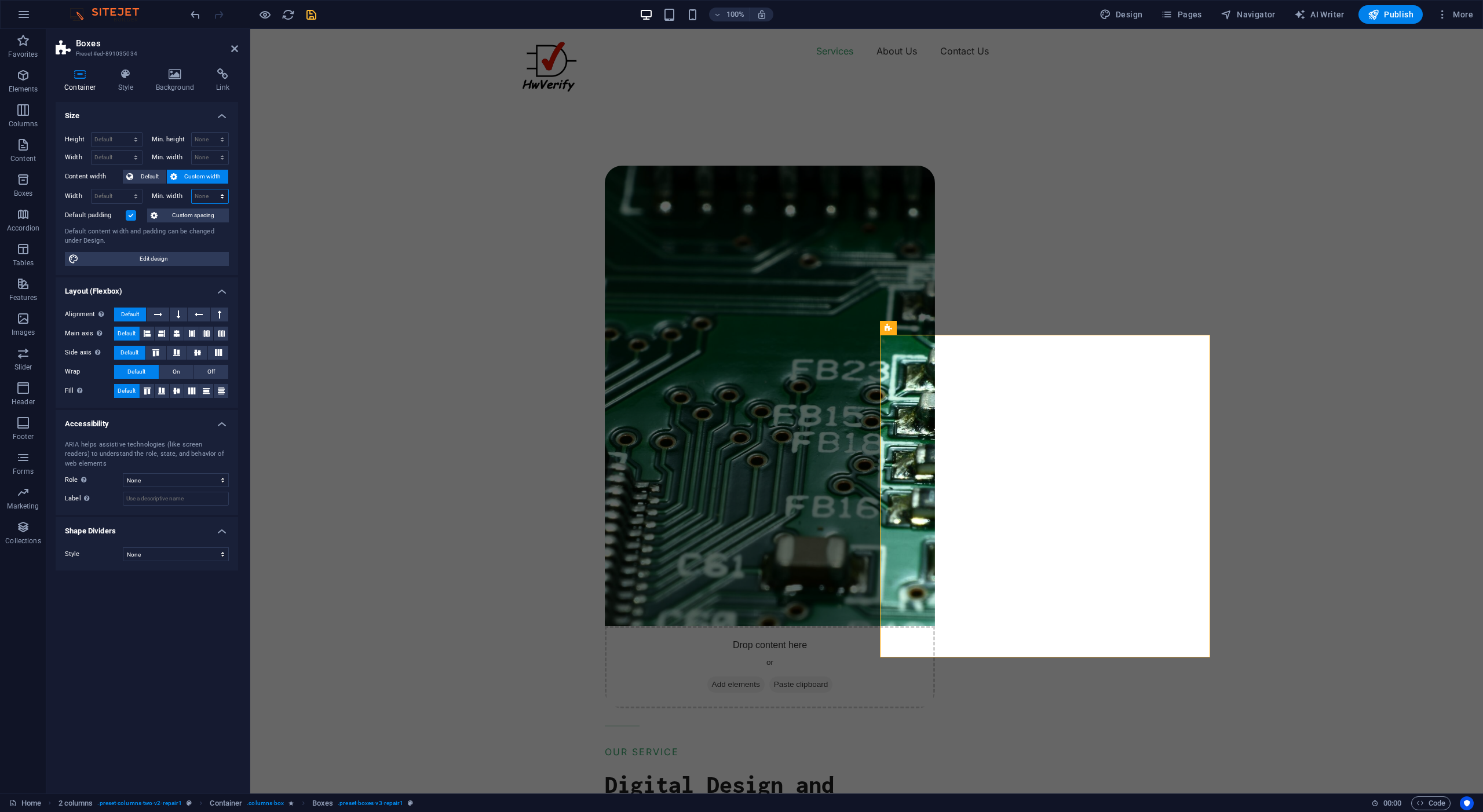
click at [221, 199] on select "None px rem % vh vw" at bounding box center [210, 196] width 37 height 14
select select "vh"
click at [212, 189] on select "None px rem % vh vw" at bounding box center [210, 196] width 37 height 14
type input "0"
click at [222, 197] on select "None px rem % vh vw" at bounding box center [220, 196] width 16 height 14
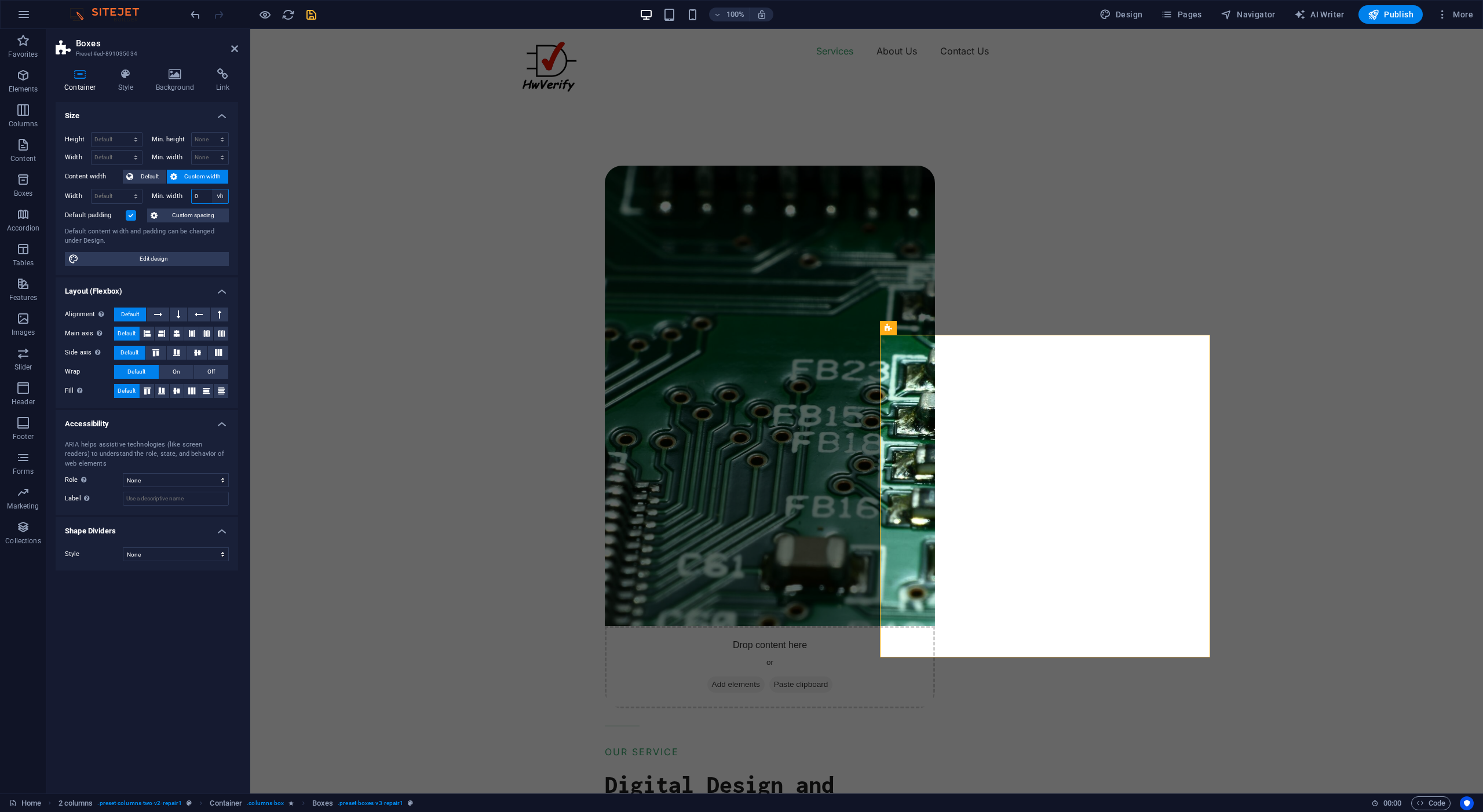
select select "%"
click at [212, 189] on select "None px rem % vh vw" at bounding box center [220, 196] width 16 height 14
type input "100"
click at [591, 252] on div "Drop content here or Add elements Paste clipboard OUR SERVICE Digital Design an…" at bounding box center [1037, 728] width 892 height 1311
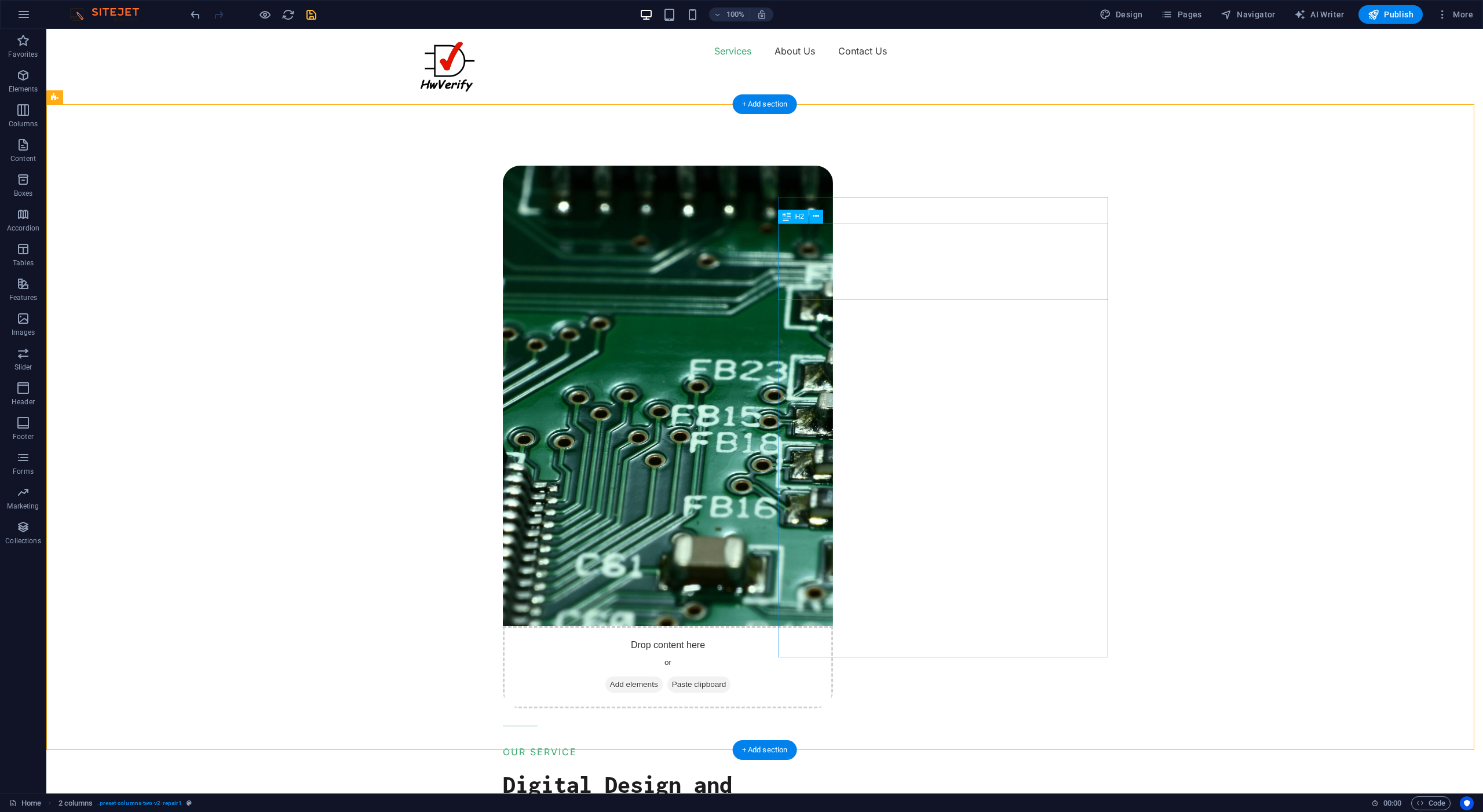
click at [833, 771] on div "Digital Design and Firmware Verification Services" at bounding box center [668, 810] width 330 height 76
click at [118, 803] on span ". preset-columns-two-v2-repair1" at bounding box center [140, 803] width 85 height 14
click at [189, 804] on icon "breadcrumb" at bounding box center [189, 803] width 5 height 7
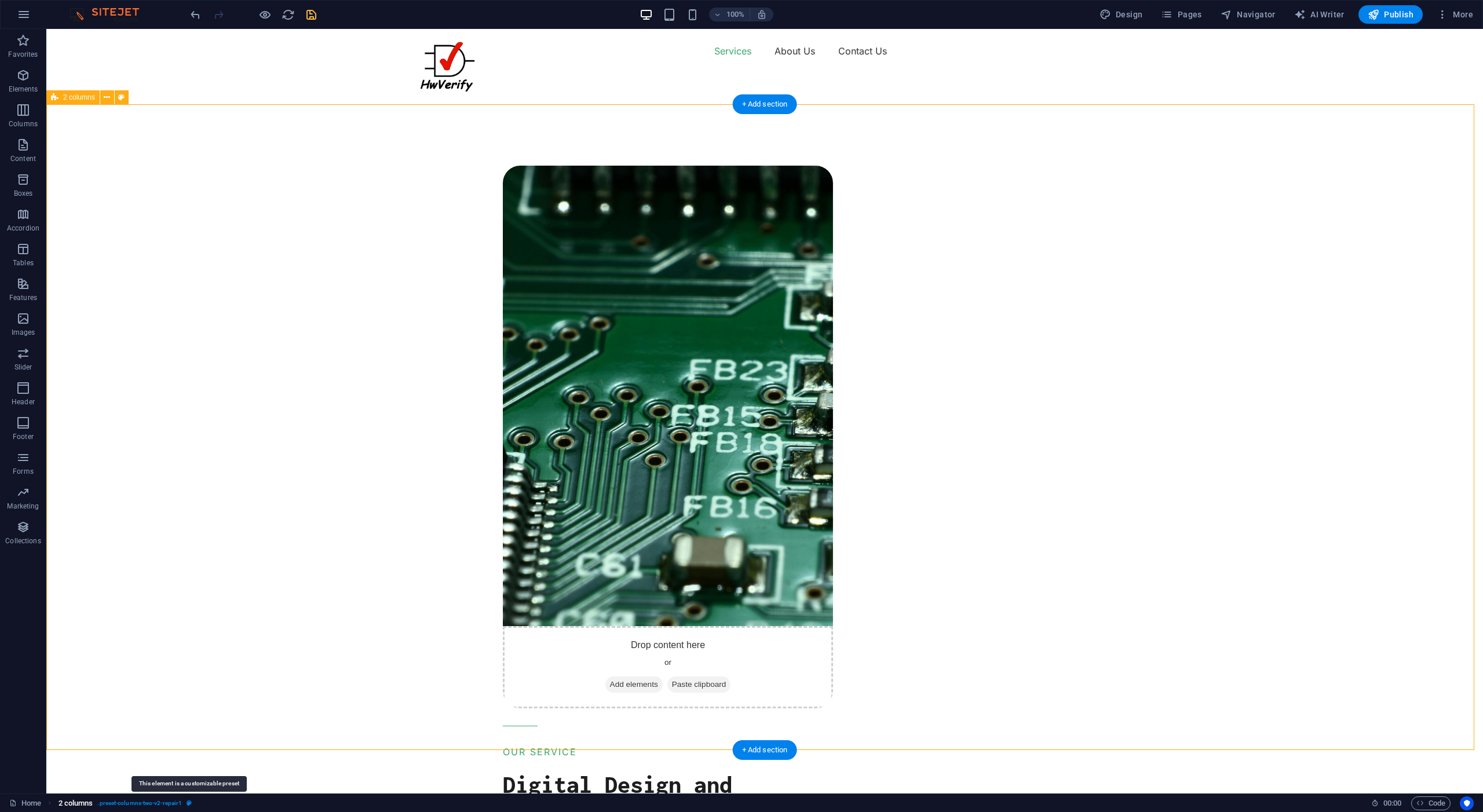
select select "rem"
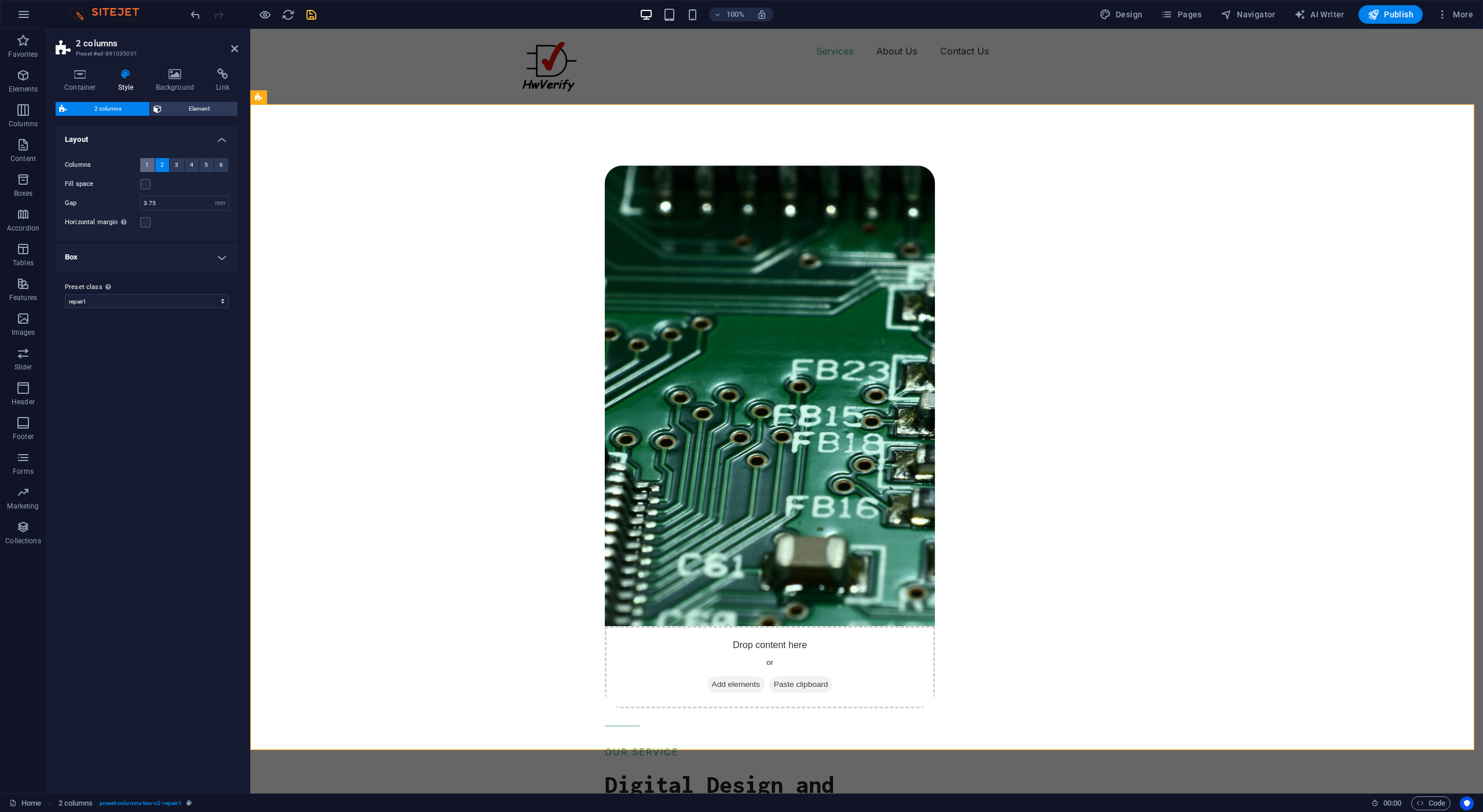
click at [149, 167] on span "1" at bounding box center [147, 165] width 4 height 14
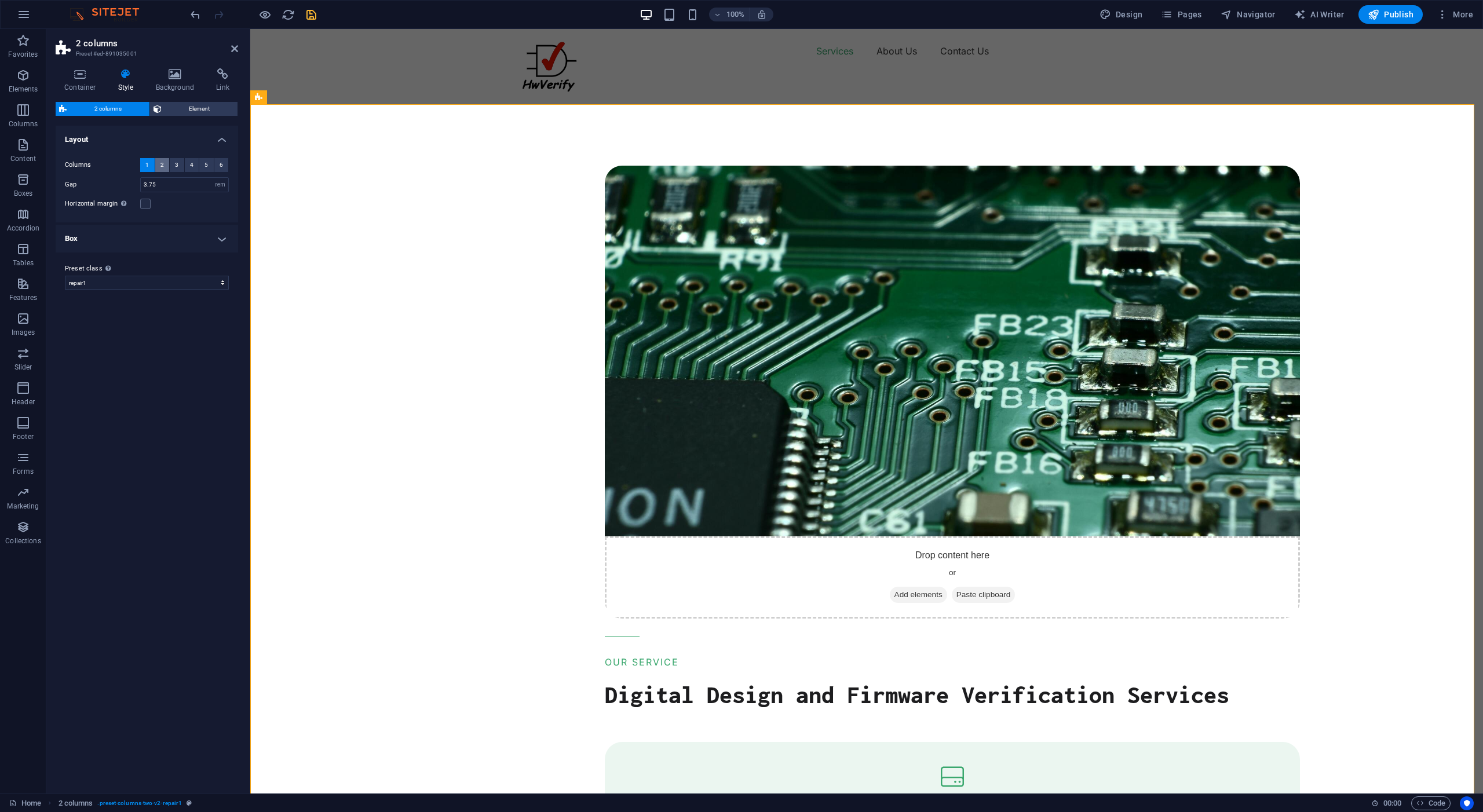
click at [163, 167] on span "2" at bounding box center [162, 165] width 4 height 14
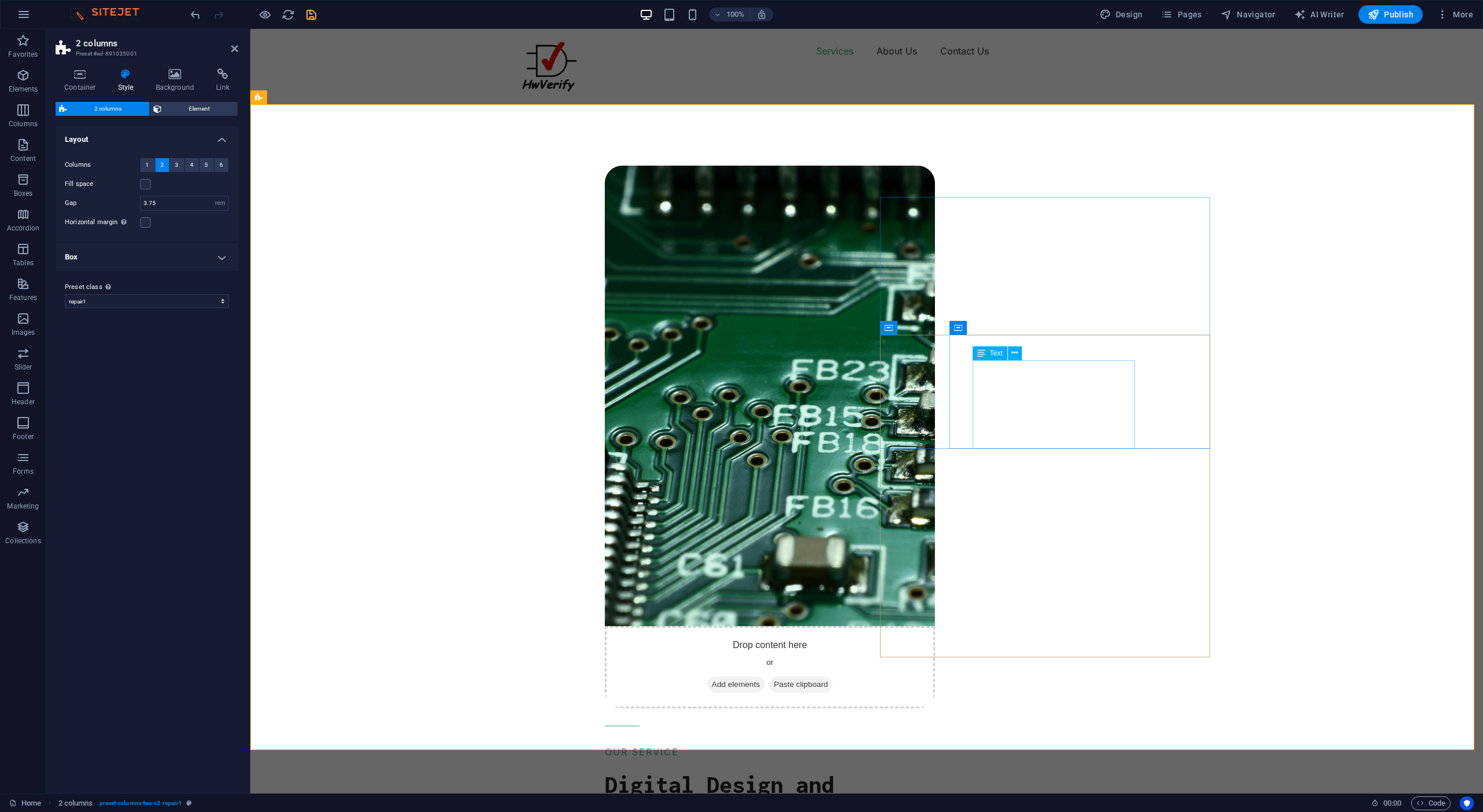
click at [145, 224] on label at bounding box center [145, 222] width 10 height 10
click at [0, 0] on input "Horizontal margin Only if the containers "Content width" is not set to "Default"" at bounding box center [0, 0] width 0 height 0
click at [145, 224] on label at bounding box center [145, 222] width 10 height 10
click at [0, 0] on input "Horizontal margin Only if the containers "Content width" is not set to "Default"" at bounding box center [0, 0] width 0 height 0
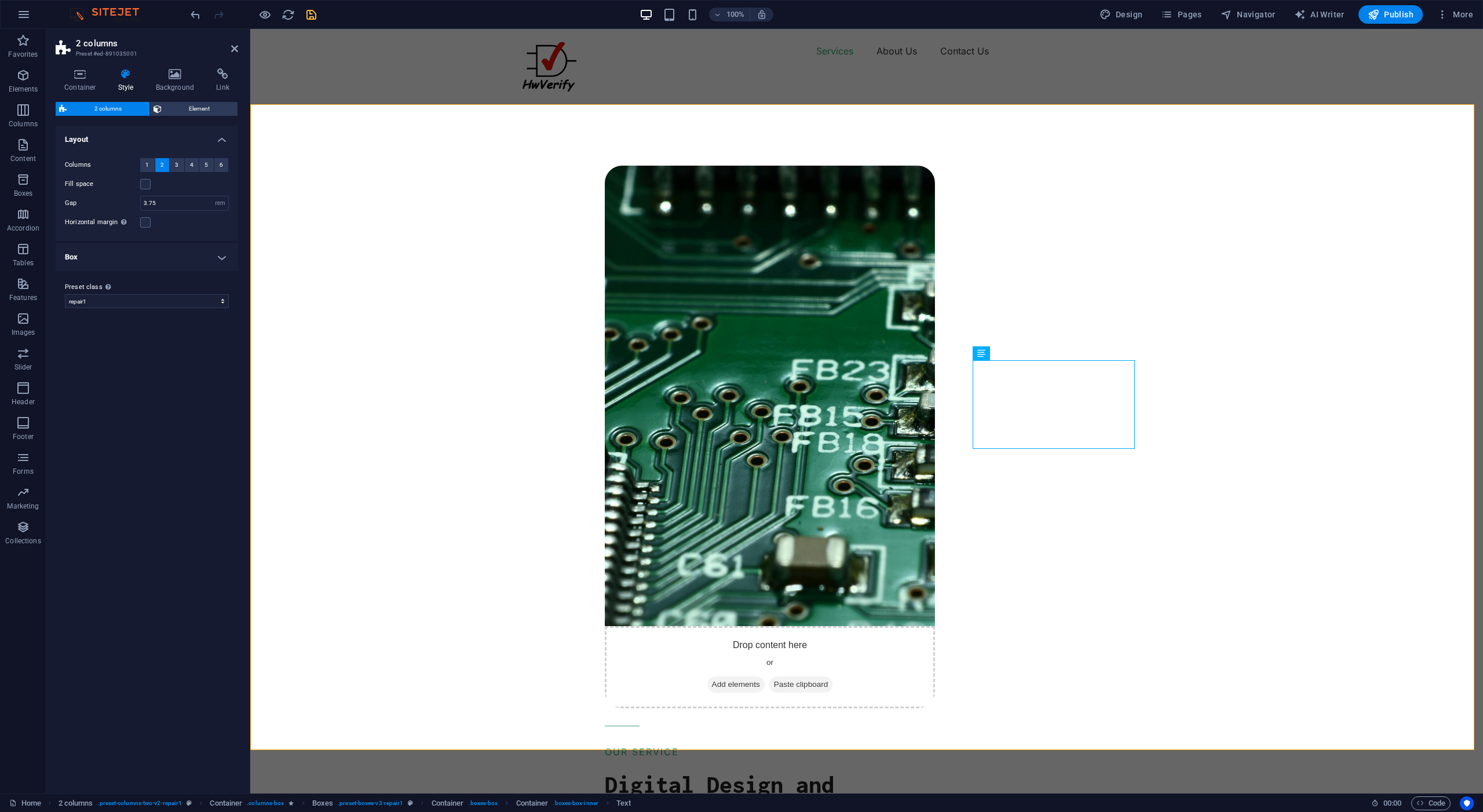
click at [221, 258] on h4 "Box" at bounding box center [147, 257] width 182 height 28
click at [221, 258] on h4 "Box" at bounding box center [147, 253] width 182 height 21
click at [206, 205] on input "3.75" at bounding box center [184, 203] width 87 height 14
click at [199, 109] on span "Element" at bounding box center [199, 108] width 70 height 14
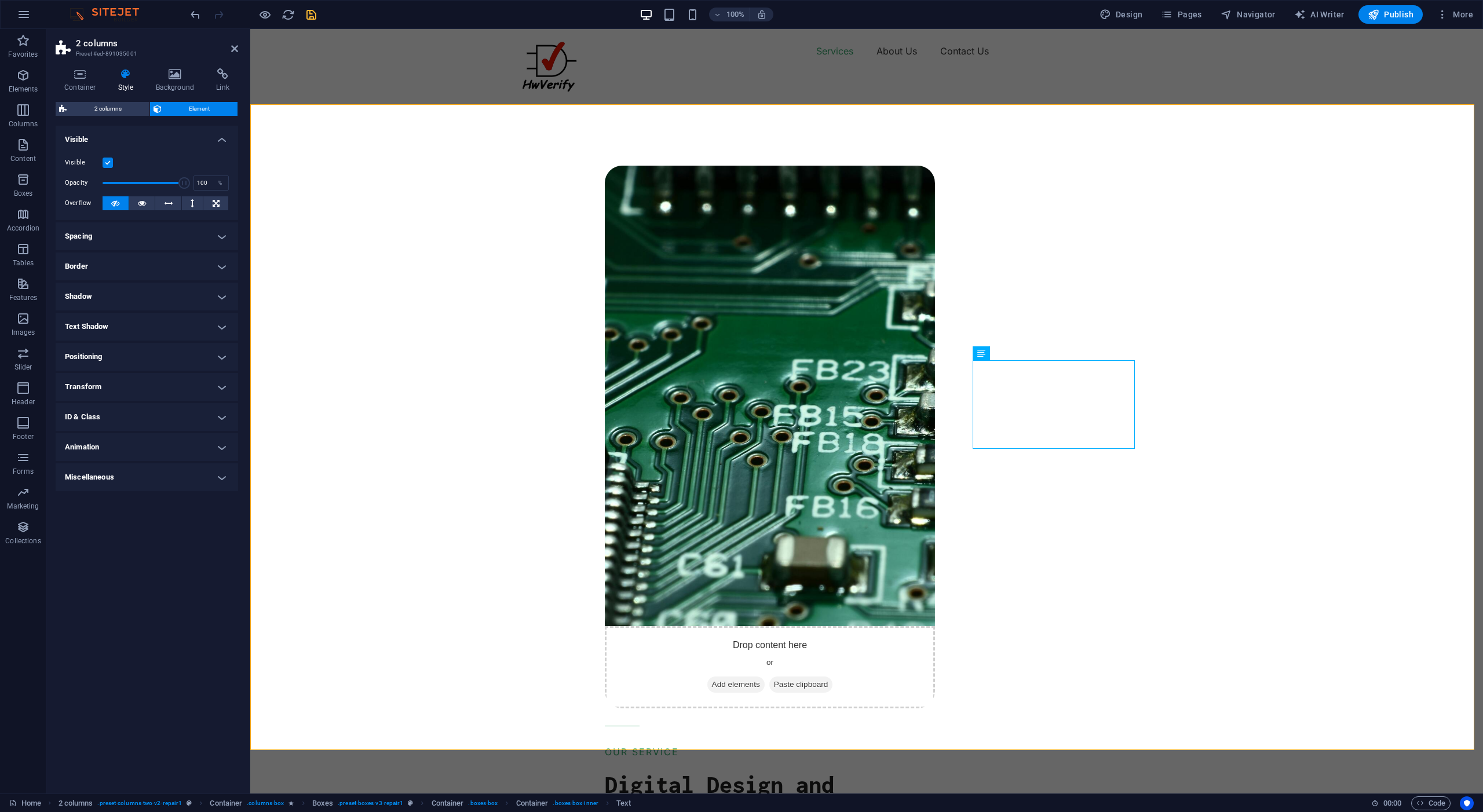
click at [224, 299] on h4 "Shadow" at bounding box center [147, 296] width 182 height 28
click at [221, 296] on h4 "Shadow" at bounding box center [147, 293] width 182 height 21
click at [219, 265] on h4 "Border" at bounding box center [147, 267] width 182 height 28
click at [219, 265] on h4 "Border" at bounding box center [147, 263] width 182 height 21
click at [215, 204] on icon at bounding box center [216, 203] width 7 height 14
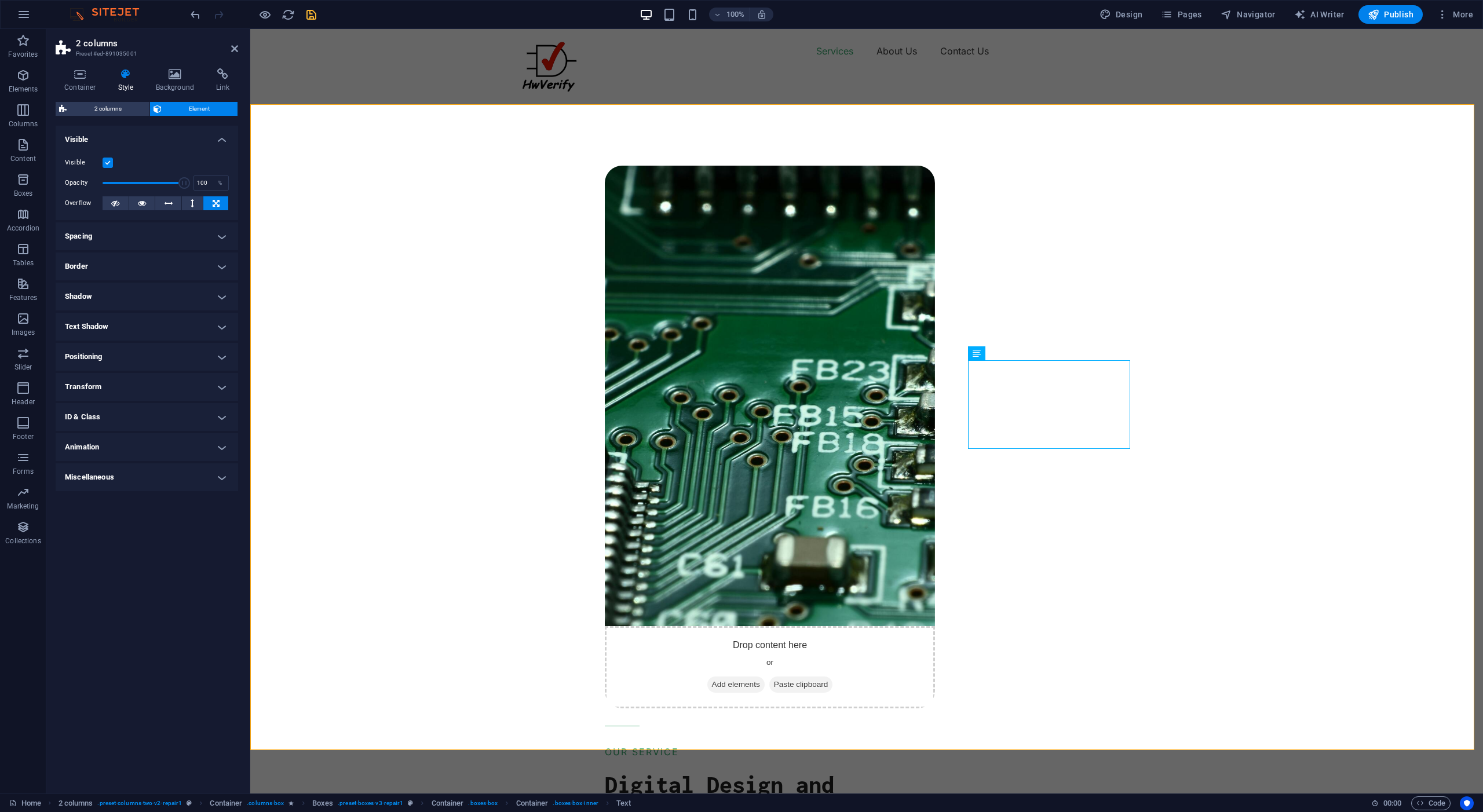
click at [215, 204] on icon at bounding box center [216, 203] width 7 height 14
click at [169, 204] on icon at bounding box center [168, 203] width 8 height 14
click at [213, 202] on icon at bounding box center [216, 203] width 7 height 14
click at [84, 358] on h4 "Positioning" at bounding box center [147, 357] width 182 height 28
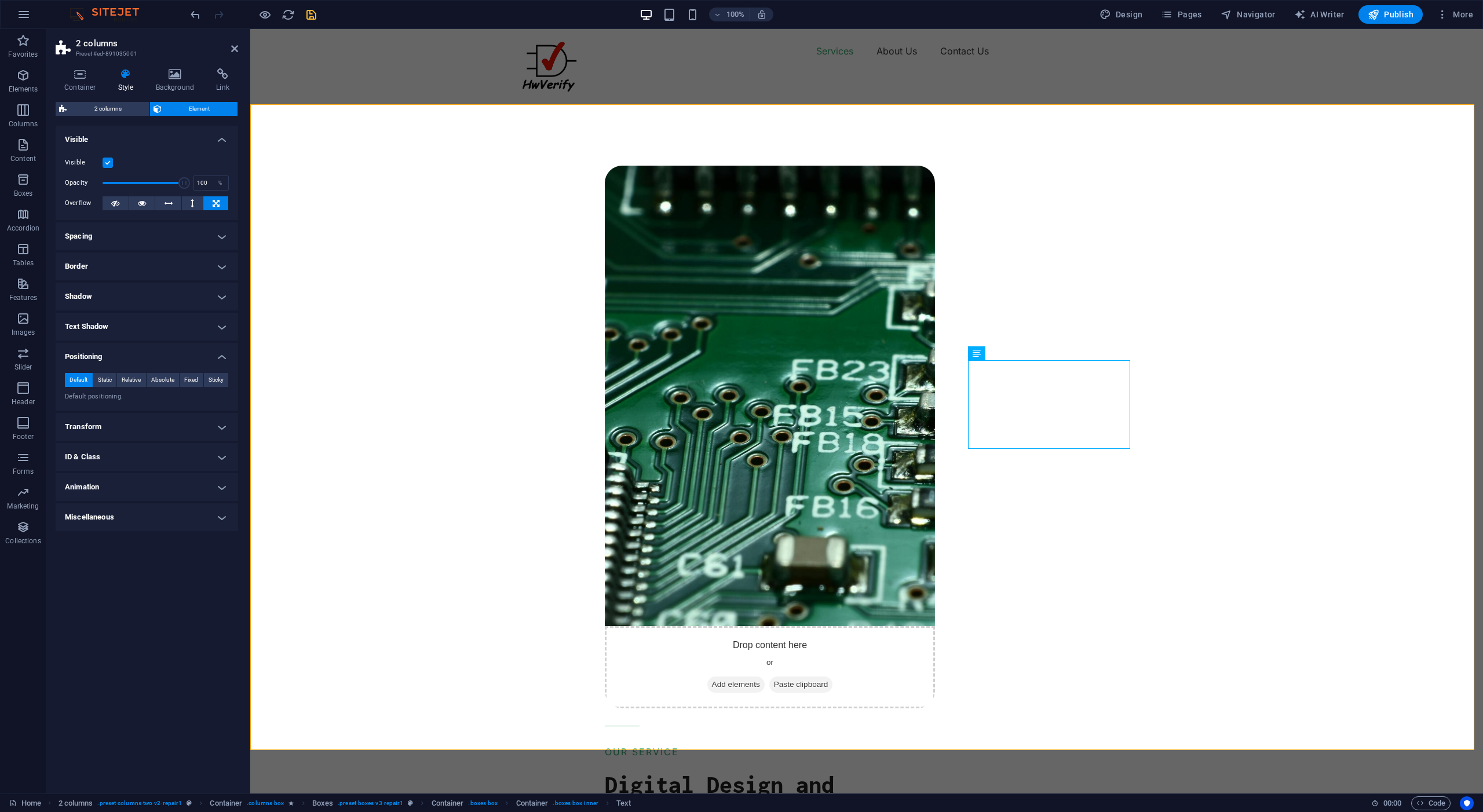
click at [84, 358] on h4 "Positioning" at bounding box center [147, 353] width 182 height 21
click at [0, 0] on span "Container" at bounding box center [0, 0] width 0 height 0
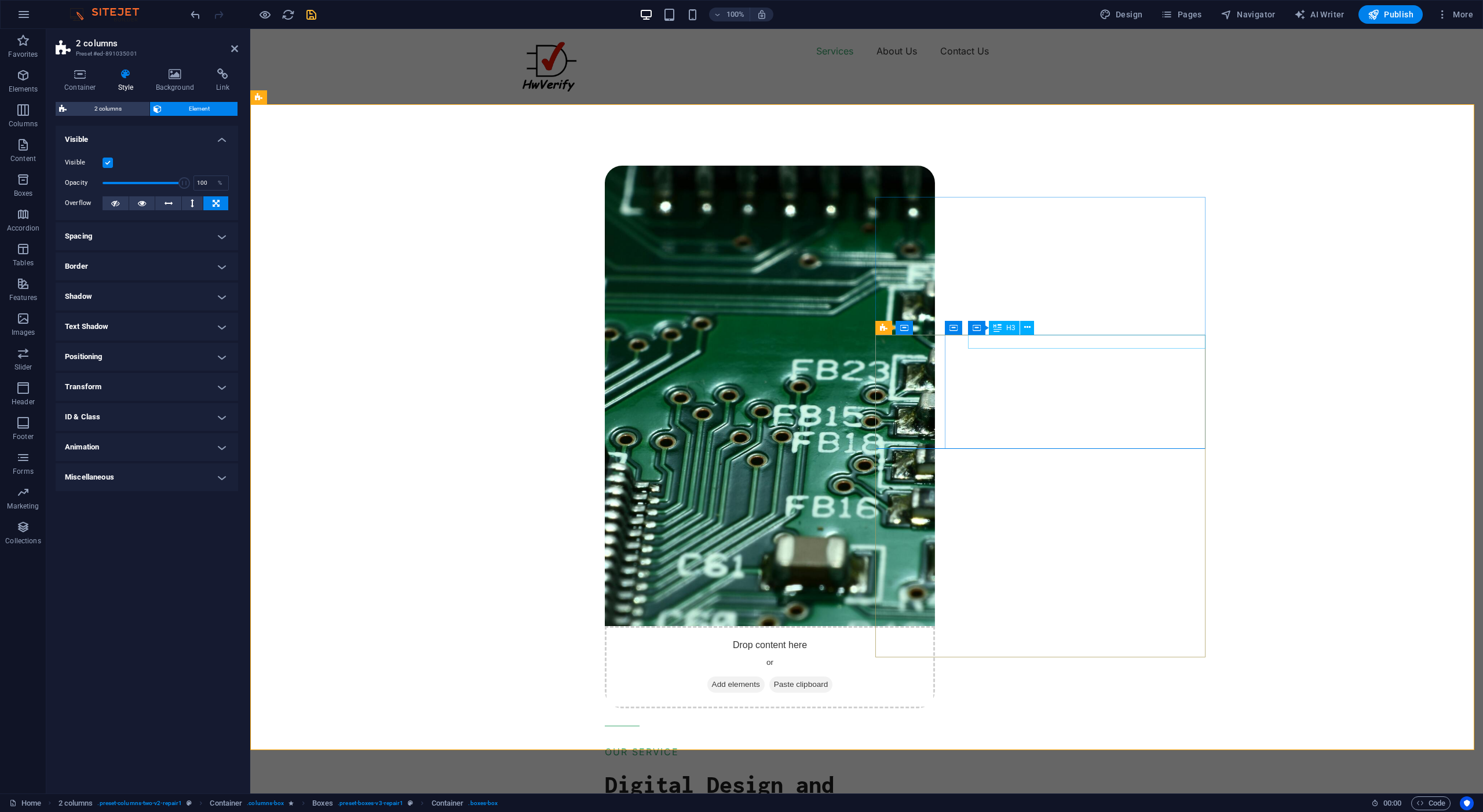
click at [1008, 329] on span "H3" at bounding box center [1011, 327] width 8 height 7
click at [975, 327] on span "Container" at bounding box center [977, 327] width 30 height 7
click at [0, 0] on div "Container" at bounding box center [0, 0] width 0 height 0
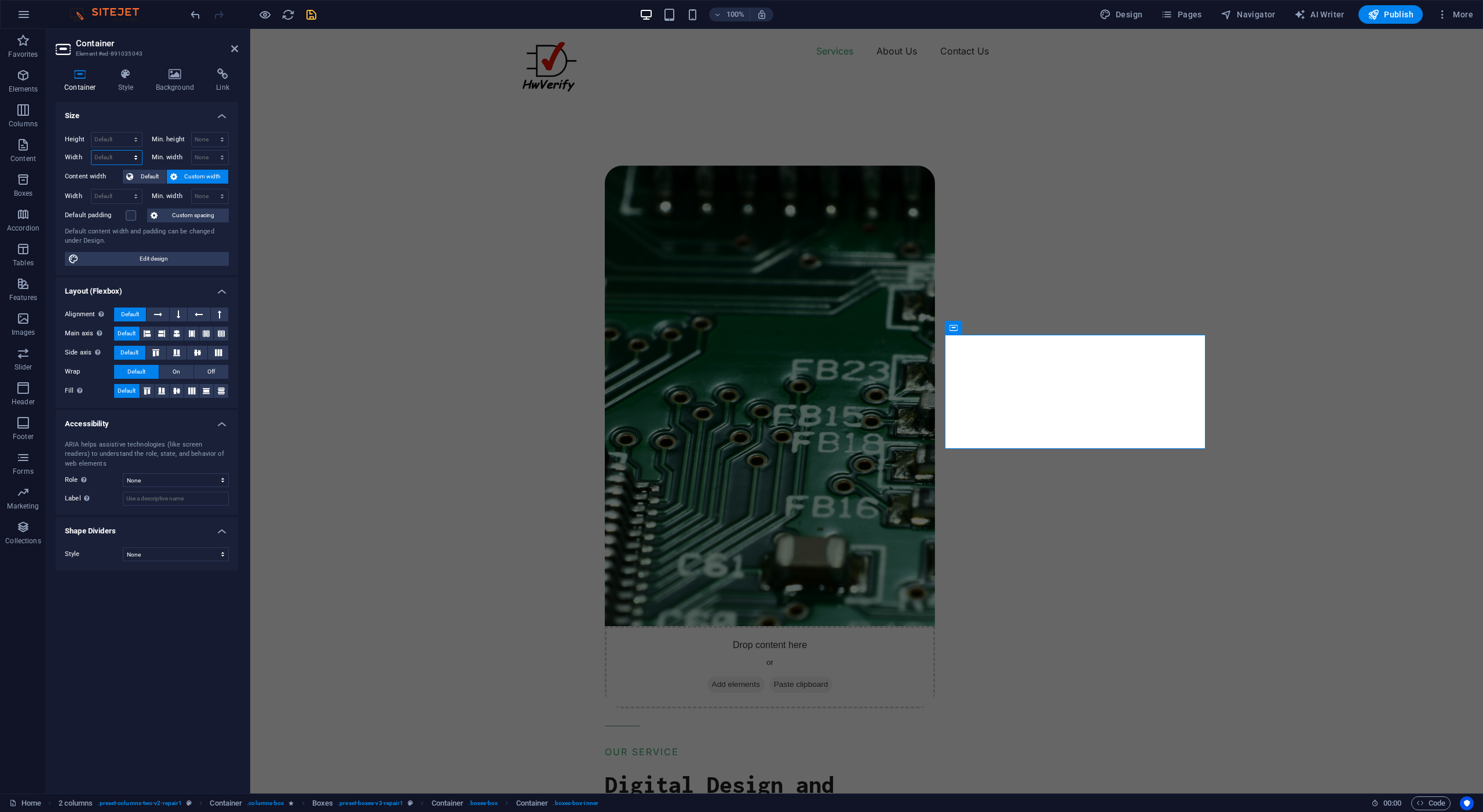
click at [137, 159] on select "Default px rem % em vh vw" at bounding box center [116, 157] width 50 height 14
click at [160, 313] on icon at bounding box center [158, 314] width 8 height 14
click at [133, 313] on span "Default" at bounding box center [130, 314] width 18 height 14
click at [529, 803] on span "Container" at bounding box center [532, 803] width 33 height 14
click at [163, 260] on span "Edit design" at bounding box center [154, 259] width 143 height 14
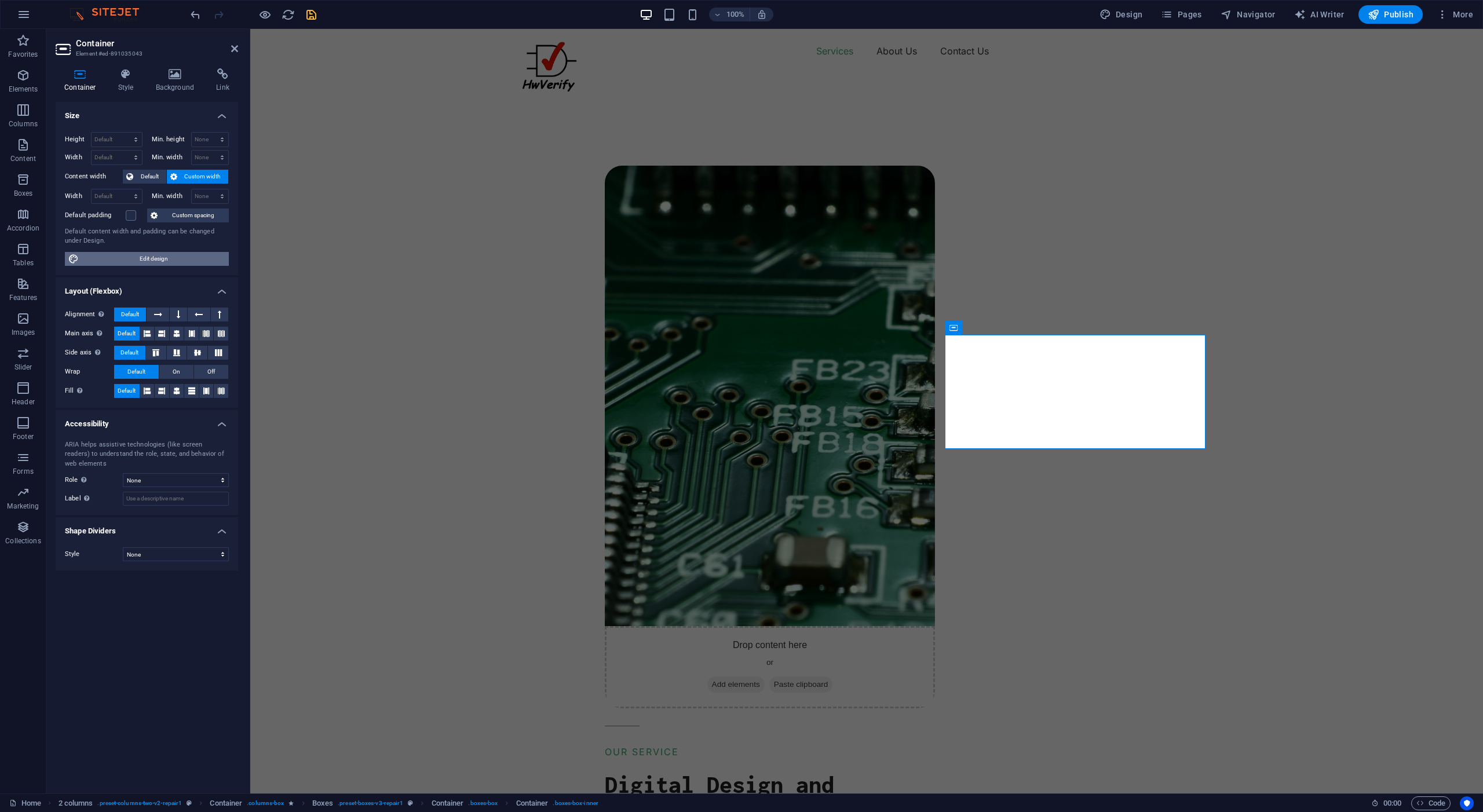
select select "px"
select select "400"
select select "px"
select select "rem"
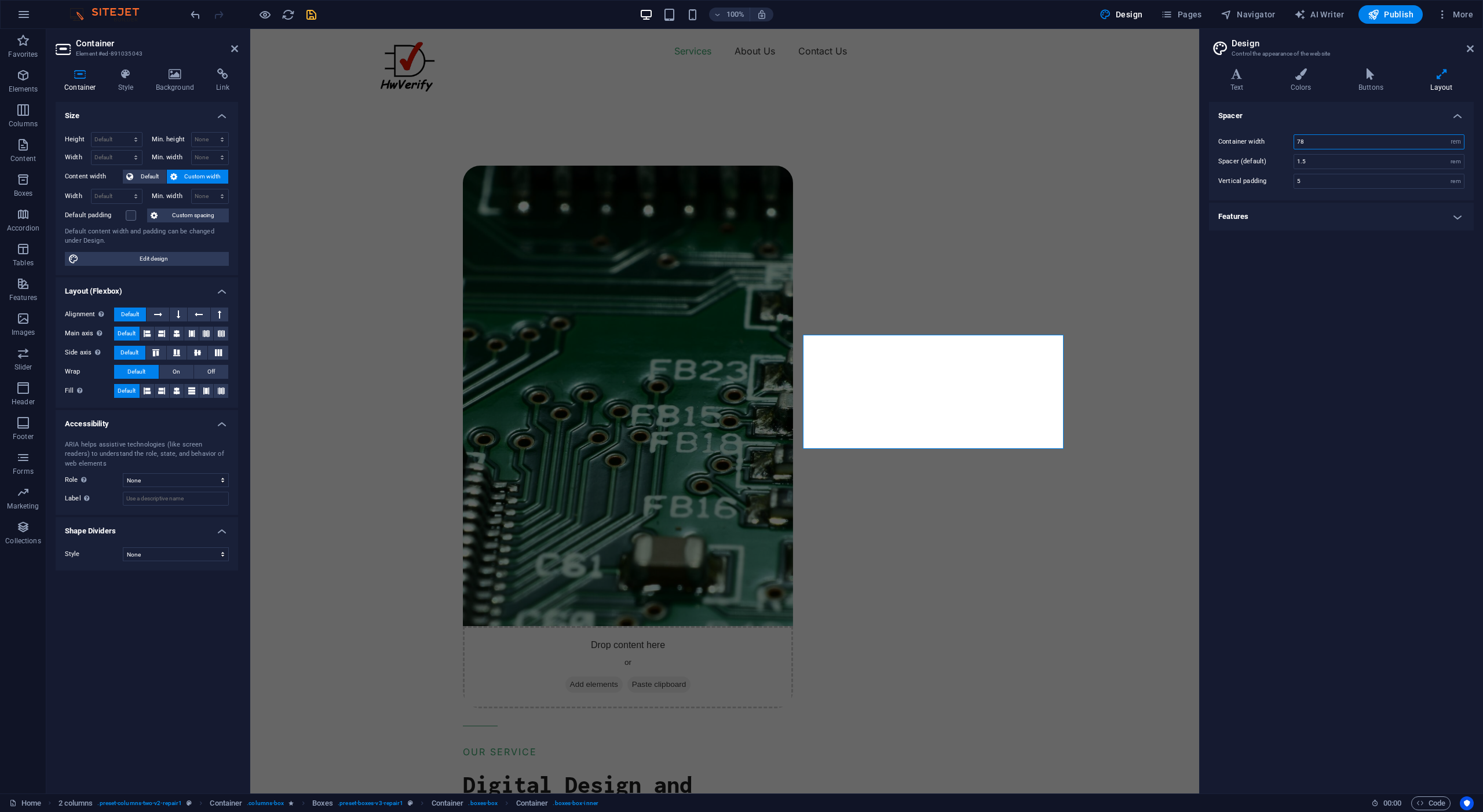
click at [1317, 141] on input "78" at bounding box center [1379, 142] width 170 height 14
type input "7"
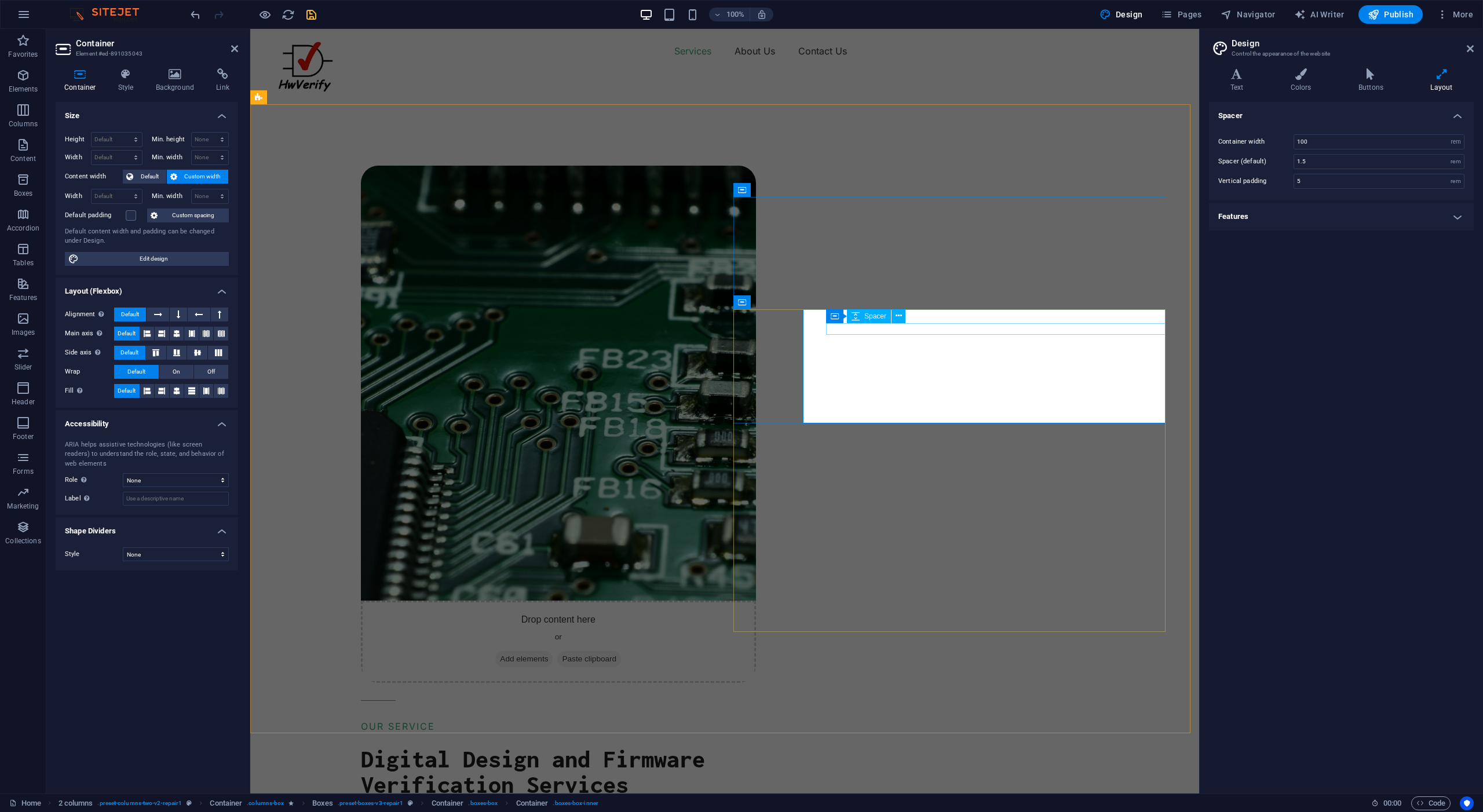
type input "78"
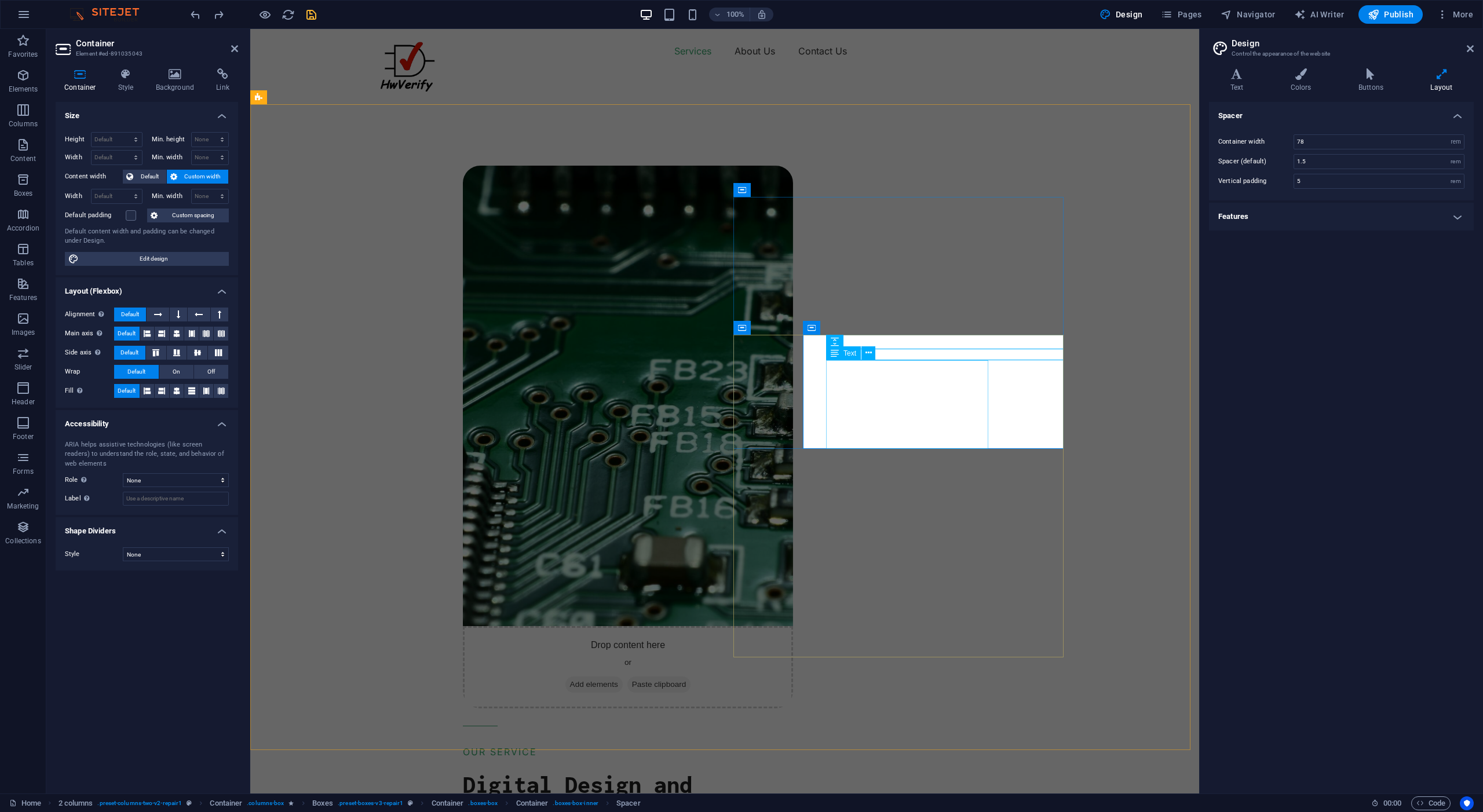
click at [849, 354] on span "Text" at bounding box center [849, 353] width 13 height 7
click at [868, 351] on icon at bounding box center [869, 353] width 7 height 12
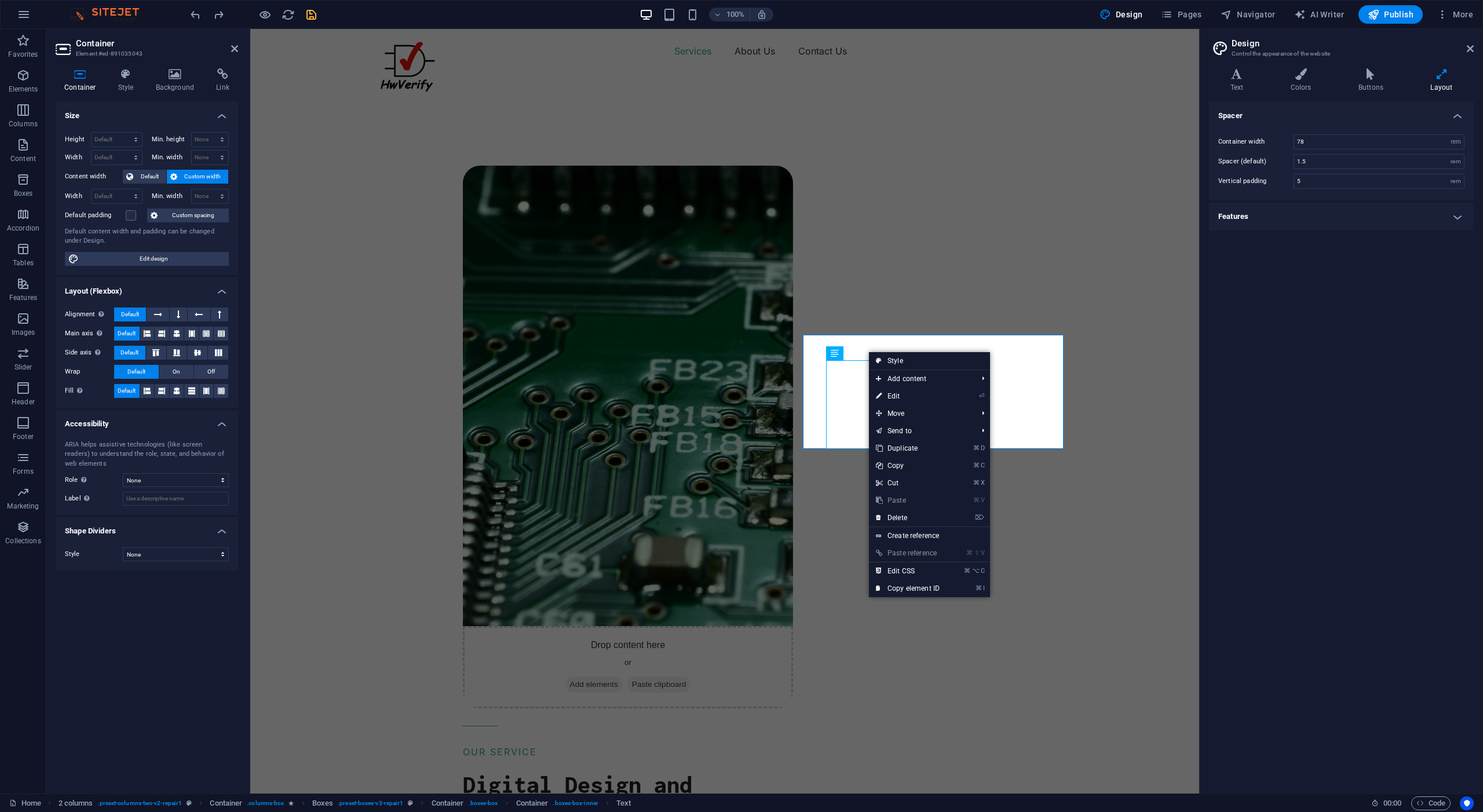
click at [1366, 293] on div "Spacer Container width 78 rem px Spacer (default) 1.5 rem Vertical padding 5 re…" at bounding box center [1341, 443] width 265 height 682
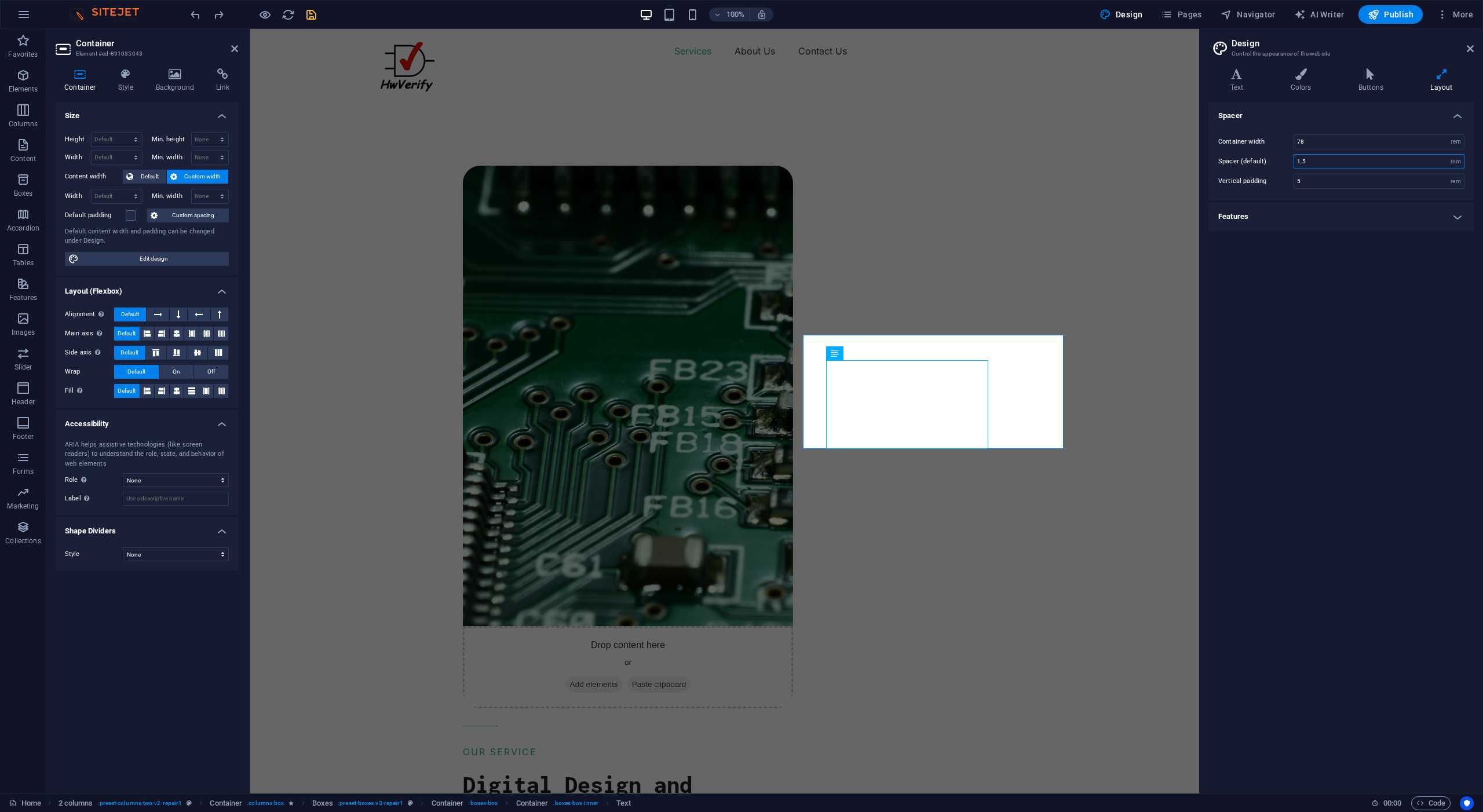
drag, startPoint x: 1313, startPoint y: 162, endPoint x: 1290, endPoint y: 161, distance: 23.0
click at [1290, 161] on div "Spacer (default) 1.5 rem" at bounding box center [1342, 161] width 246 height 15
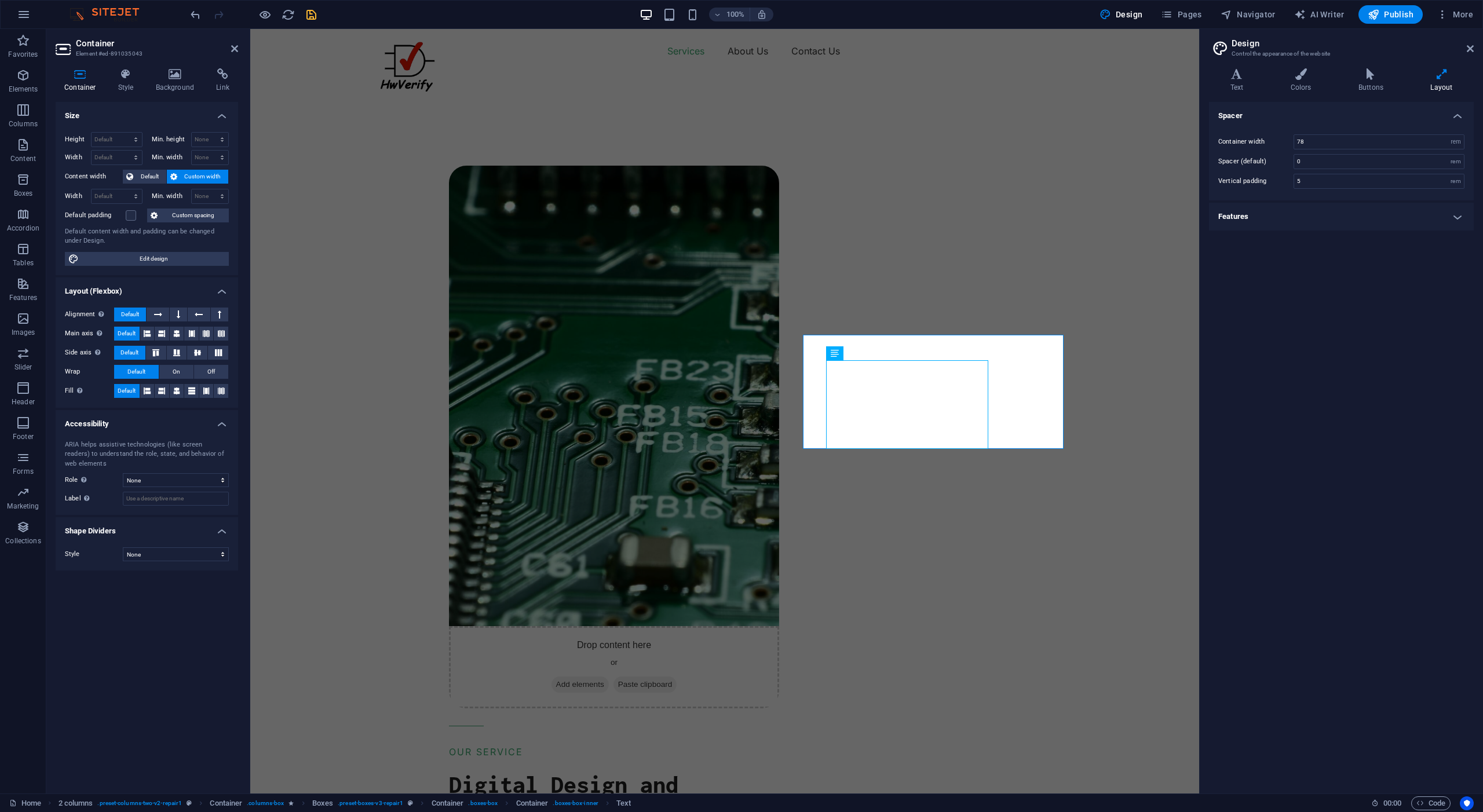
click at [1330, 291] on div "Spacer Container width 78 rem px Spacer (default) 0 rem Vertical padding 5 rem …" at bounding box center [1341, 443] width 265 height 682
type input "1.5"
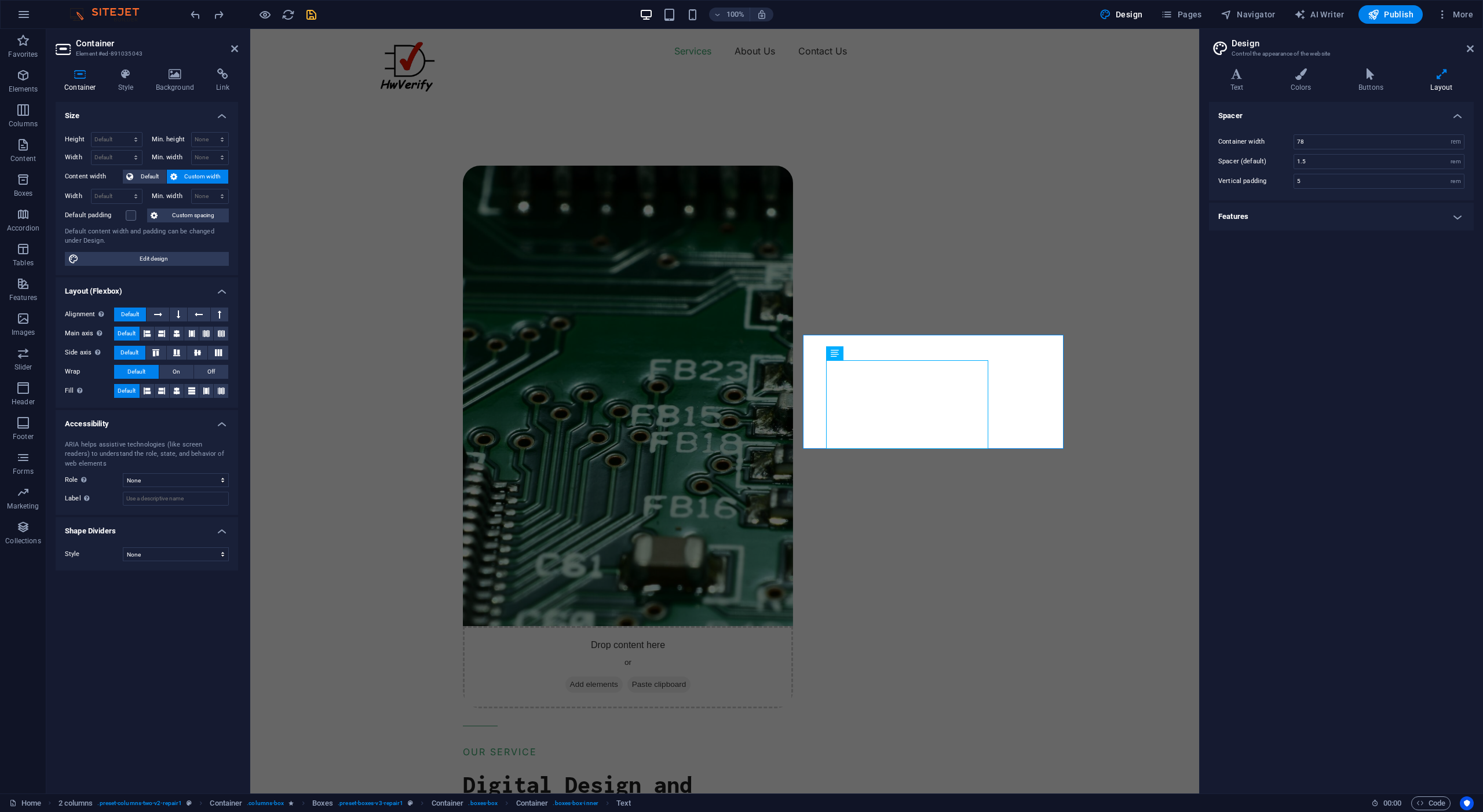
click at [1455, 216] on h4 "Features" at bounding box center [1341, 216] width 265 height 28
click at [1360, 337] on div "Spacer Container width 78 rem px Spacer (default) 1.5 rem Vertical padding 5 re…" at bounding box center [1341, 443] width 265 height 682
click at [1443, 72] on icon at bounding box center [1442, 74] width 64 height 12
click at [1095, 324] on div "Drop content here or Add elements Paste clipboard OUR SERVICE Digital Design an…" at bounding box center [825, 728] width 751 height 1311
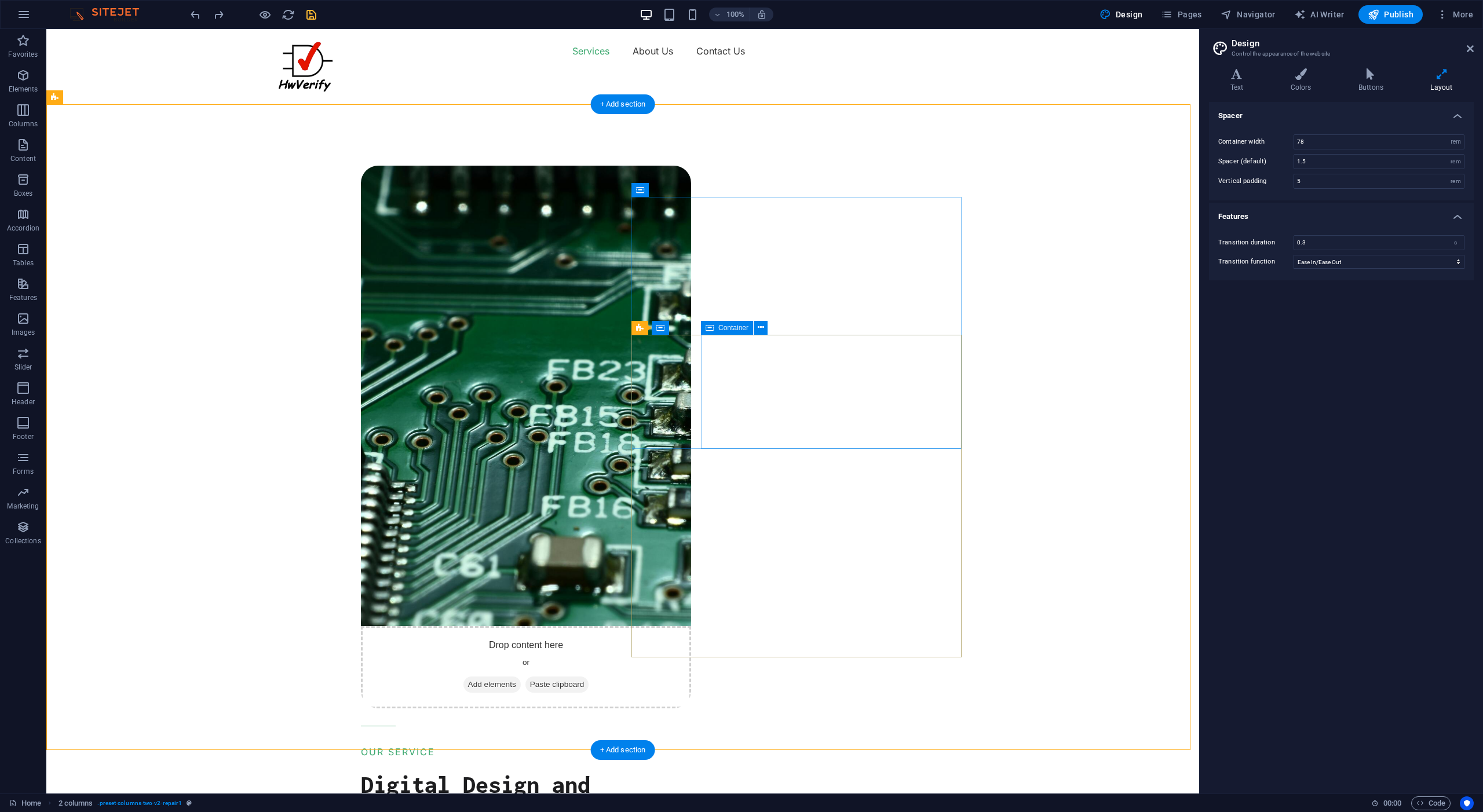
click at [736, 354] on icon at bounding box center [732, 353] width 8 height 14
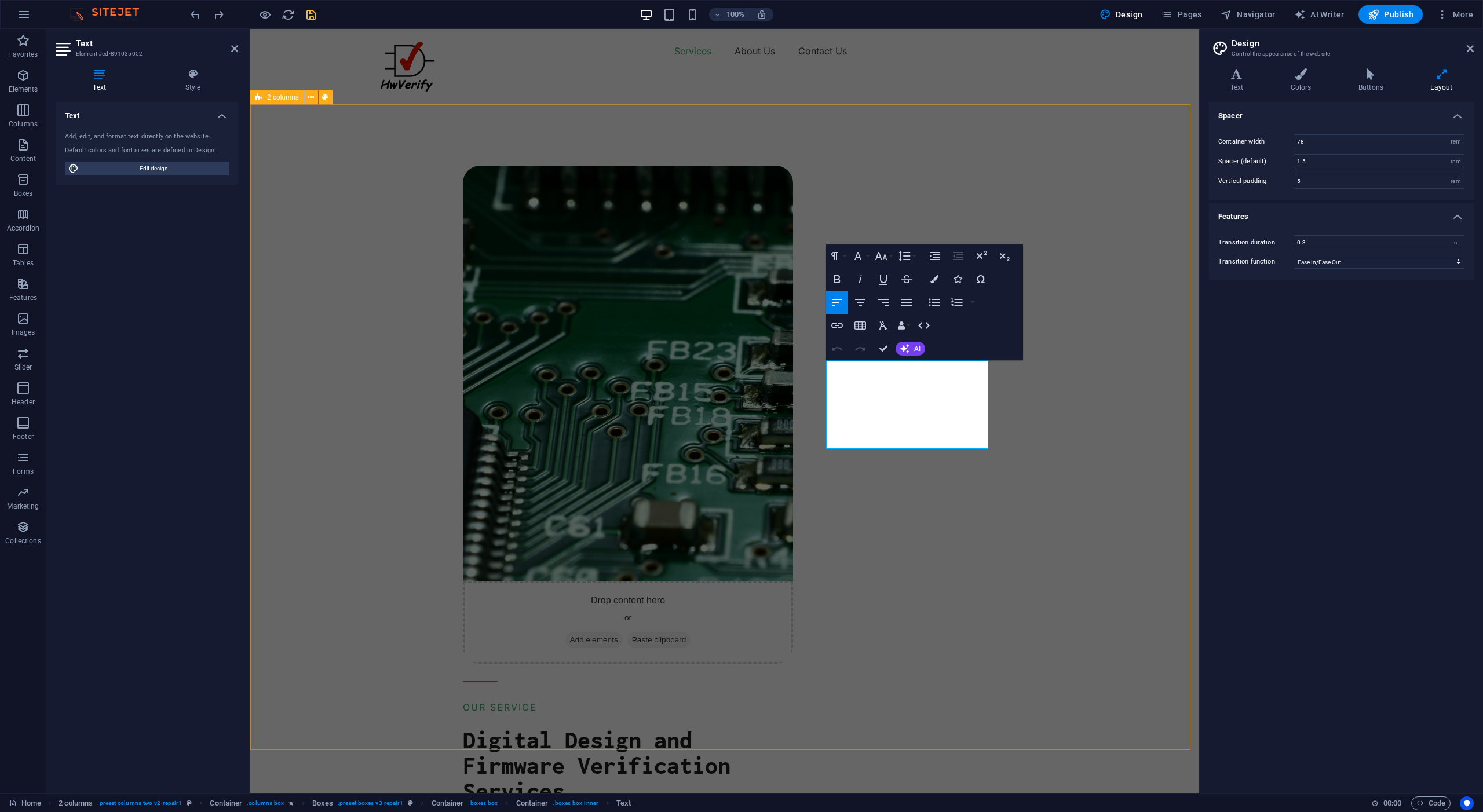
click at [1079, 330] on div "Drop content here or Add elements Paste clipboard OUR SERVICE Digital Design an…" at bounding box center [825, 705] width 751 height 1266
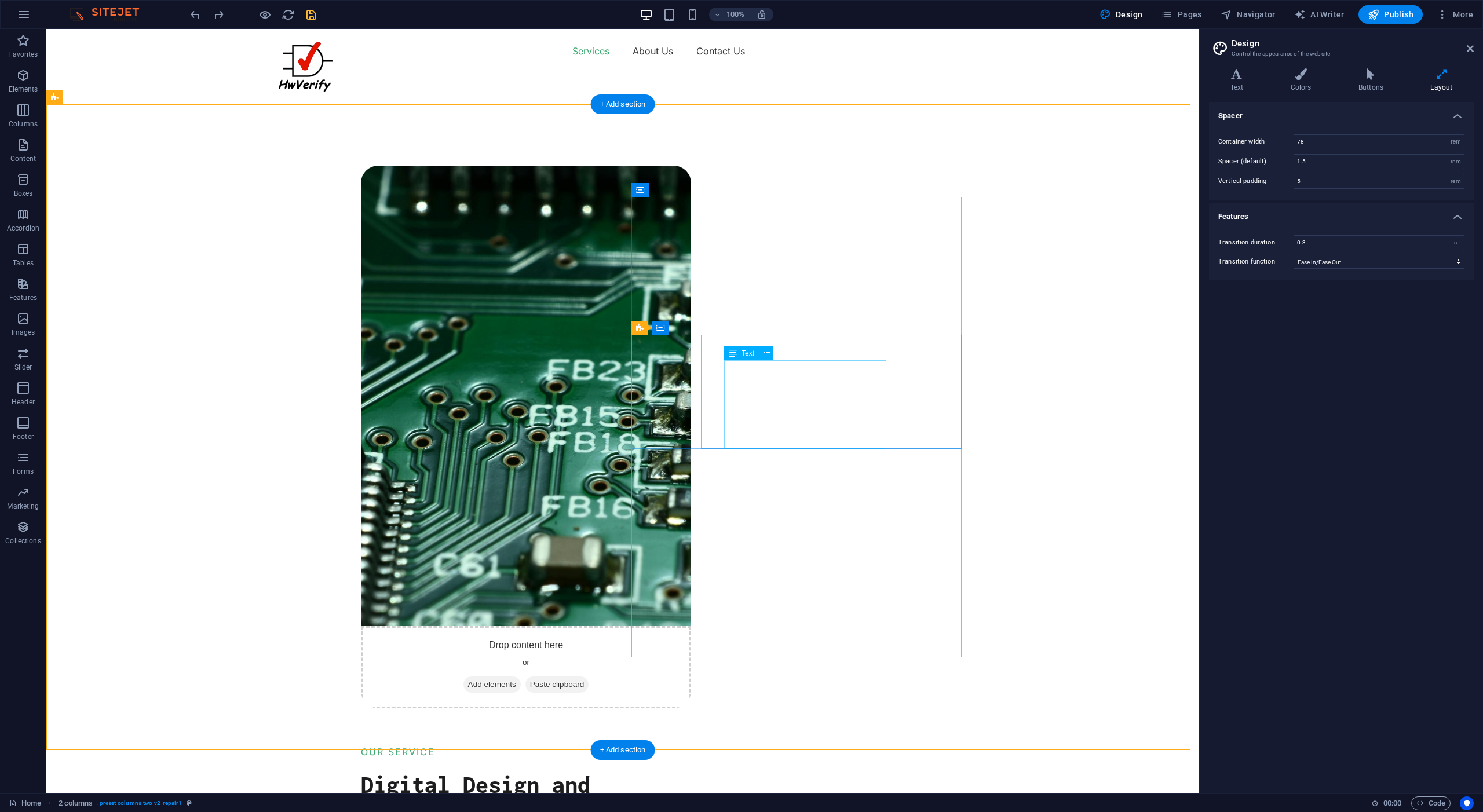
click at [1333, 179] on input "5" at bounding box center [1379, 181] width 170 height 14
type input "0"
click at [1348, 431] on div "Spacer Container width 78 rem px Spacer (default) 1.5 rem Vertical padding 0 re…" at bounding box center [1341, 443] width 265 height 682
click at [1322, 162] on input "1.5" at bounding box center [1379, 161] width 170 height 14
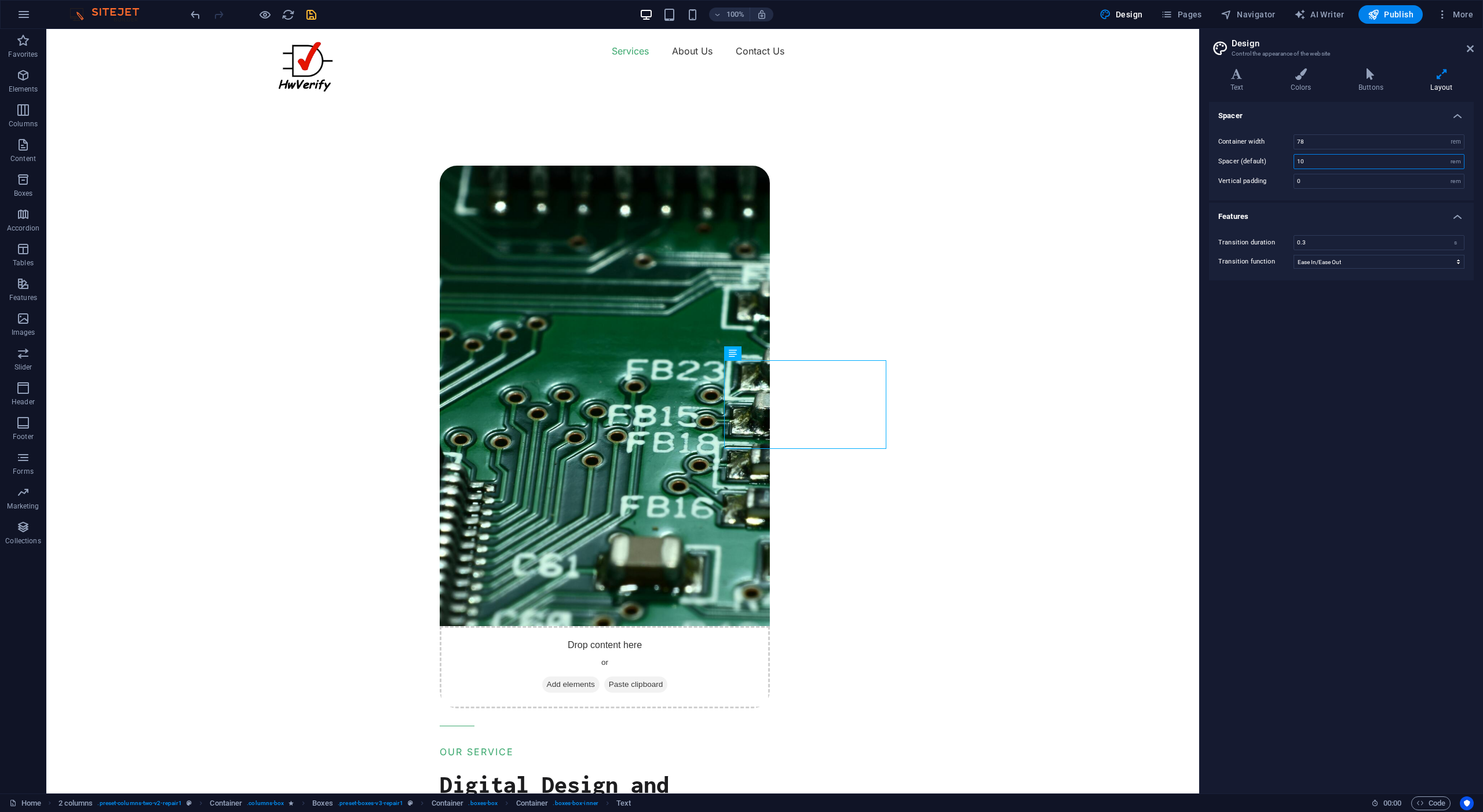
type input "1"
click at [1287, 451] on div "Spacer Container width 78 rem px Spacer (default) 0 rem Vertical padding 0 rem …" at bounding box center [1341, 443] width 265 height 682
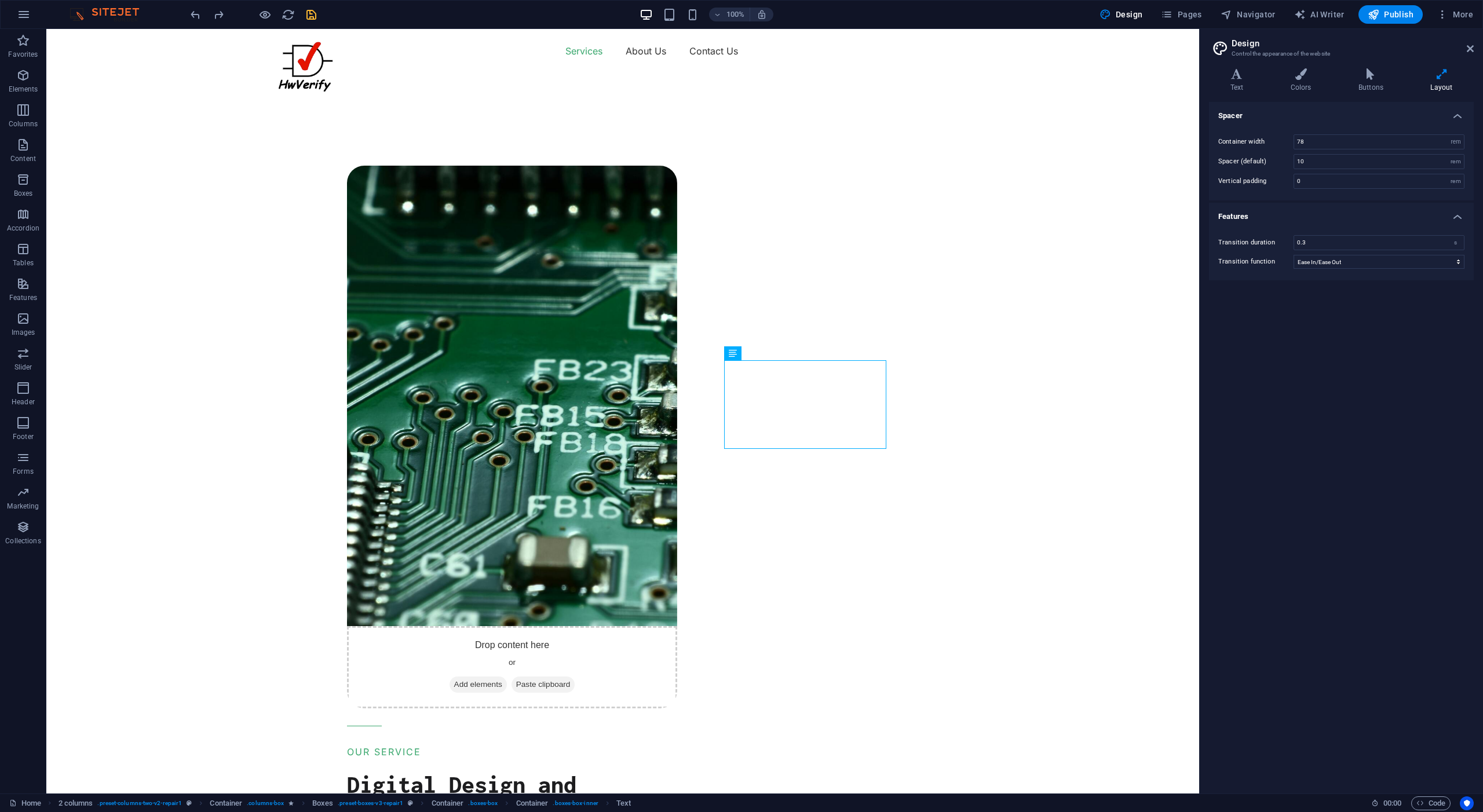
type input "1.5"
type input "5"
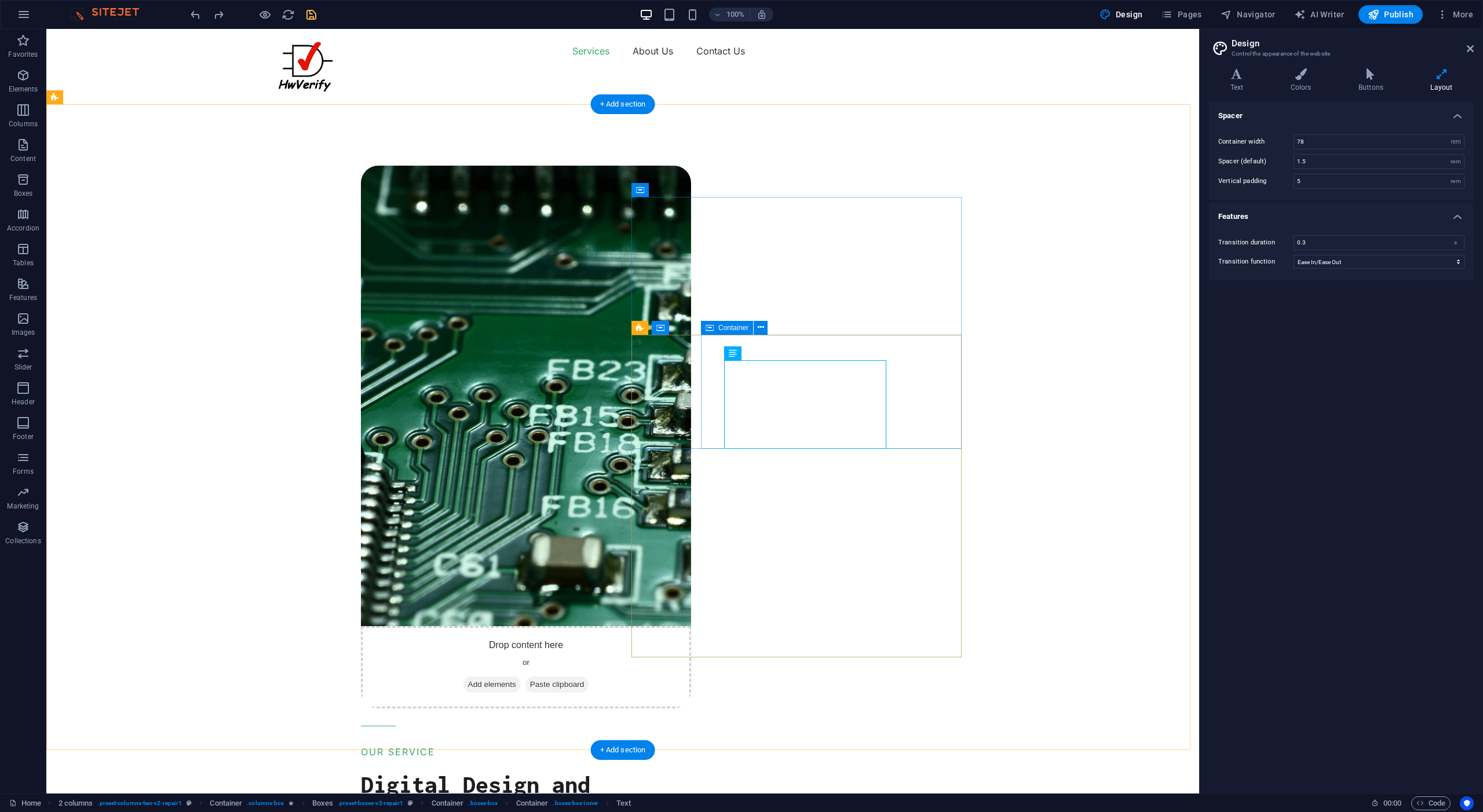
click at [0, 0] on span "Container" at bounding box center [0, 0] width 0 height 0
click at [25, 115] on icon "button" at bounding box center [23, 110] width 14 height 14
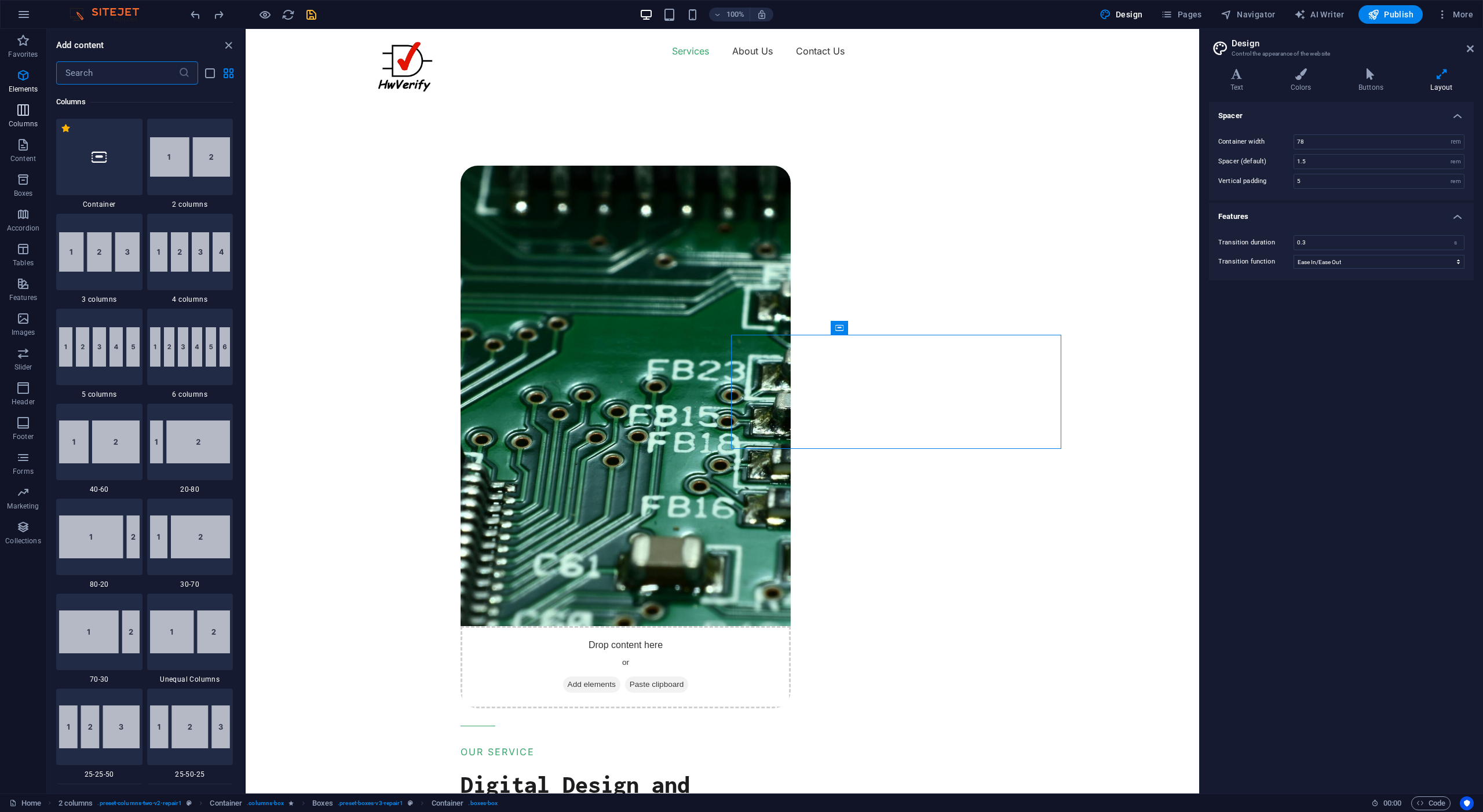
scroll to position [573, 0]
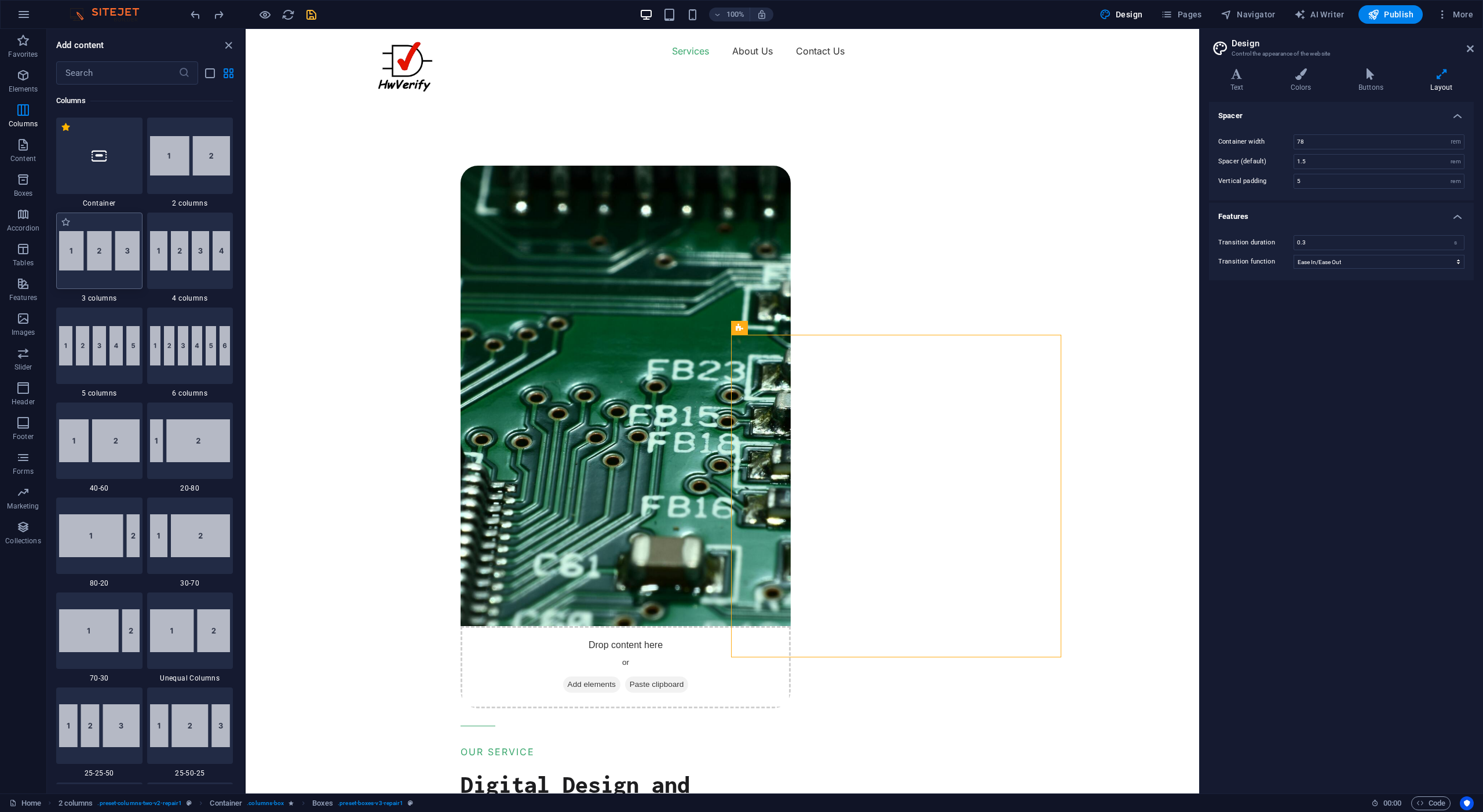
click at [101, 255] on img at bounding box center [99, 250] width 81 height 39
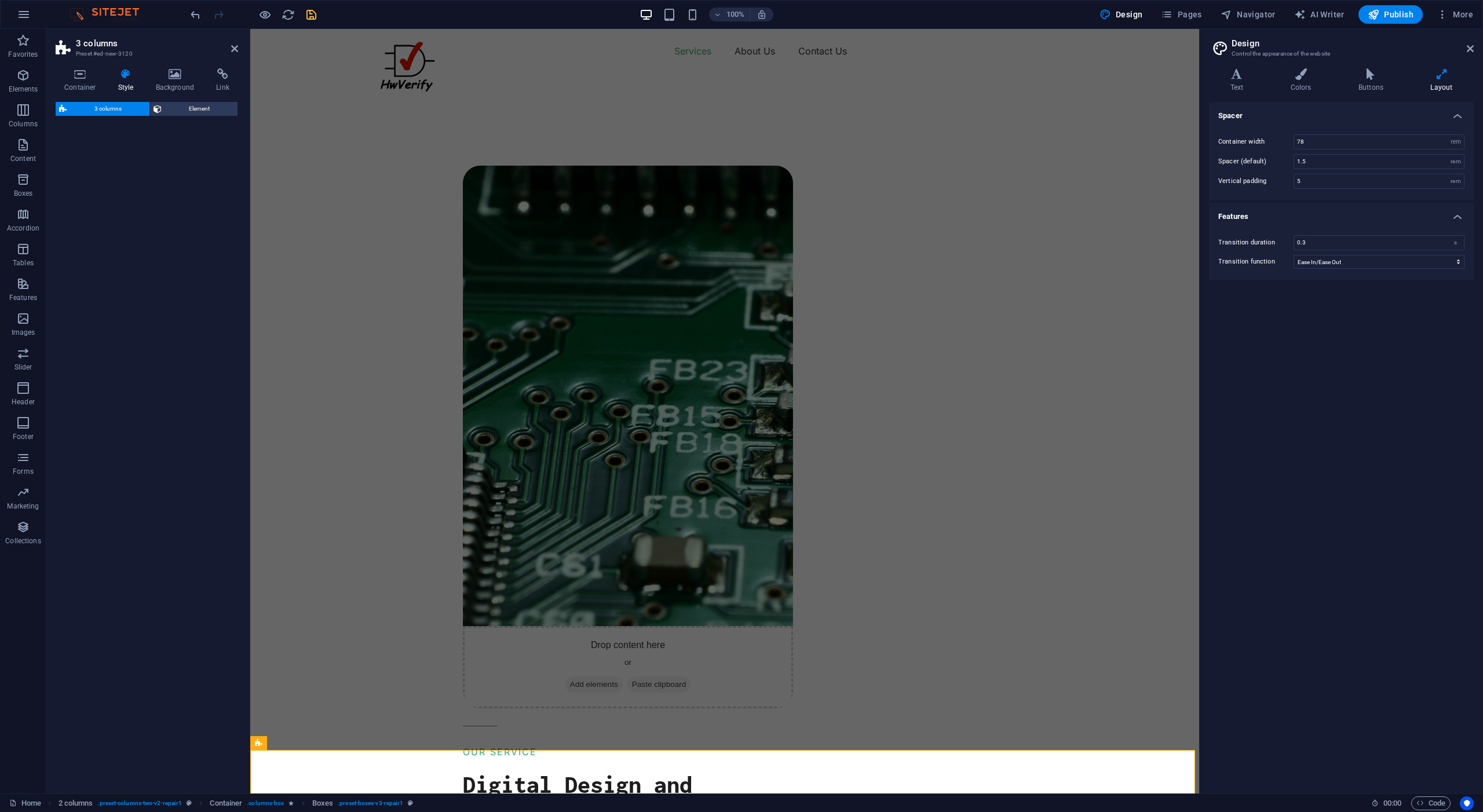
select select "rem"
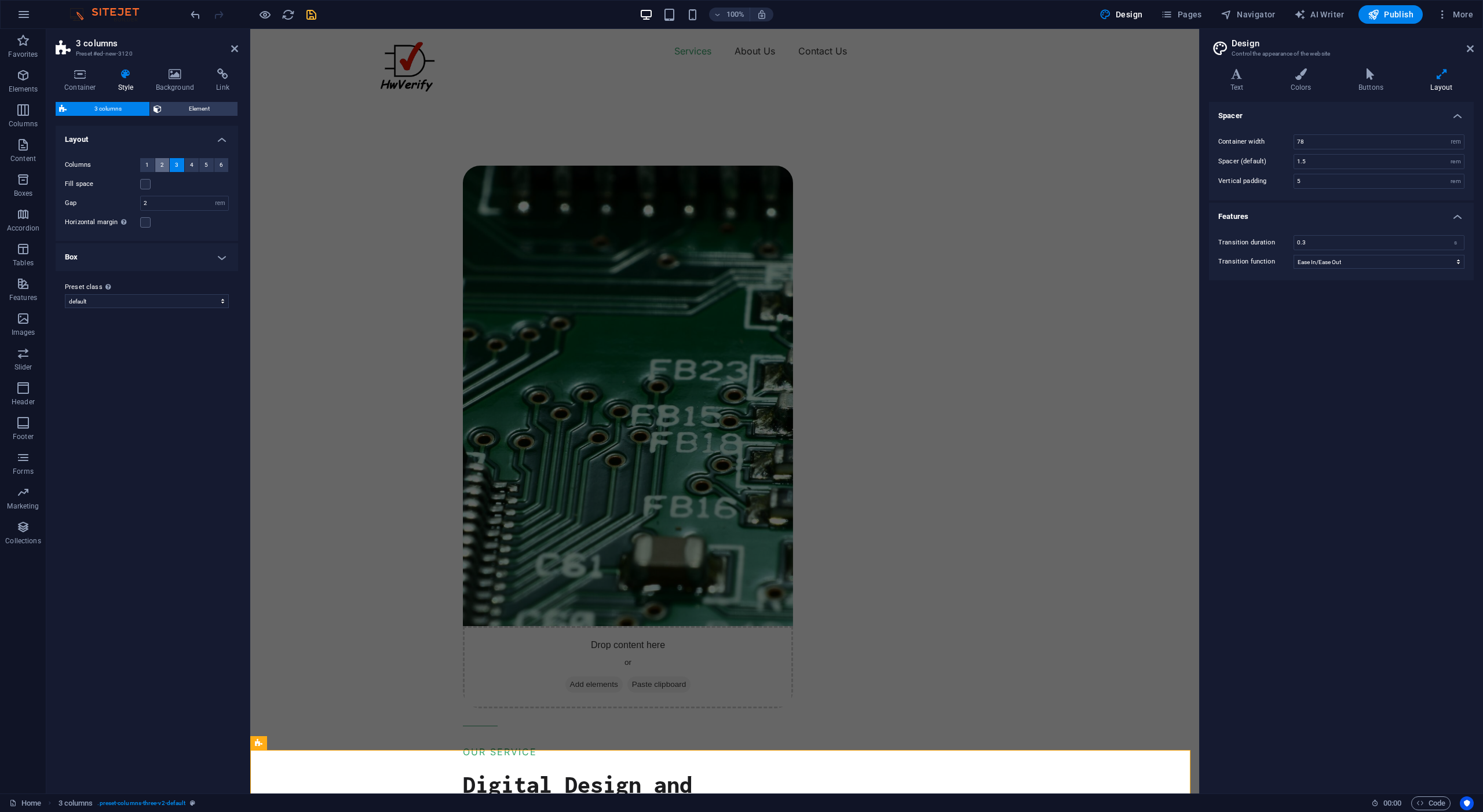
click at [164, 168] on button "2" at bounding box center [162, 165] width 15 height 14
click at [449, 331] on div "Drop content here or Add elements Paste clipboard OUR SERVICE Digital Design an…" at bounding box center [825, 728] width 751 height 1311
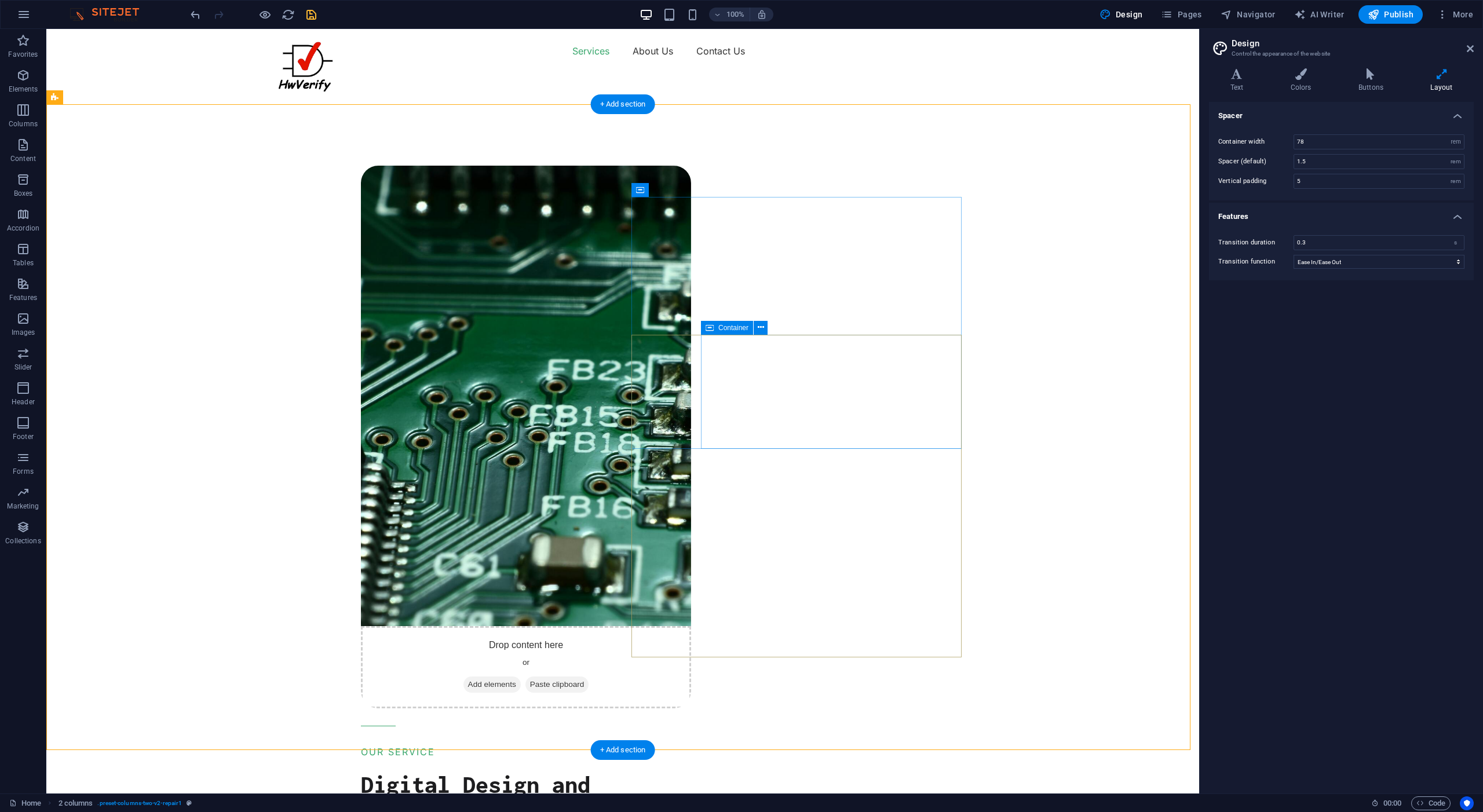
click at [22, 115] on icon "button" at bounding box center [23, 110] width 14 height 14
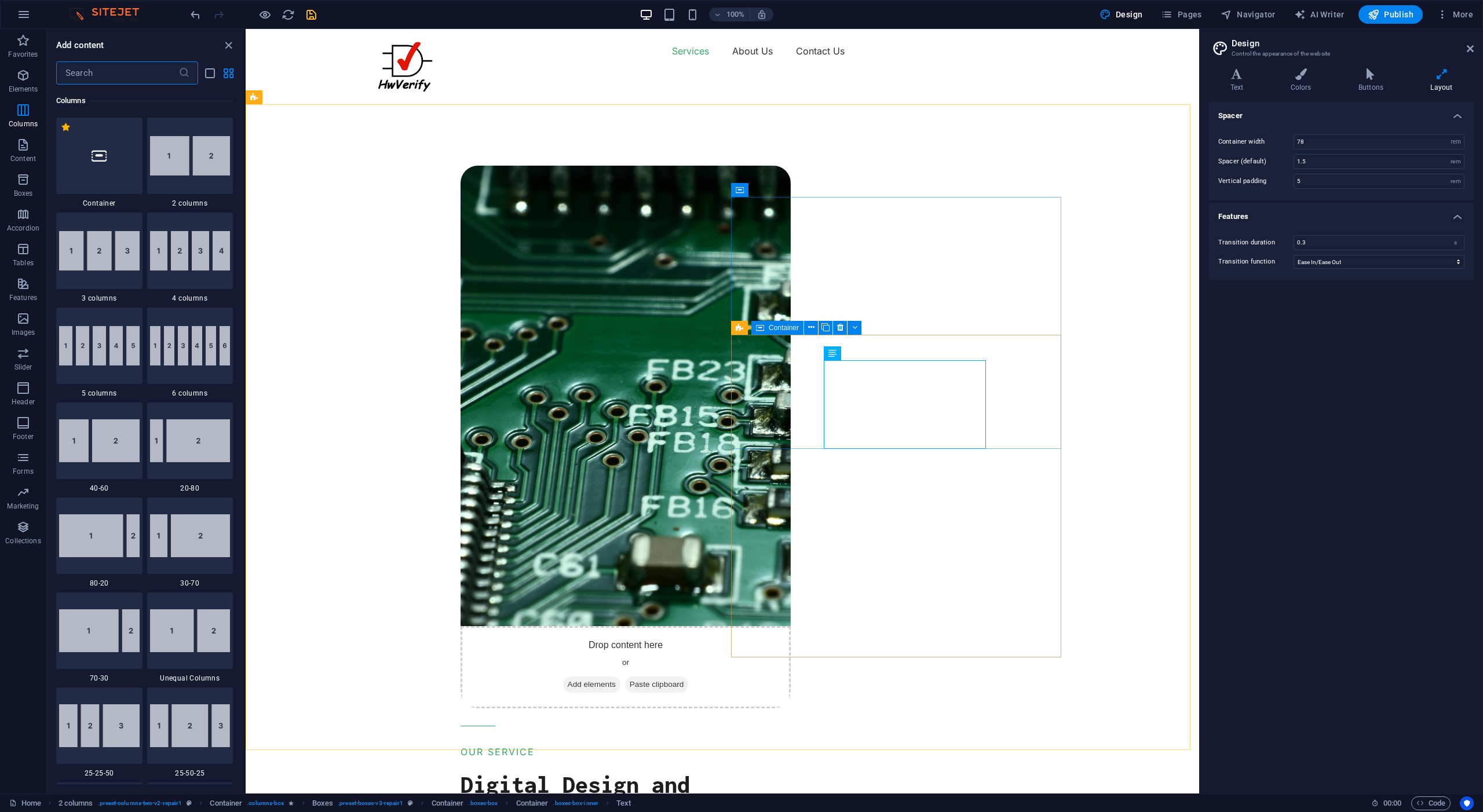
click at [193, 170] on img at bounding box center [190, 156] width 81 height 39
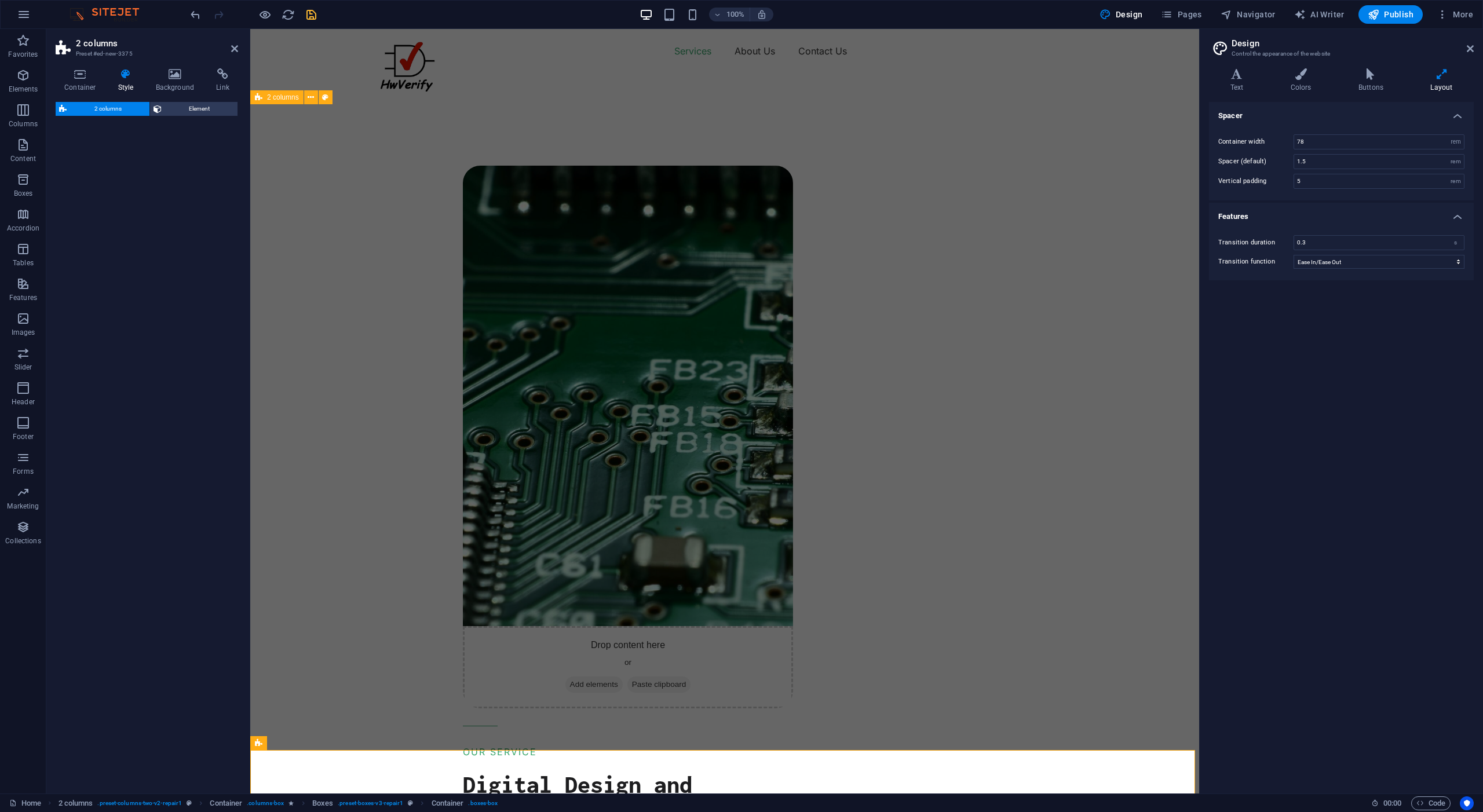
select select "rem"
select select "preset-columns-two-v2-default"
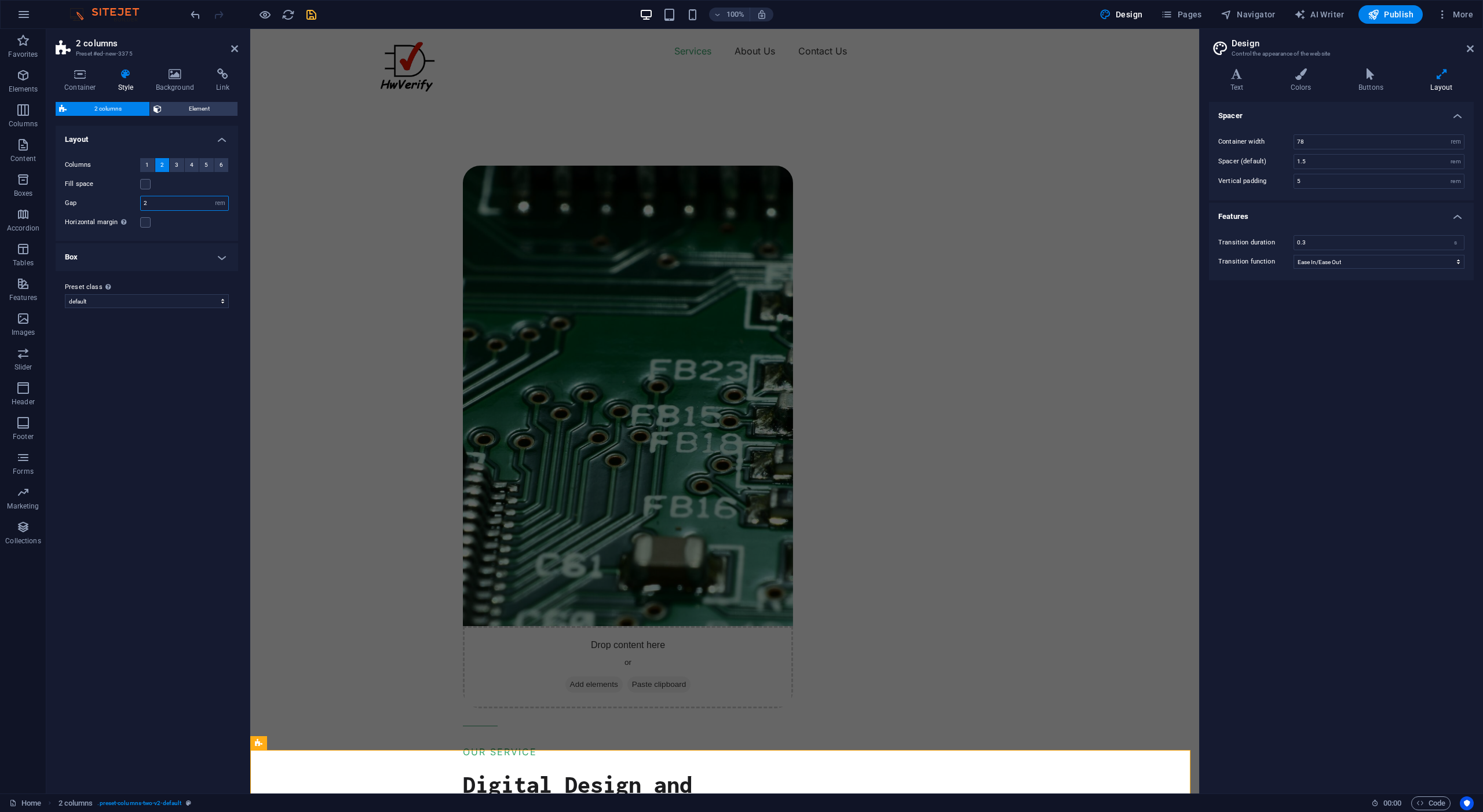
click at [149, 202] on input "2" at bounding box center [184, 203] width 87 height 14
click at [161, 328] on div "Variants Default Layout Columns 1 2 3 4 5 6 Fill space Gap 0 px rem % vw vh Hor…" at bounding box center [147, 454] width 182 height 659
type input "2"
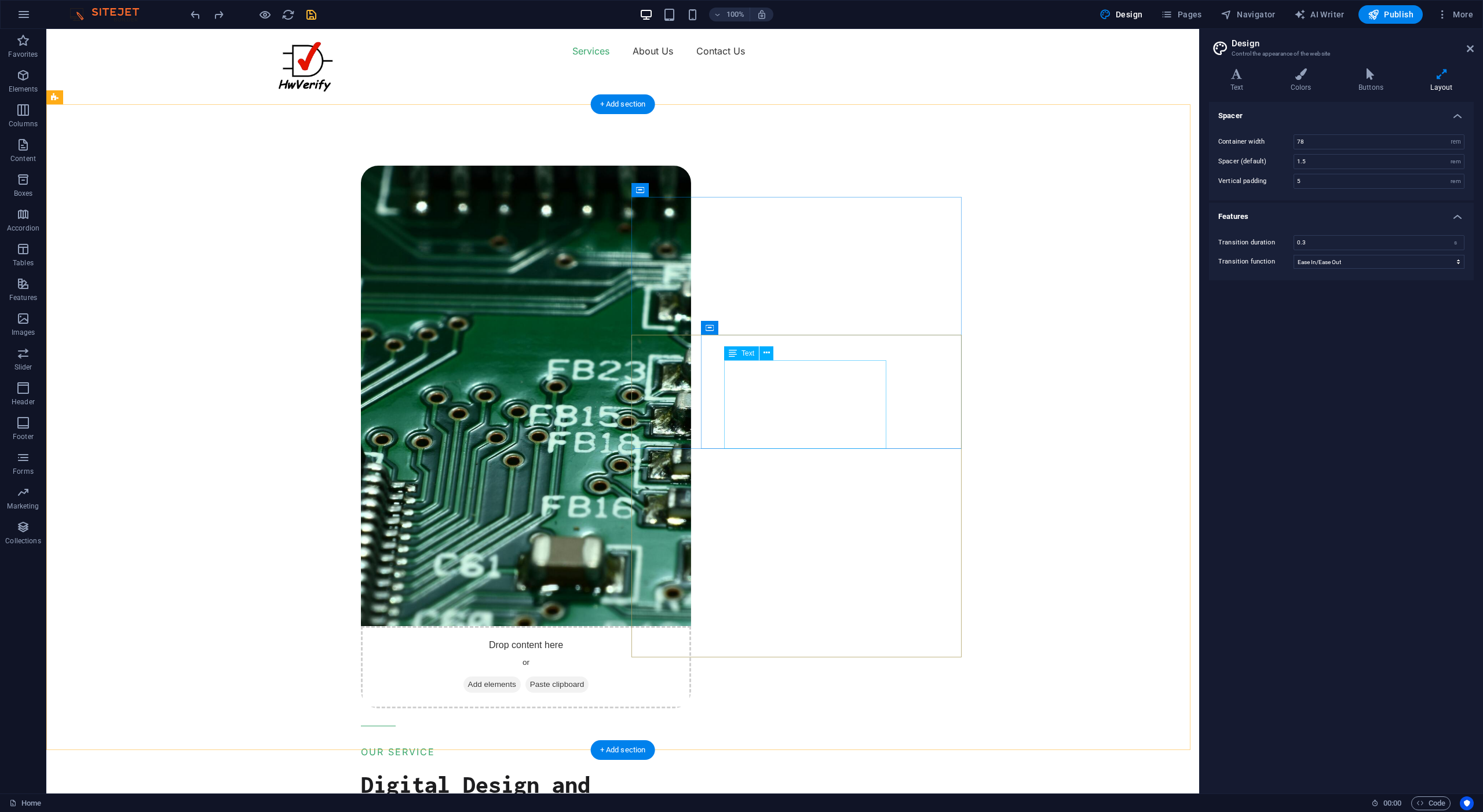
click at [691, 771] on div "Digital Design and Firmware Verification Services" at bounding box center [526, 810] width 330 height 76
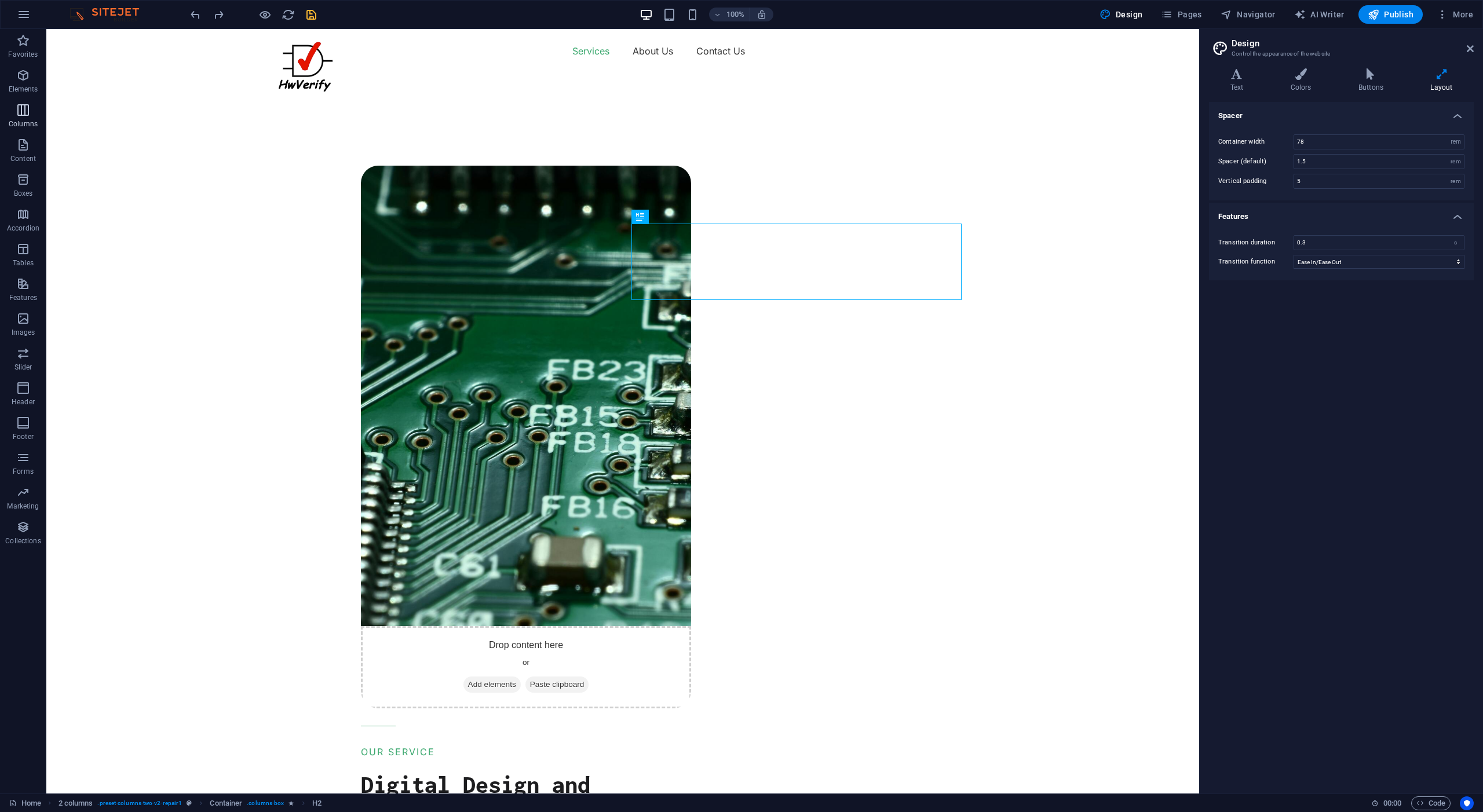
click at [21, 112] on icon "button" at bounding box center [23, 110] width 14 height 14
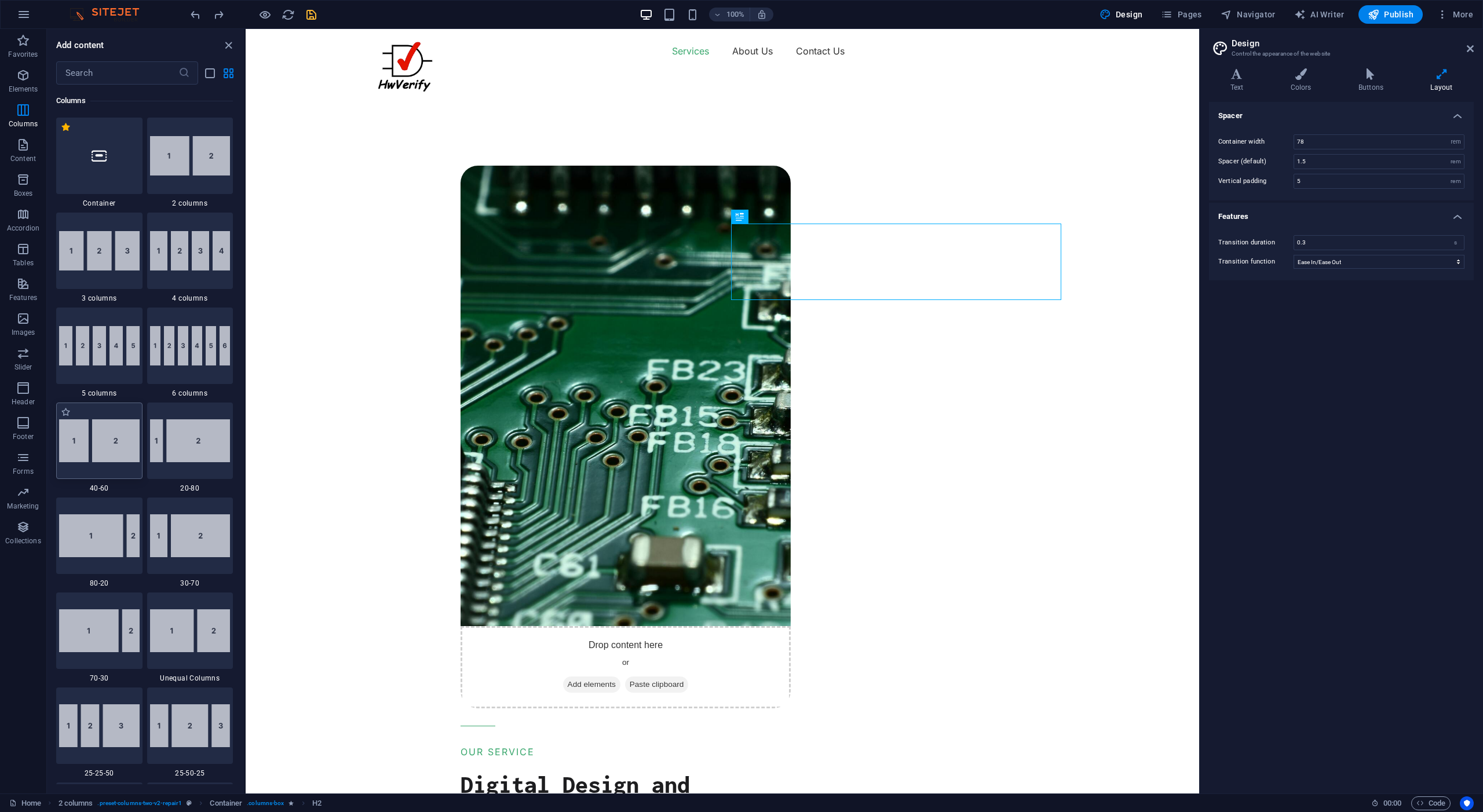
click at [91, 441] on img at bounding box center [99, 441] width 81 height 43
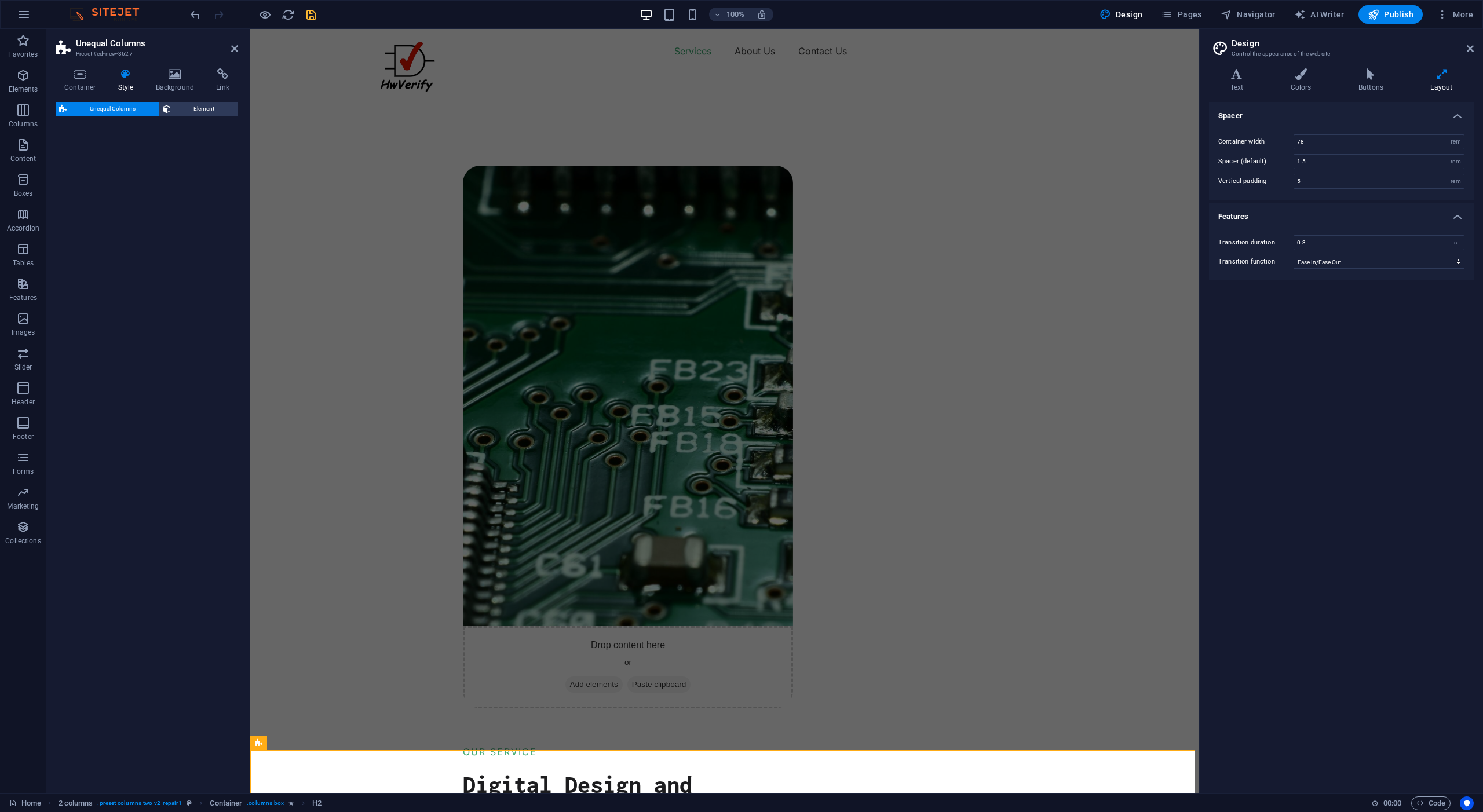
select select "%"
select select "rem"
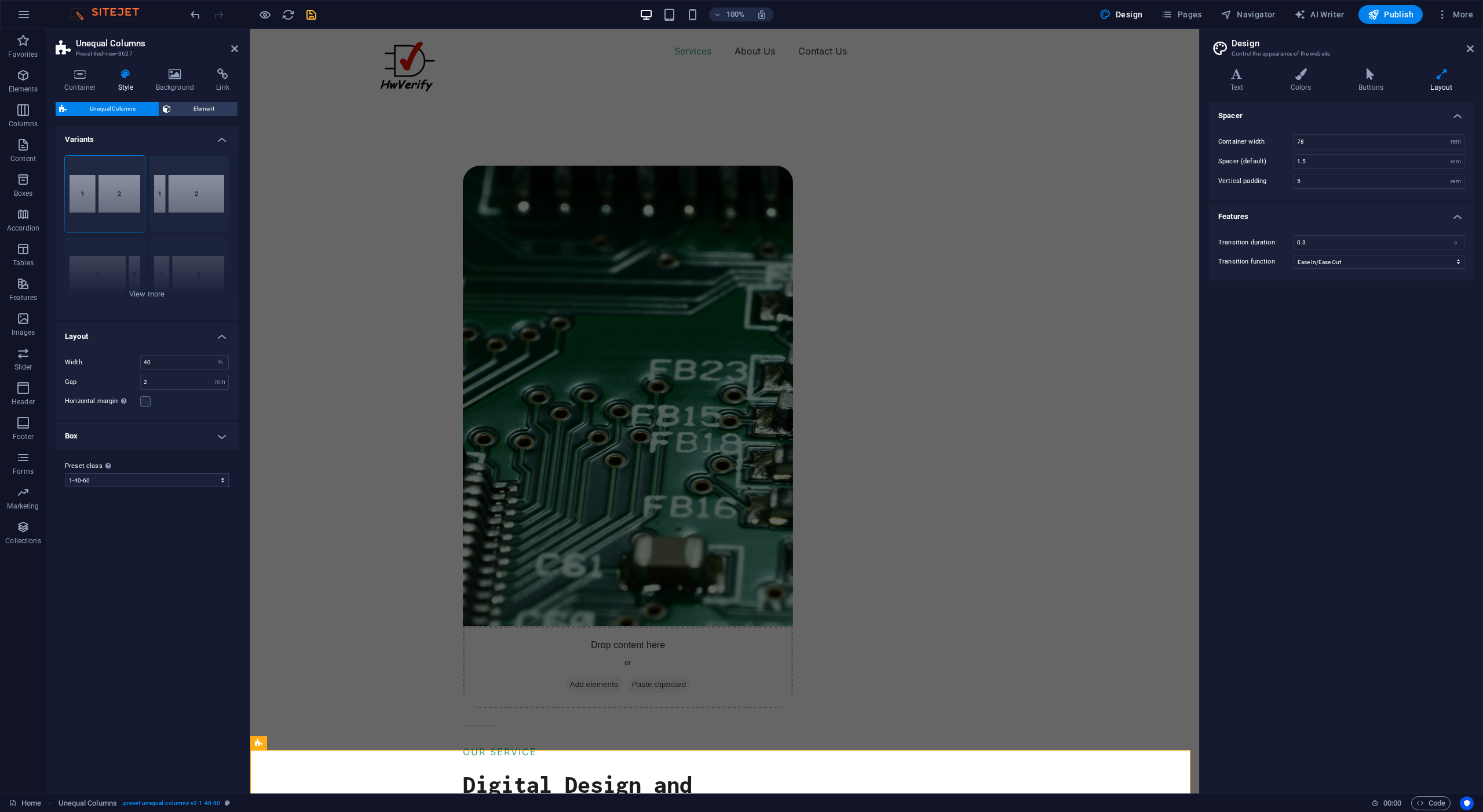
click at [312, 15] on icon "save" at bounding box center [312, 15] width 13 height 13
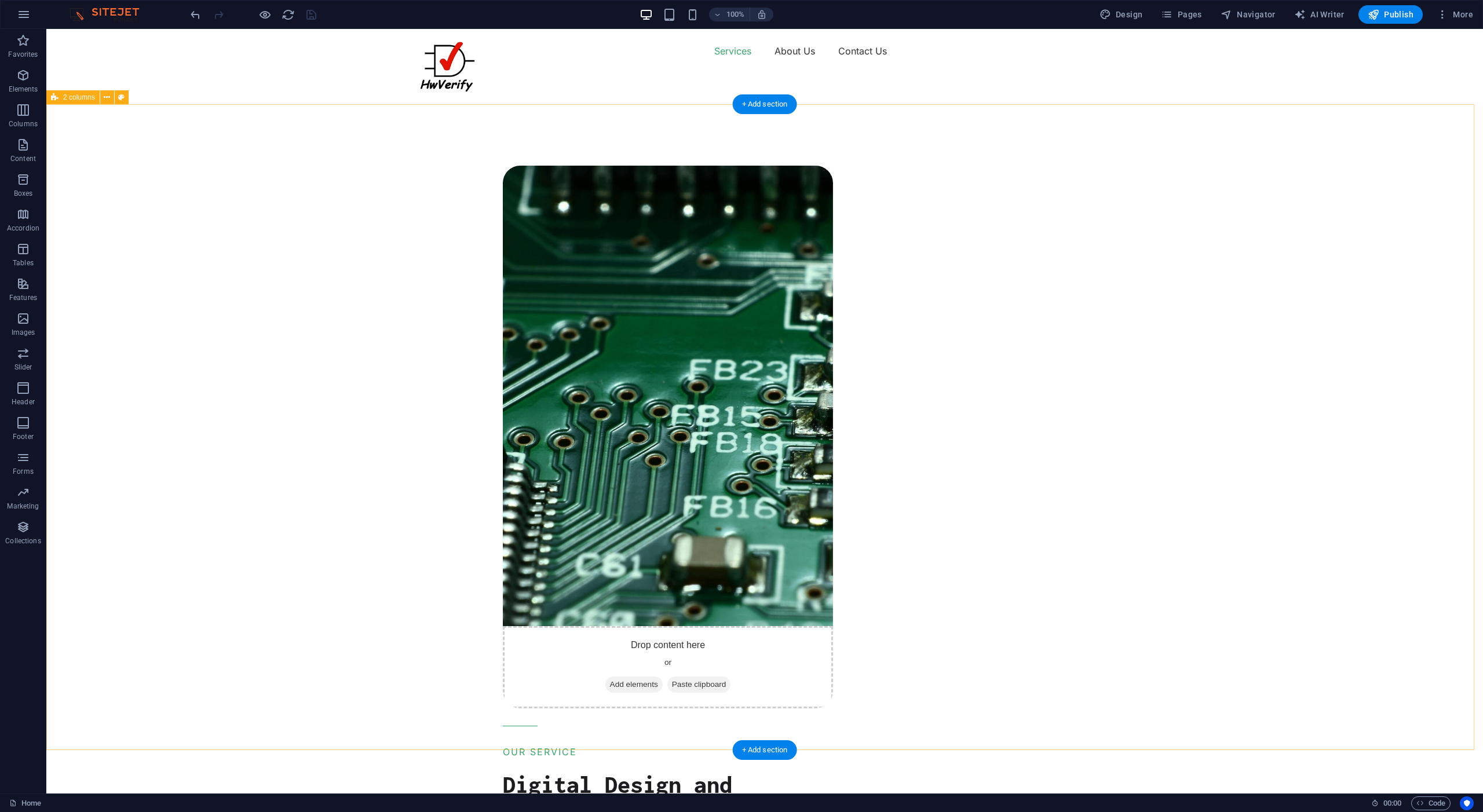
scroll to position [18, 0]
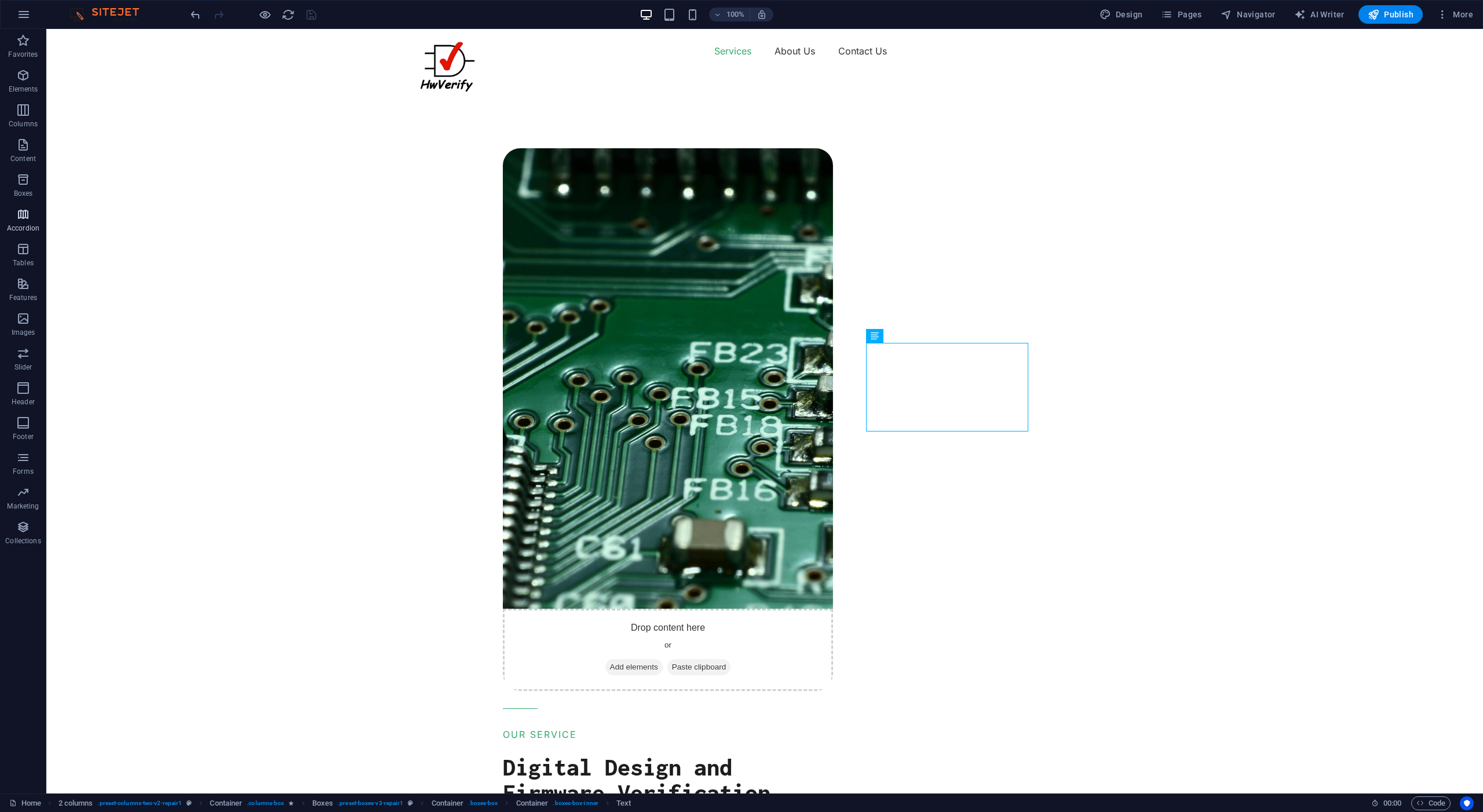
click at [23, 217] on icon "button" at bounding box center [23, 214] width 14 height 14
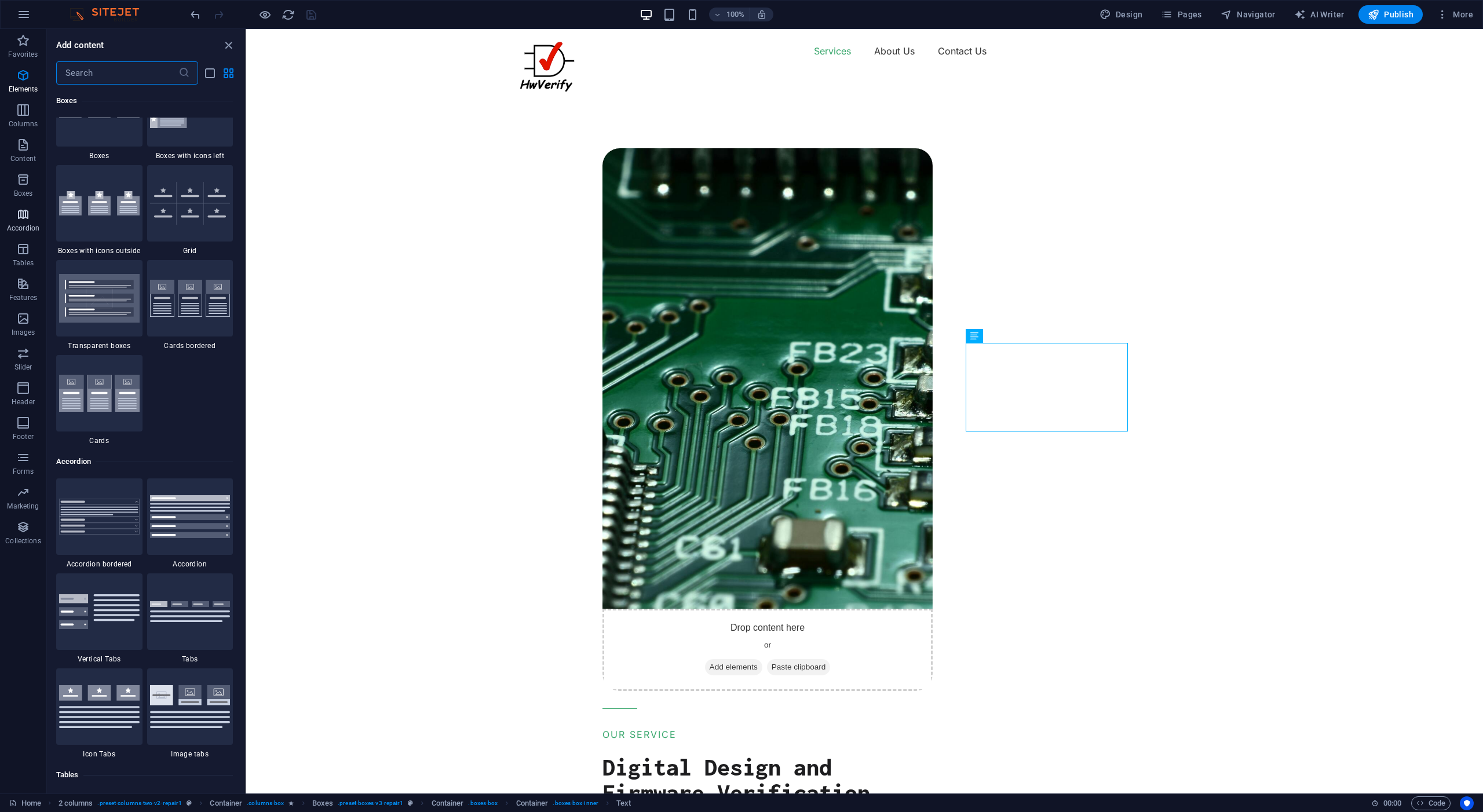
scroll to position [3698, 0]
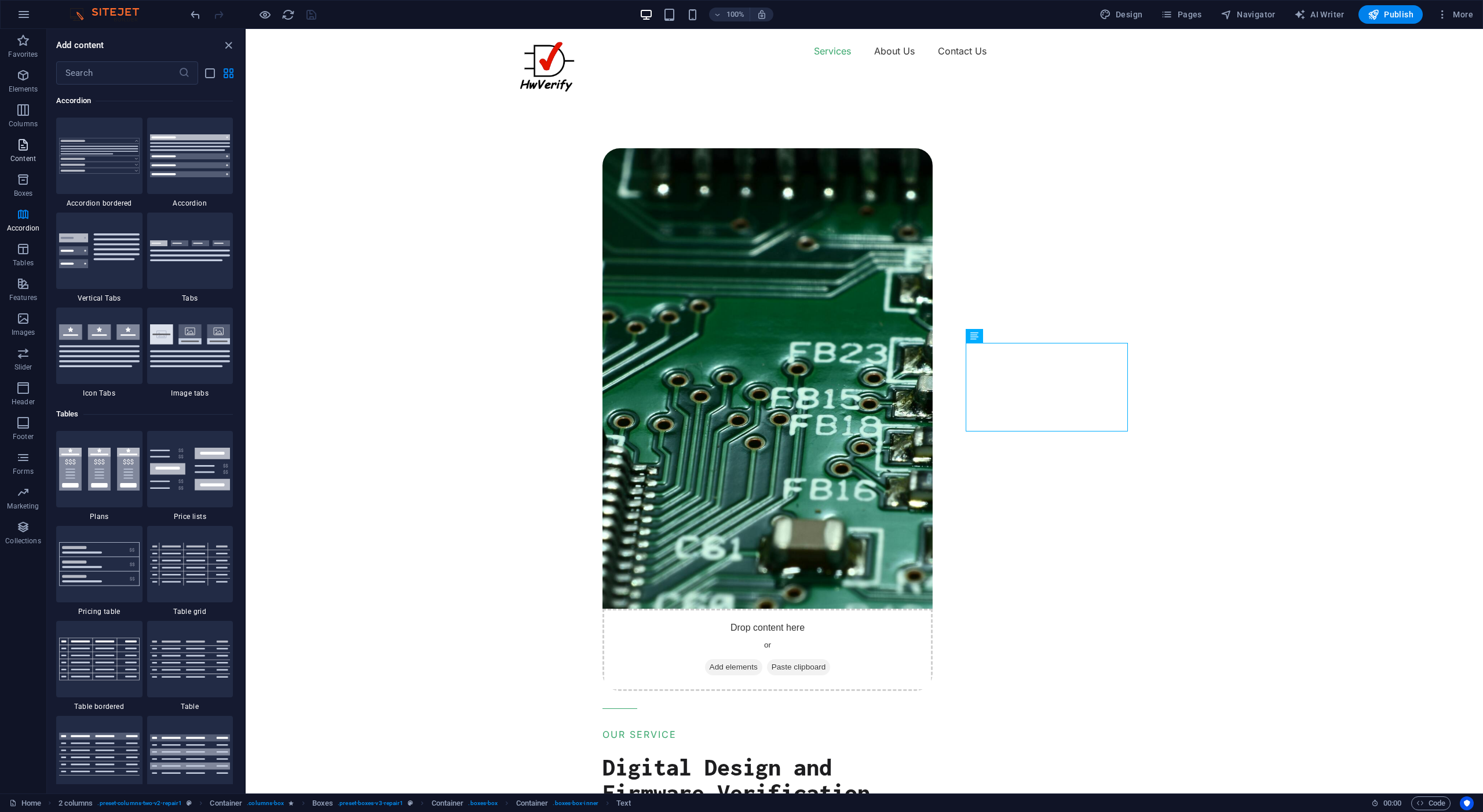
click at [22, 144] on icon "button" at bounding box center [23, 144] width 14 height 14
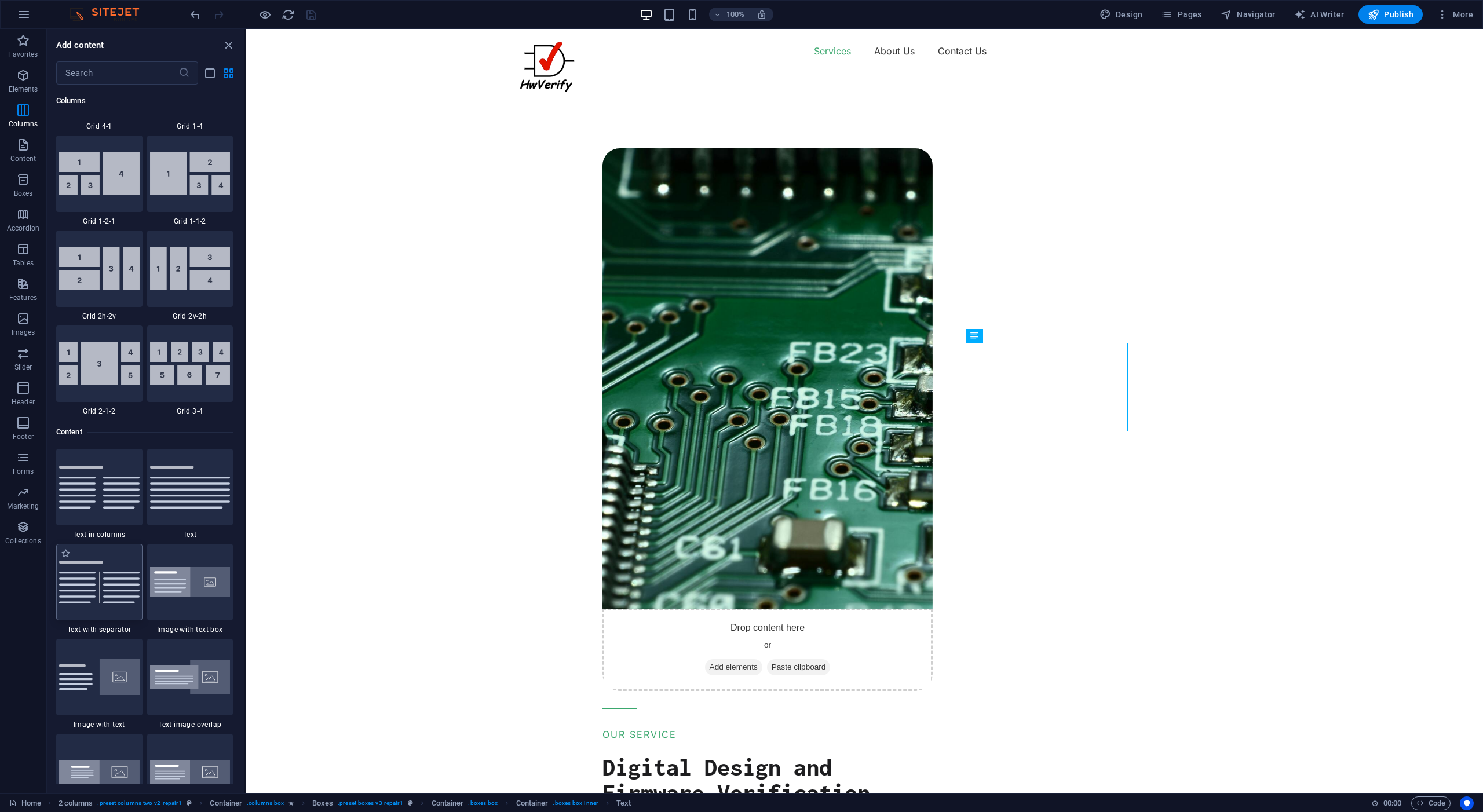
scroll to position [2041, 0]
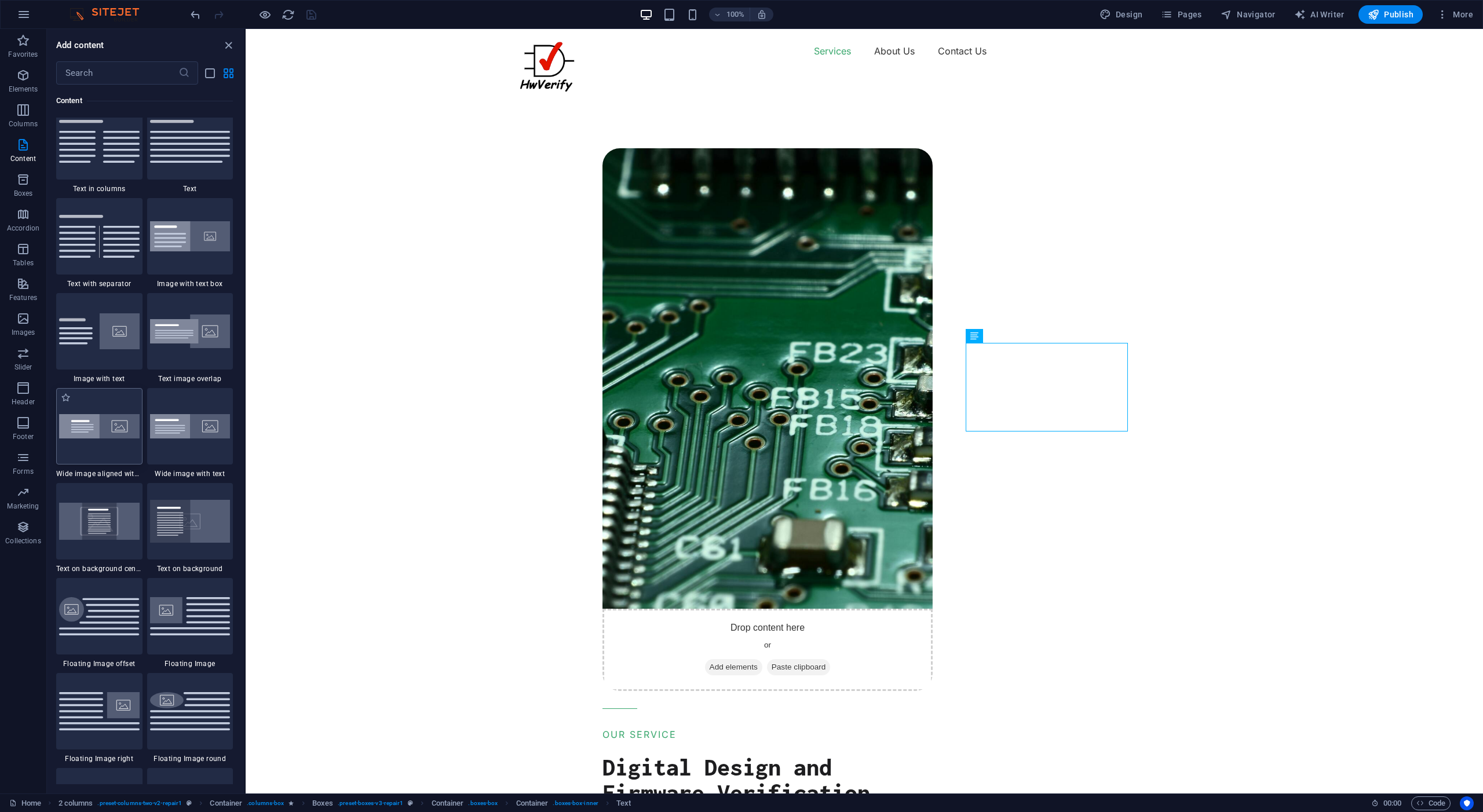
click at [95, 421] on img at bounding box center [99, 426] width 81 height 24
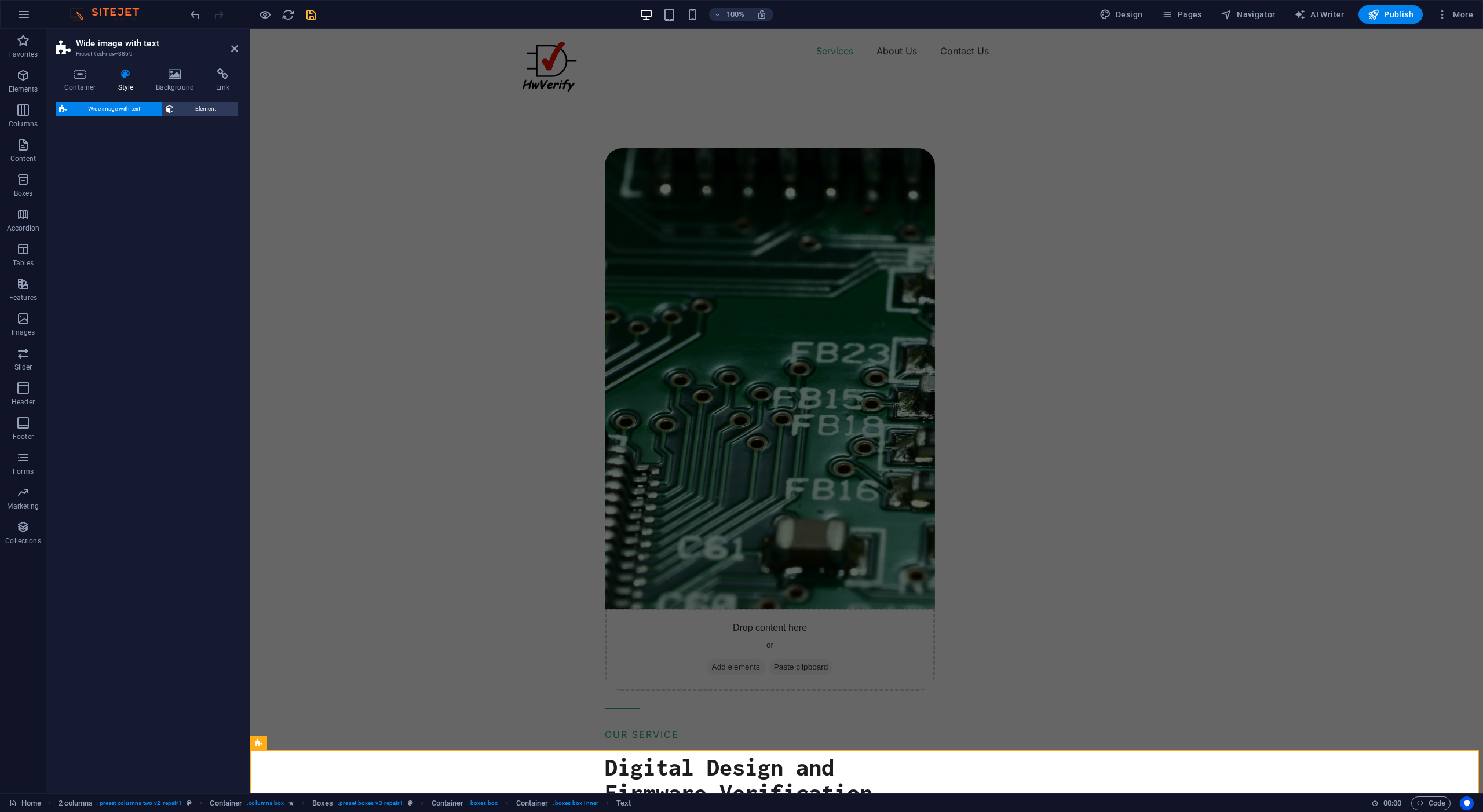
select select "%"
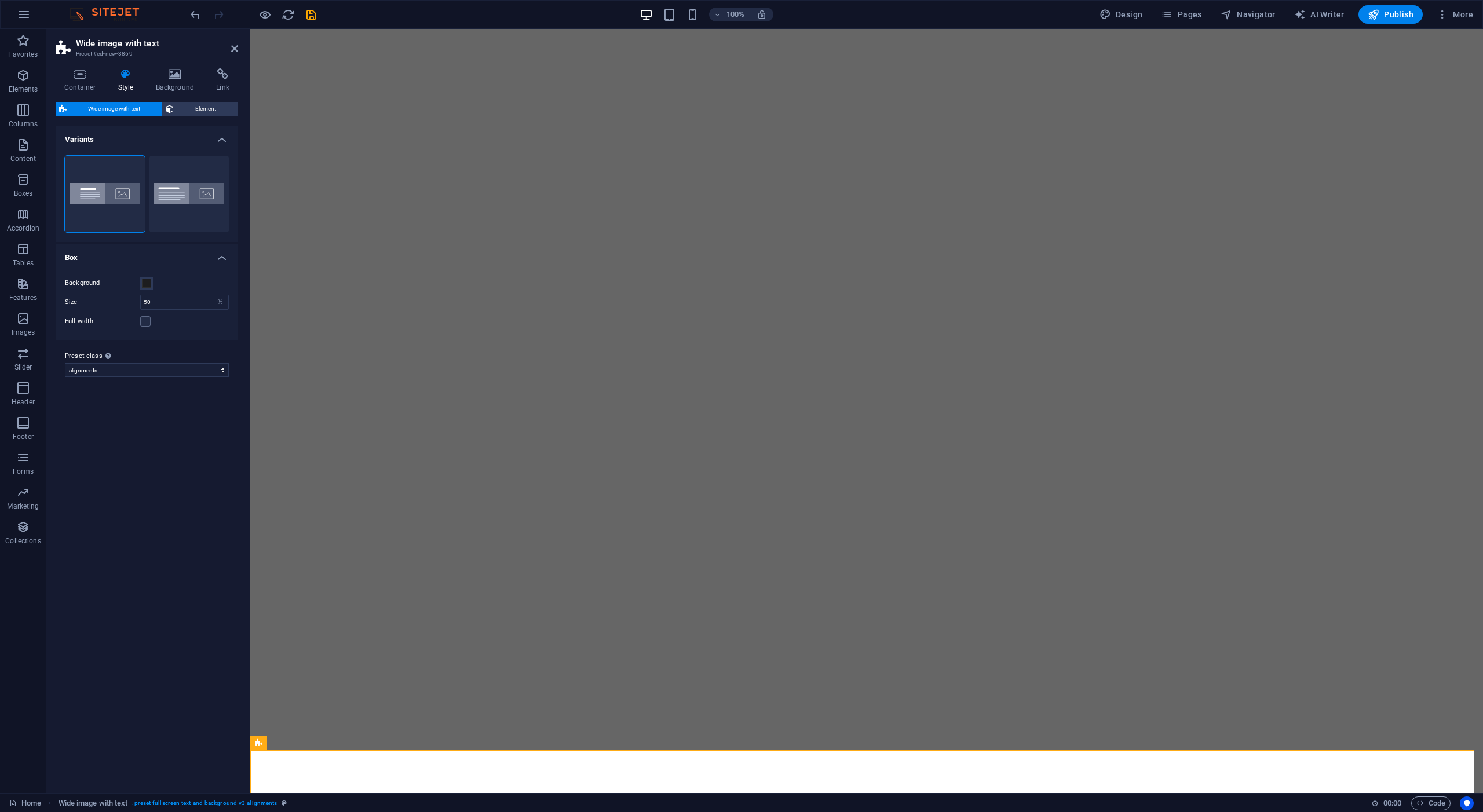
select select "%"
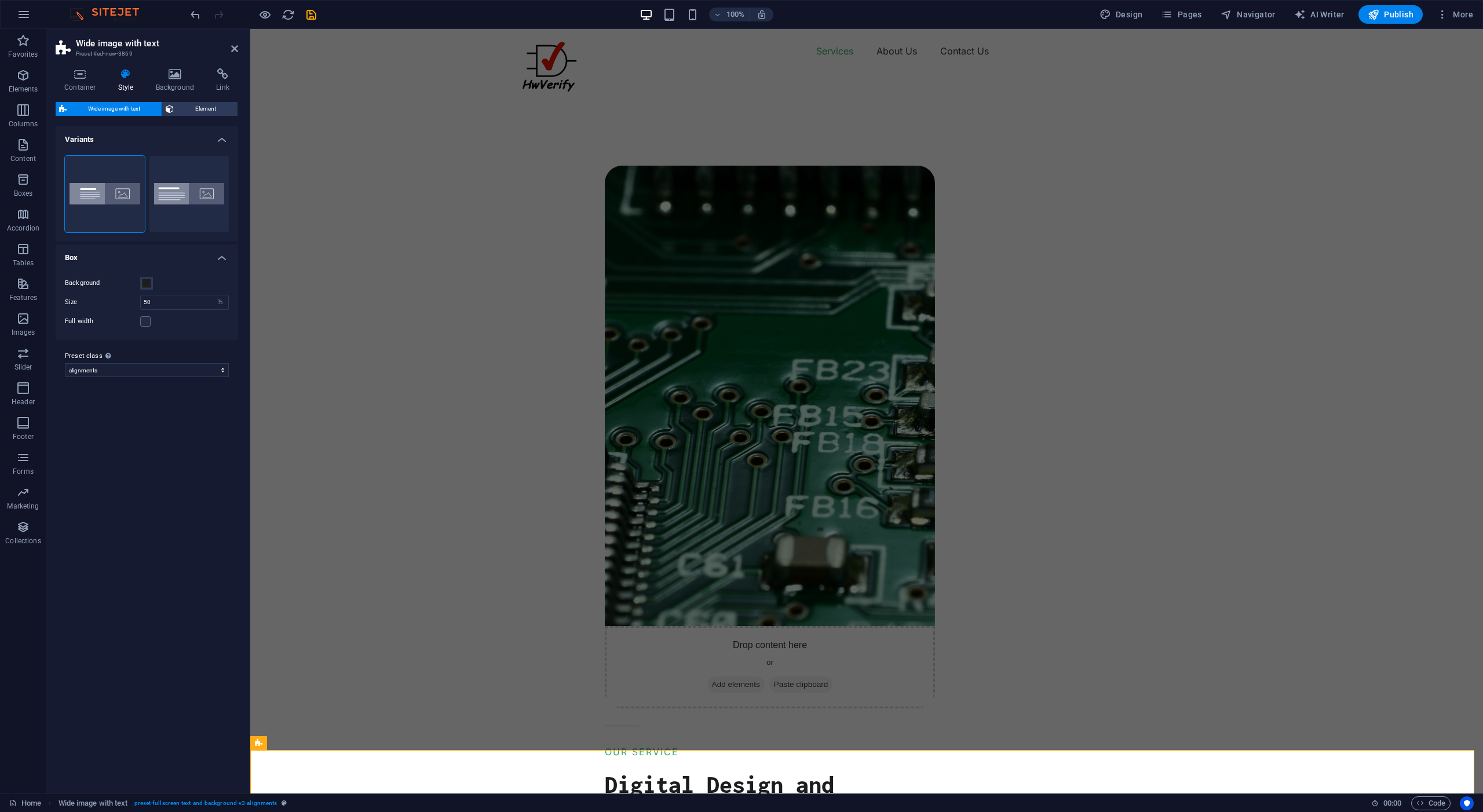
scroll to position [18, 0]
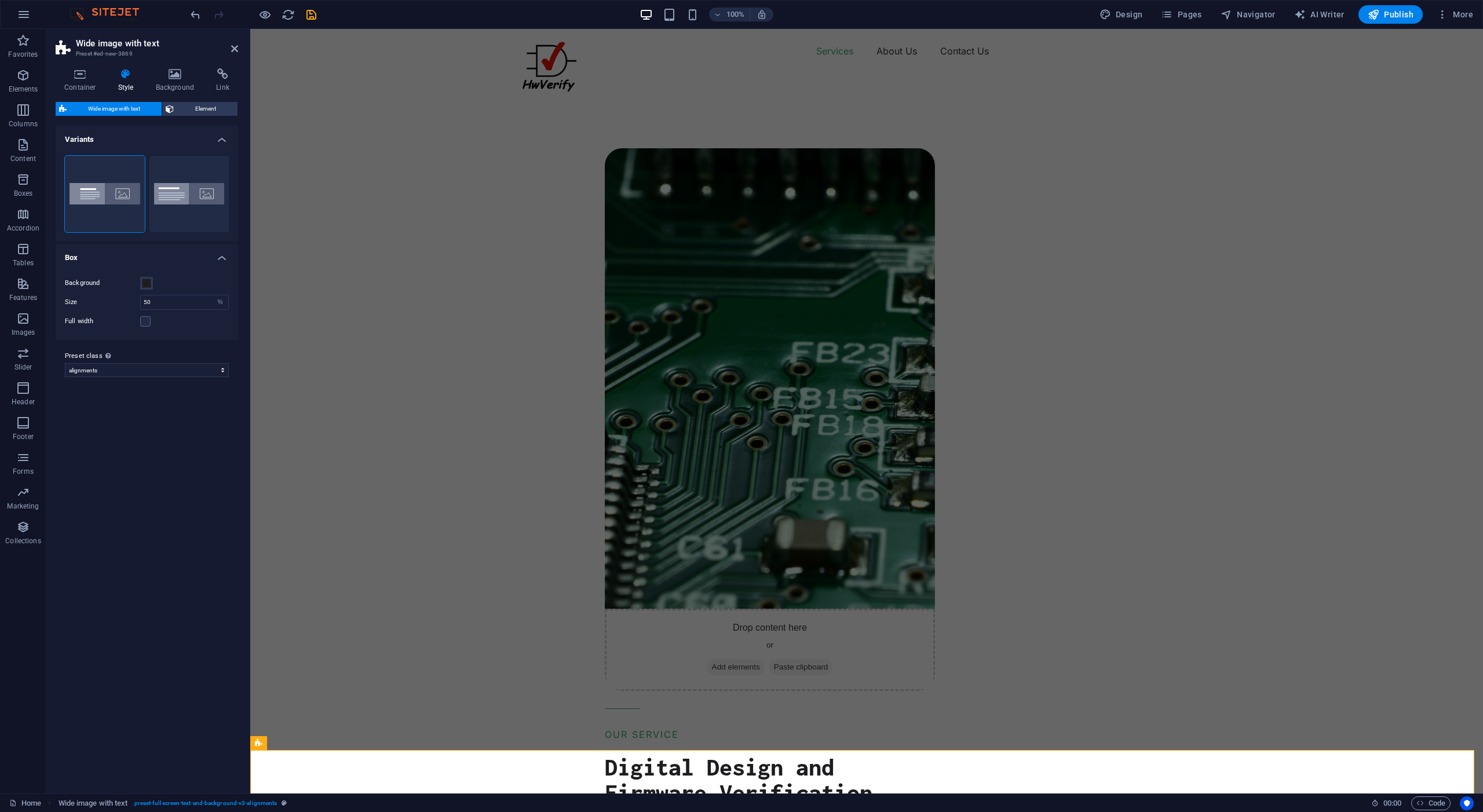
click at [179, 471] on div "Variants Aligned Default Box Background Size 50 px rem % vh vw Full width Paddi…" at bounding box center [147, 454] width 182 height 659
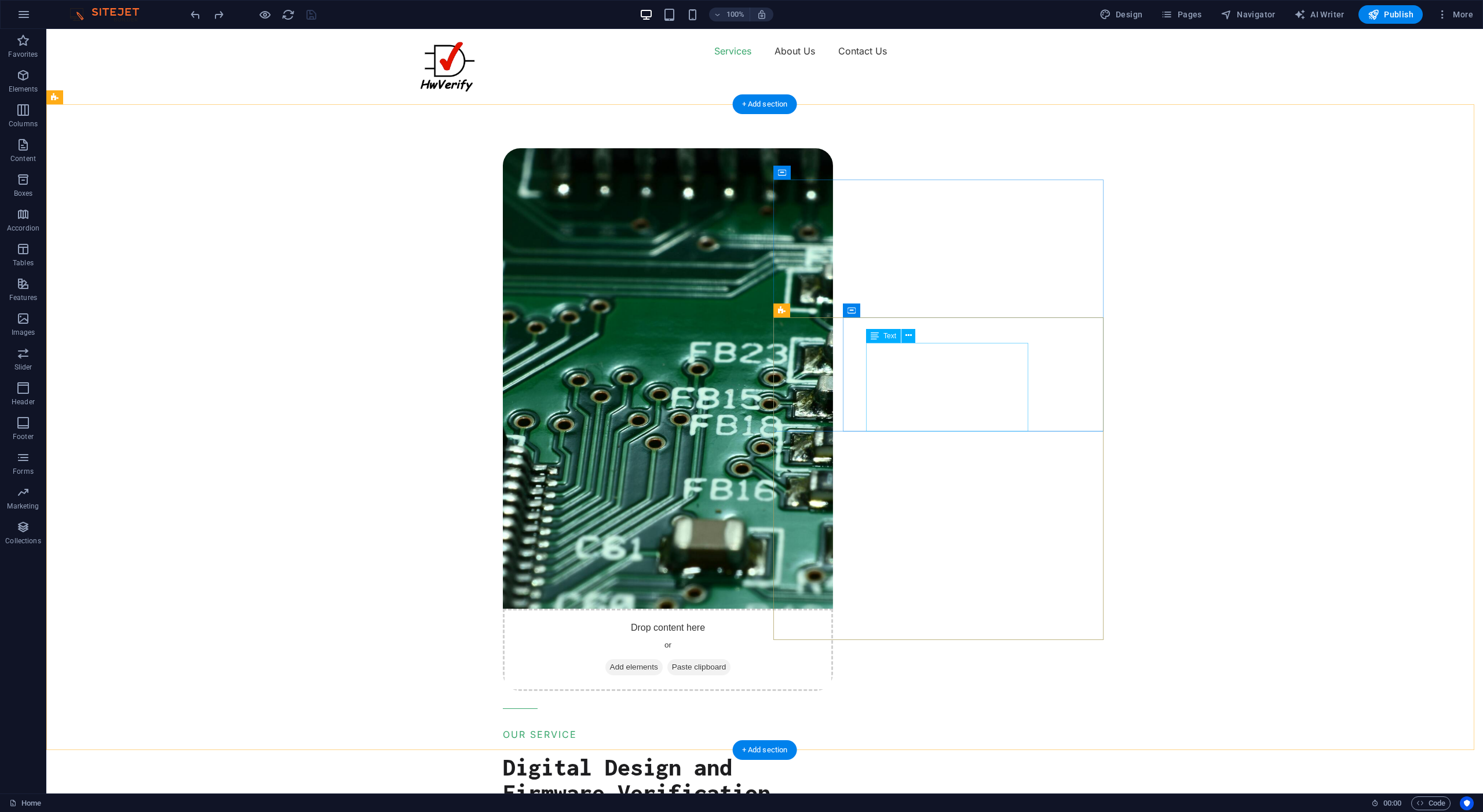
click at [854, 310] on icon at bounding box center [851, 310] width 8 height 14
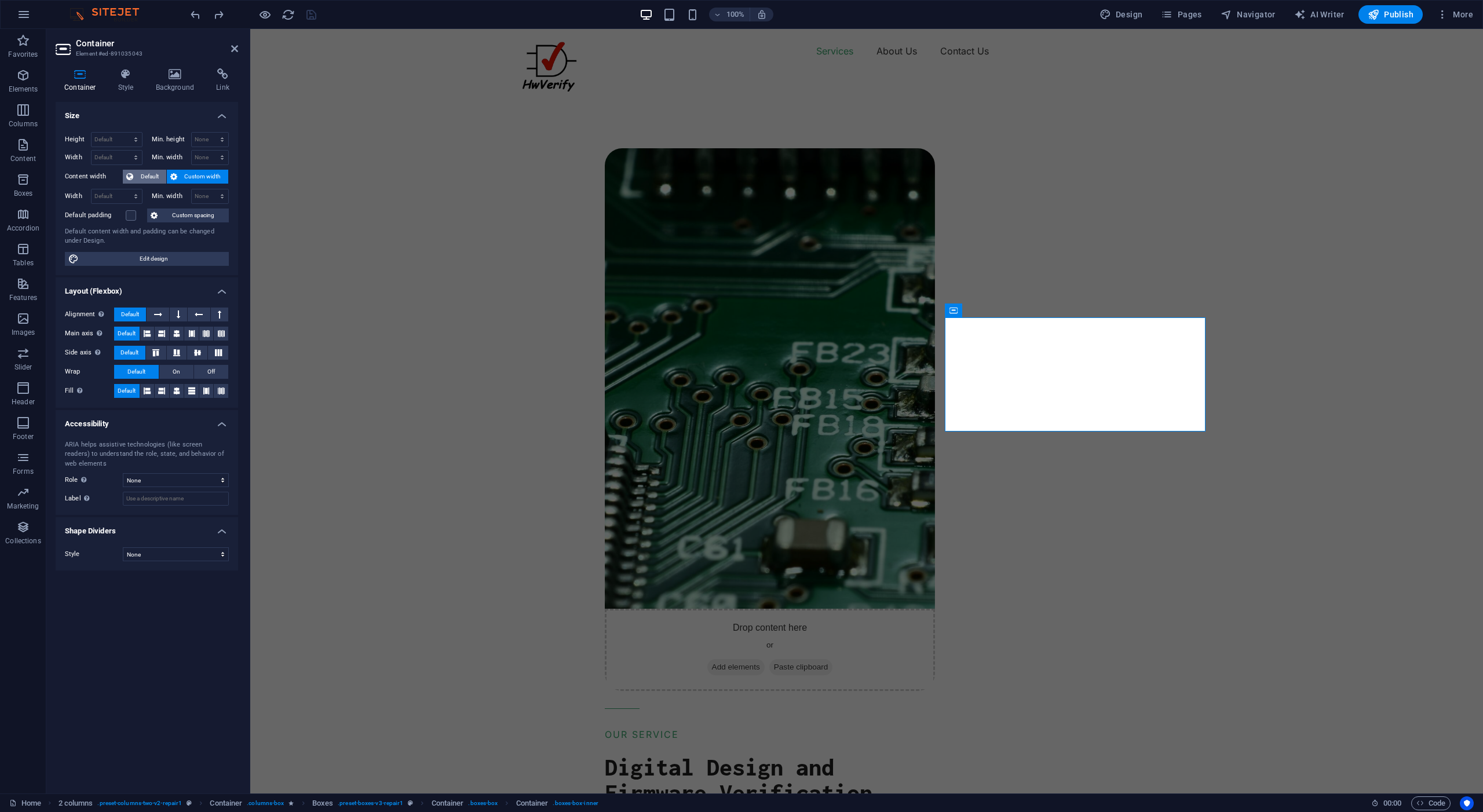
click at [146, 176] on span "Default" at bounding box center [150, 176] width 26 height 14
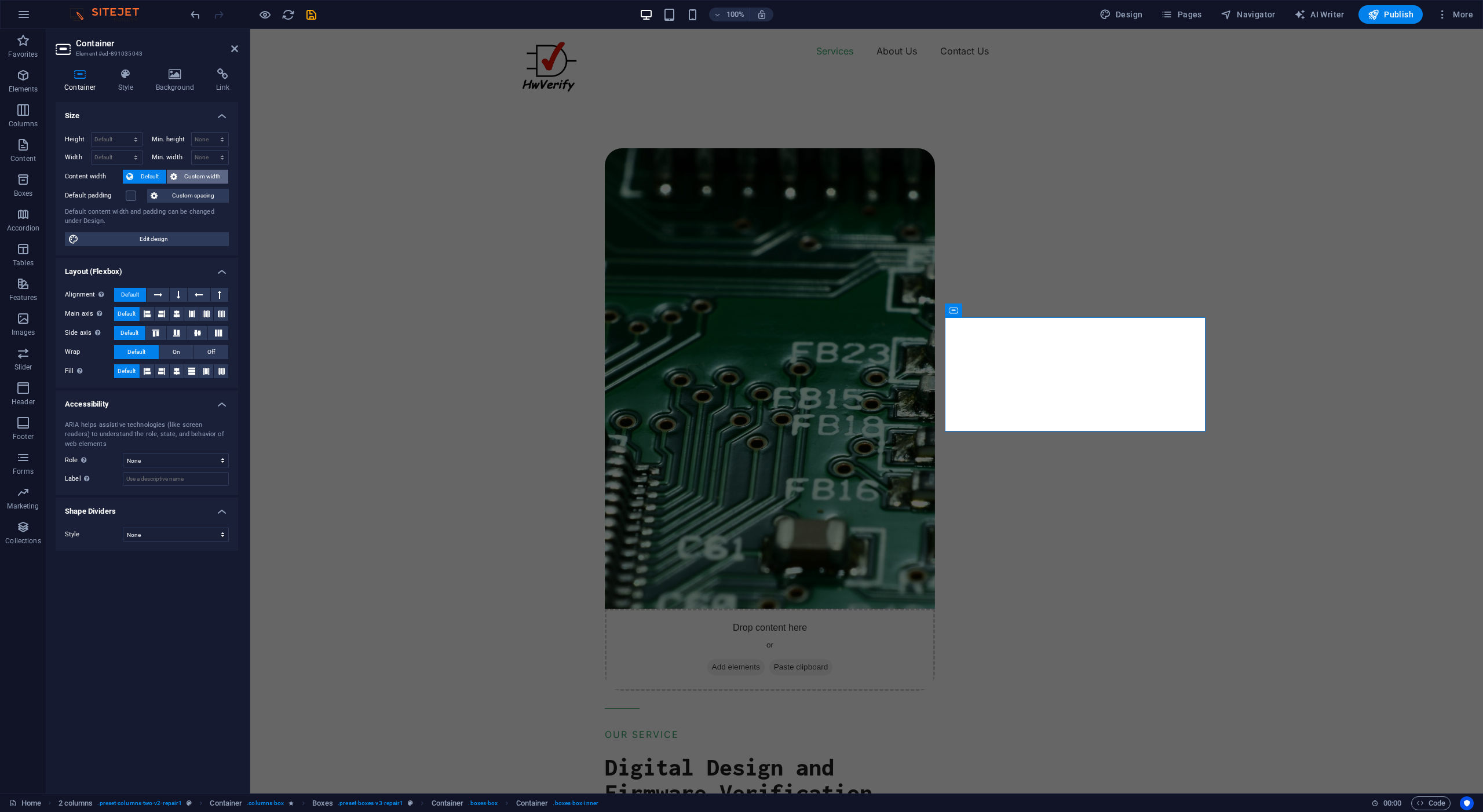
click at [194, 179] on span "Custom width" at bounding box center [203, 176] width 45 height 14
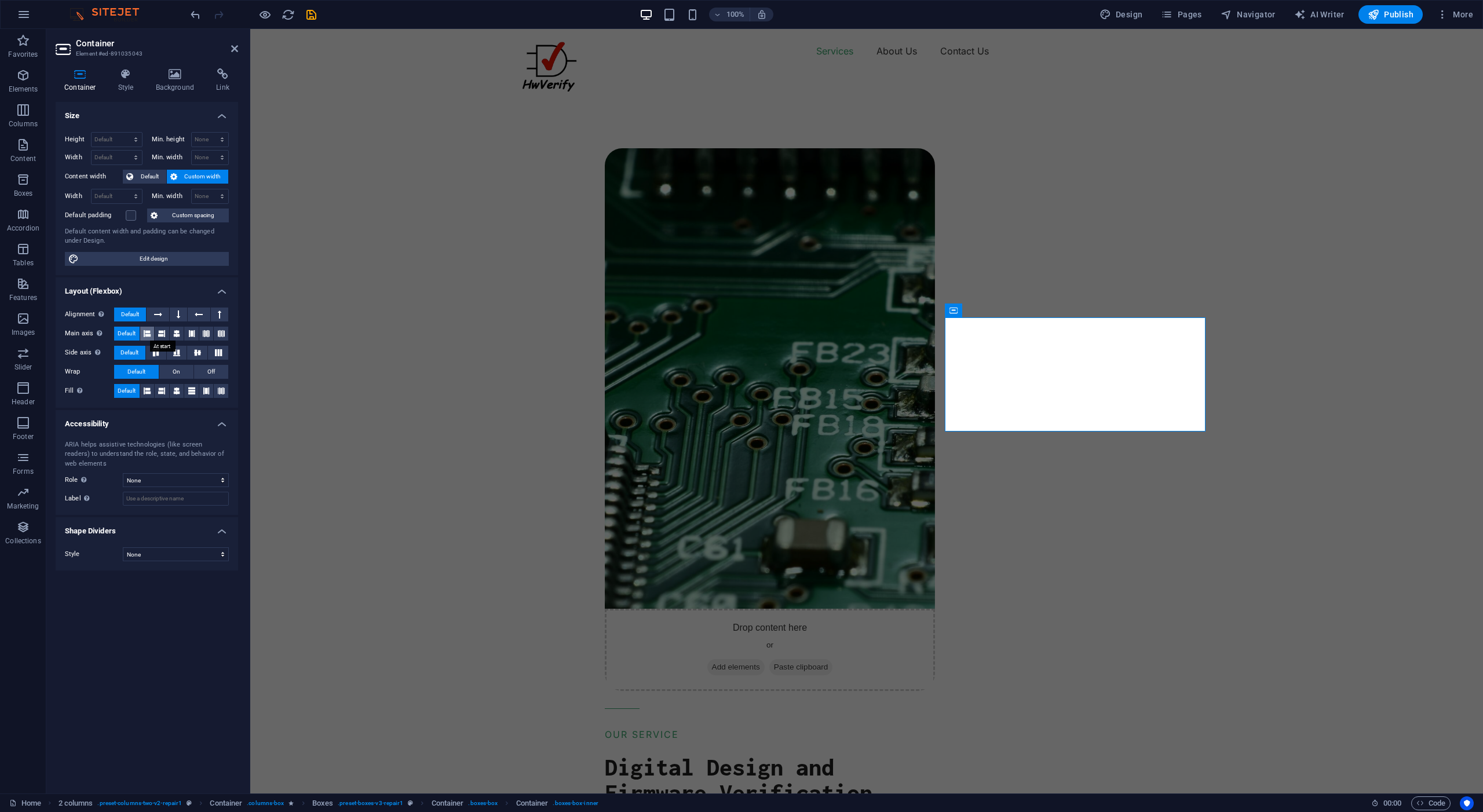
click at [147, 333] on icon at bounding box center [147, 333] width 7 height 14
click at [130, 337] on span "Default" at bounding box center [127, 333] width 18 height 14
click at [209, 372] on span "Off" at bounding box center [211, 371] width 7 height 14
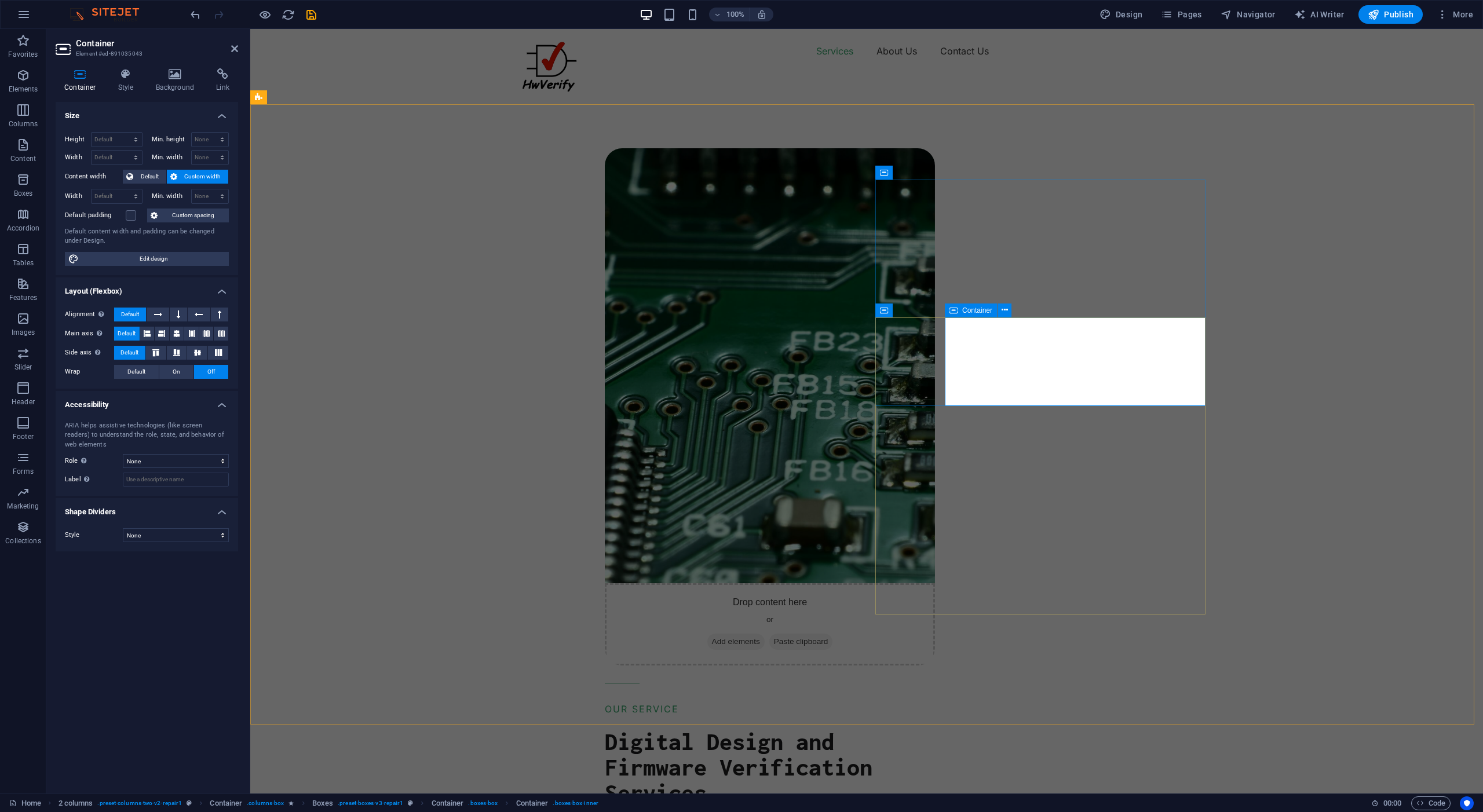
click at [178, 372] on span "On" at bounding box center [176, 371] width 7 height 14
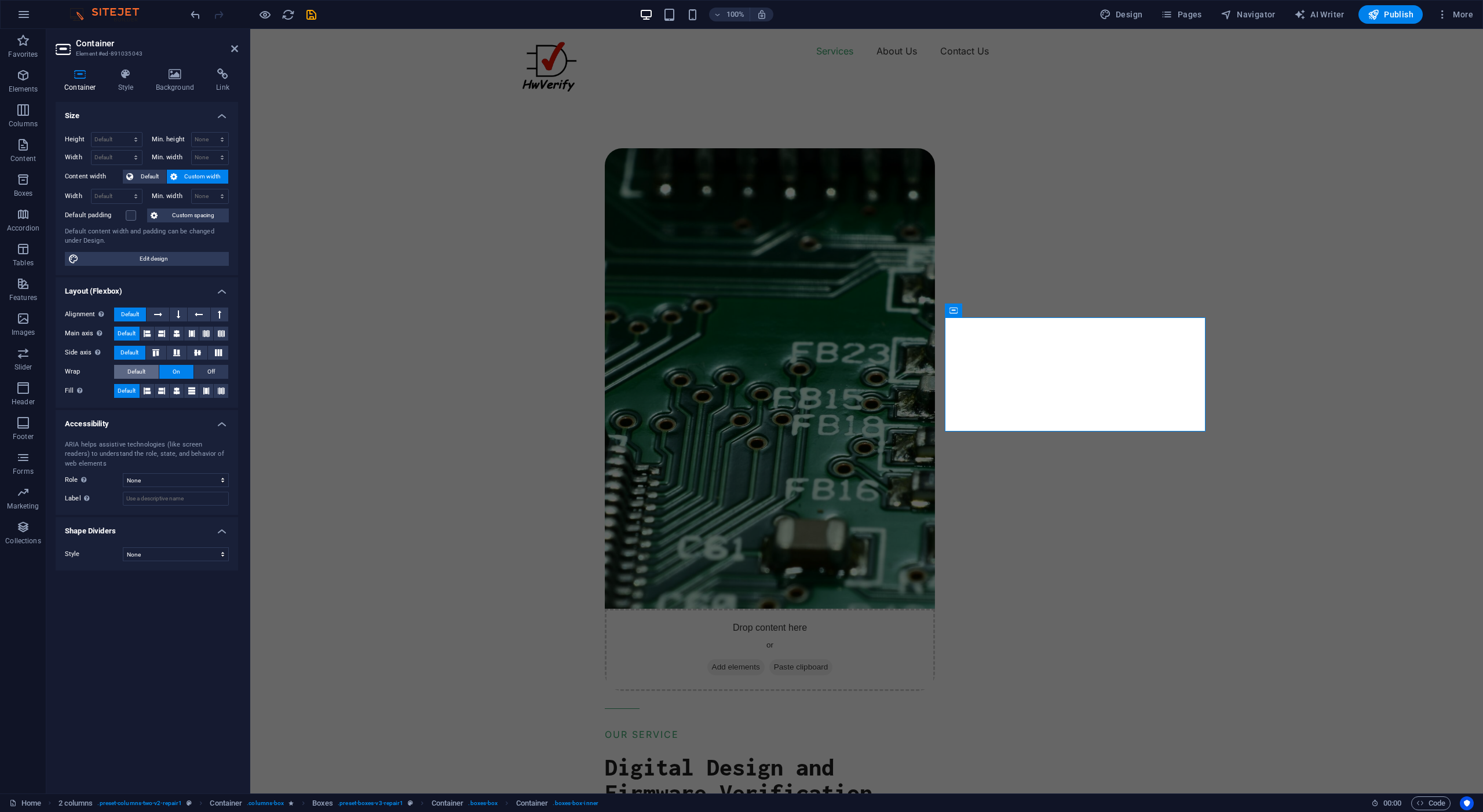
click at [141, 372] on span "Default" at bounding box center [136, 371] width 18 height 14
click at [144, 393] on icon at bounding box center [147, 391] width 7 height 14
click at [126, 393] on span "Default" at bounding box center [127, 391] width 18 height 14
click at [192, 333] on icon at bounding box center [192, 333] width 7 height 14
click at [124, 331] on span "Default" at bounding box center [127, 333] width 18 height 14
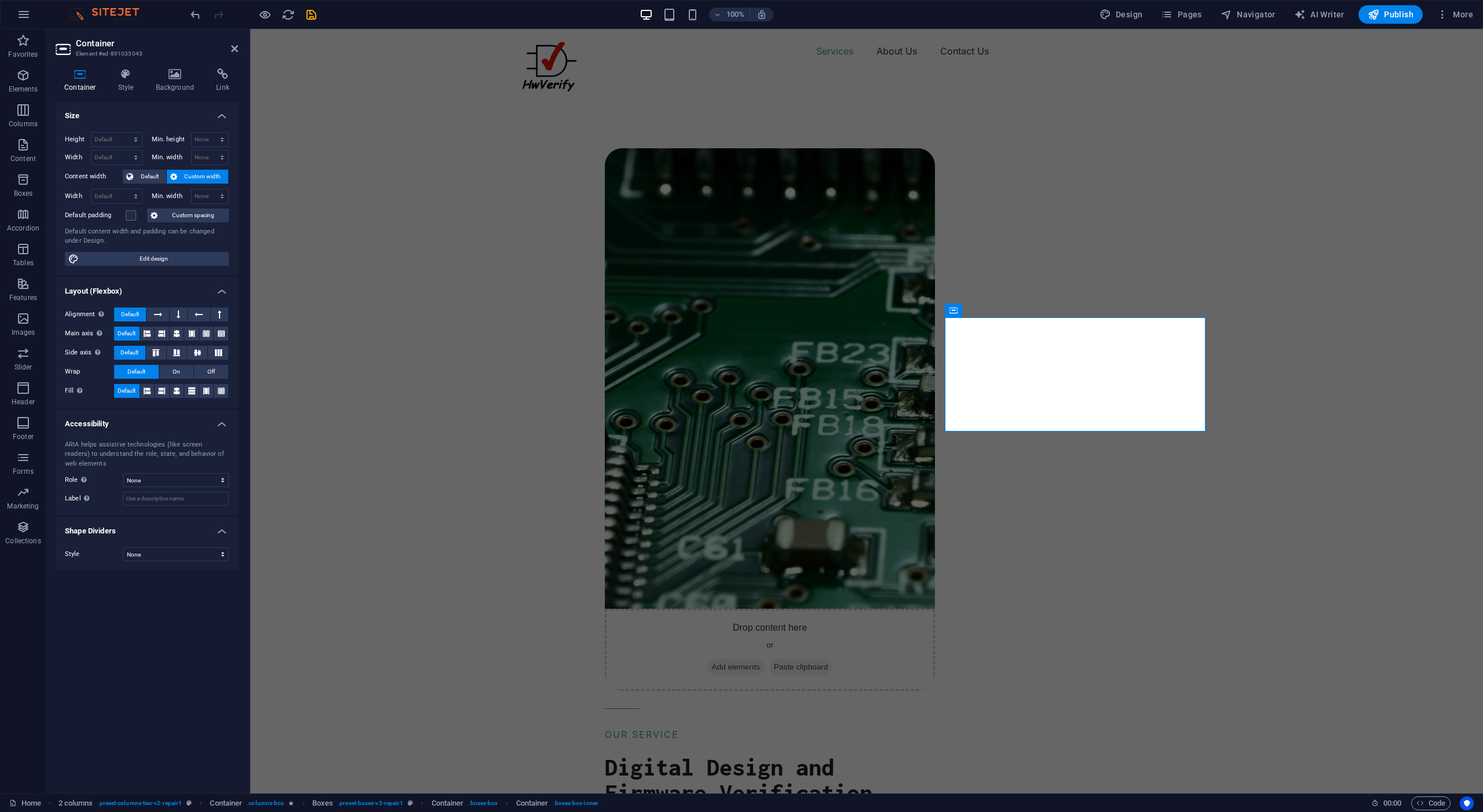
click at [126, 315] on span "Default" at bounding box center [130, 314] width 18 height 14
click at [201, 318] on icon at bounding box center [198, 314] width 8 height 14
click at [160, 313] on icon at bounding box center [158, 314] width 8 height 14
click at [219, 314] on icon at bounding box center [219, 314] width 4 height 14
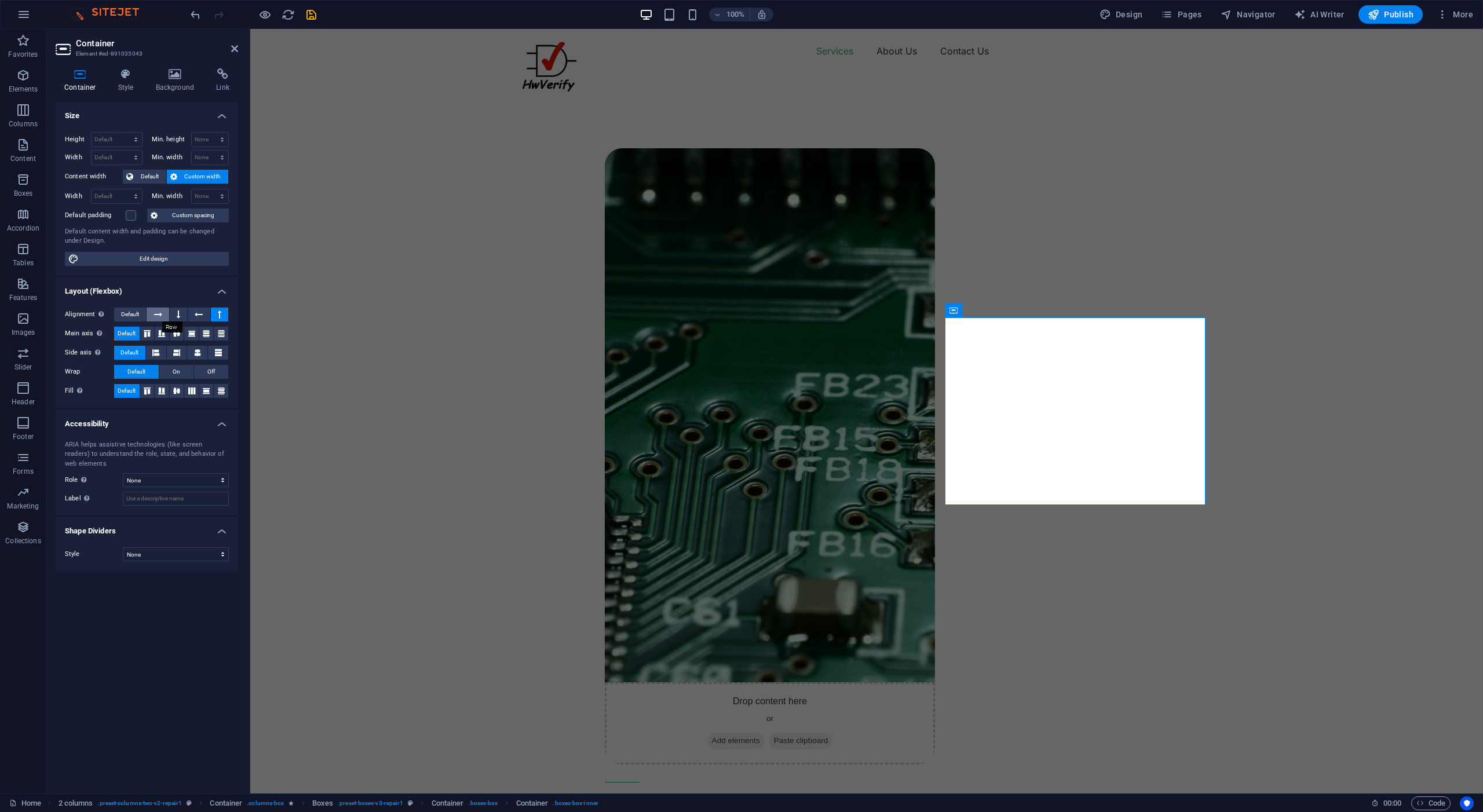
click at [161, 314] on icon at bounding box center [158, 314] width 8 height 14
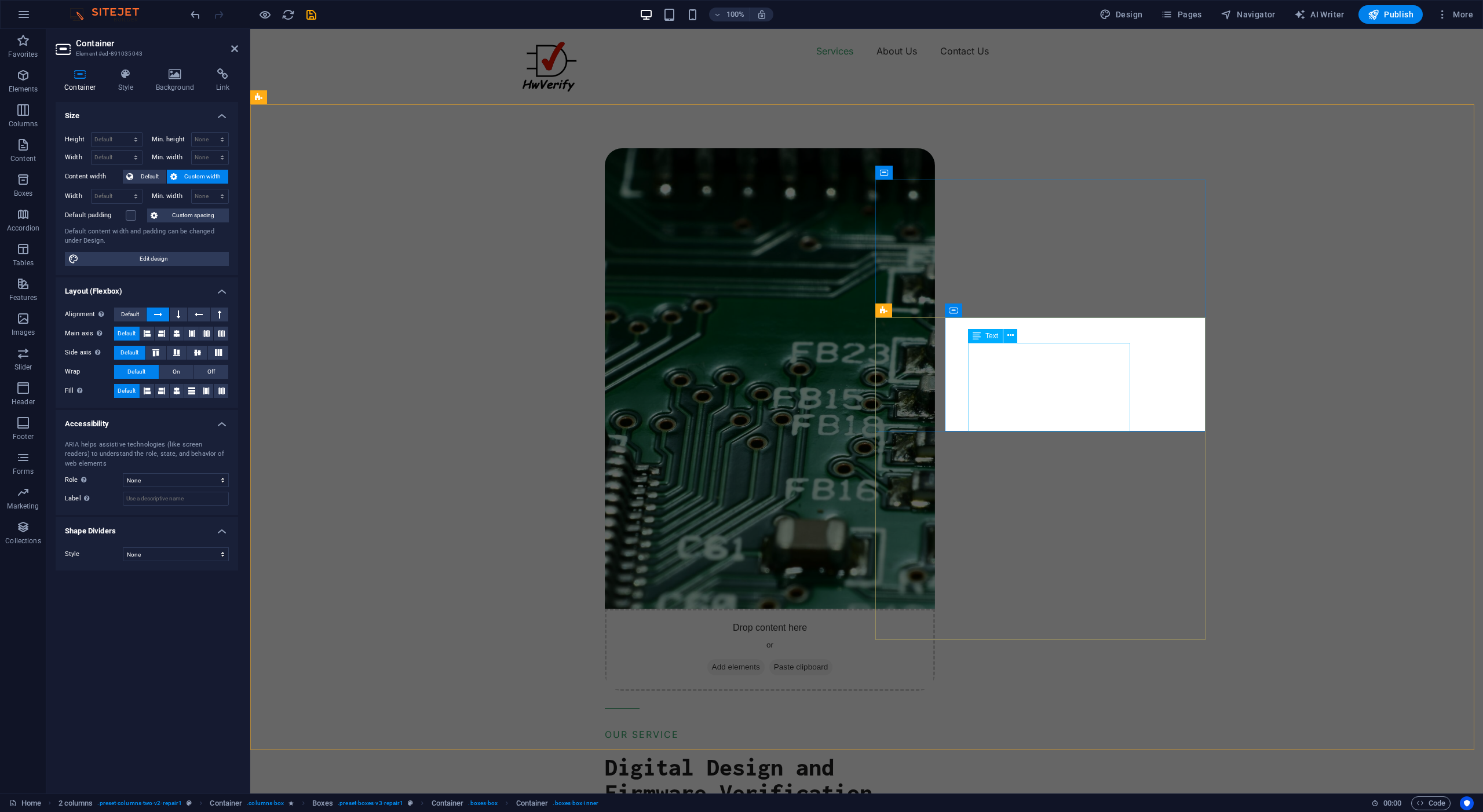
drag, startPoint x: 994, startPoint y: 396, endPoint x: 1200, endPoint y: 399, distance: 206.0
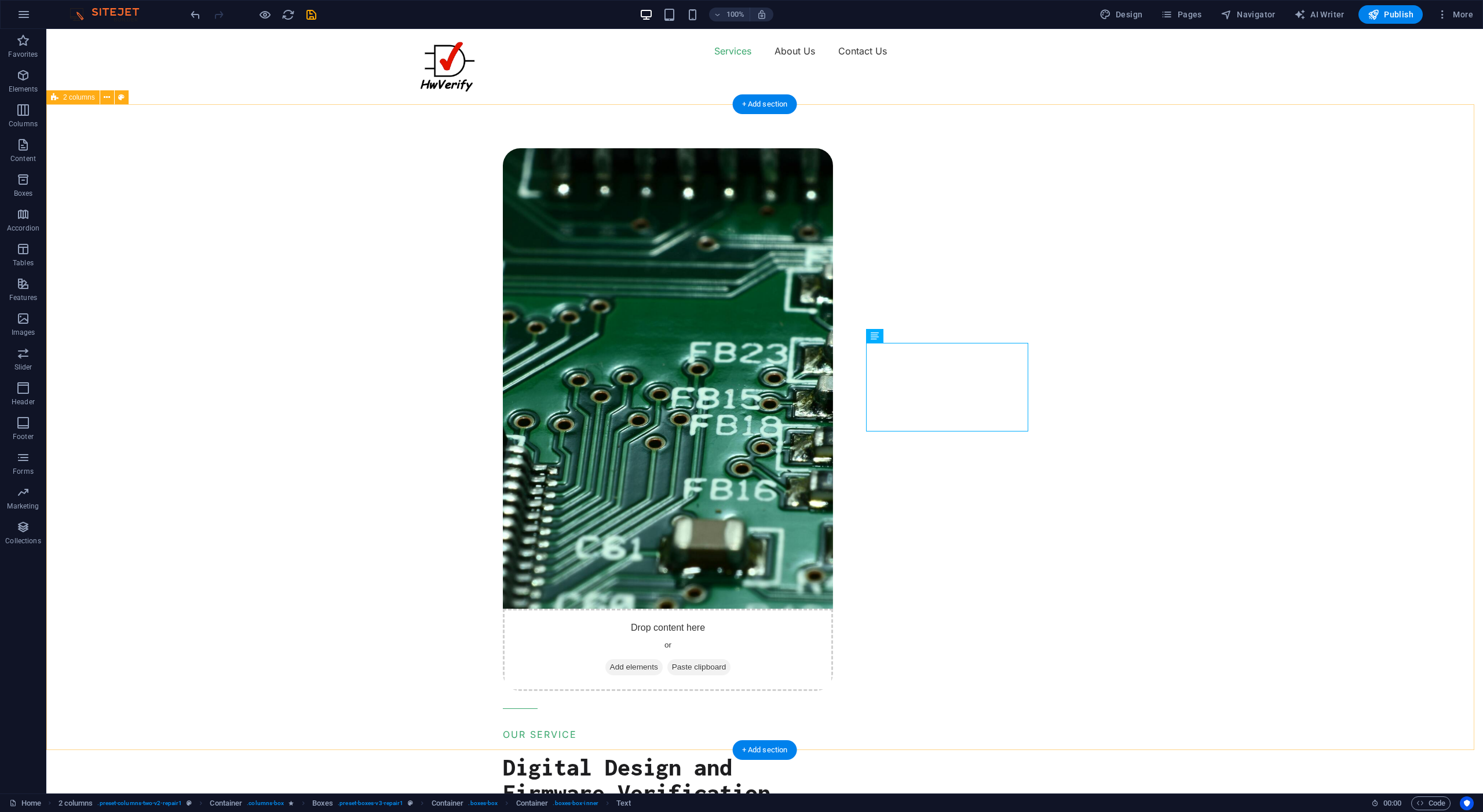
click at [1190, 389] on div "Drop content here or Add elements Paste clipboard OUR SERVICE Digital Design an…" at bounding box center [986, 728] width 994 height 1311
click at [665, 410] on figure at bounding box center [668, 379] width 330 height 461
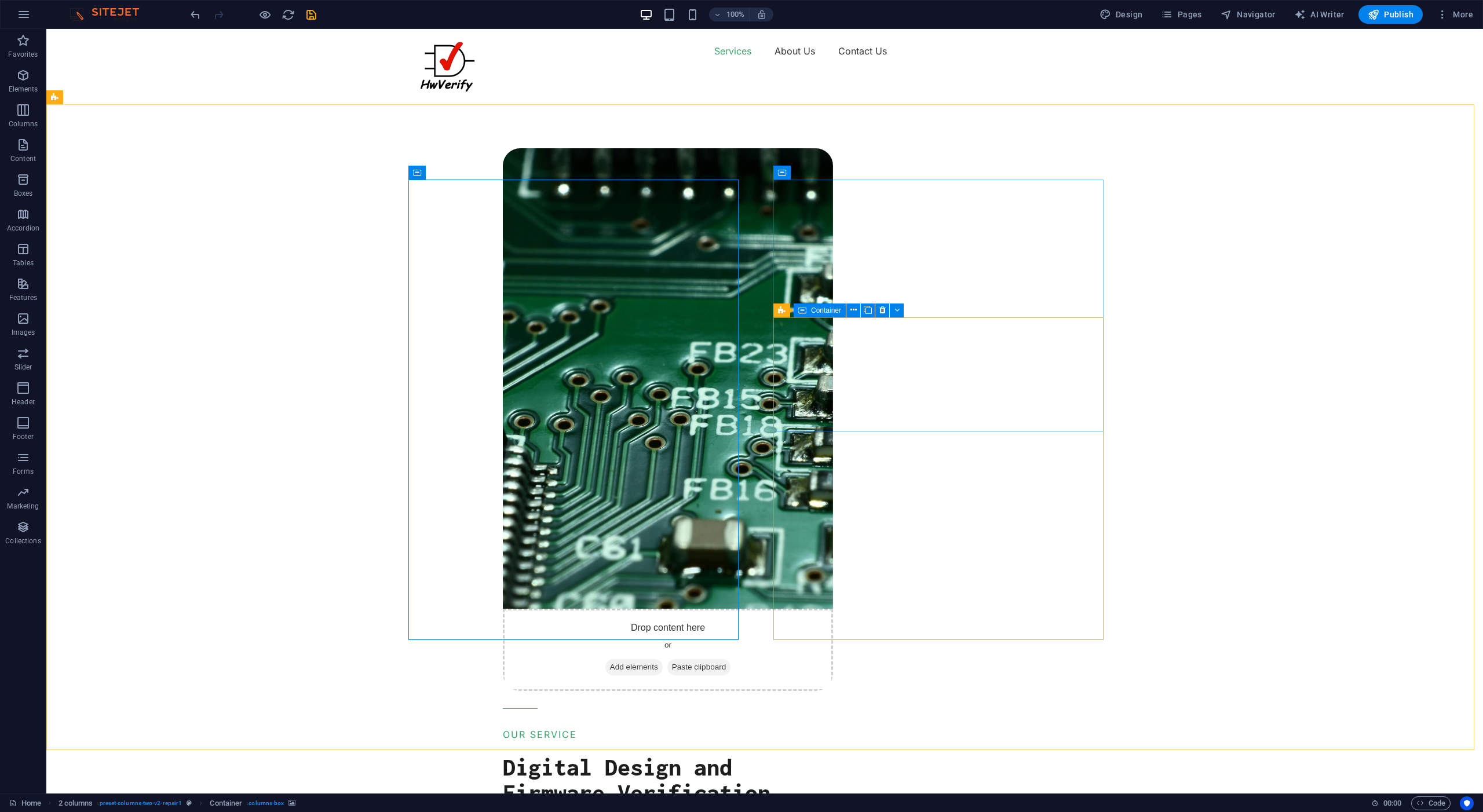
click at [808, 308] on div "Container" at bounding box center [820, 310] width 52 height 14
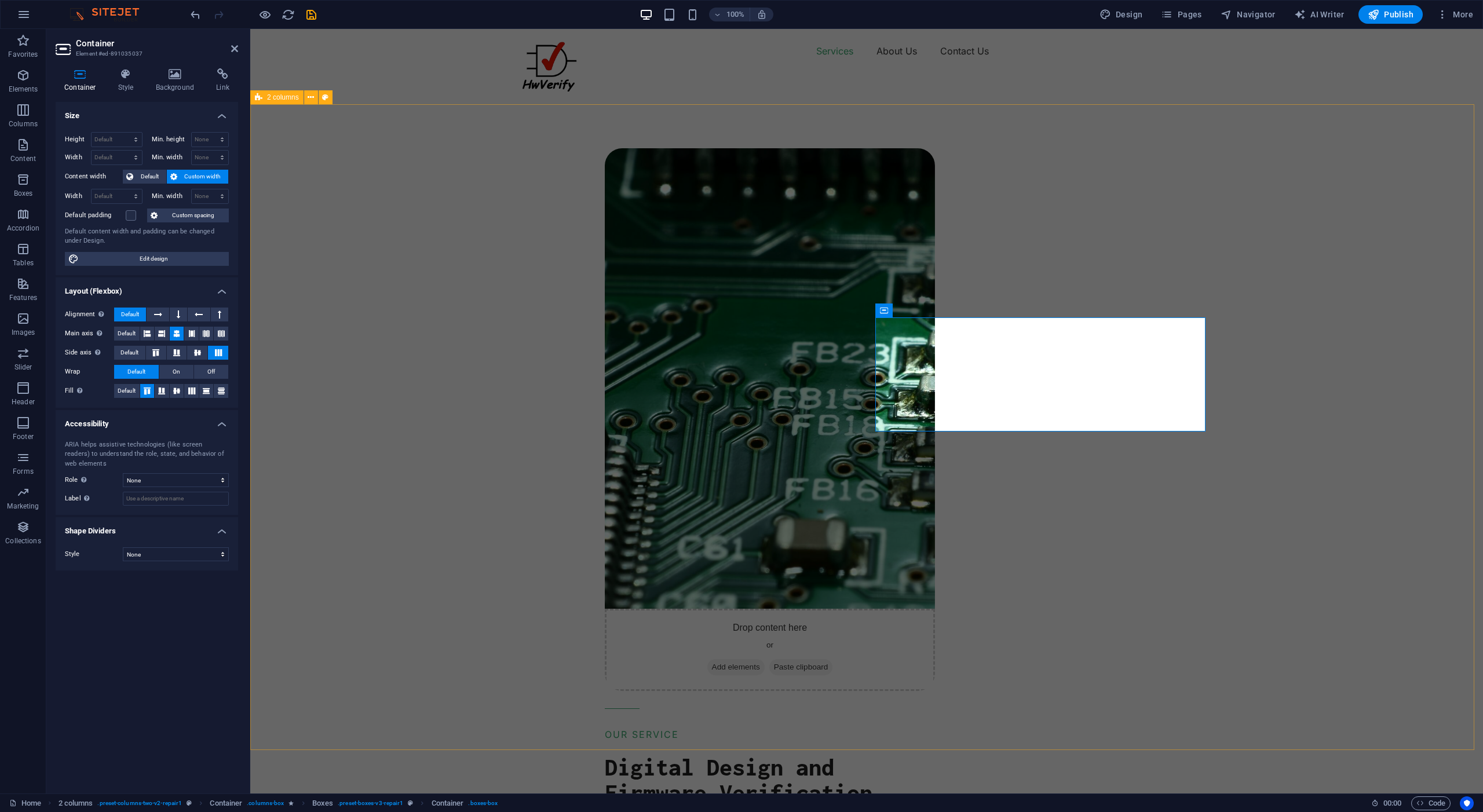
drag, startPoint x: 1028, startPoint y: 158, endPoint x: 1000, endPoint y: 240, distance: 86.6
click at [1028, 158] on div "Drop content here or Add elements Paste clipboard OUR SERVICE Digital Design an…" at bounding box center [1037, 728] width 892 height 1311
drag, startPoint x: 1000, startPoint y: 240, endPoint x: 1204, endPoint y: 240, distance: 204.0
click at [935, 754] on div "Digital Design and Firmware Verification Services" at bounding box center [770, 792] width 330 height 76
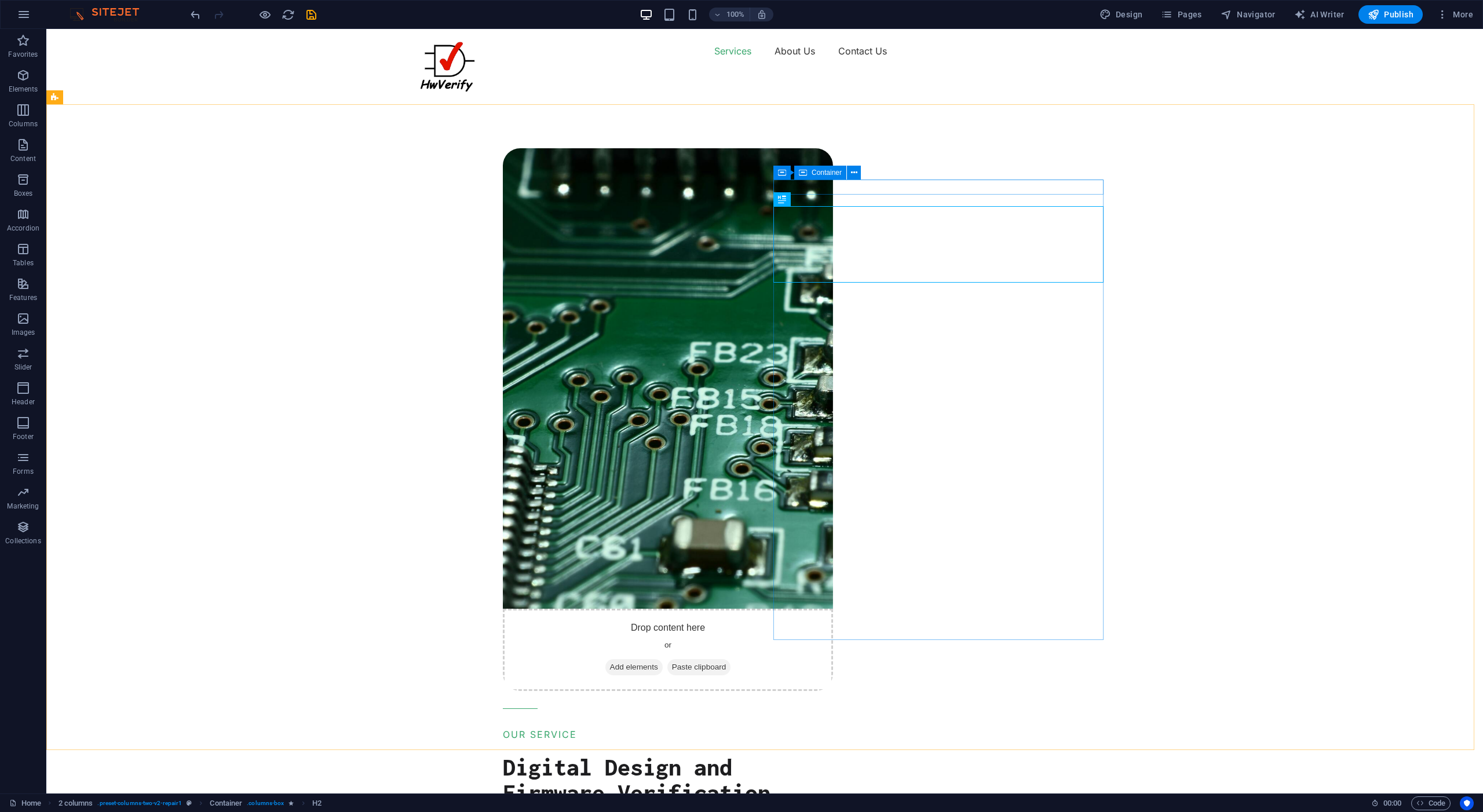
click at [823, 171] on span "Container" at bounding box center [827, 172] width 30 height 7
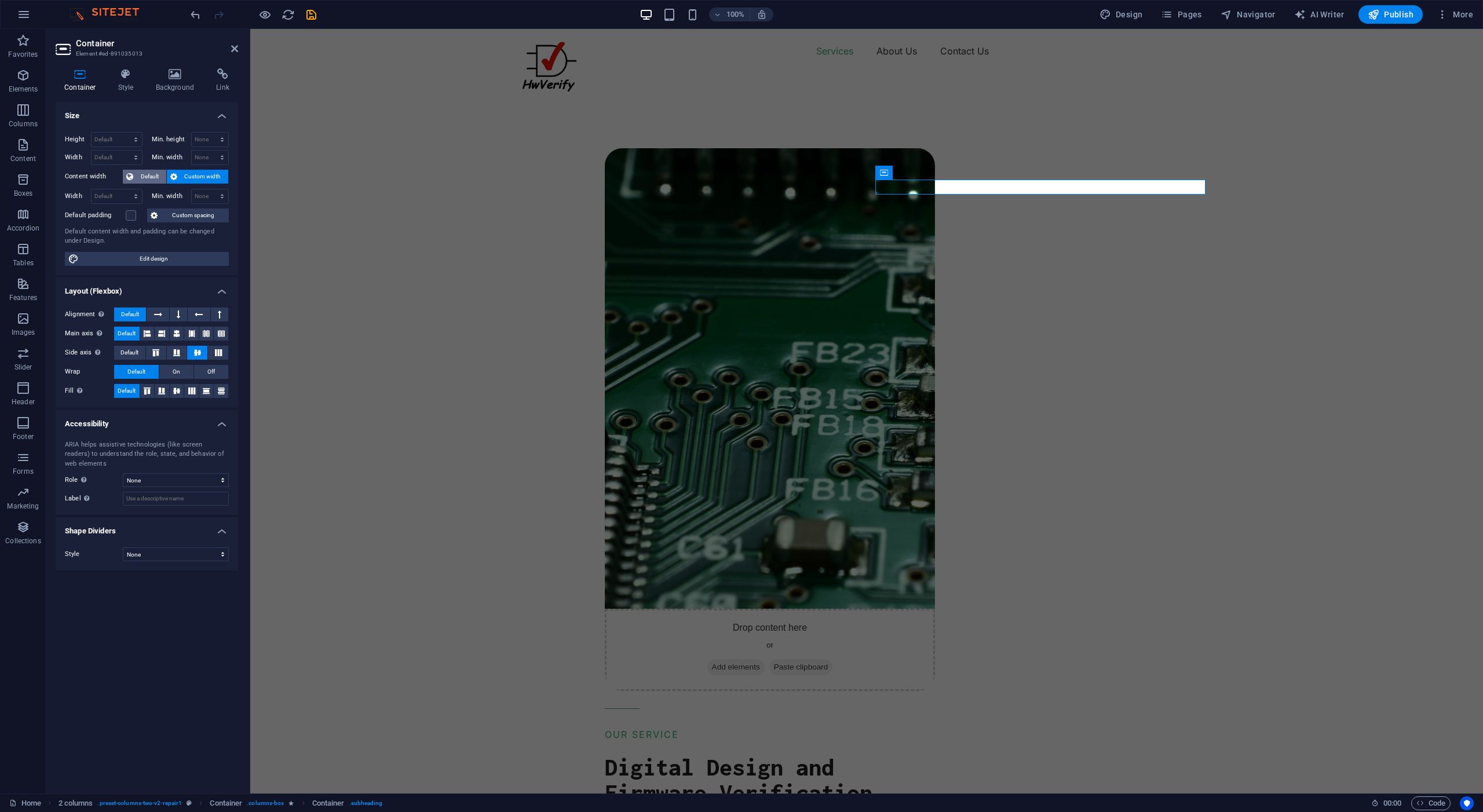
click at [142, 175] on span "Default" at bounding box center [150, 176] width 26 height 14
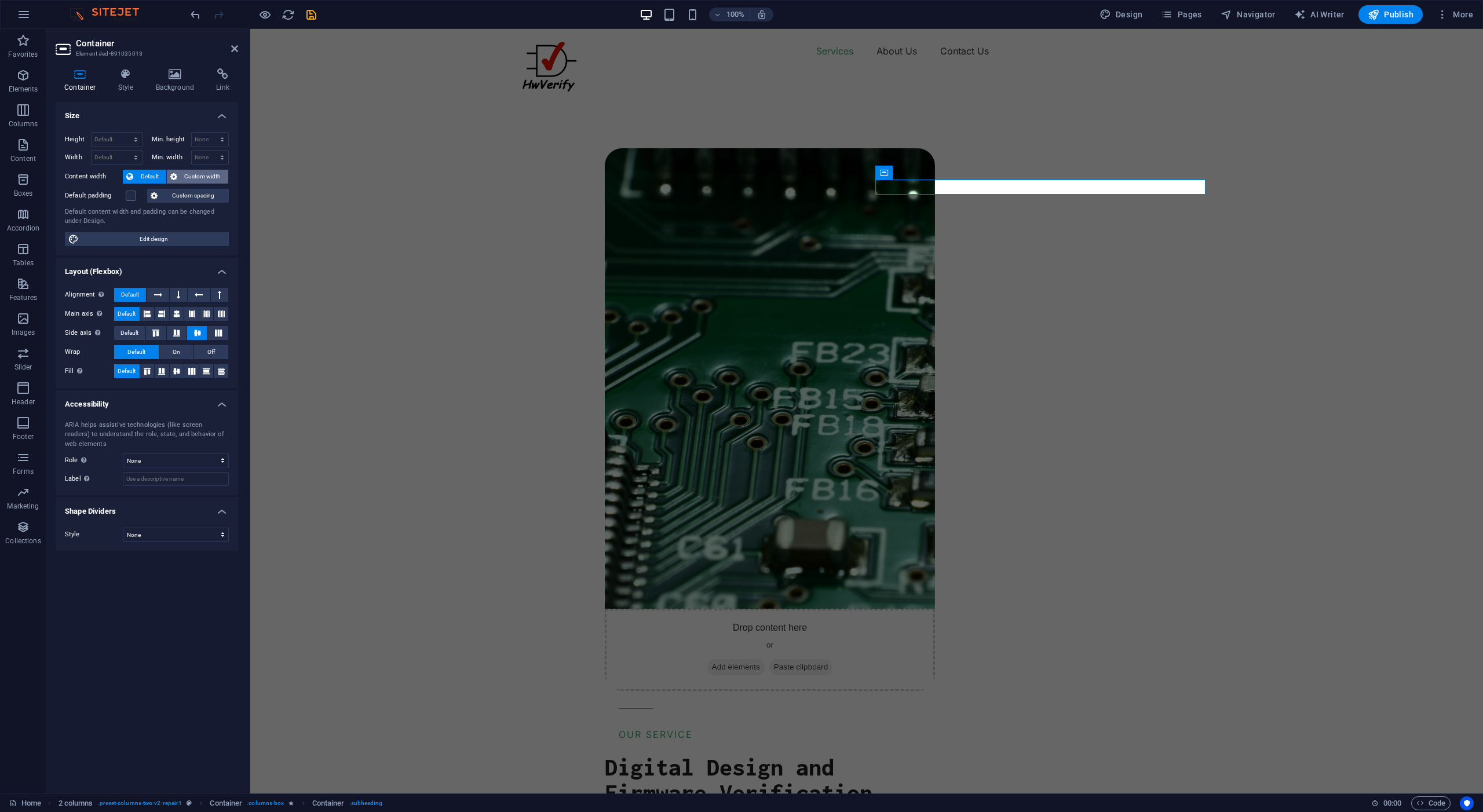
click at [194, 175] on span "Custom width" at bounding box center [203, 176] width 45 height 14
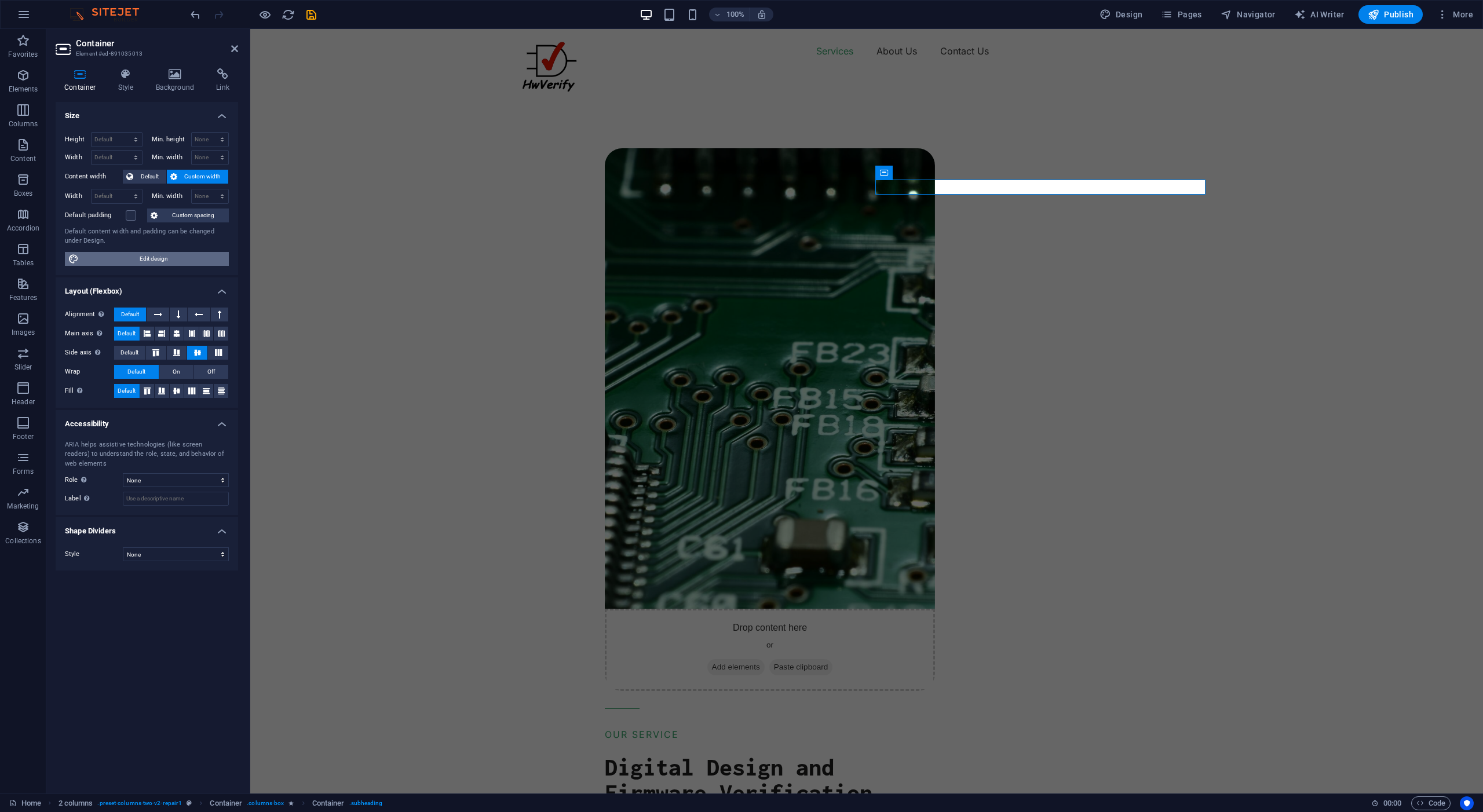
click at [152, 258] on span "Edit design" at bounding box center [154, 259] width 143 height 14
select select "rem"
select select "ease-in-out"
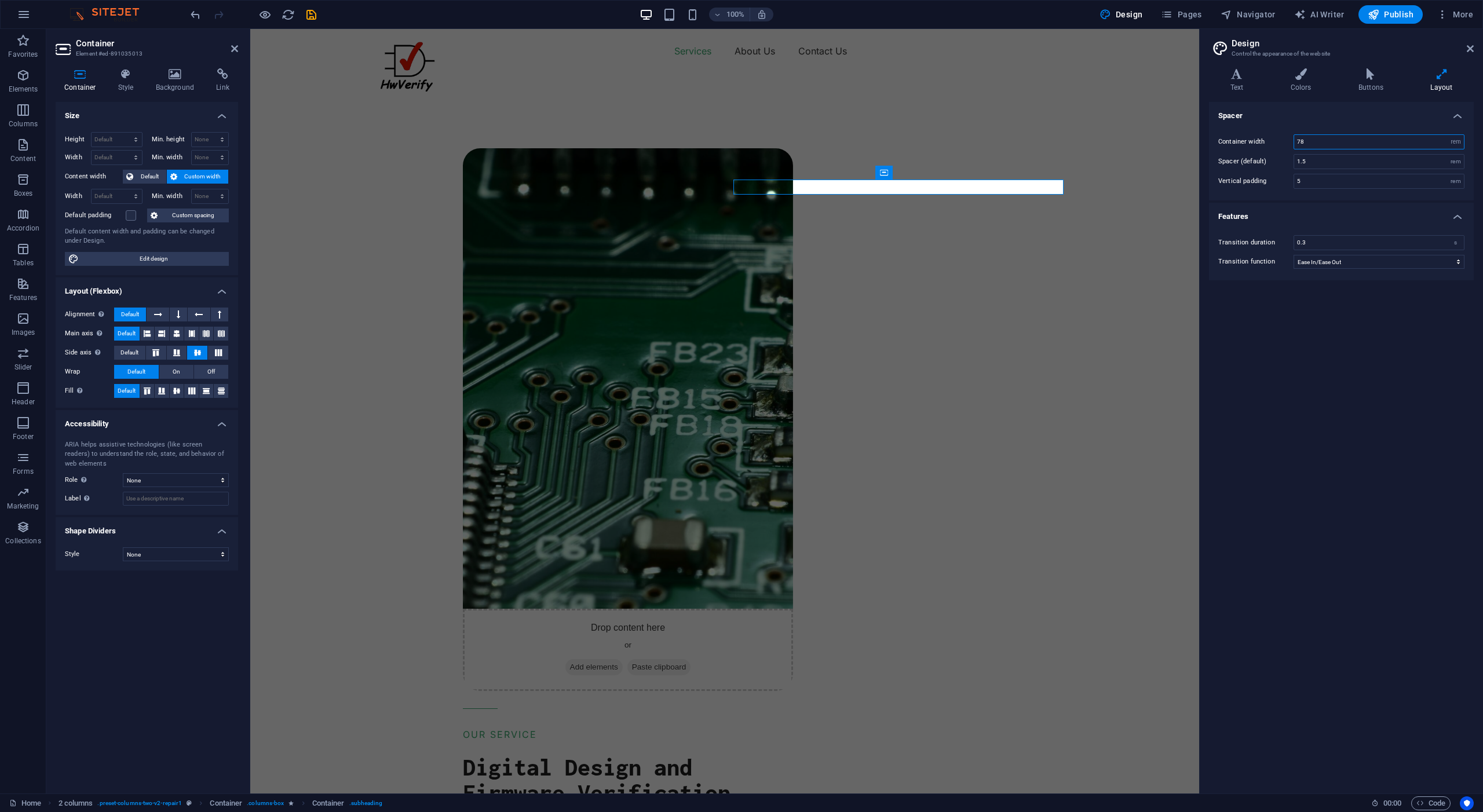
click at [1307, 142] on input "78" at bounding box center [1379, 142] width 170 height 14
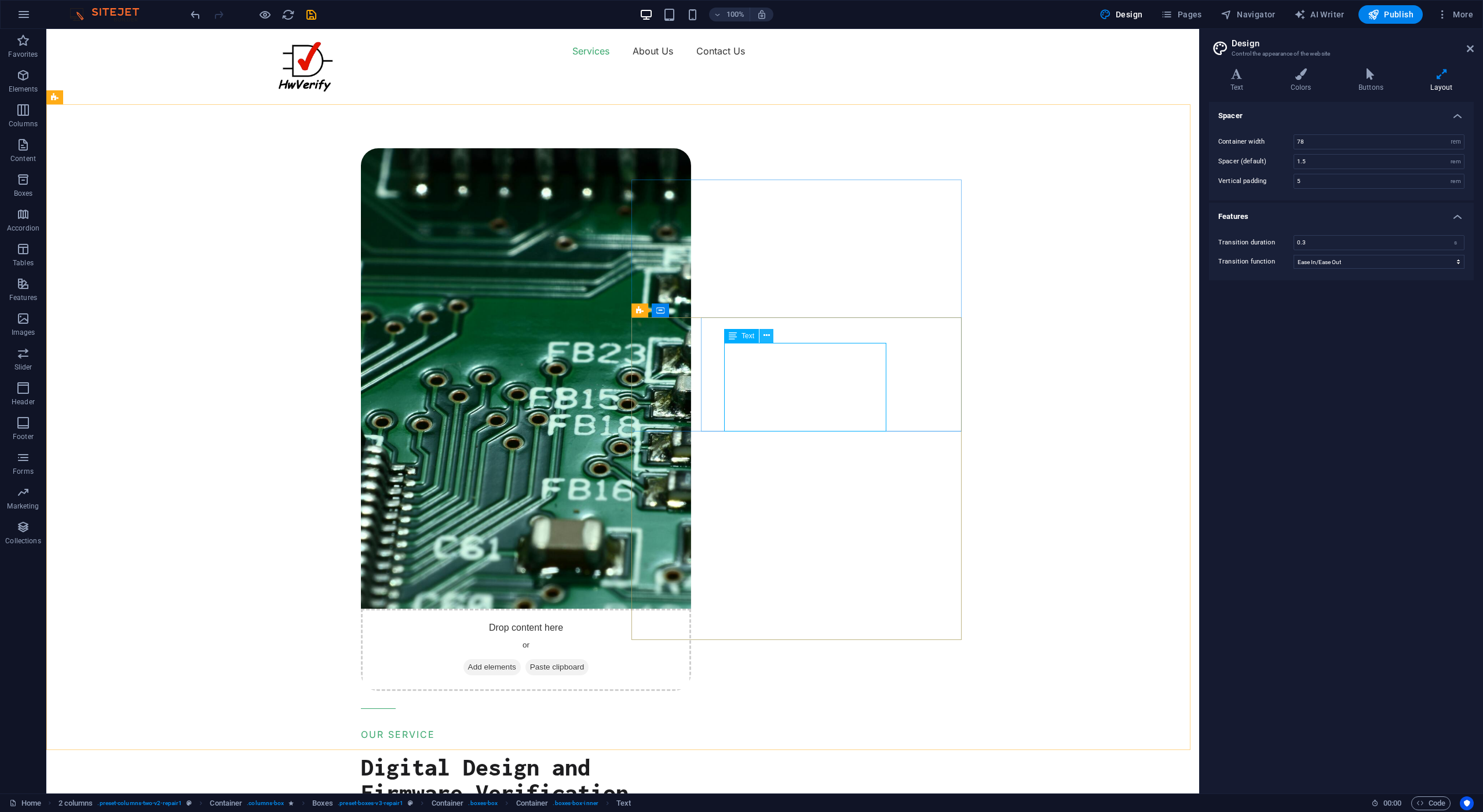
click at [766, 334] on icon at bounding box center [767, 336] width 7 height 12
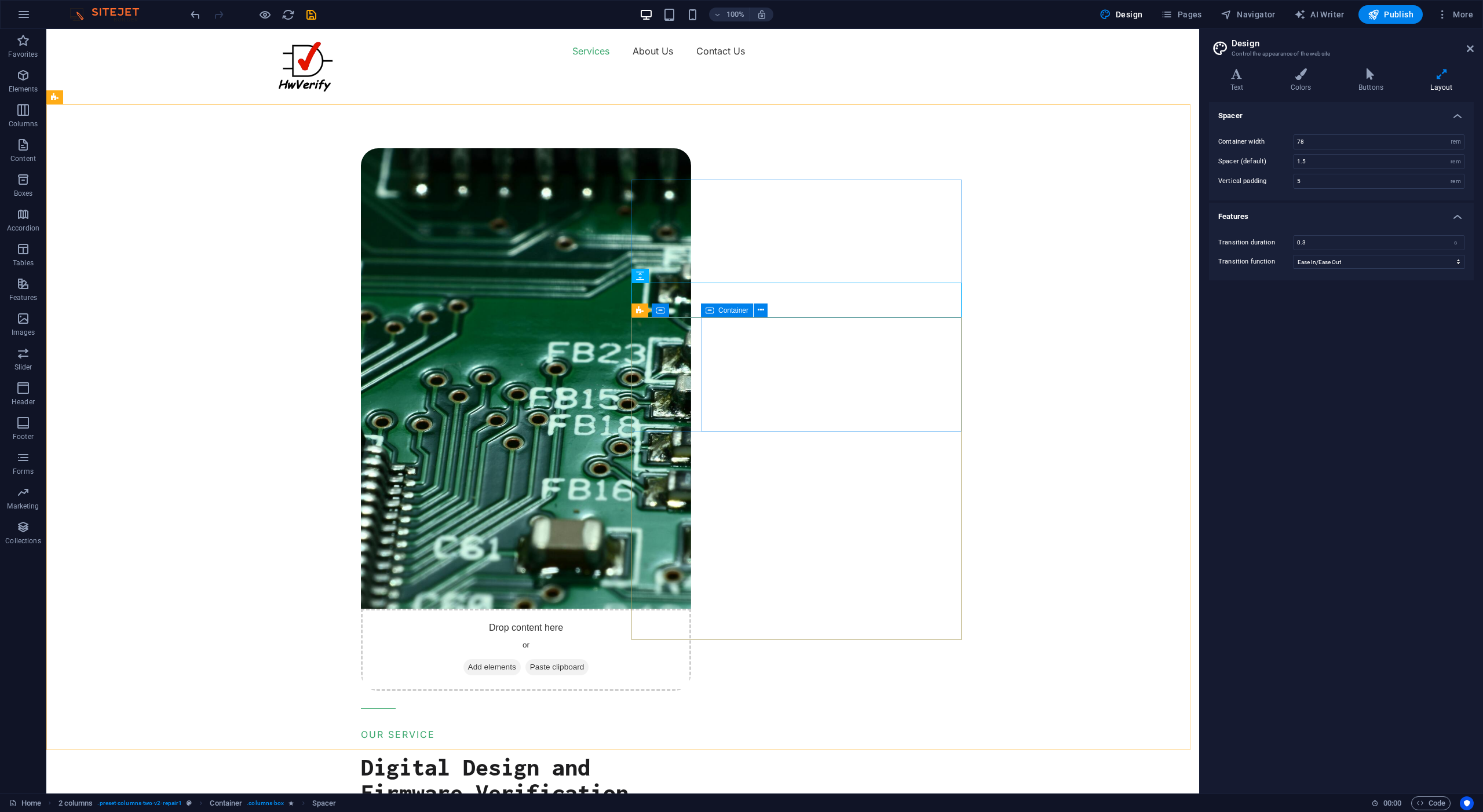
click at [731, 309] on span "Container" at bounding box center [734, 310] width 30 height 7
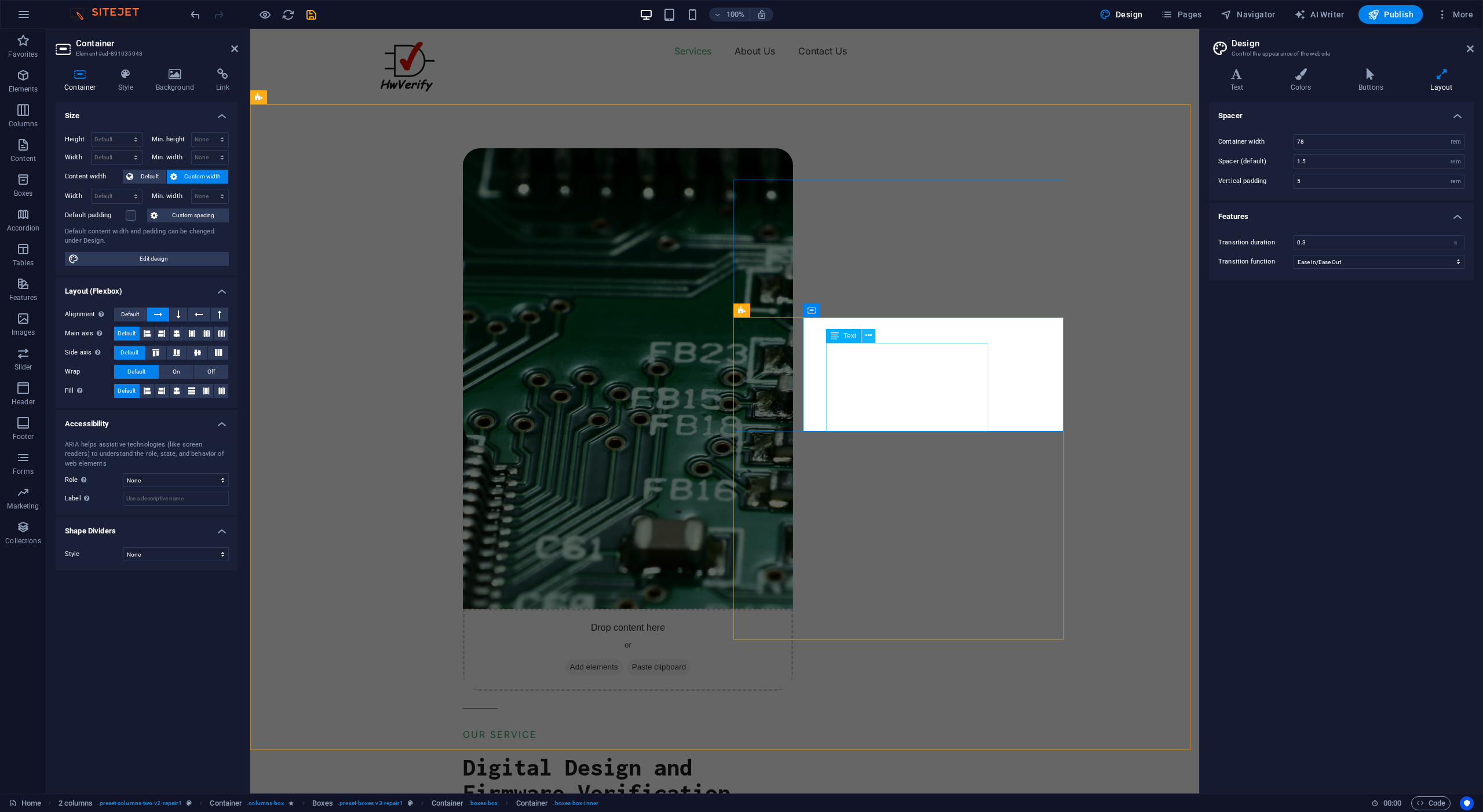
click at [871, 336] on icon at bounding box center [869, 336] width 7 height 12
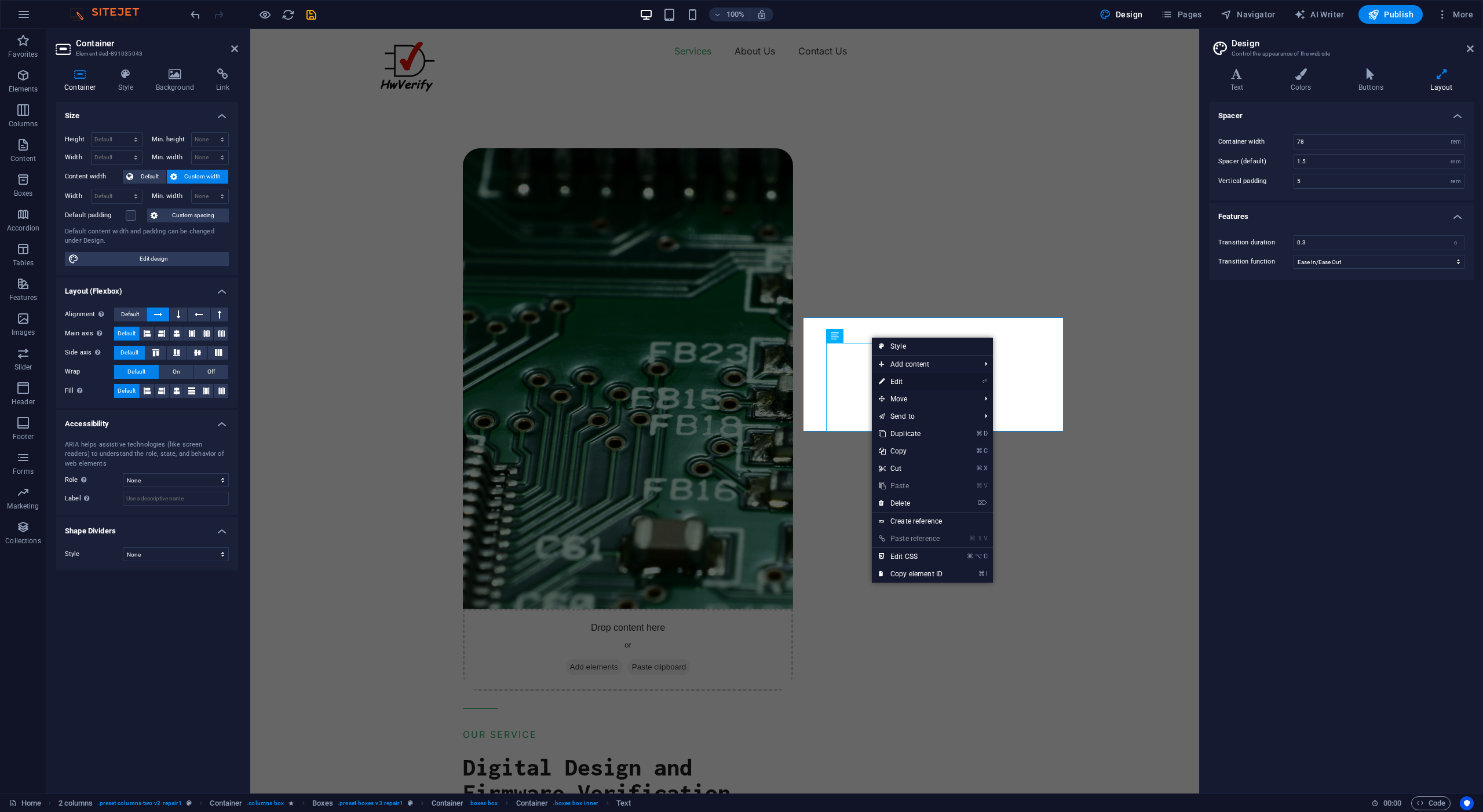
click at [895, 381] on link "⏎ Edit" at bounding box center [911, 381] width 78 height 18
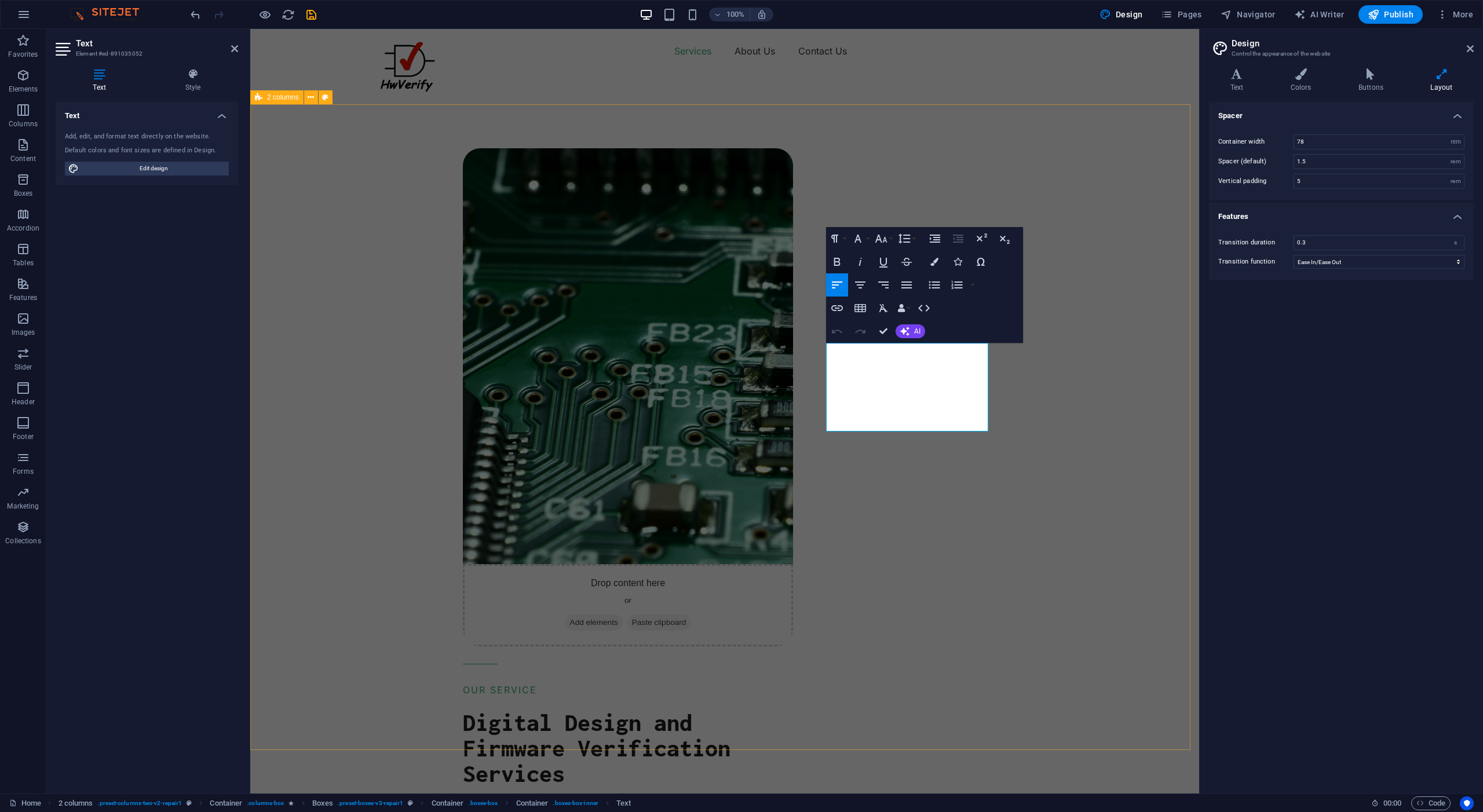
click at [1084, 367] on div "Drop content here or Add elements Paste clipboard OUR SERVICE Digital Design an…" at bounding box center [825, 705] width 751 height 1266
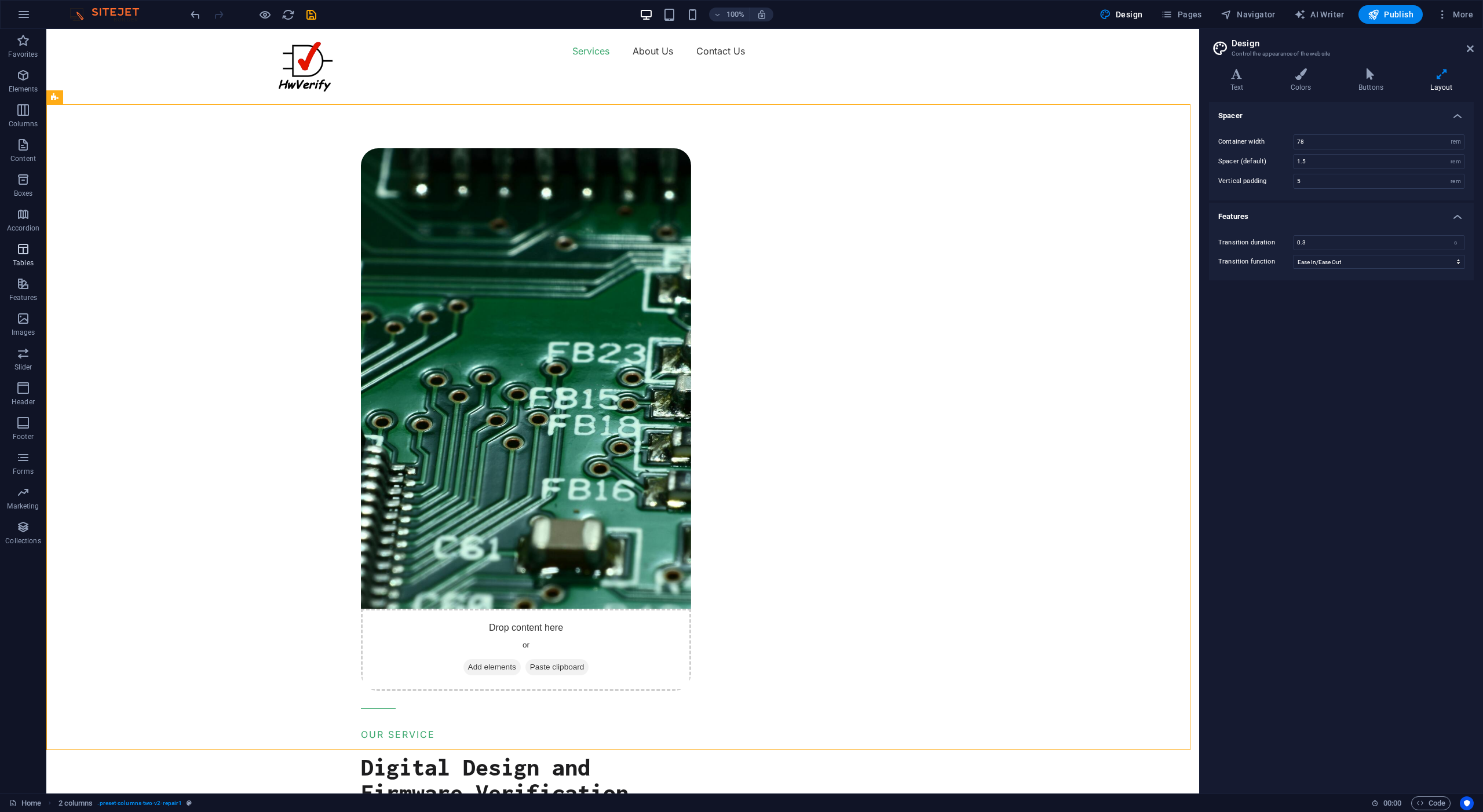
click at [22, 249] on icon "button" at bounding box center [23, 248] width 14 height 14
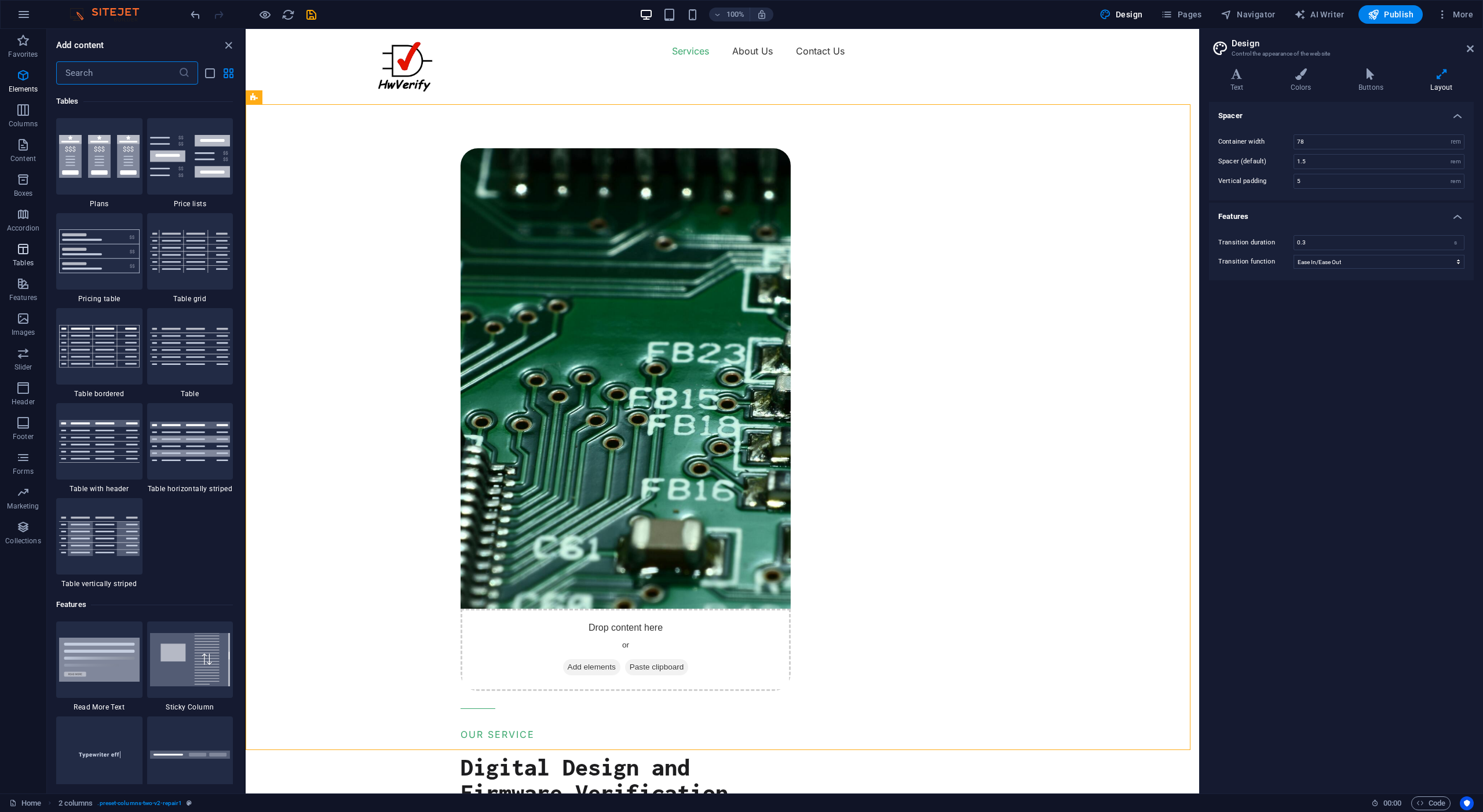
scroll to position [4011, 0]
click at [22, 74] on icon "button" at bounding box center [23, 75] width 14 height 14
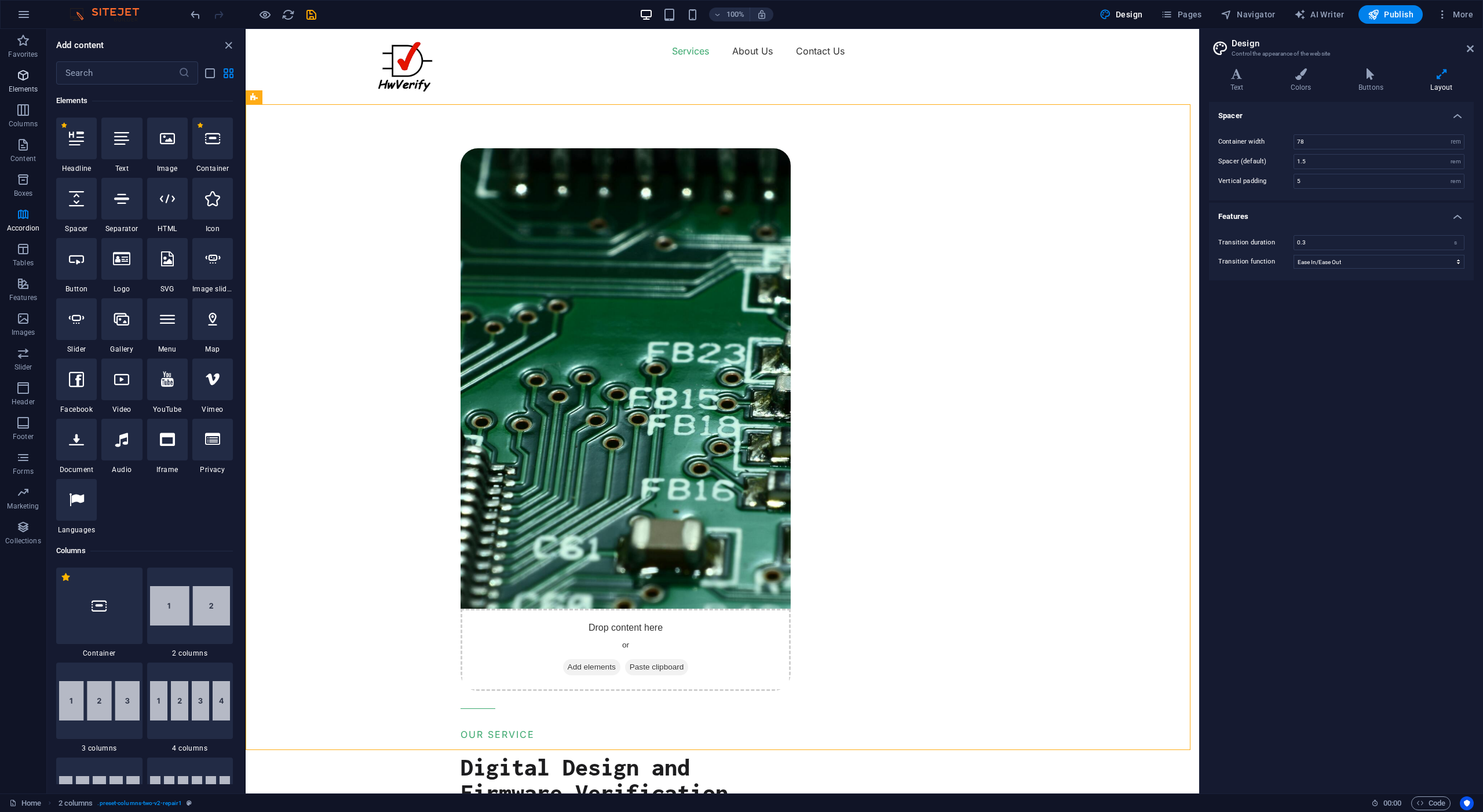
scroll to position [124, 0]
click at [771, 307] on span "Container" at bounding box center [784, 310] width 30 height 7
click at [777, 310] on span "Container" at bounding box center [784, 310] width 30 height 7
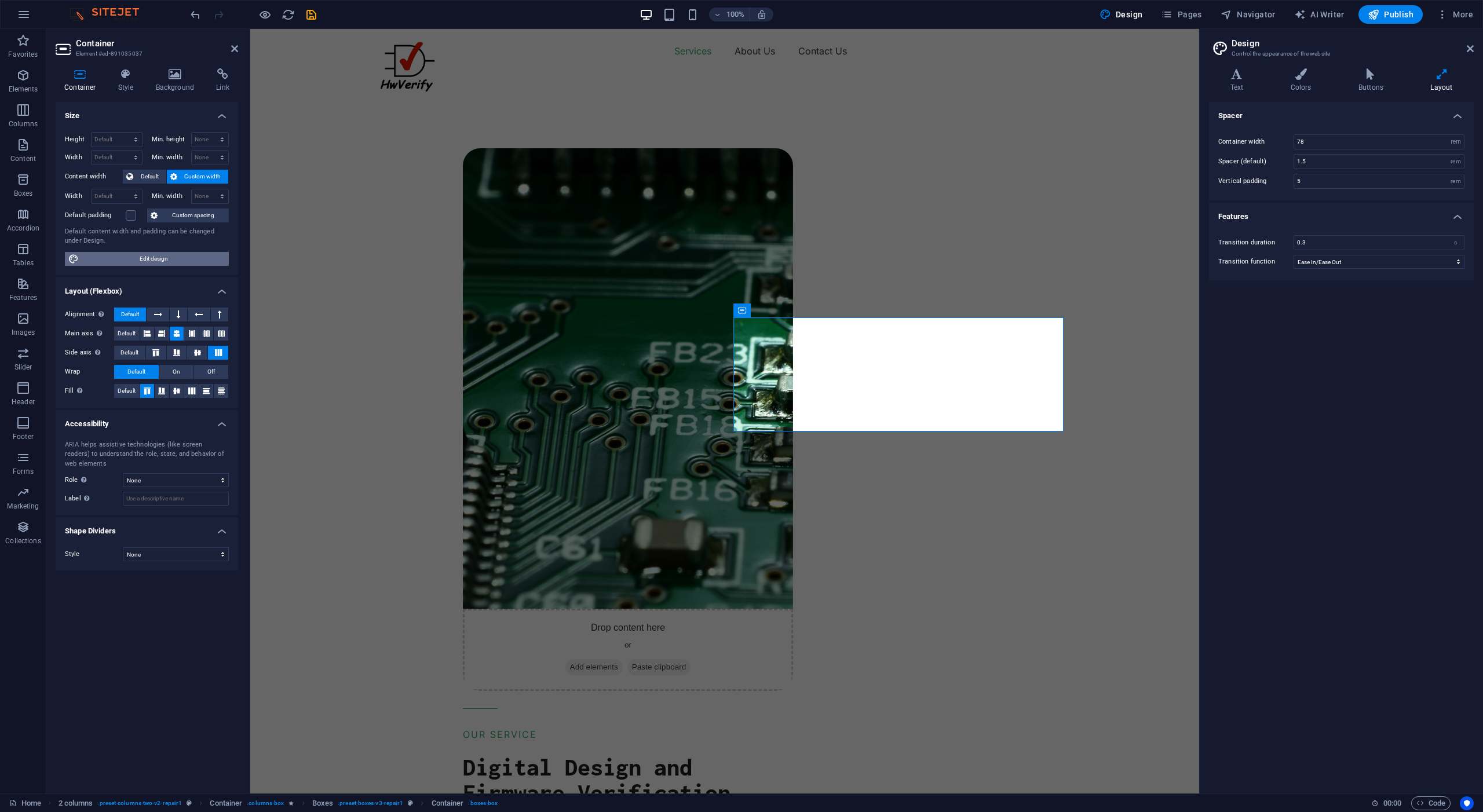
click at [116, 255] on span "Edit design" at bounding box center [154, 259] width 143 height 14
click at [1242, 85] on h4 "Text" at bounding box center [1239, 81] width 60 height 24
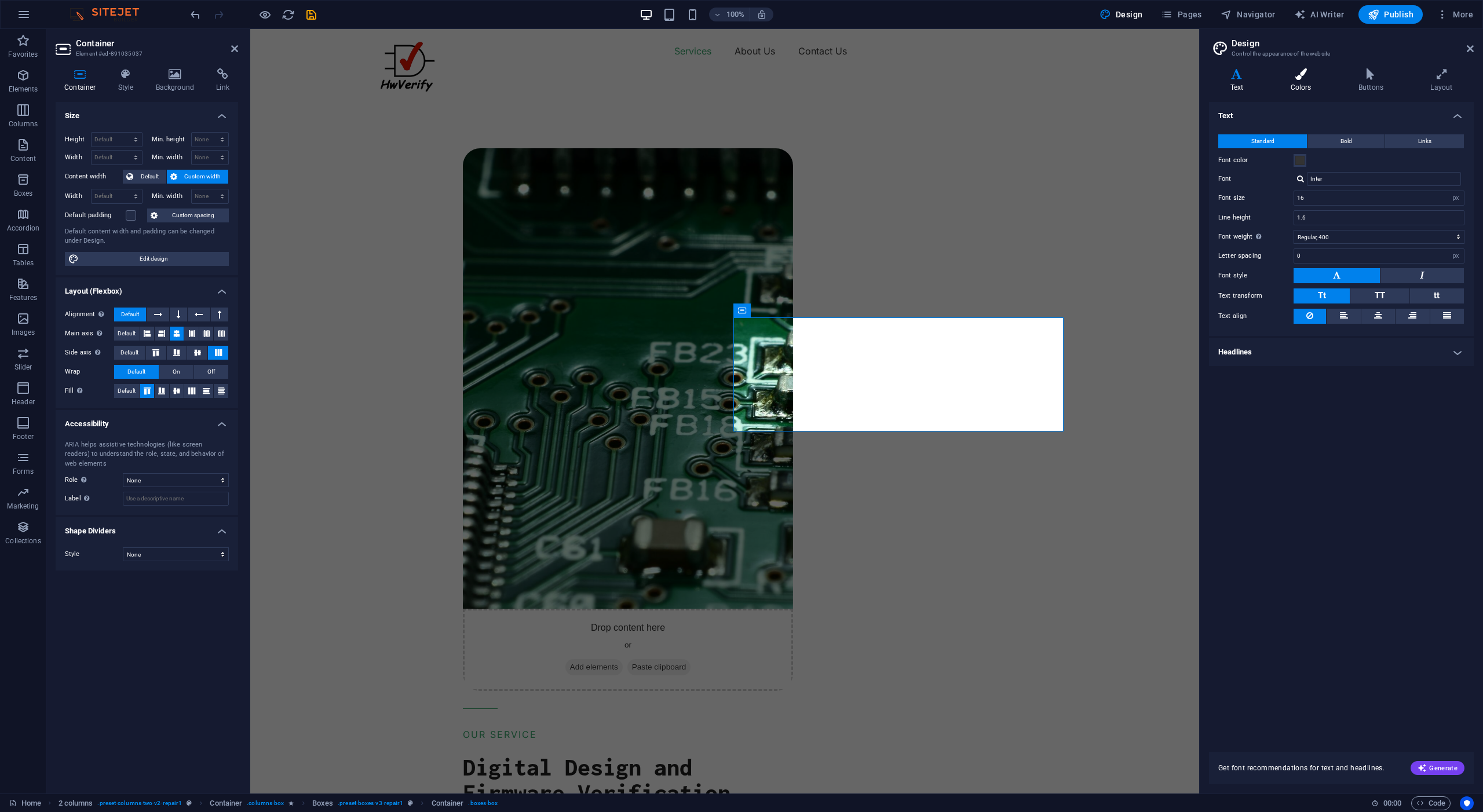
click at [1295, 81] on h4 "Colors" at bounding box center [1304, 81] width 68 height 24
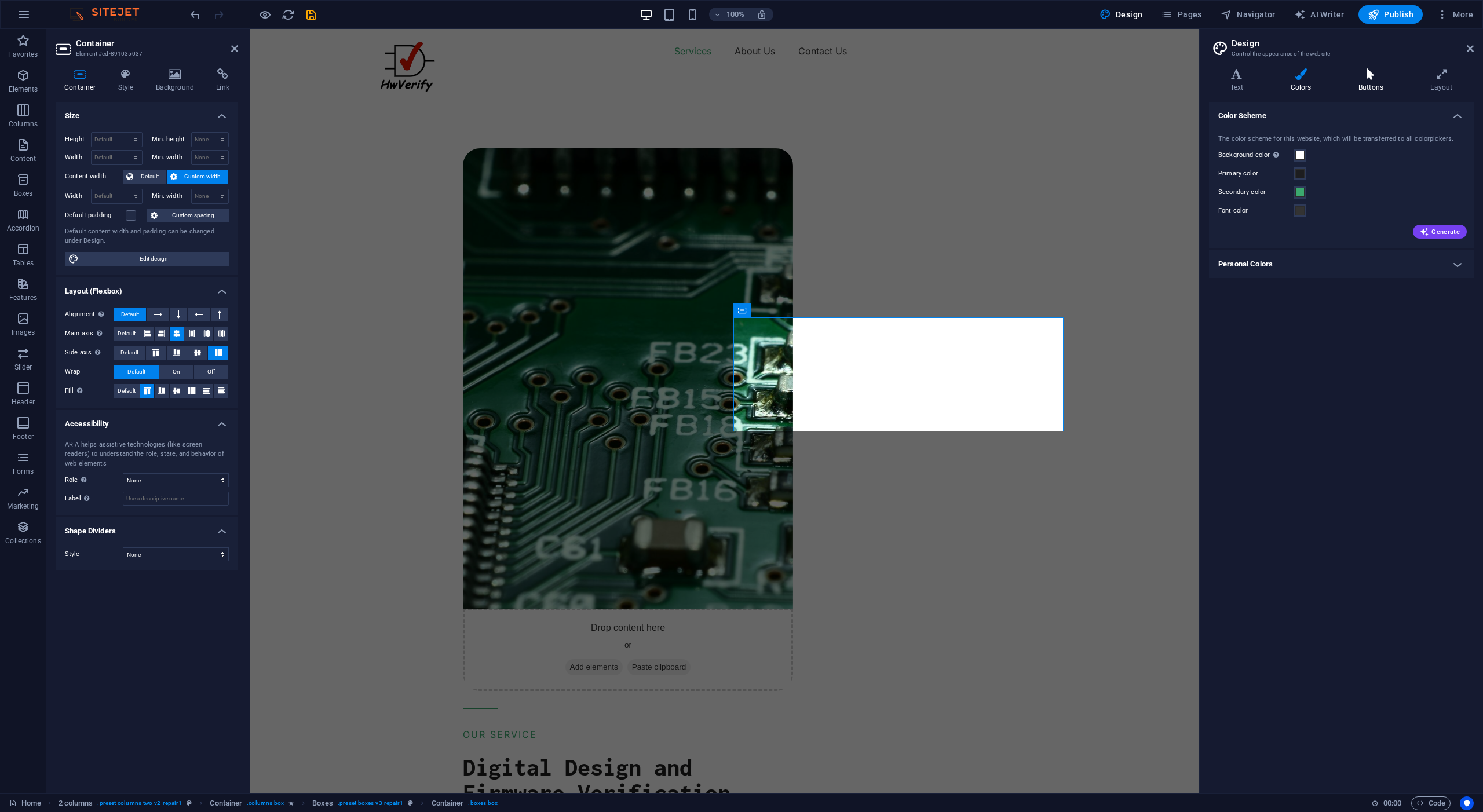
click at [1370, 81] on h4 "Buttons" at bounding box center [1373, 81] width 72 height 24
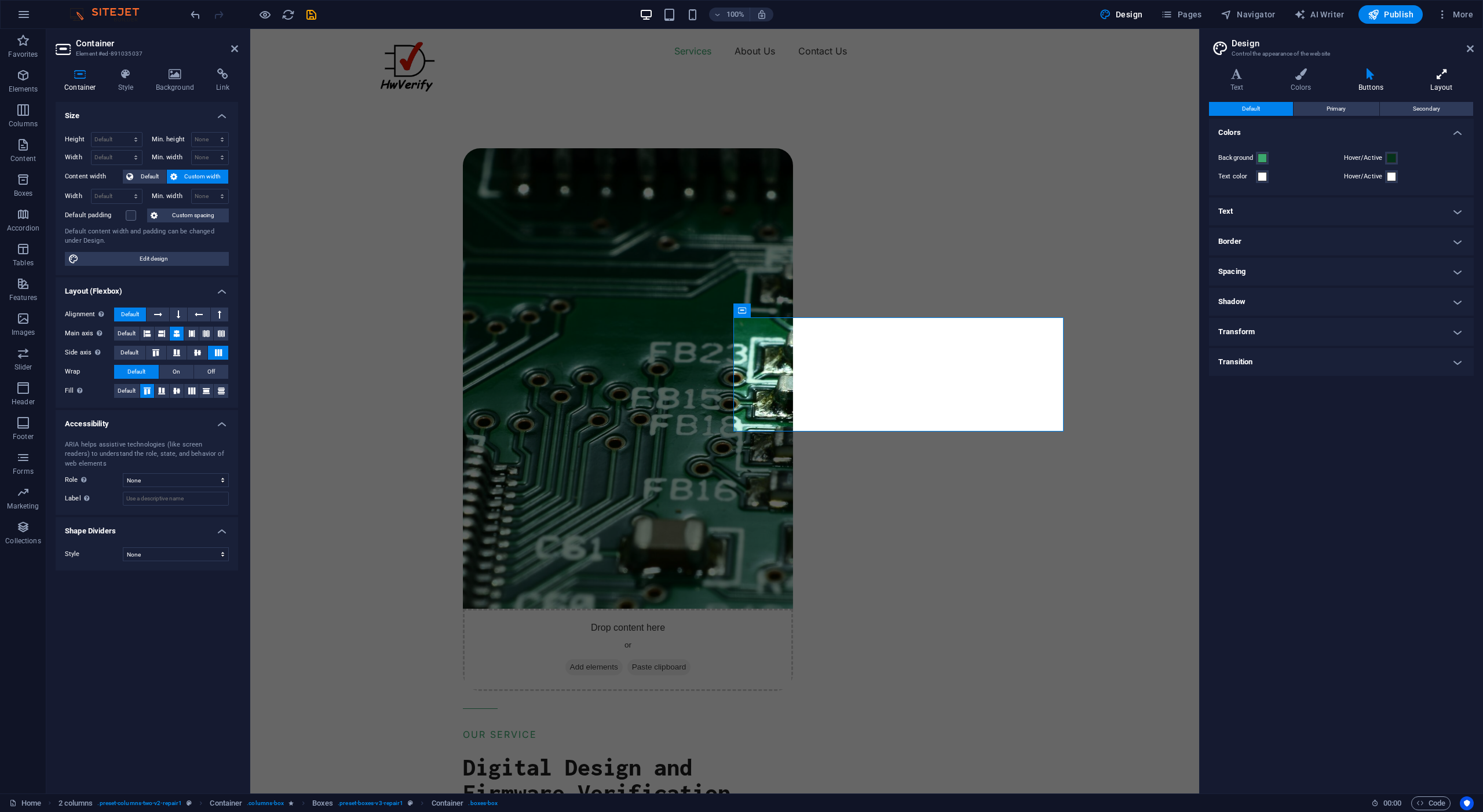
click at [1441, 74] on icon at bounding box center [1442, 74] width 64 height 12
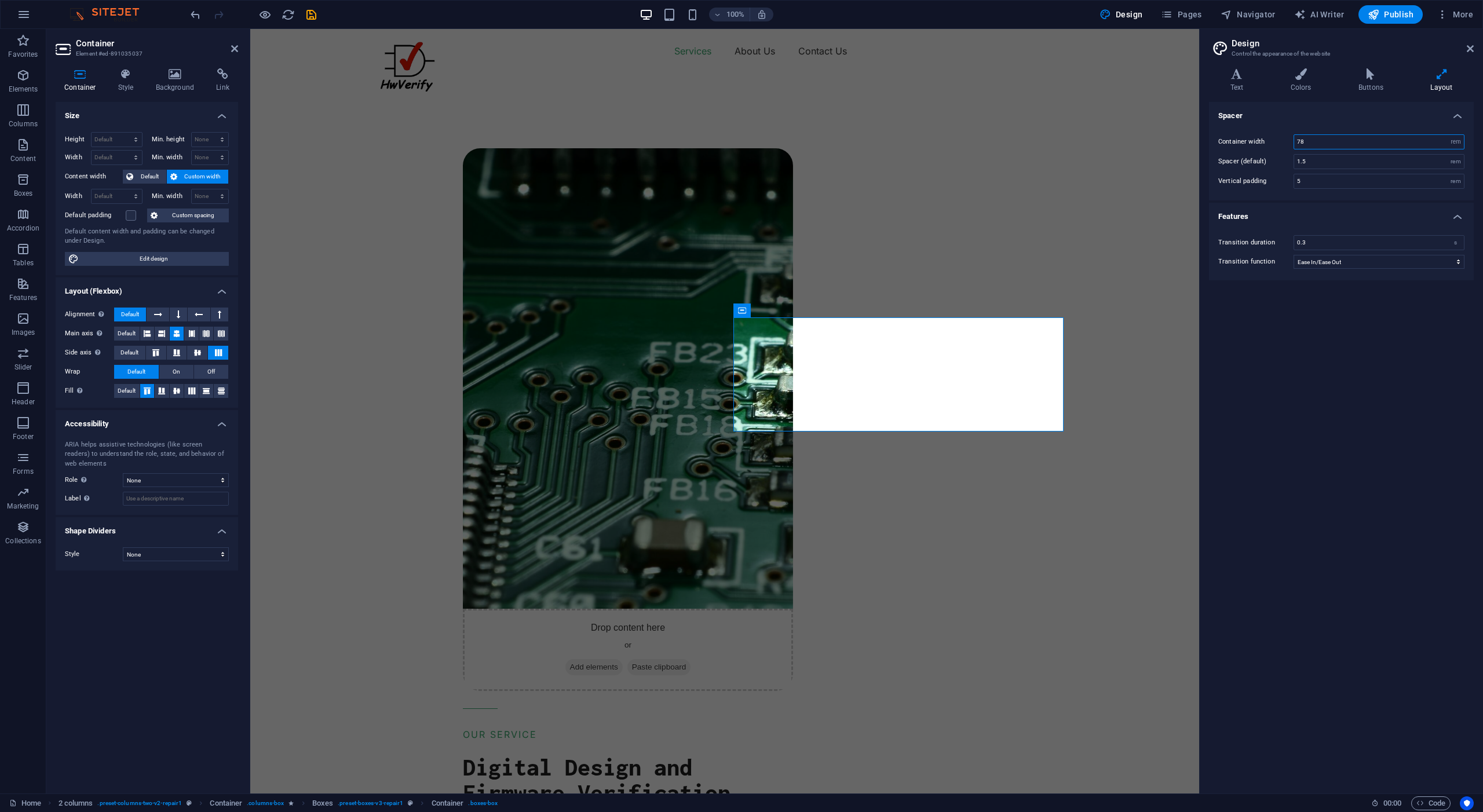
click at [1308, 141] on input "78" at bounding box center [1379, 142] width 170 height 14
click at [122, 73] on icon at bounding box center [126, 74] width 33 height 12
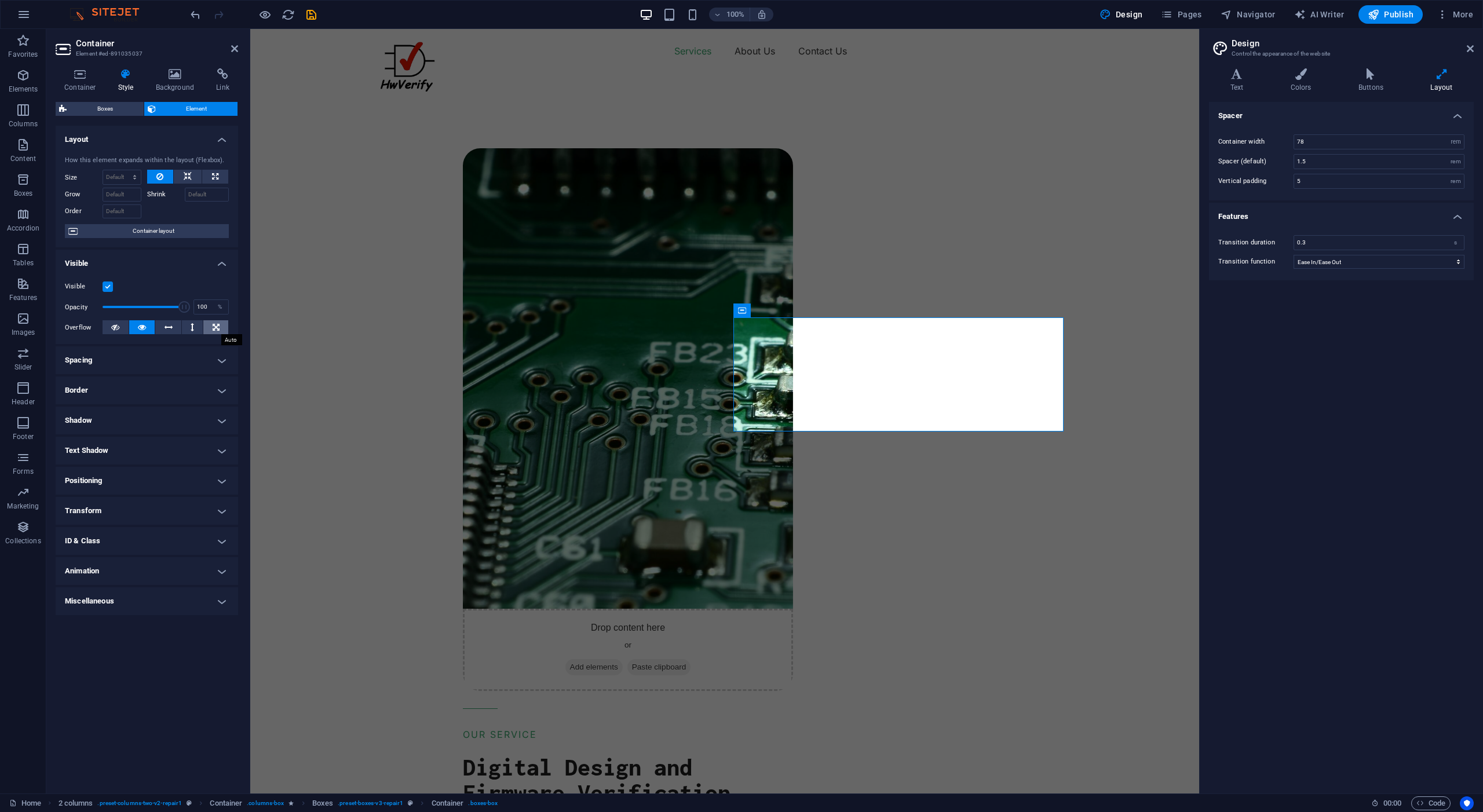
click at [214, 325] on icon at bounding box center [216, 327] width 7 height 14
click at [219, 392] on h4 "Border" at bounding box center [147, 390] width 182 height 28
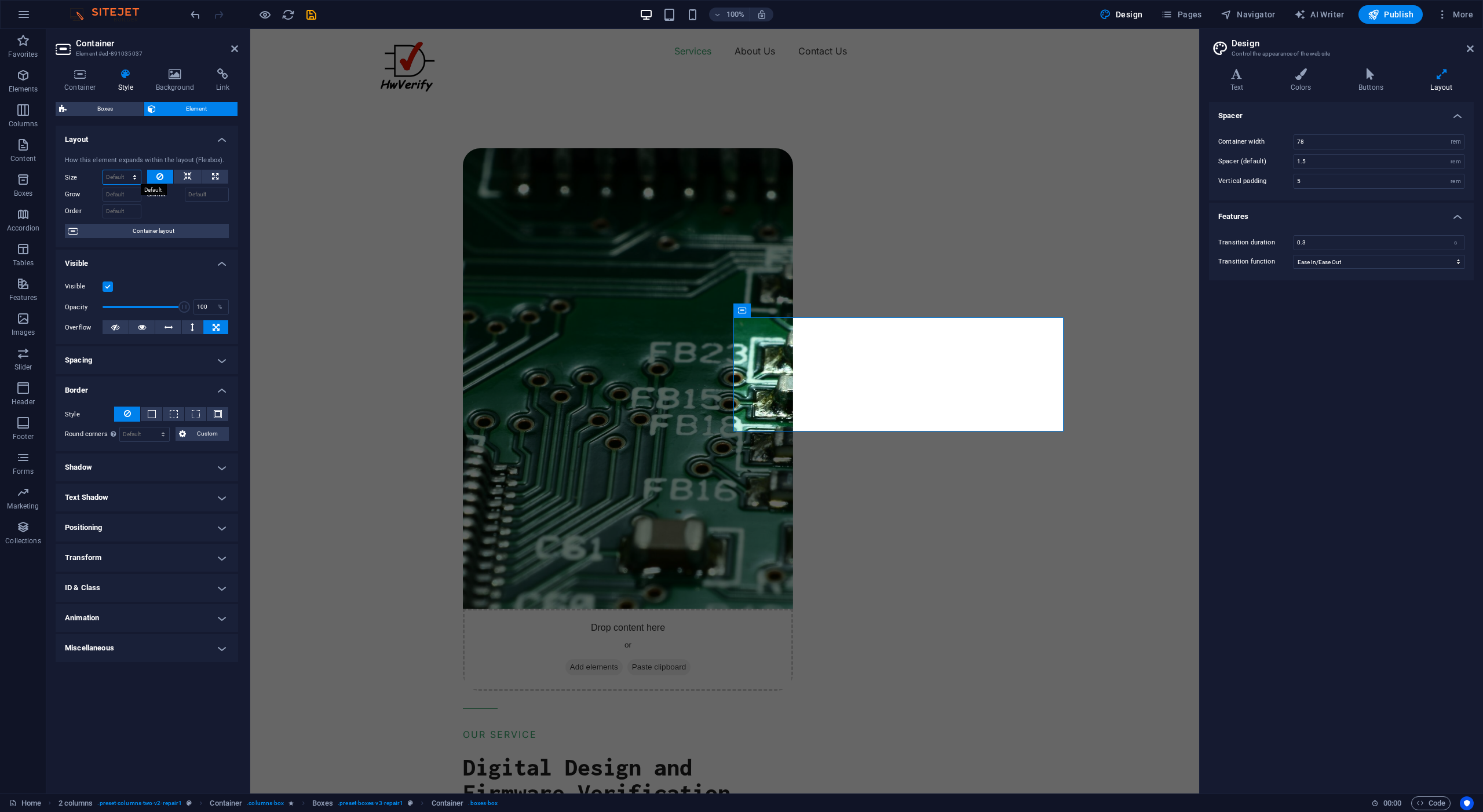
click at [136, 177] on select "Default auto px % 1/1 1/2 1/3 1/4 1/5 1/6 1/7 1/8 1/9 1/10" at bounding box center [122, 177] width 38 height 14
click at [103, 170] on select "Default auto px % 1/1 1/2 1/3 1/4 1/5 1/6 1/7 1/8 1/9 1/10" at bounding box center [122, 177] width 38 height 14
select select "DISABLED_OPTION_VALUE"
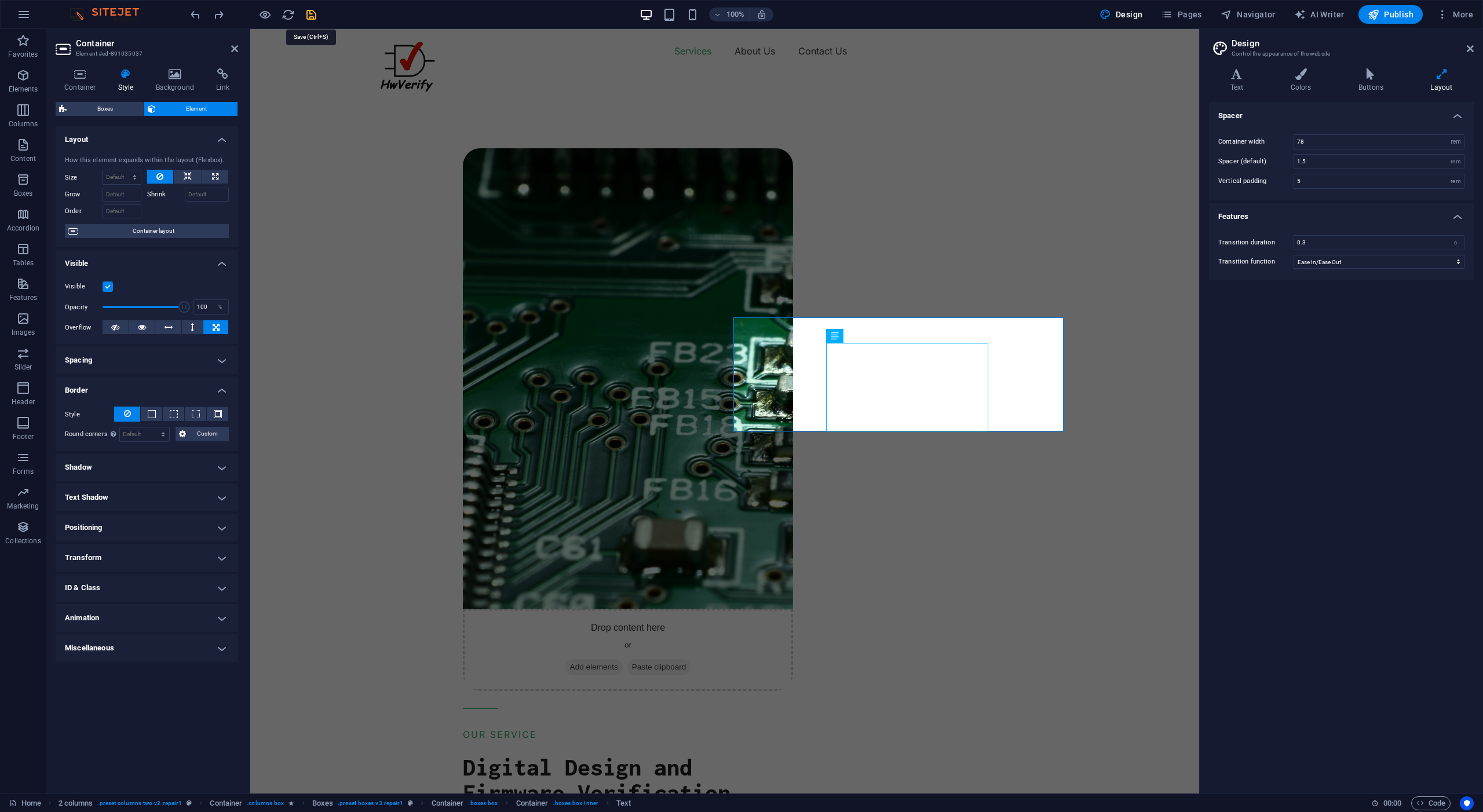
click at [310, 15] on icon "save" at bounding box center [312, 15] width 13 height 13
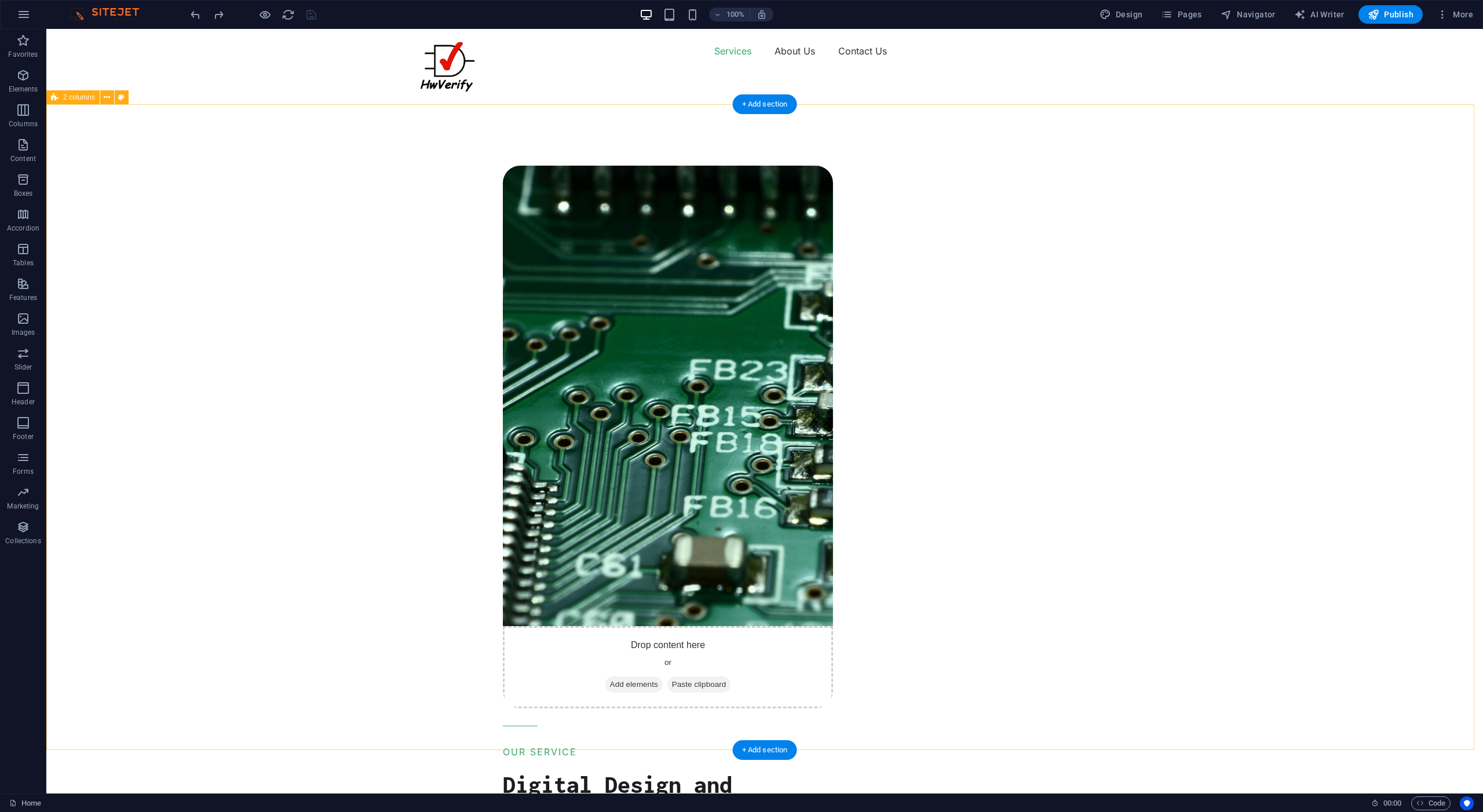
scroll to position [2, 0]
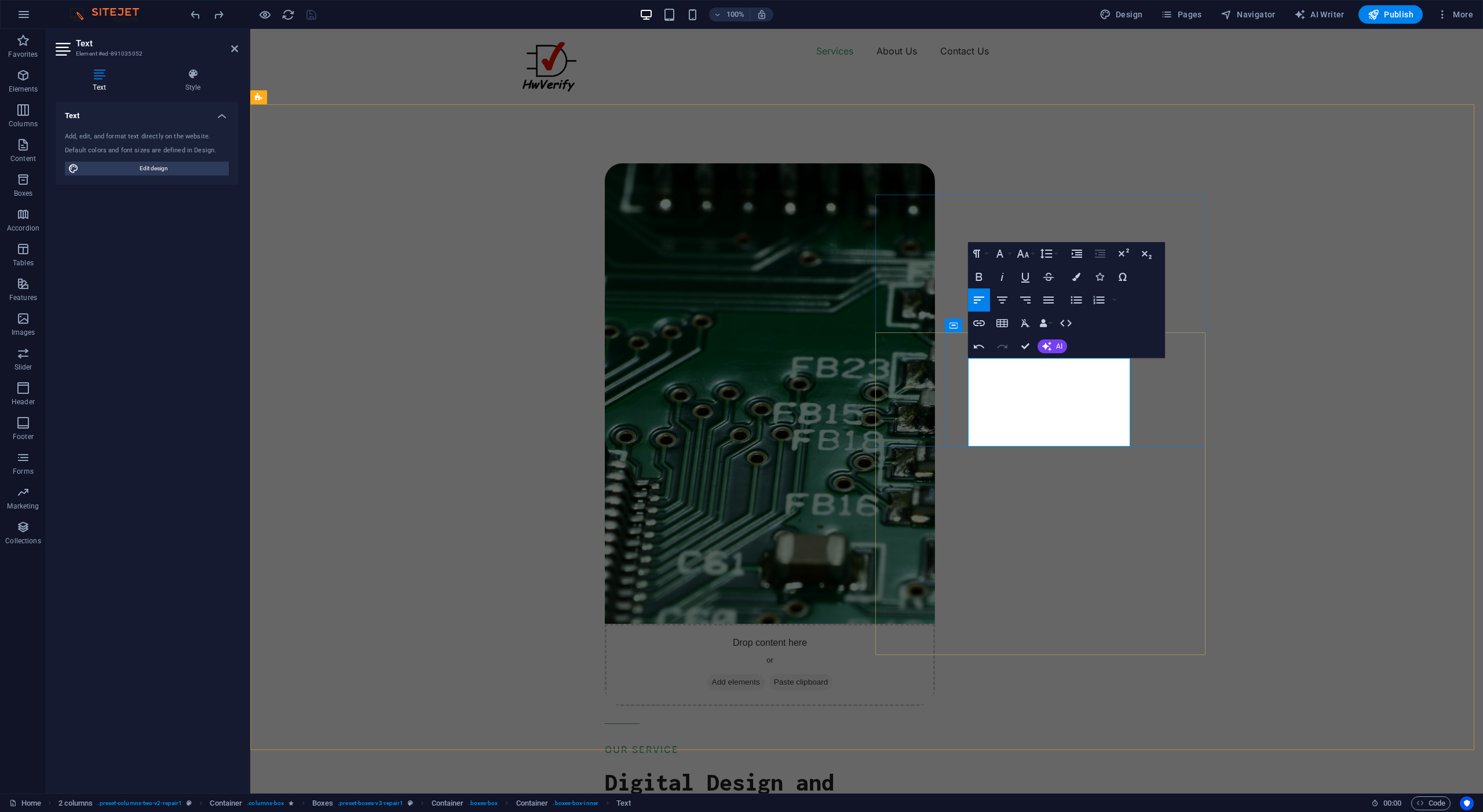
click at [1078, 302] on icon "button" at bounding box center [1077, 299] width 11 height 7
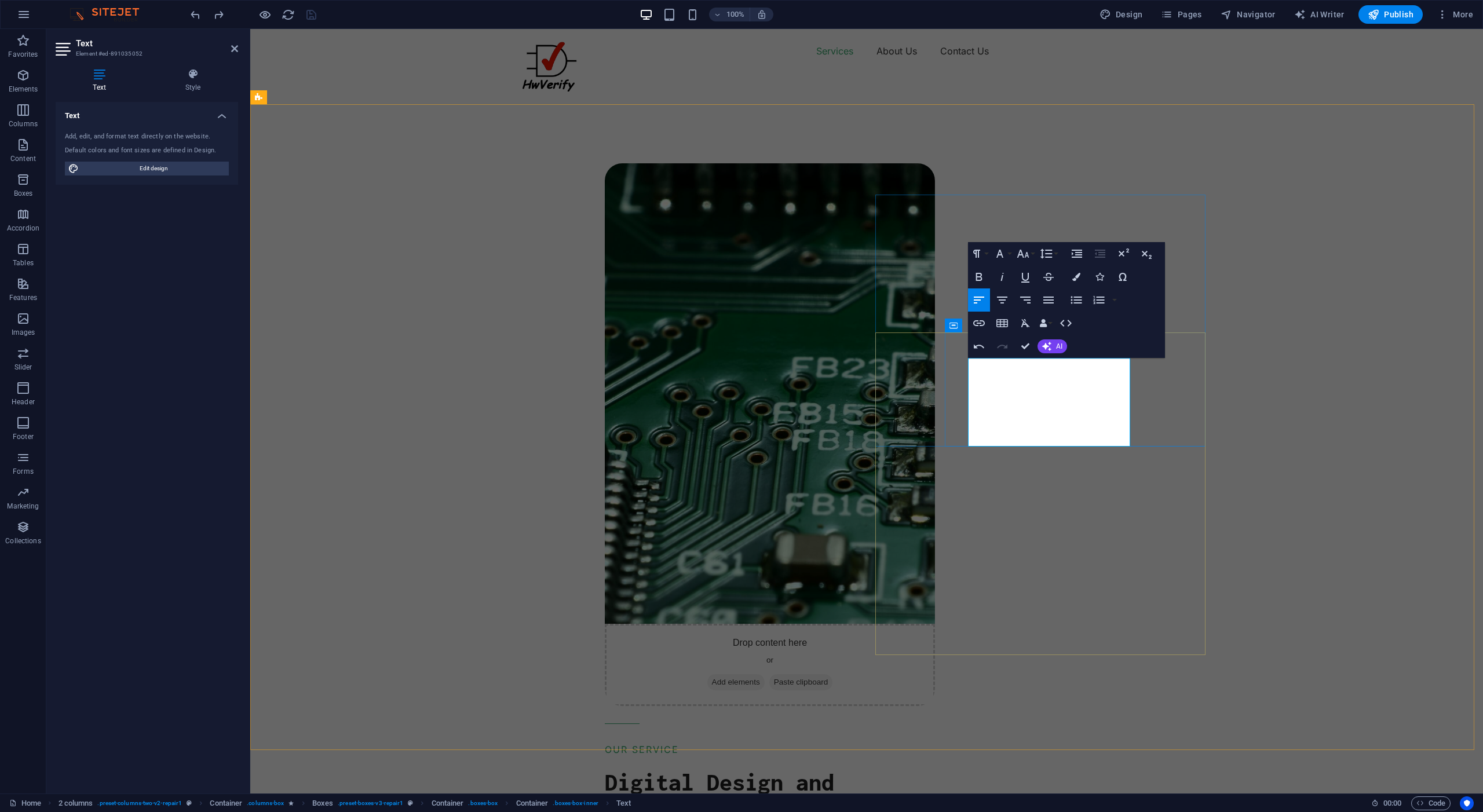
drag, startPoint x: 1080, startPoint y: 438, endPoint x: 1065, endPoint y: 425, distance: 19.8
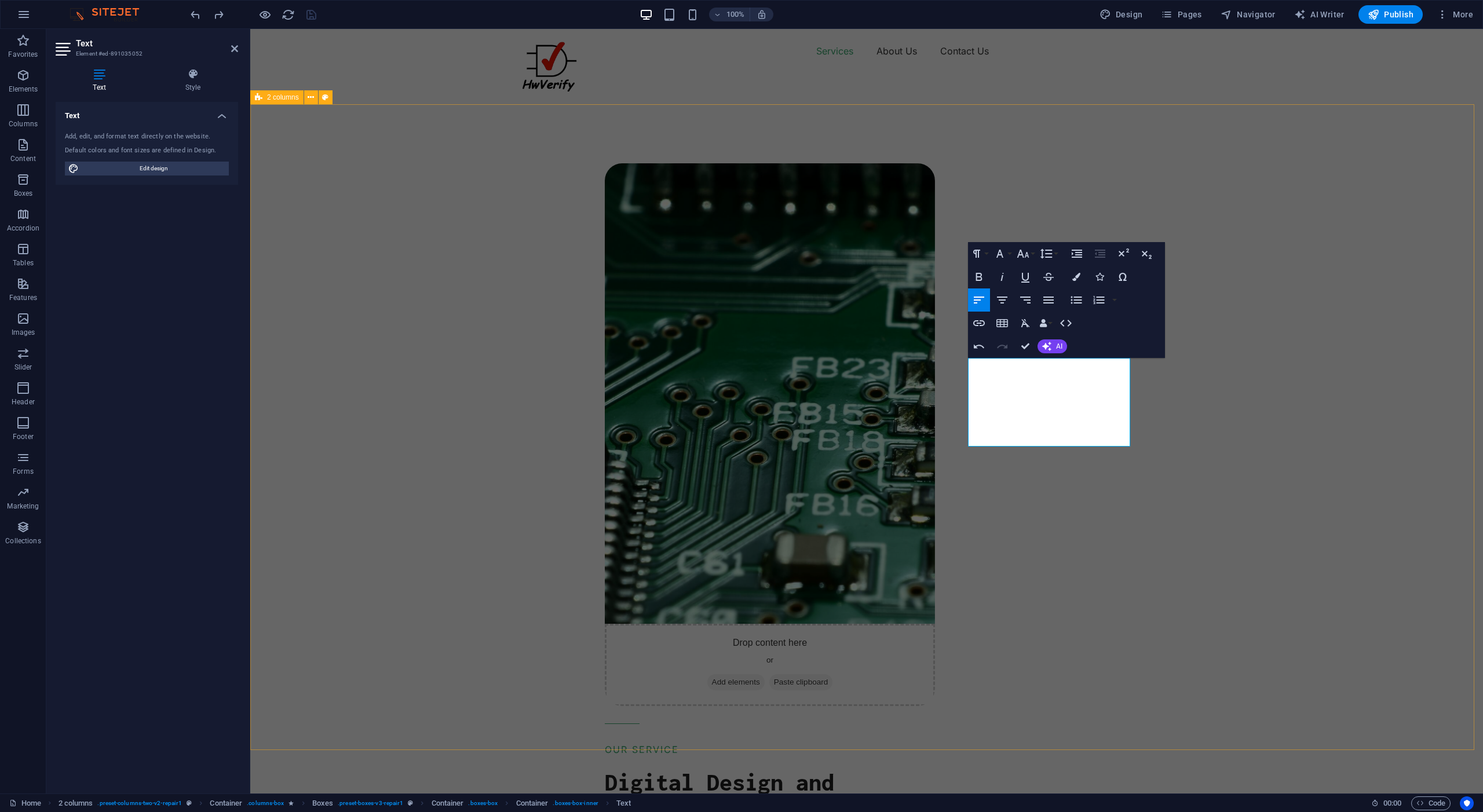
click at [1251, 444] on div "Drop content here or Add elements Paste clipboard OUR SERVICE Digital Design an…" at bounding box center [1037, 742] width 892 height 1340
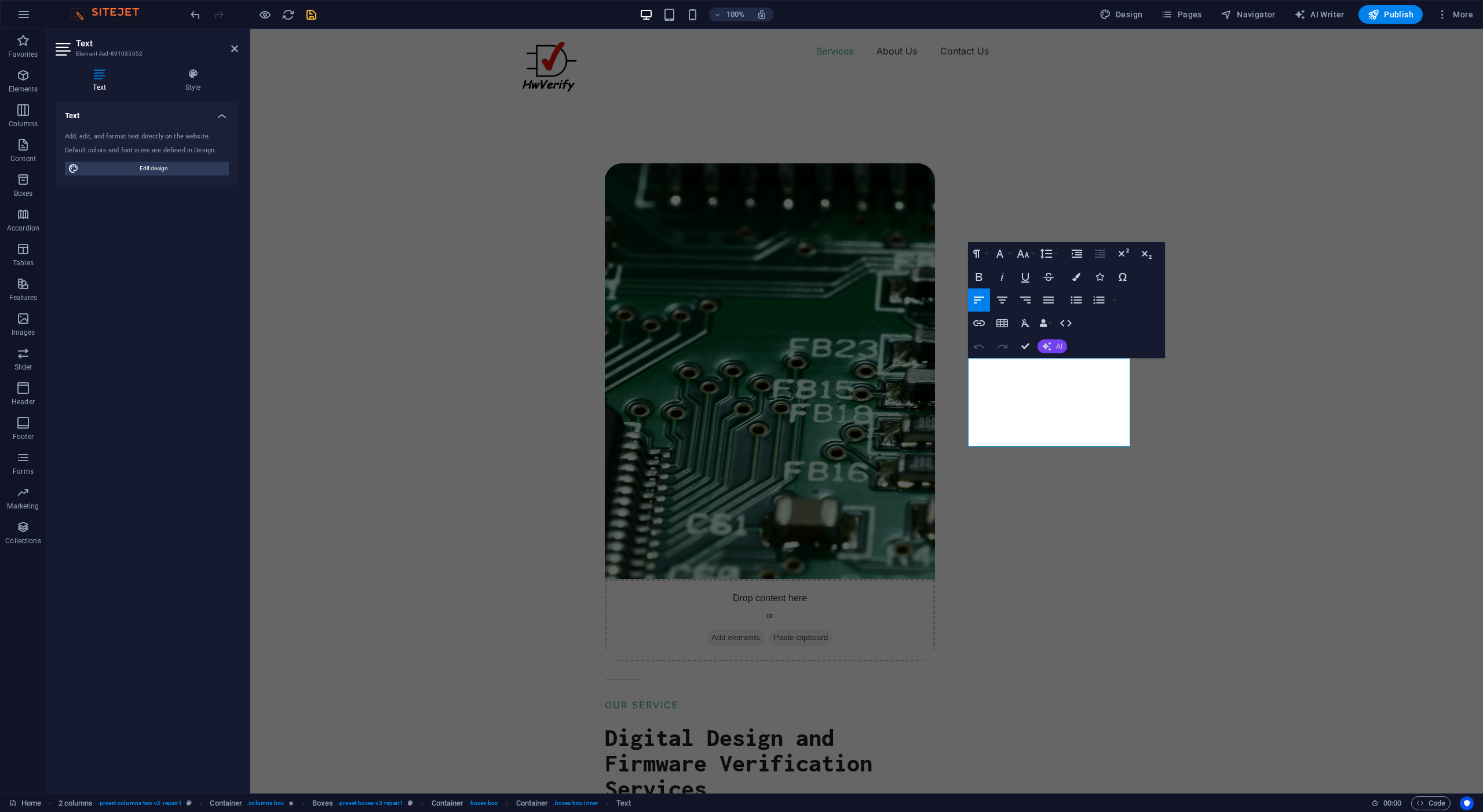
click at [1056, 347] on span "AI" at bounding box center [1059, 346] width 7 height 7
click at [1060, 365] on link "Improve" at bounding box center [1094, 365] width 113 height 18
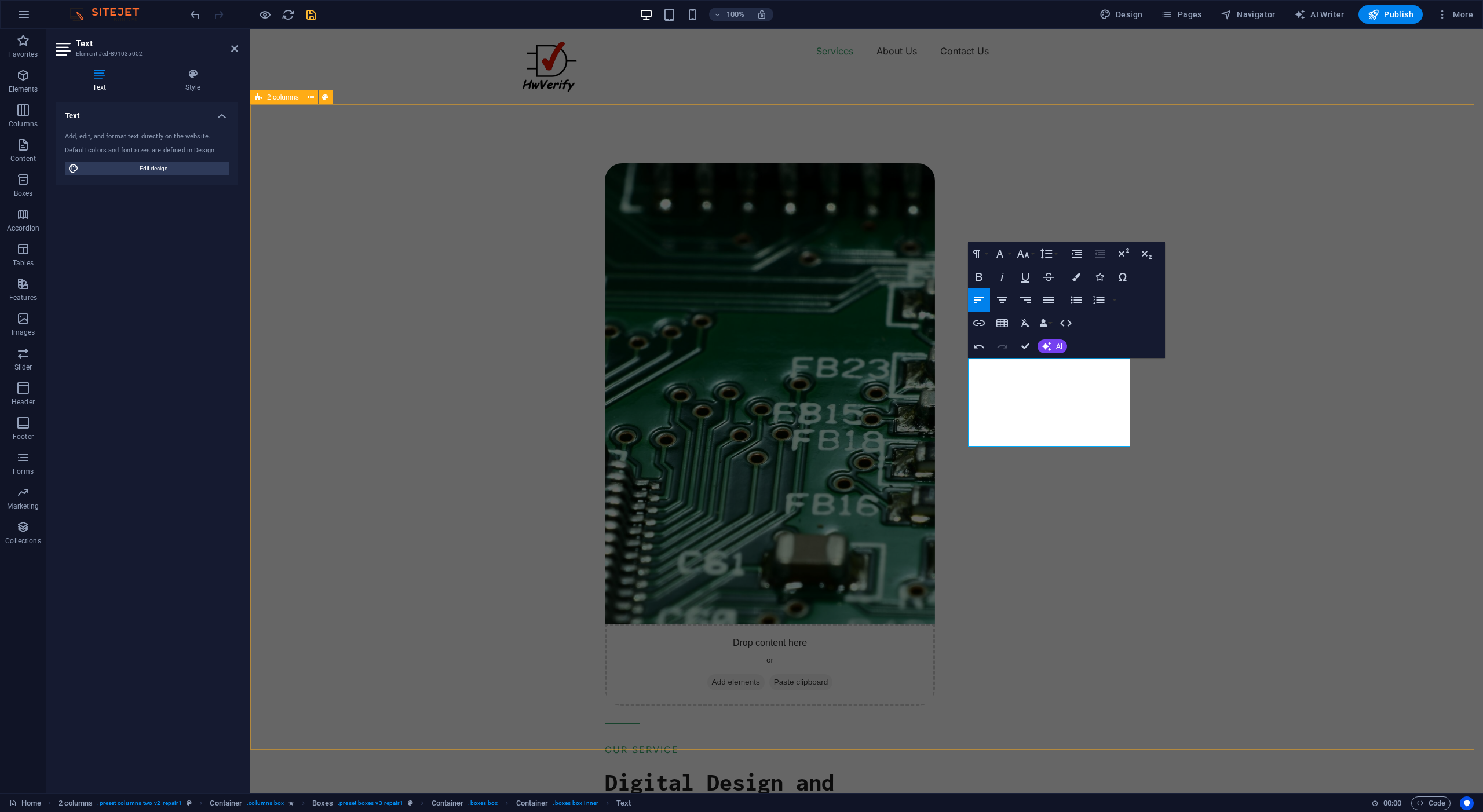
click at [1310, 431] on div "Drop content here or Add elements Paste clipboard OUR SERVICE Digital Design an…" at bounding box center [1037, 742] width 892 height 1340
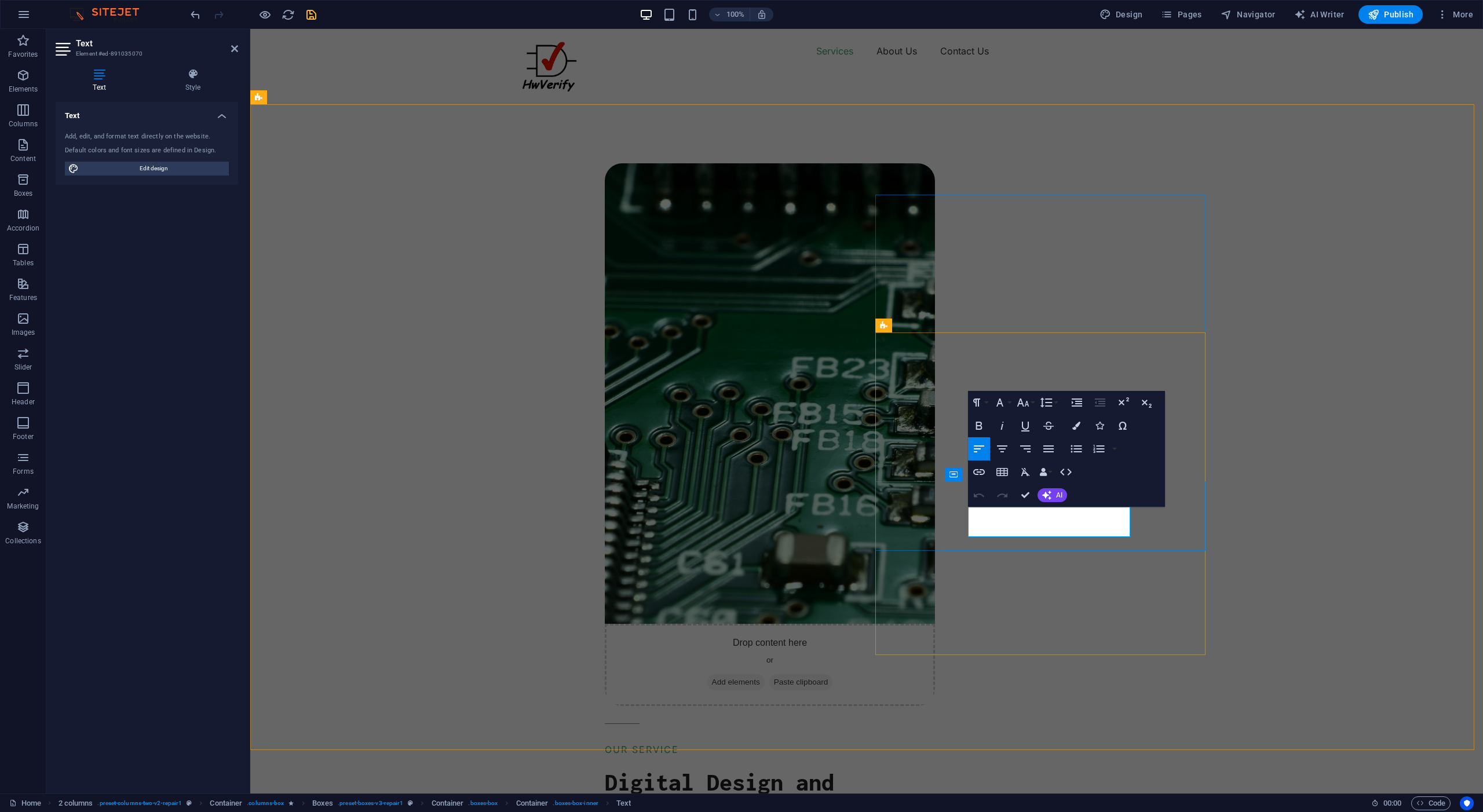
drag, startPoint x: 1062, startPoint y: 528, endPoint x: 969, endPoint y: 511, distance: 94.5
click at [1323, 502] on div "Drop content here or Add elements Paste clipboard OUR SERVICE Digital Design an…" at bounding box center [1037, 742] width 892 height 1340
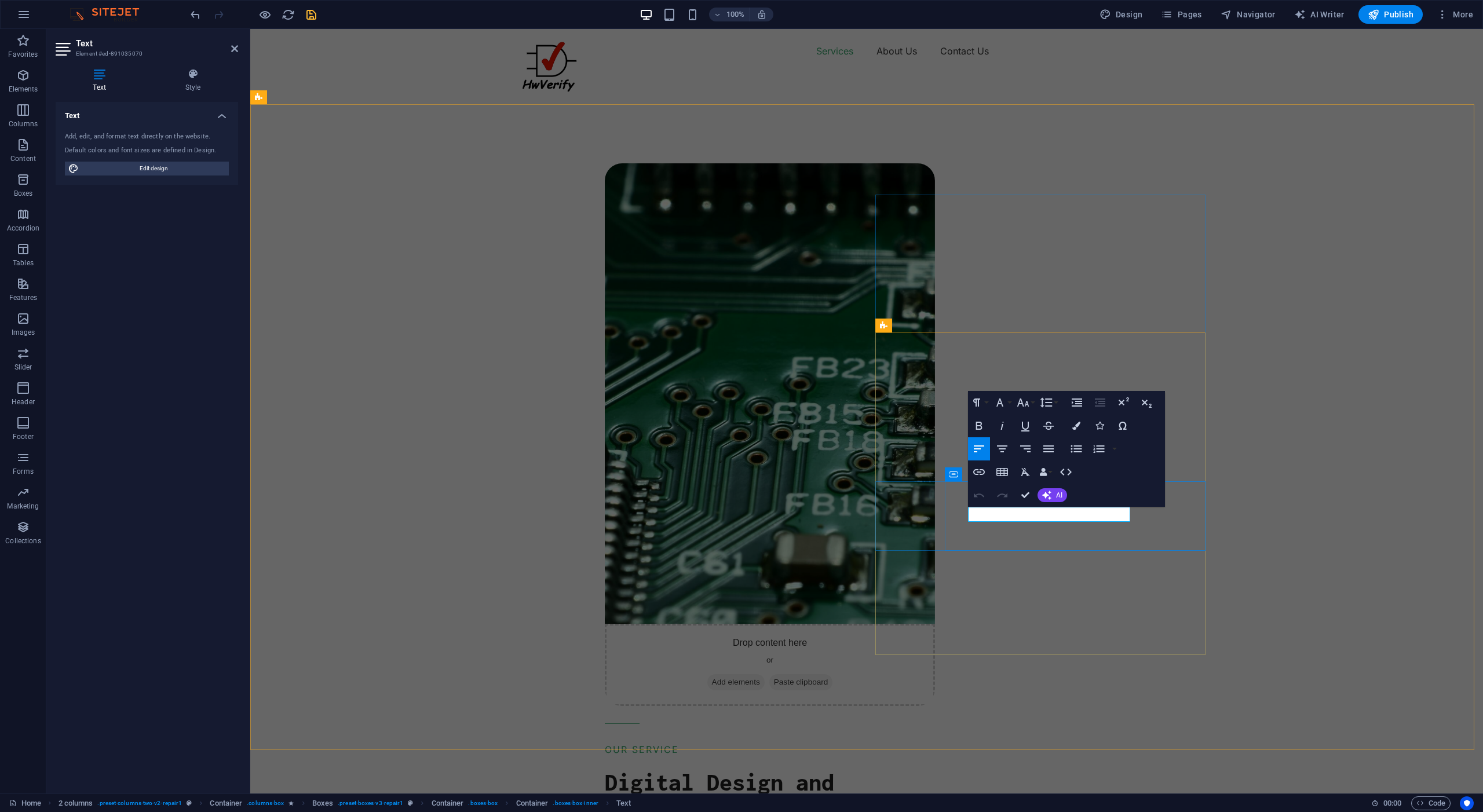
drag, startPoint x: 977, startPoint y: 512, endPoint x: 1123, endPoint y: 517, distance: 146.1
drag, startPoint x: 979, startPoint y: 527, endPoint x: 1003, endPoint y: 528, distance: 24.0
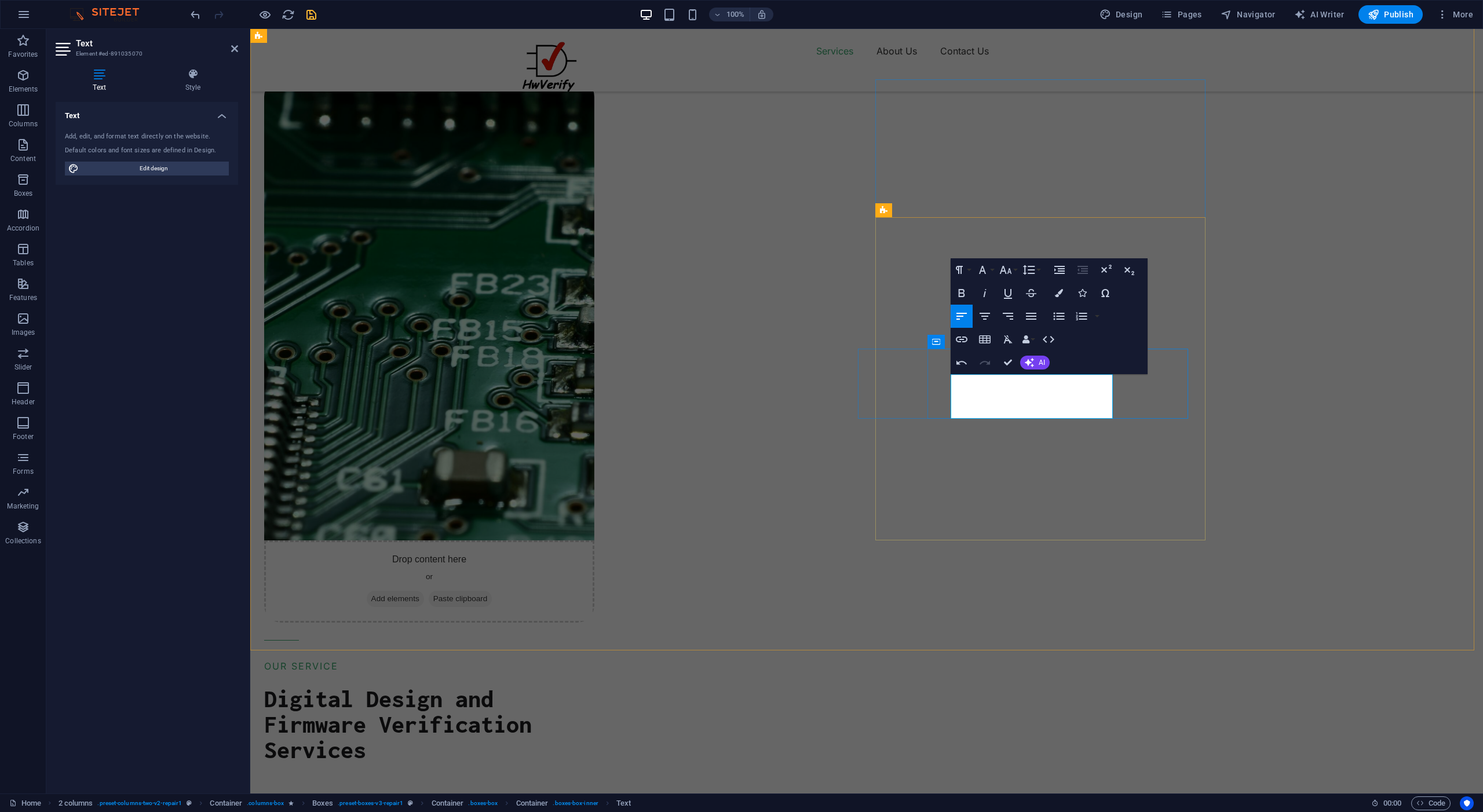
drag, startPoint x: 959, startPoint y: 396, endPoint x: 966, endPoint y: 398, distance: 7.3
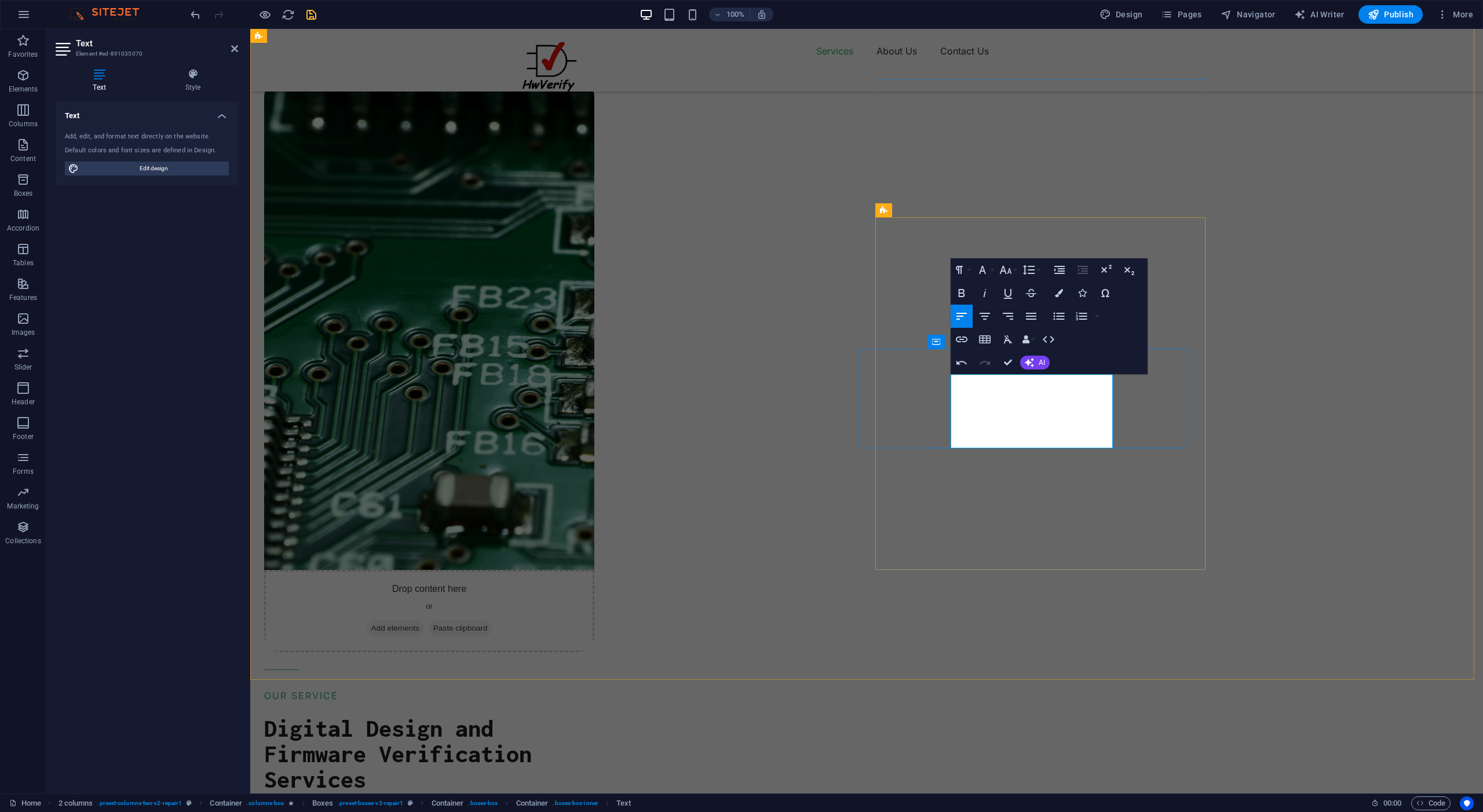
drag, startPoint x: 982, startPoint y: 411, endPoint x: 1068, endPoint y: 396, distance: 87.3
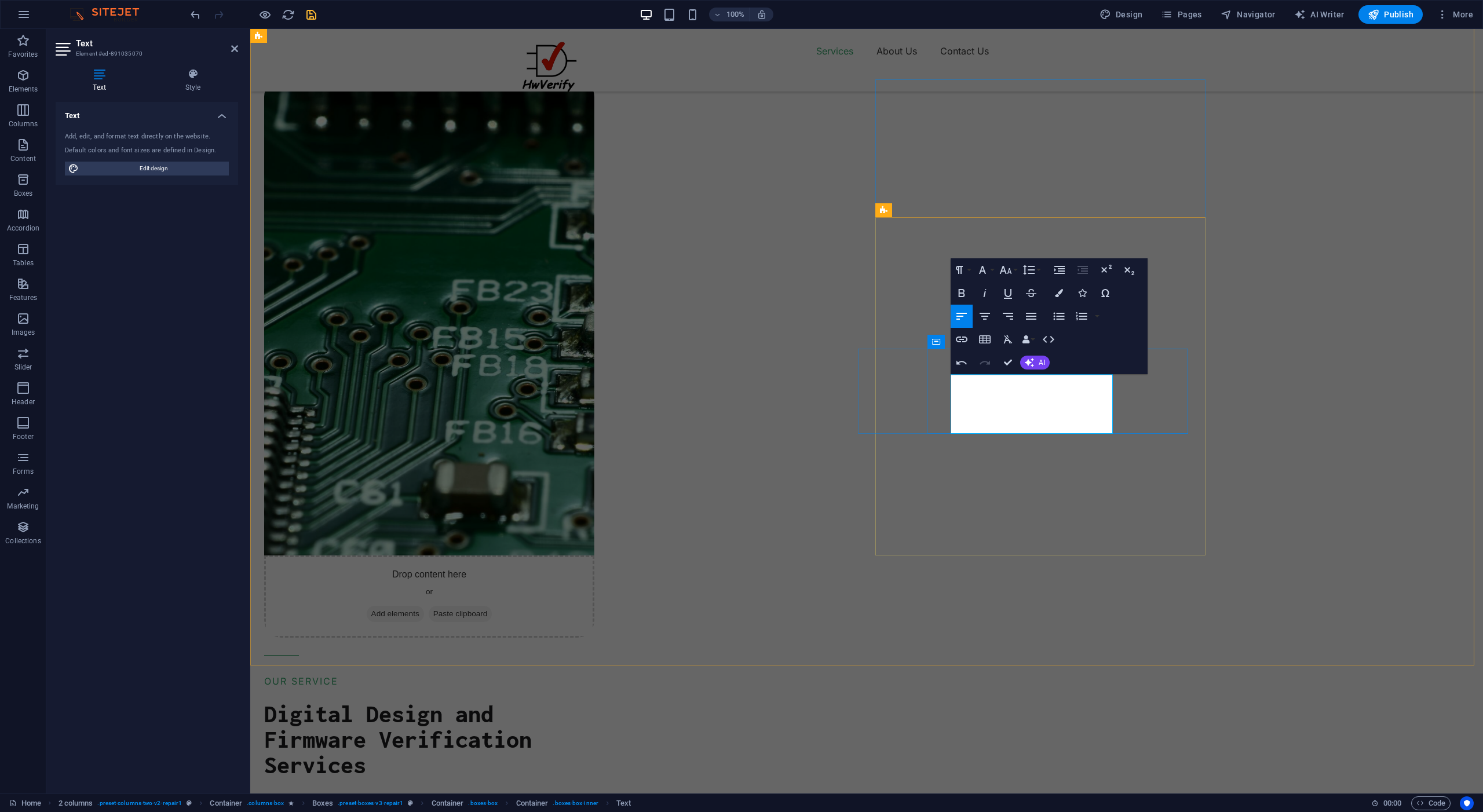
drag, startPoint x: 989, startPoint y: 427, endPoint x: 952, endPoint y: 410, distance: 40.7
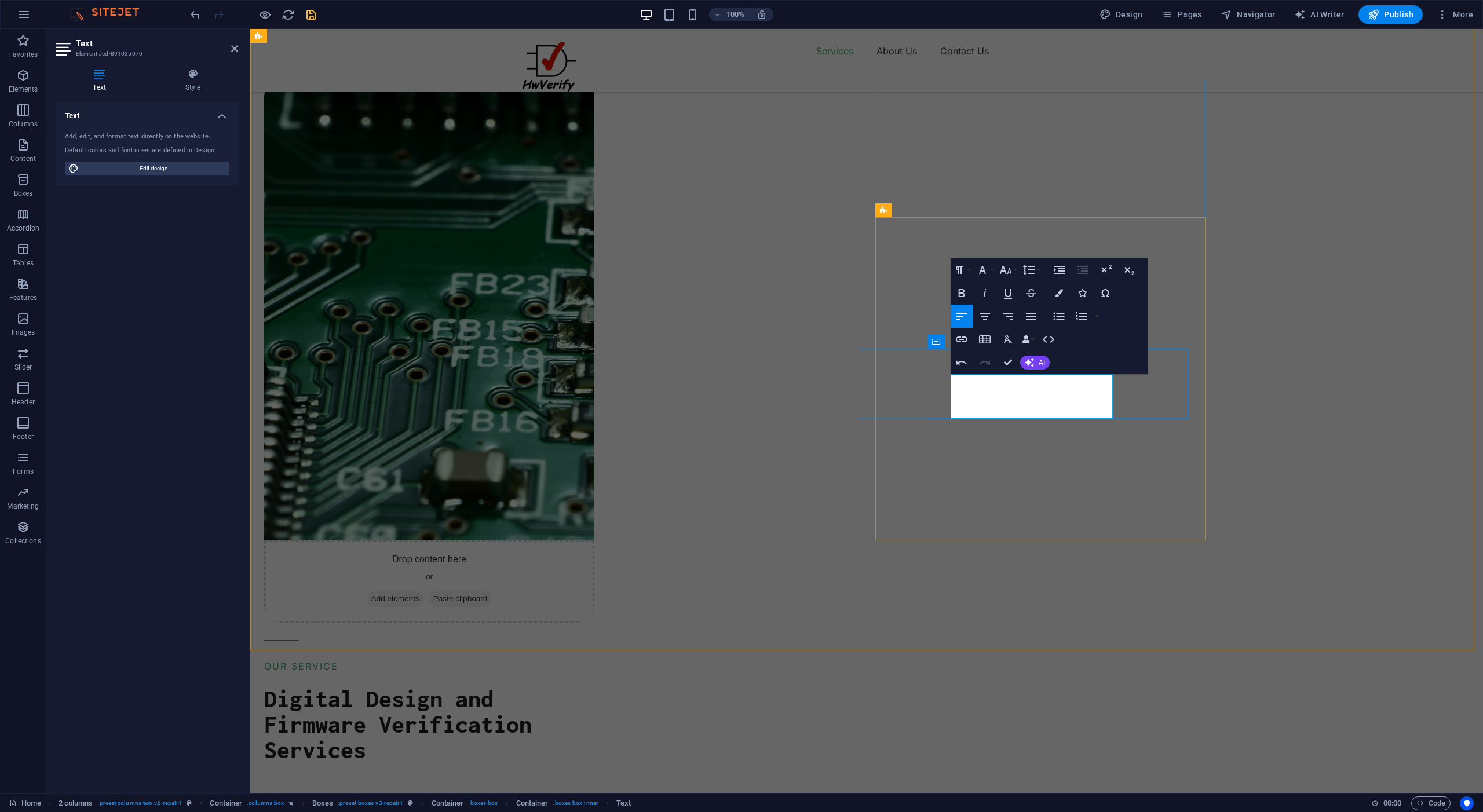
drag, startPoint x: 1051, startPoint y: 410, endPoint x: 964, endPoint y: 408, distance: 87.0
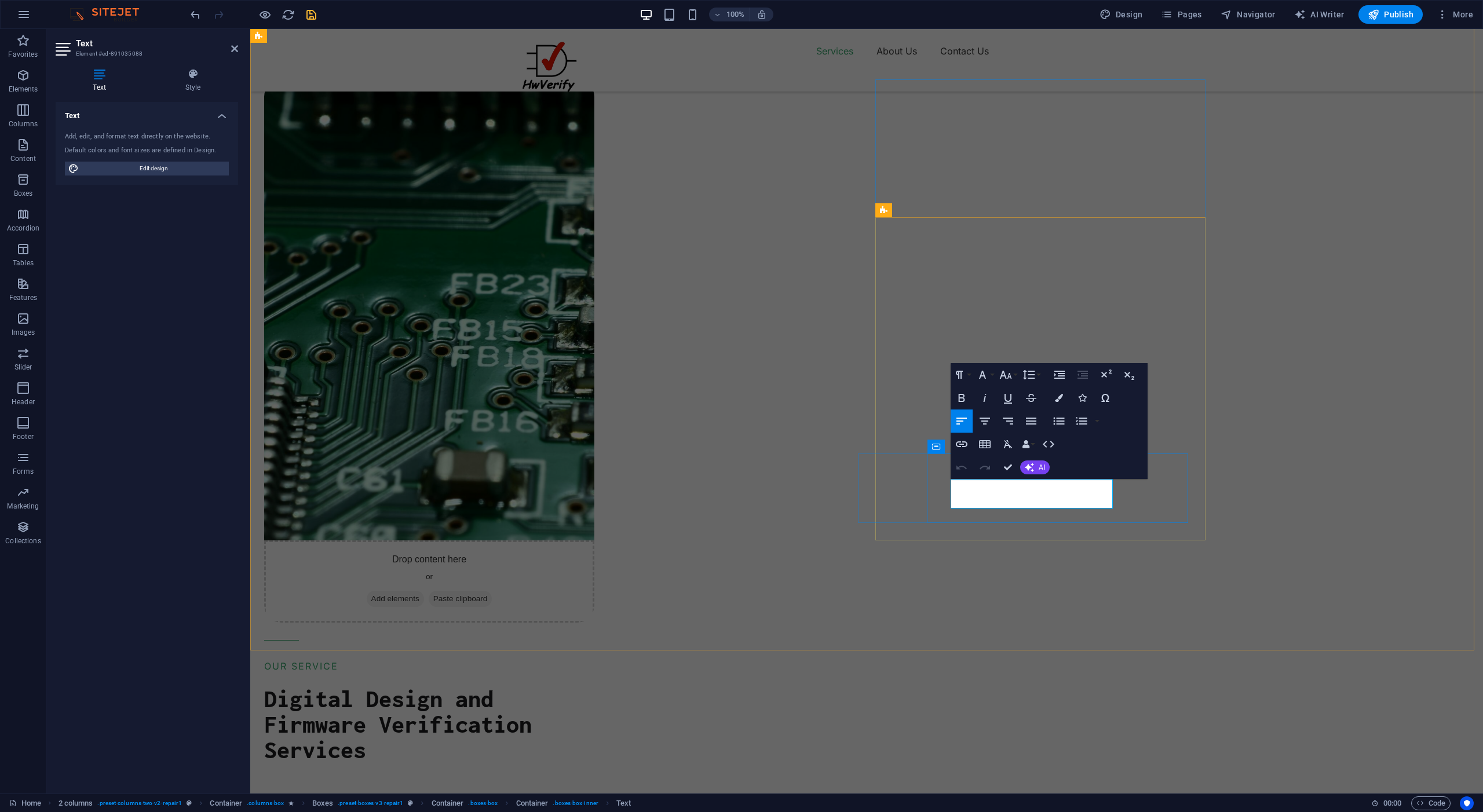
click at [1244, 433] on div "Drop content here or Add elements Paste clipboard OUR SERVICE Digital Design an…" at bounding box center [867, 651] width 1233 height 1446
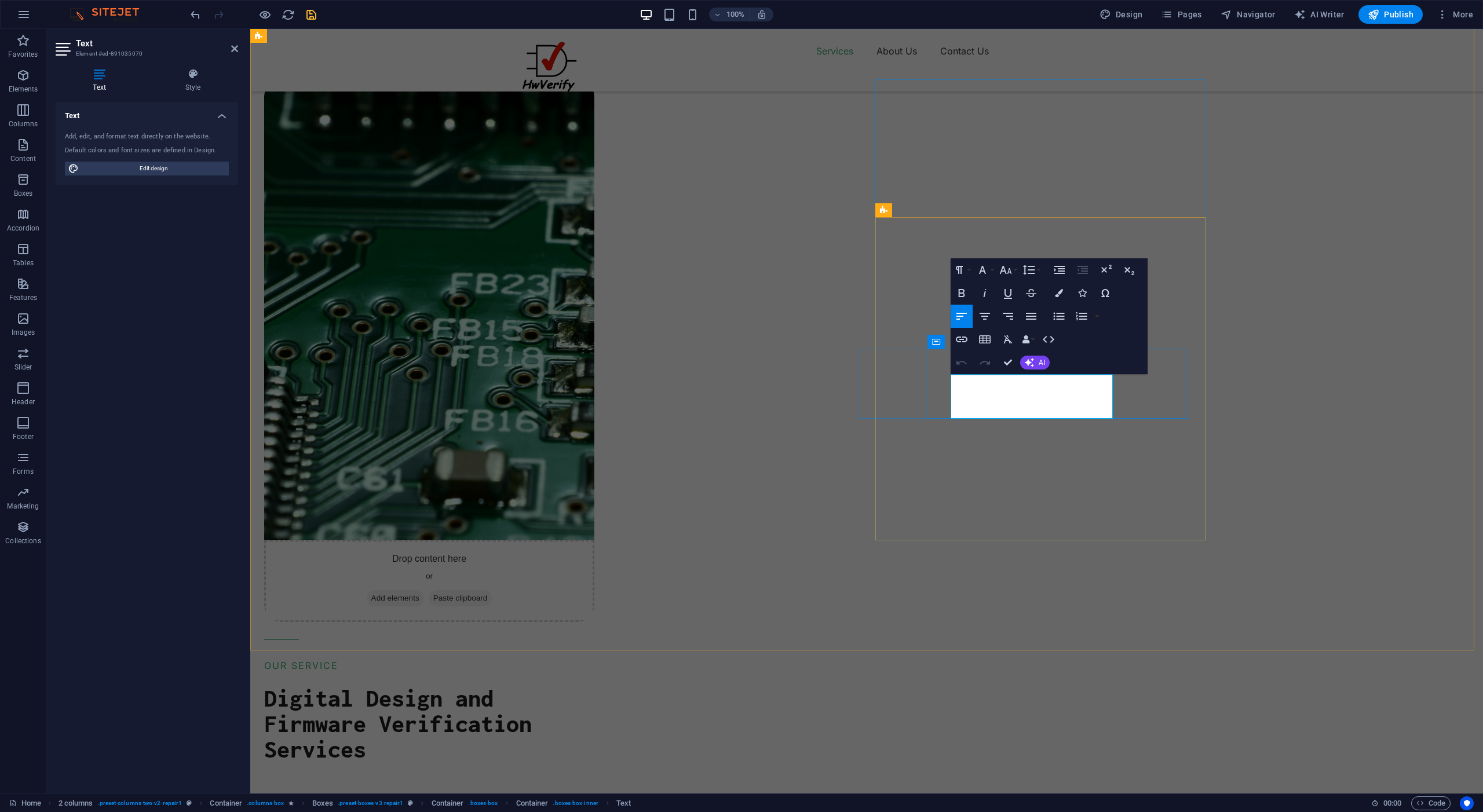
drag, startPoint x: 1009, startPoint y: 184, endPoint x: 1266, endPoint y: 231, distance: 261.3
click at [594, 762] on div at bounding box center [429, 779] width 330 height 35
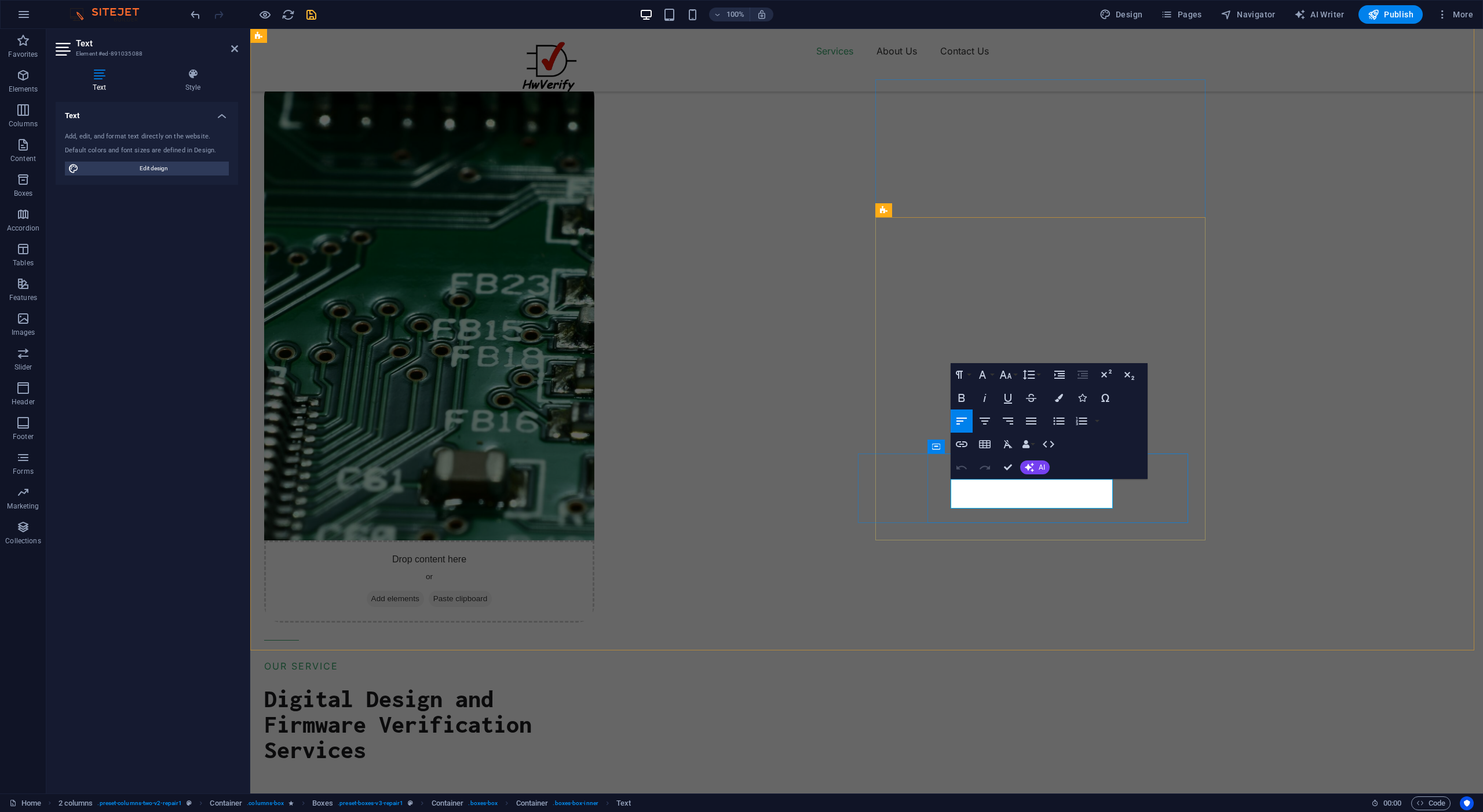
drag, startPoint x: 1039, startPoint y: 502, endPoint x: 952, endPoint y: 491, distance: 87.7
click at [1062, 419] on icon "button" at bounding box center [1059, 421] width 14 height 14
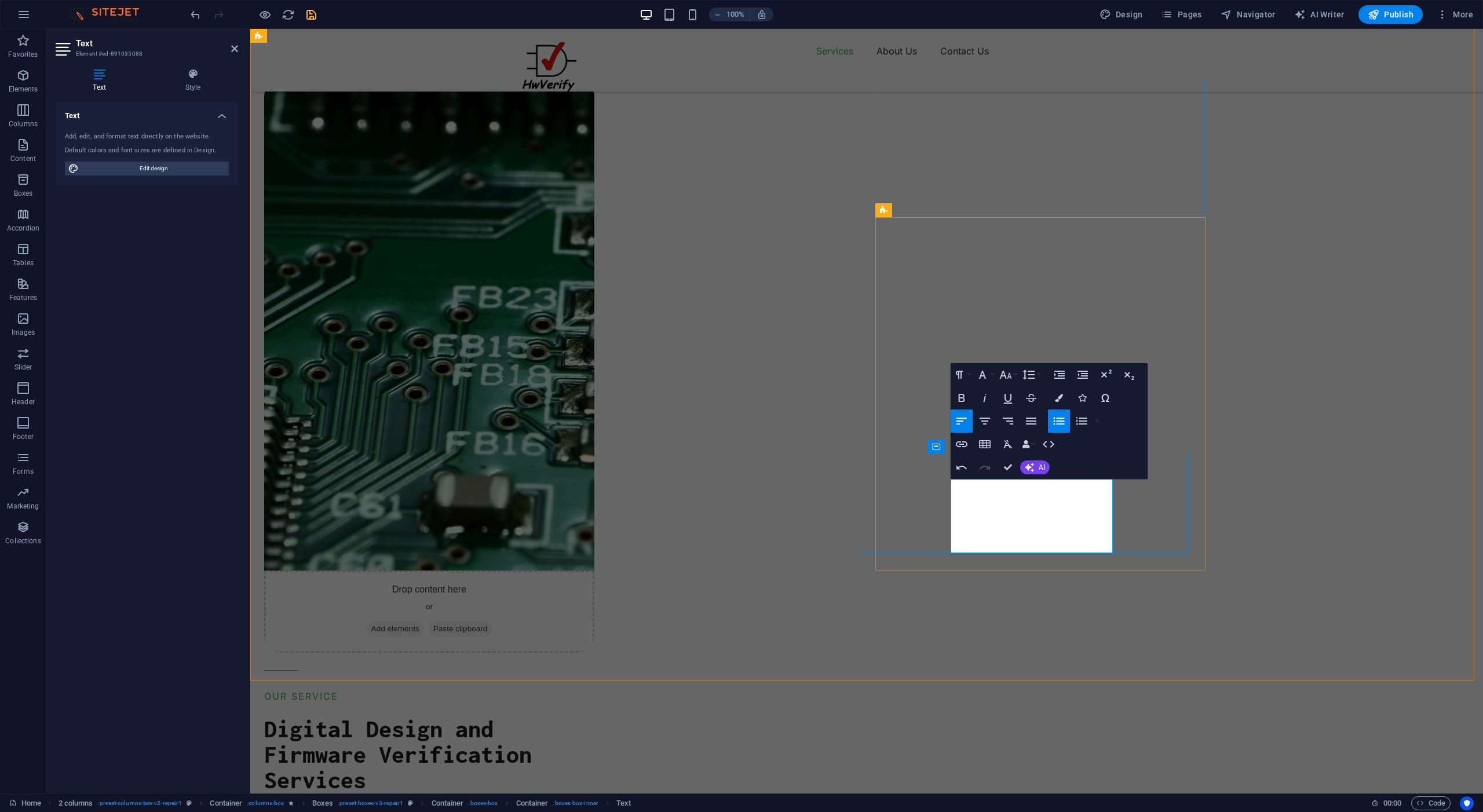
drag, startPoint x: 973, startPoint y: 502, endPoint x: 966, endPoint y: 499, distance: 7.6
click at [1059, 420] on icon "button" at bounding box center [1059, 421] width 14 height 14
drag, startPoint x: 994, startPoint y: 545, endPoint x: 959, endPoint y: 516, distance: 45.5
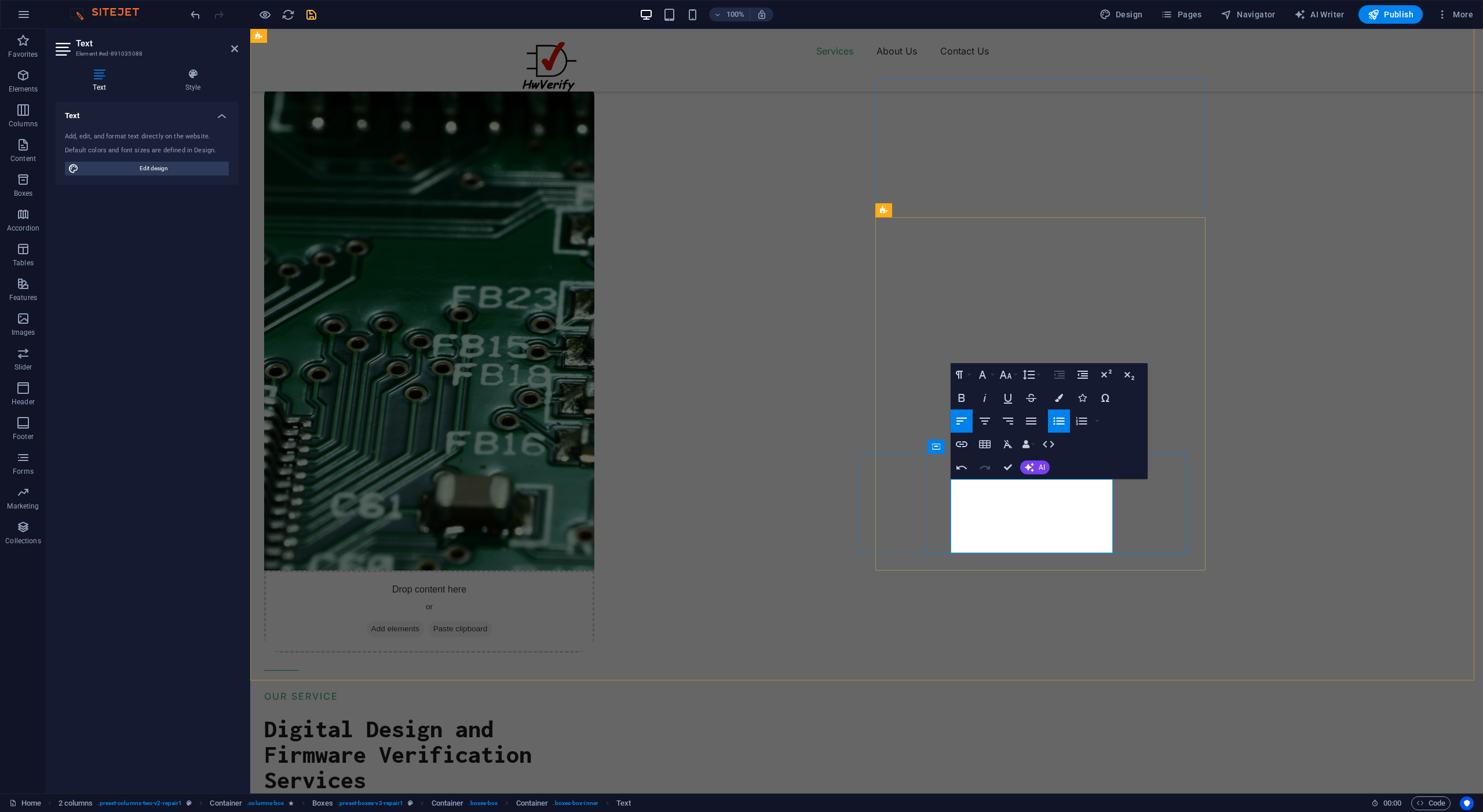
click at [1081, 376] on icon "button" at bounding box center [1082, 374] width 10 height 8
click at [1060, 376] on icon "button" at bounding box center [1059, 374] width 10 height 8
click at [1059, 421] on icon "button" at bounding box center [1059, 421] width 11 height 7
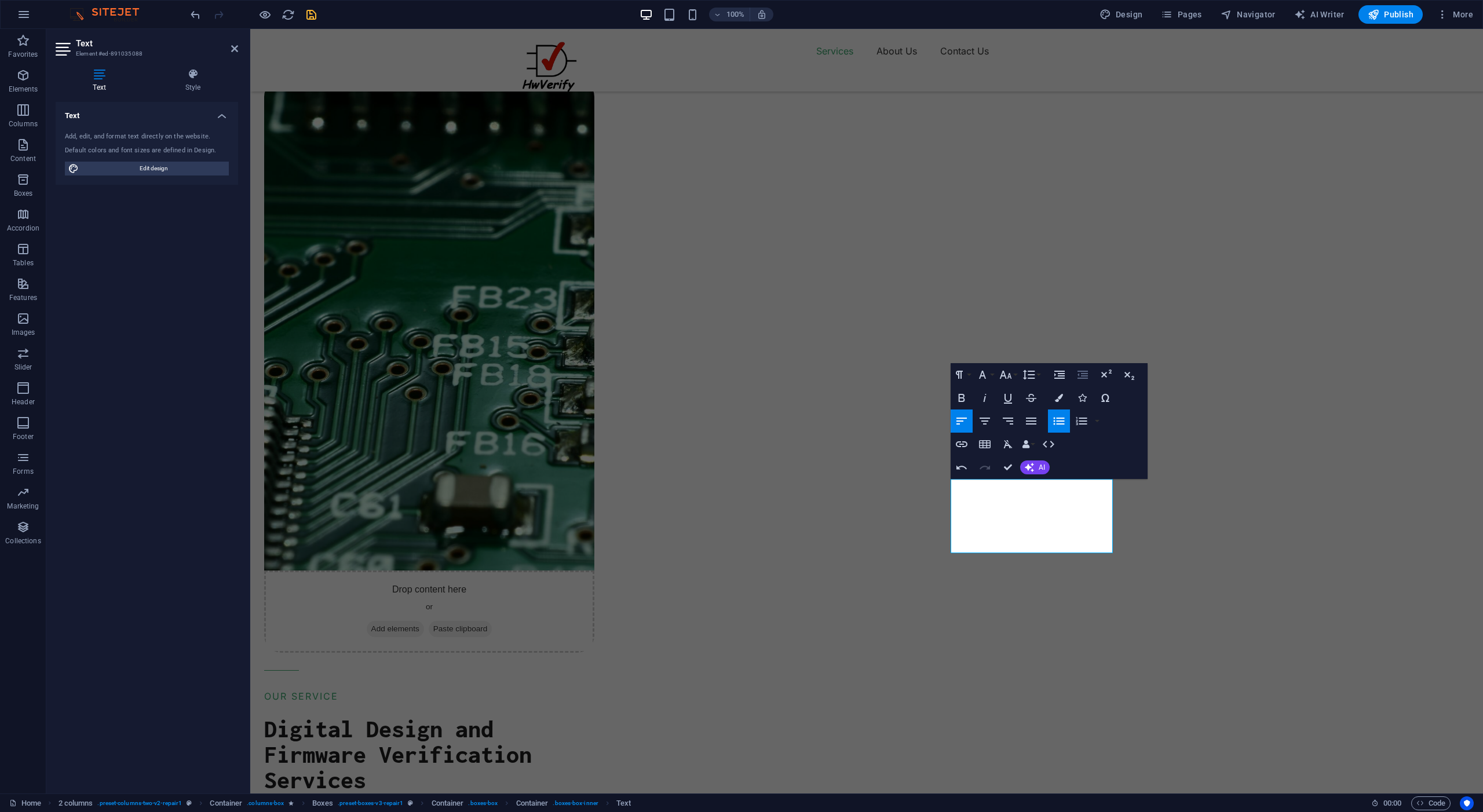
click at [1079, 377] on icon "button" at bounding box center [1083, 374] width 14 height 14
click at [1061, 372] on icon "button" at bounding box center [1059, 374] width 14 height 14
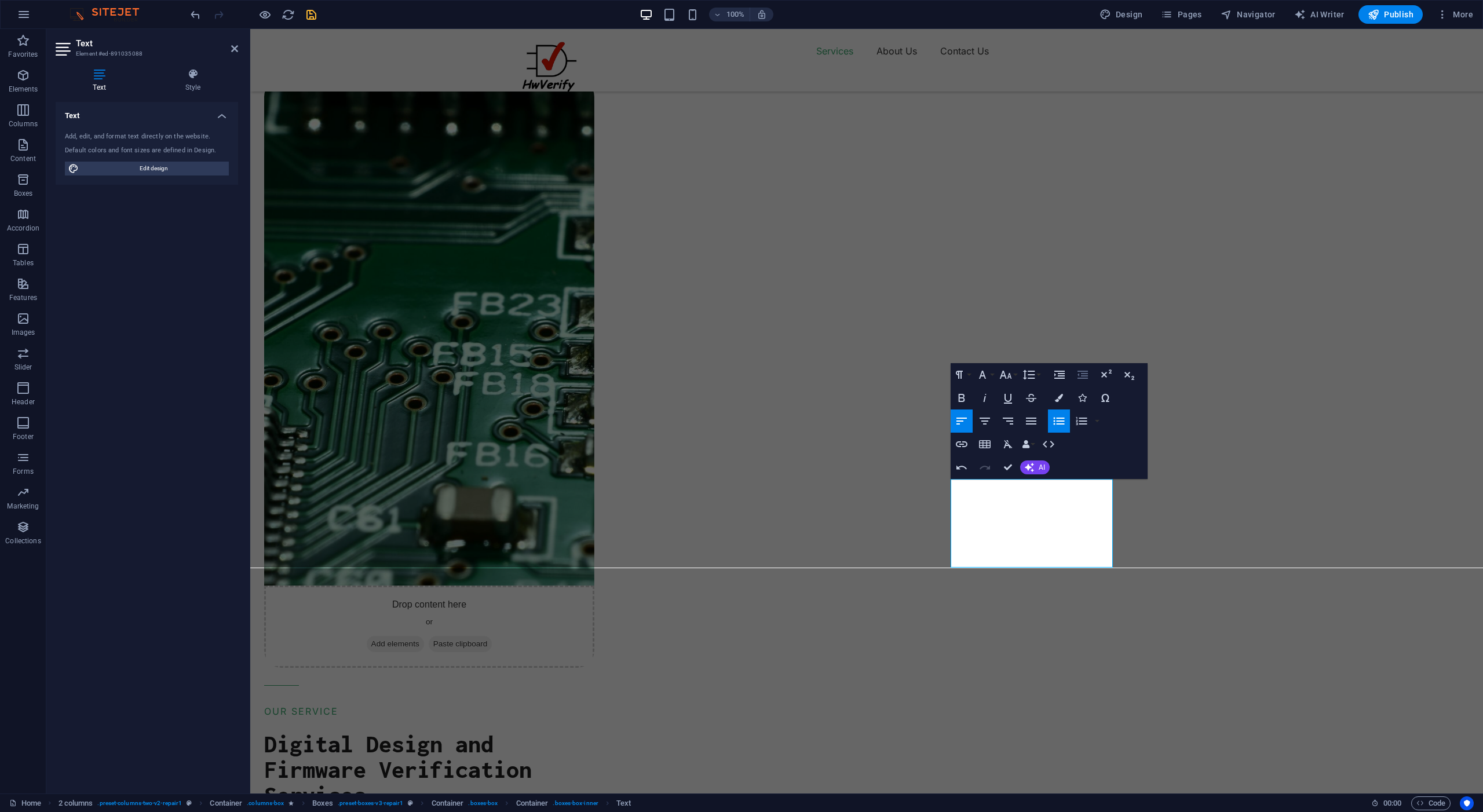
click at [1079, 375] on icon "button" at bounding box center [1082, 374] width 10 height 8
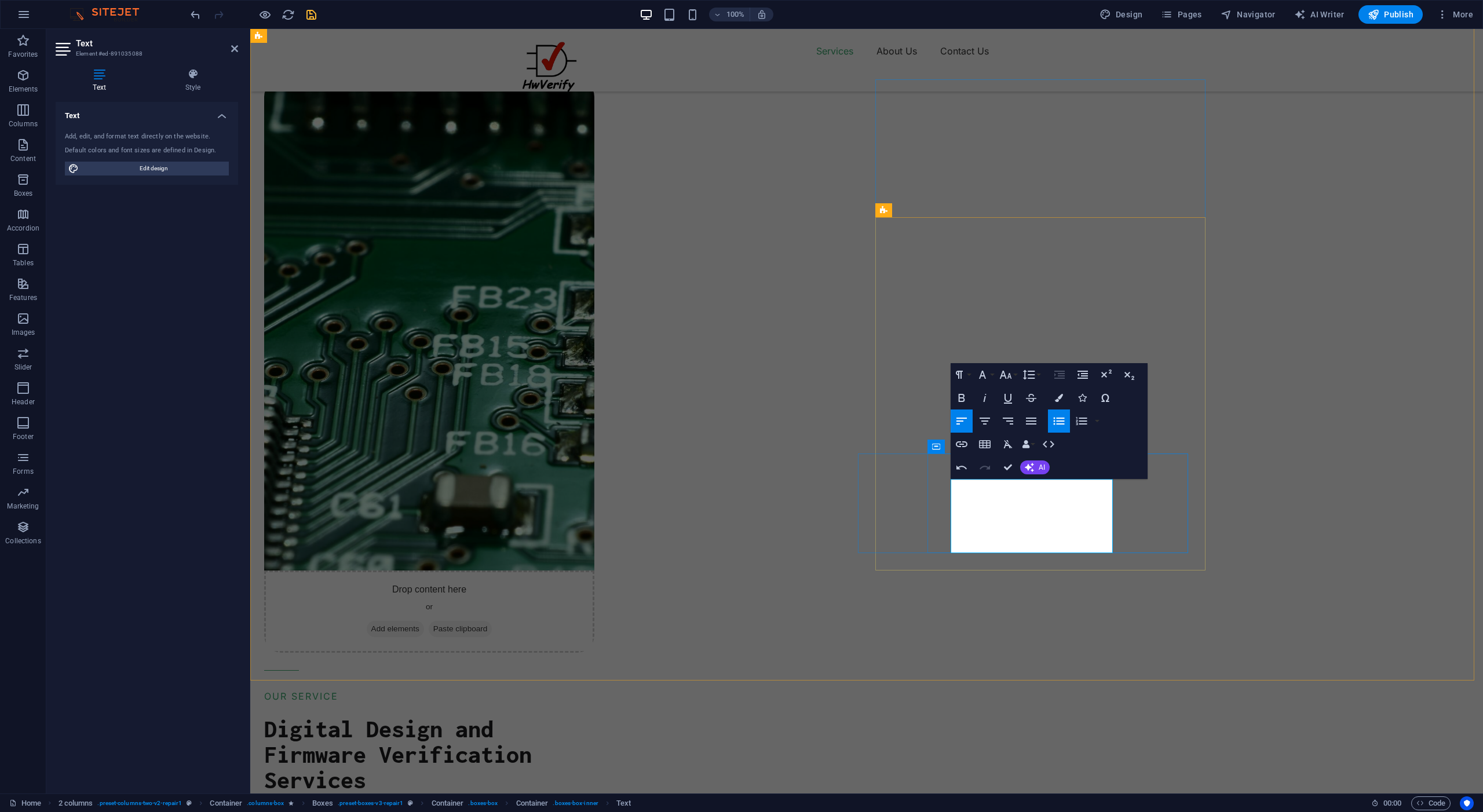
click at [1057, 418] on icon "button" at bounding box center [1059, 421] width 14 height 14
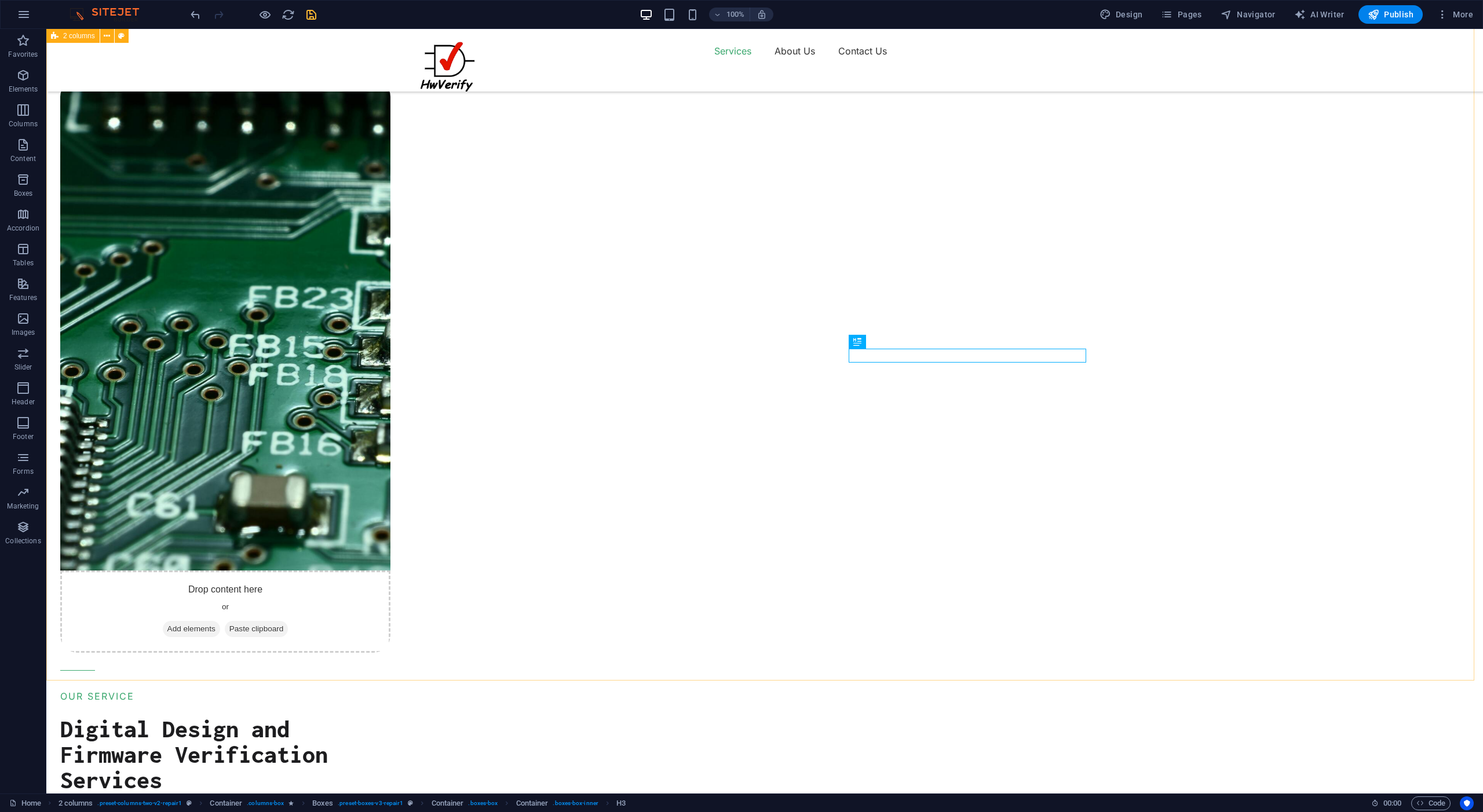
click at [1218, 357] on div "Drop content here or Add elements Paste clipboard OUR SERVICE Digital Design an…" at bounding box center [765, 696] width 1437 height 1535
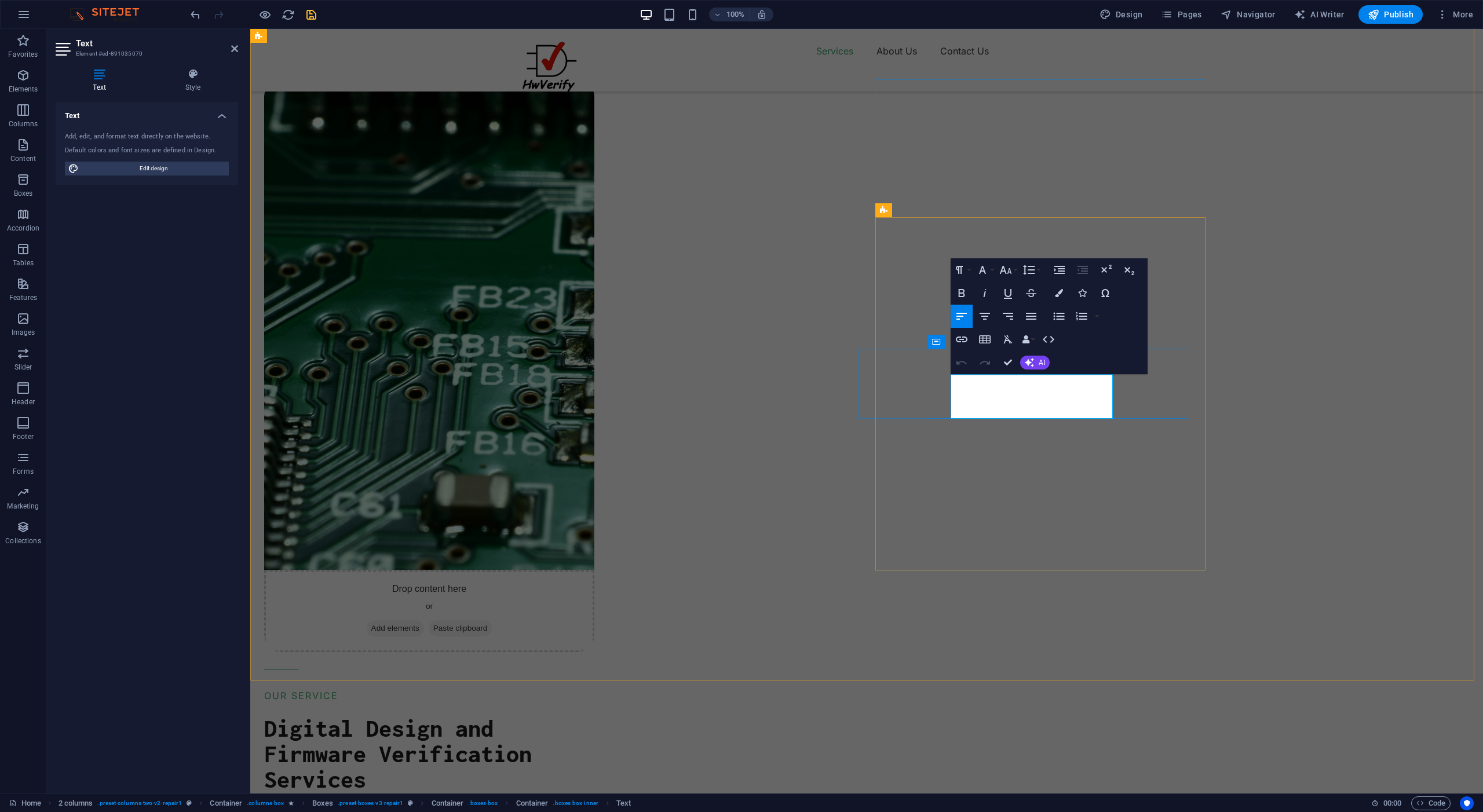
click at [1062, 269] on icon "button" at bounding box center [1059, 270] width 14 height 14
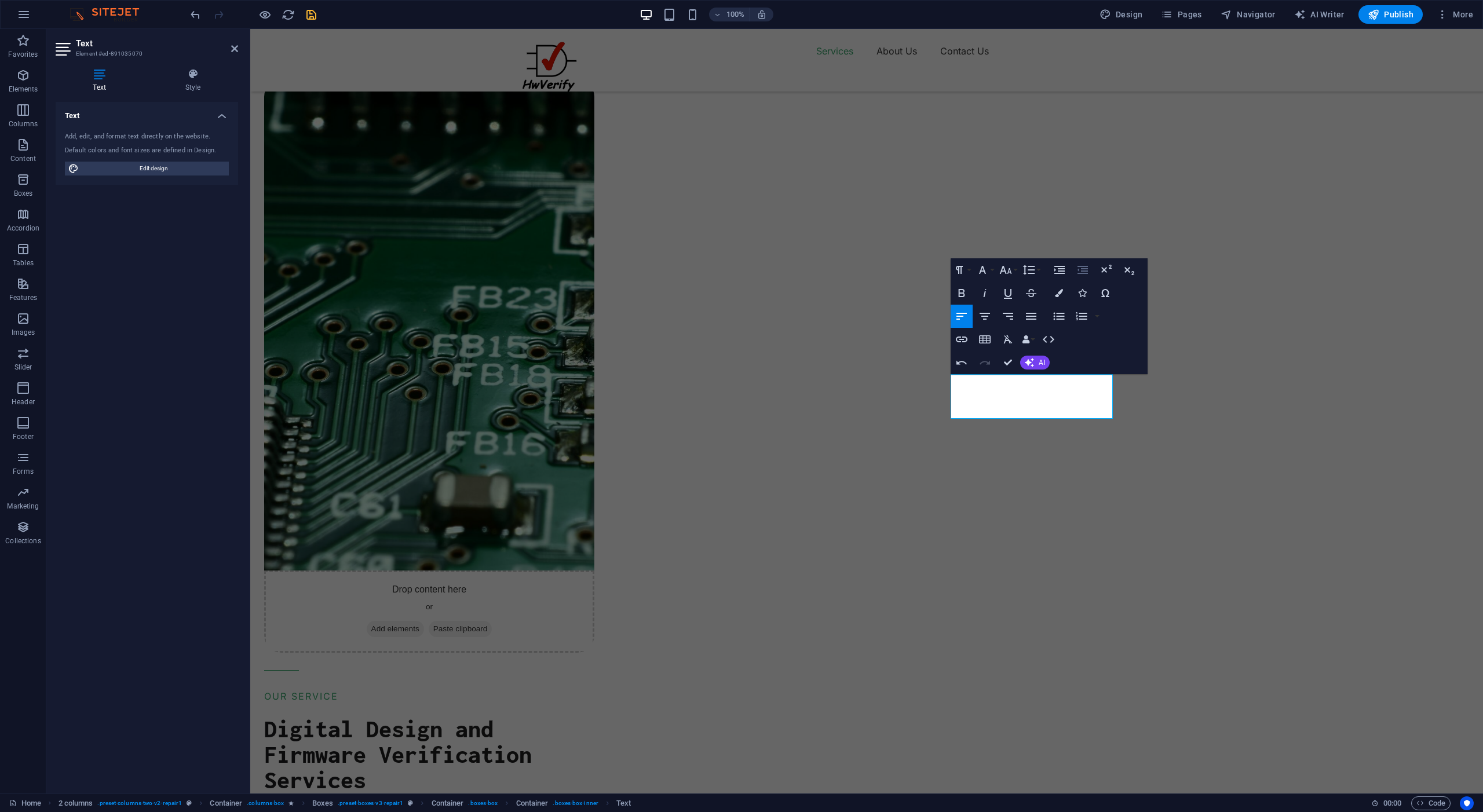
click at [1083, 268] on icon "button" at bounding box center [1082, 270] width 10 height 8
click at [1054, 313] on icon "button" at bounding box center [1059, 316] width 11 height 7
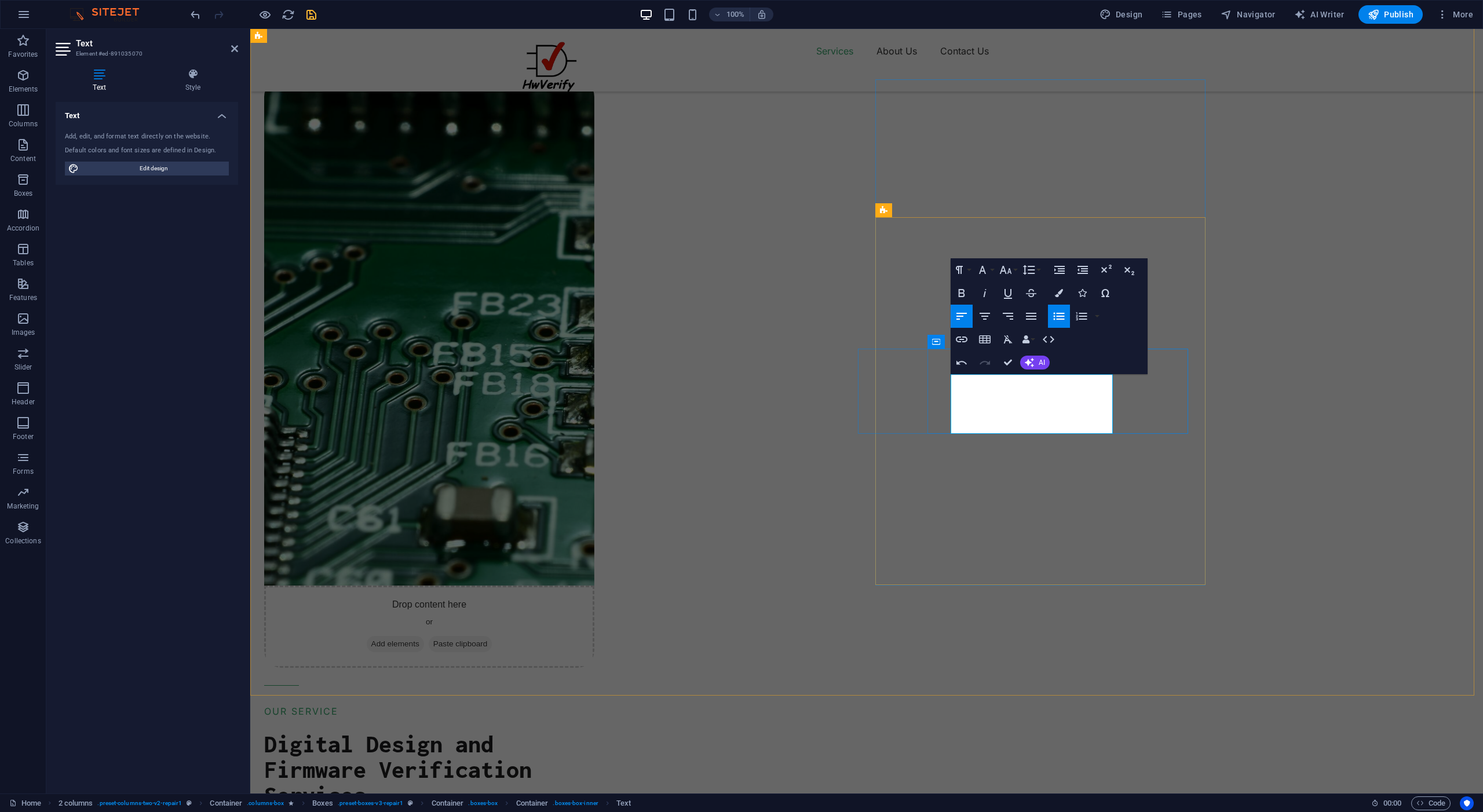
drag, startPoint x: 1007, startPoint y: 397, endPoint x: 1015, endPoint y: 403, distance: 10.0
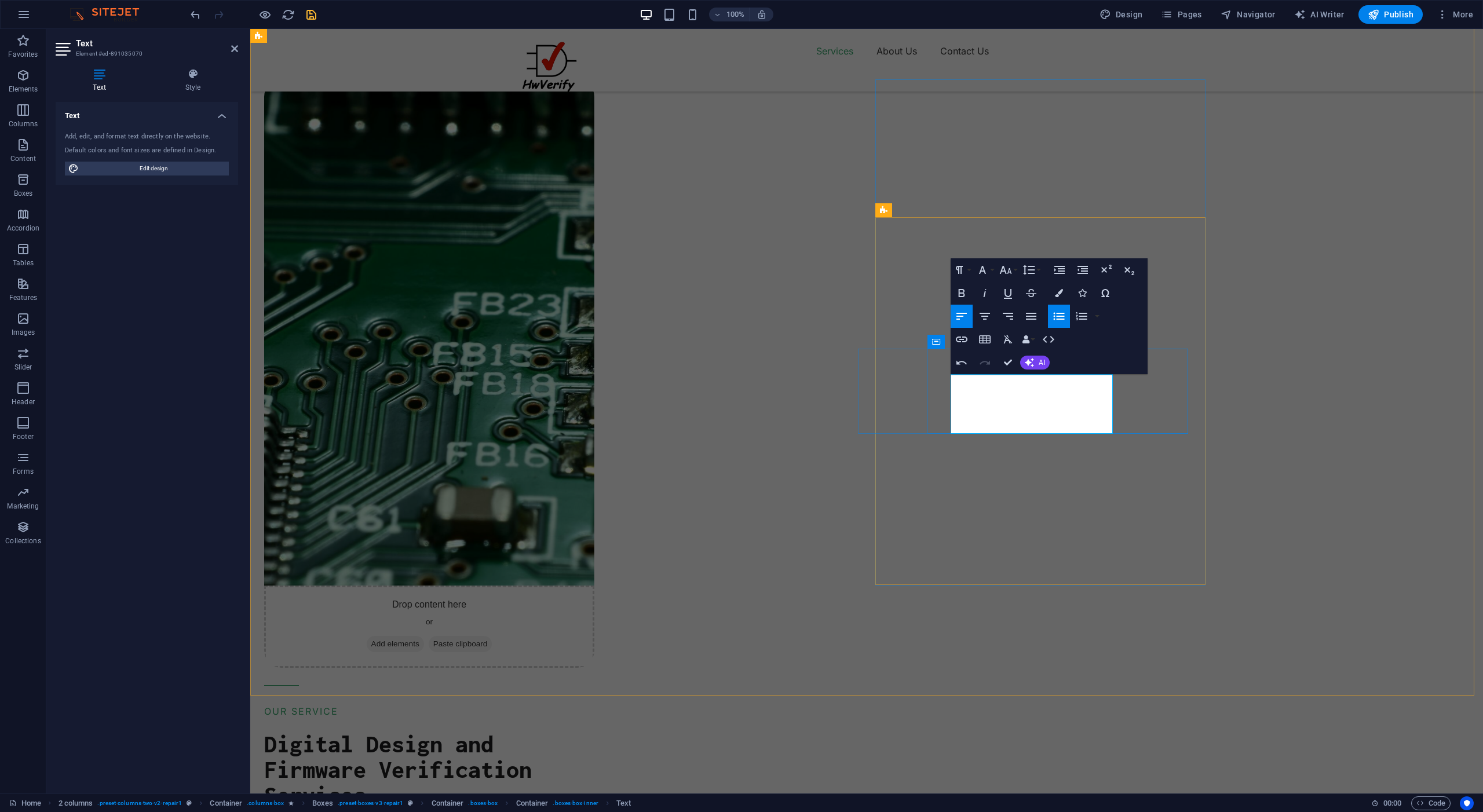
click at [1082, 269] on icon "button" at bounding box center [1083, 270] width 14 height 14
click at [1057, 316] on icon "button" at bounding box center [1059, 316] width 11 height 7
click at [1055, 268] on icon "button" at bounding box center [1059, 270] width 14 height 14
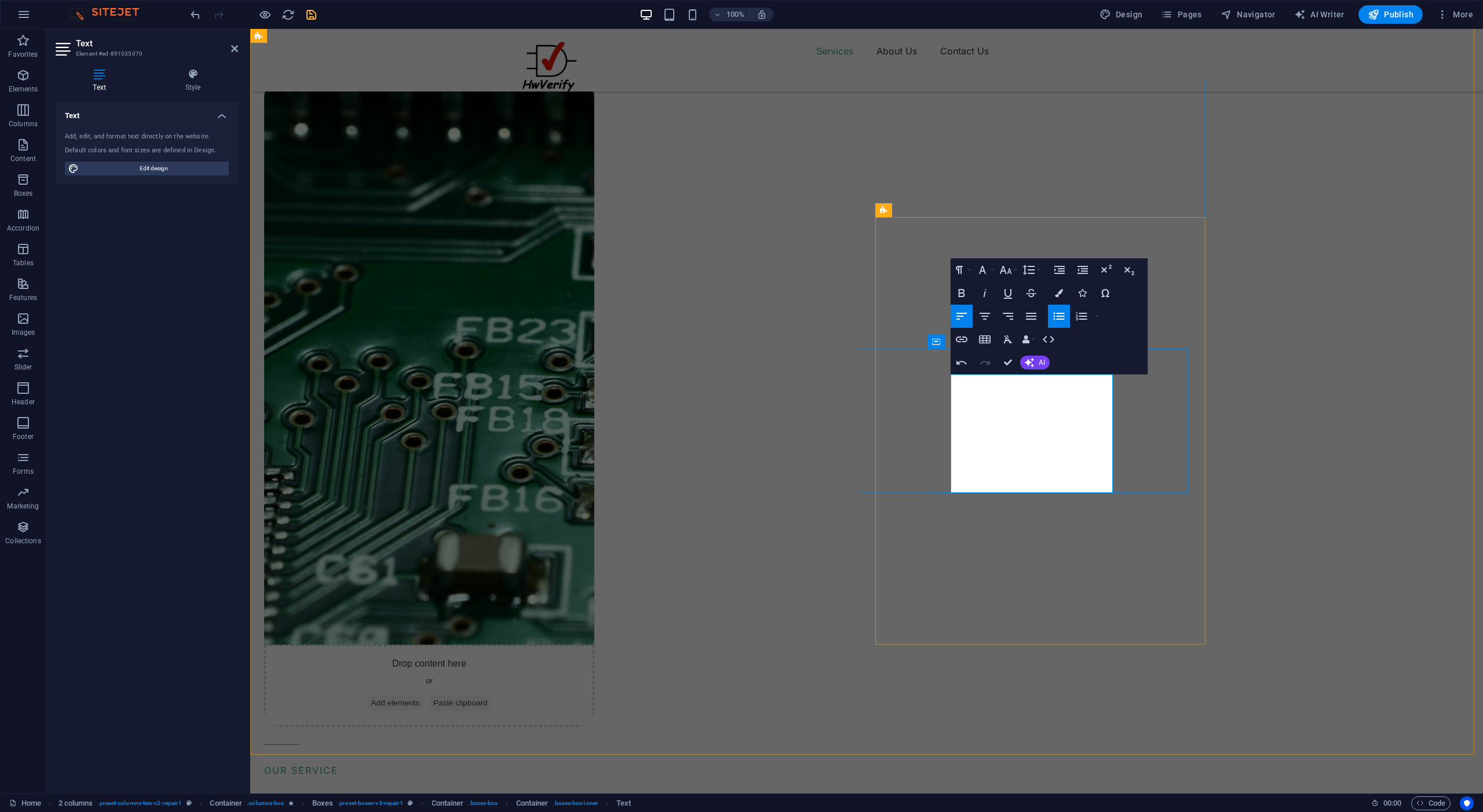
drag, startPoint x: 1043, startPoint y: 488, endPoint x: 952, endPoint y: 472, distance: 92.4
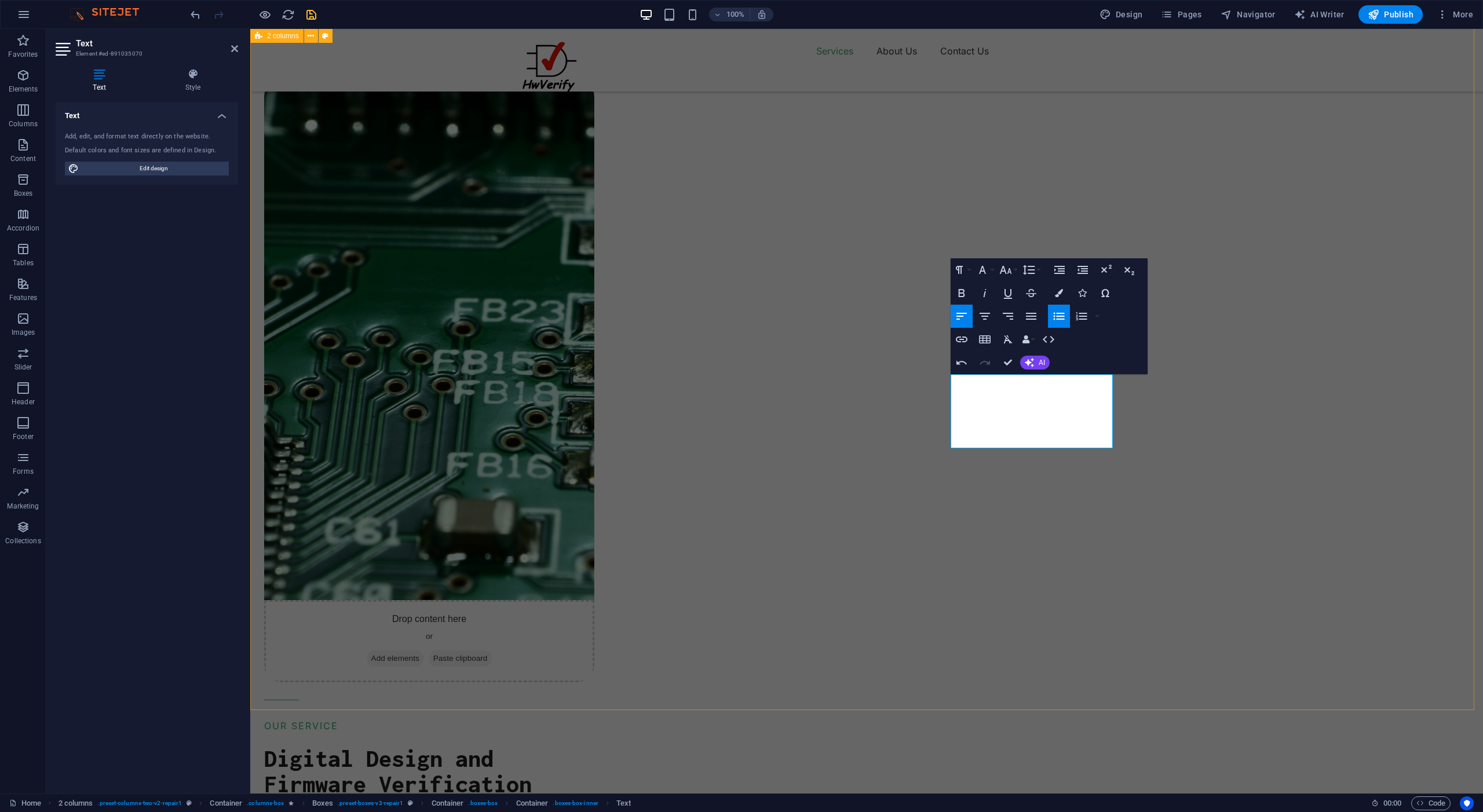
click at [1230, 483] on div "Drop content here or Add elements Paste clipboard OUR SERVICE Digital Design an…" at bounding box center [867, 718] width 1233 height 1580
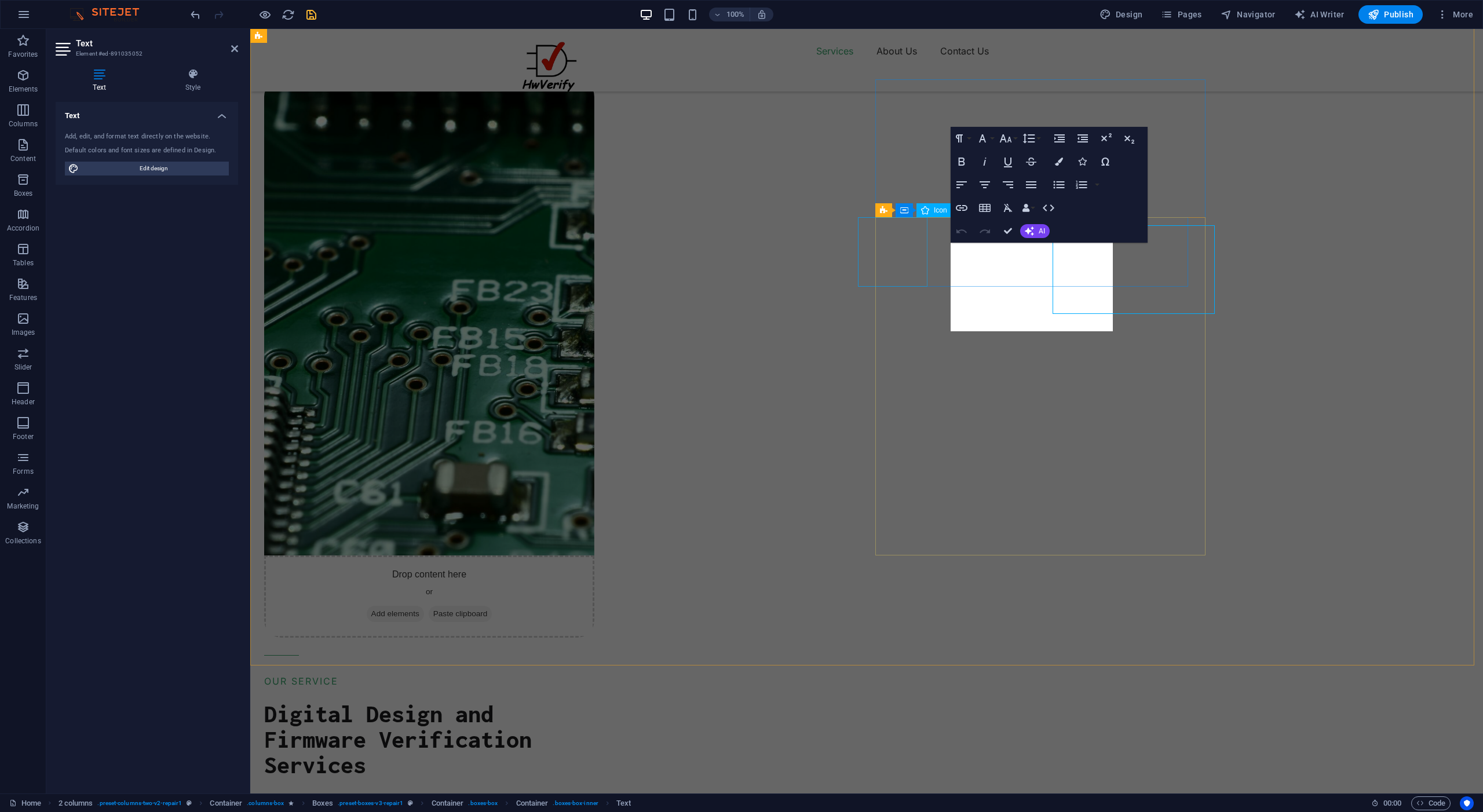
scroll to position [0, 18]
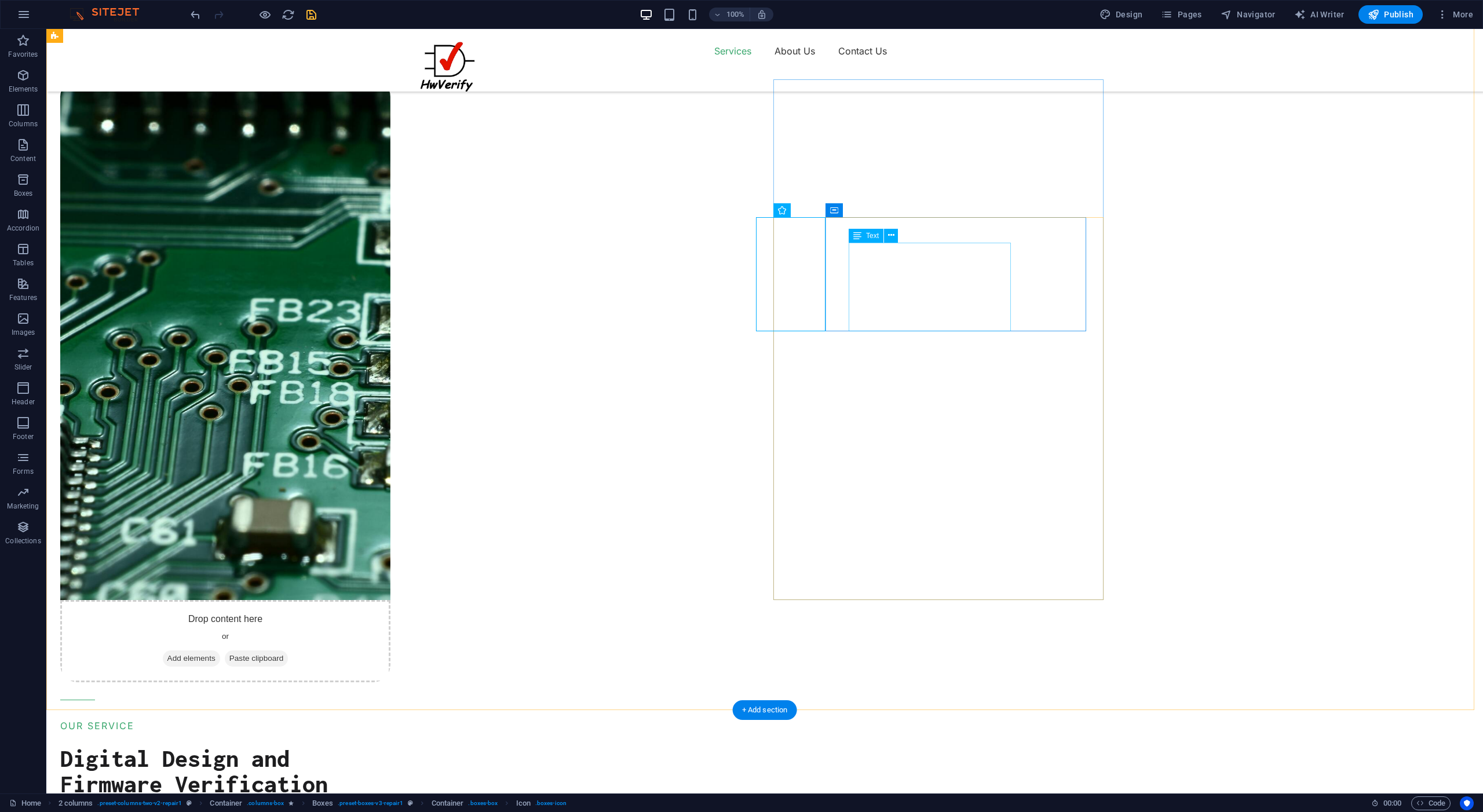
drag, startPoint x: 863, startPoint y: 250, endPoint x: 654, endPoint y: 249, distance: 209.0
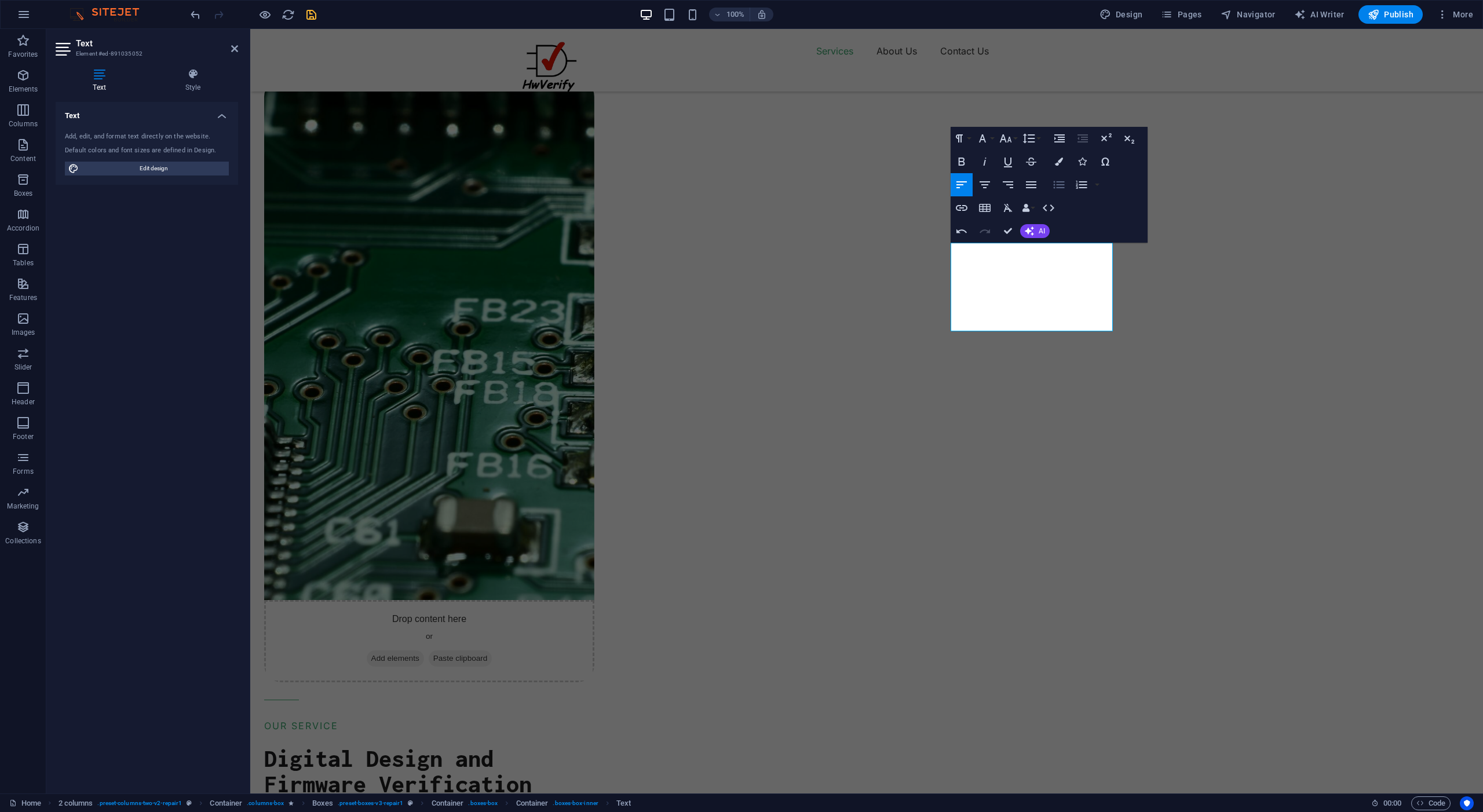
click at [1056, 188] on icon "button" at bounding box center [1059, 184] width 14 height 14
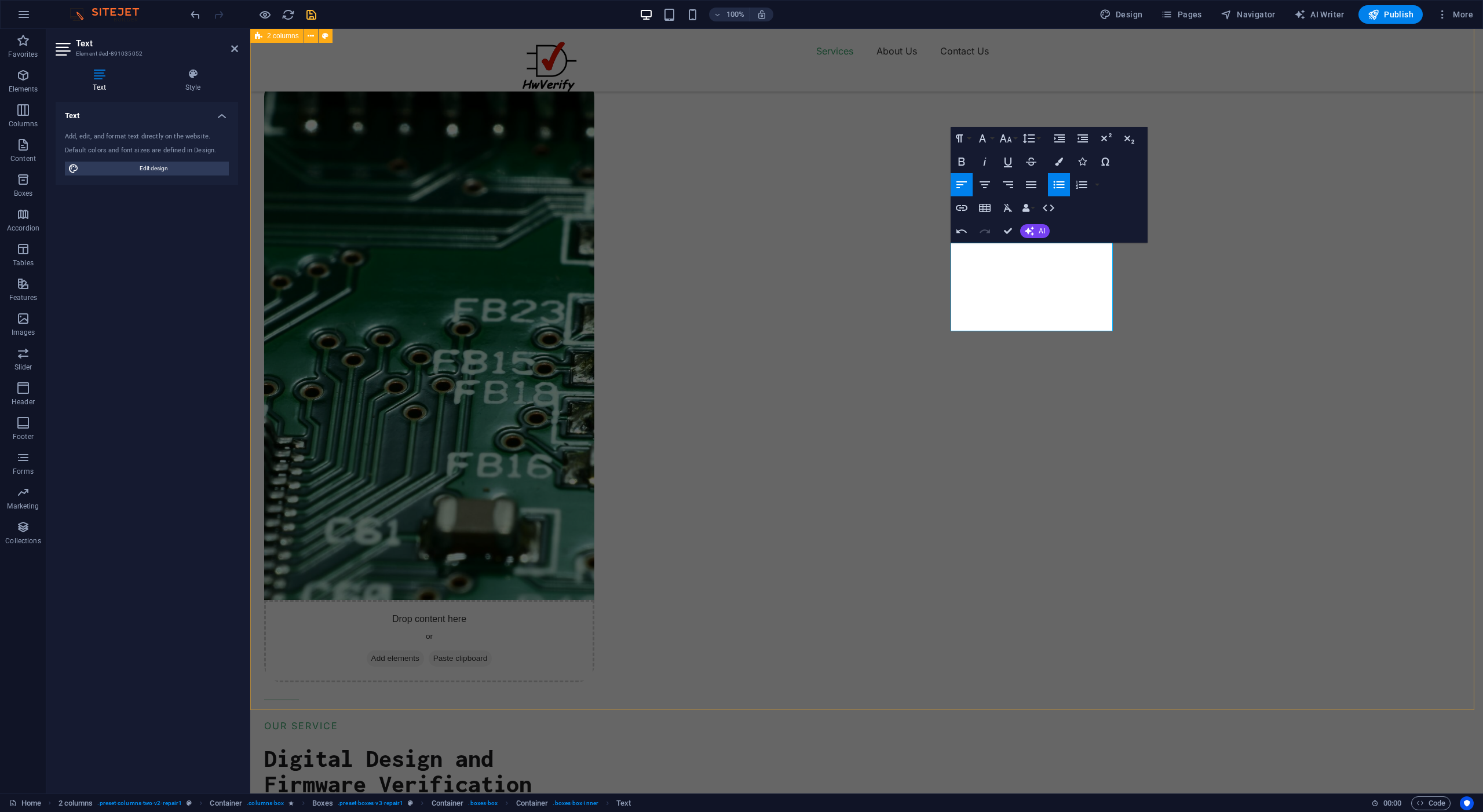
click at [1341, 351] on div "Drop content here or Add elements Paste clipboard OUR SERVICE Digital Design an…" at bounding box center [867, 718] width 1233 height 1580
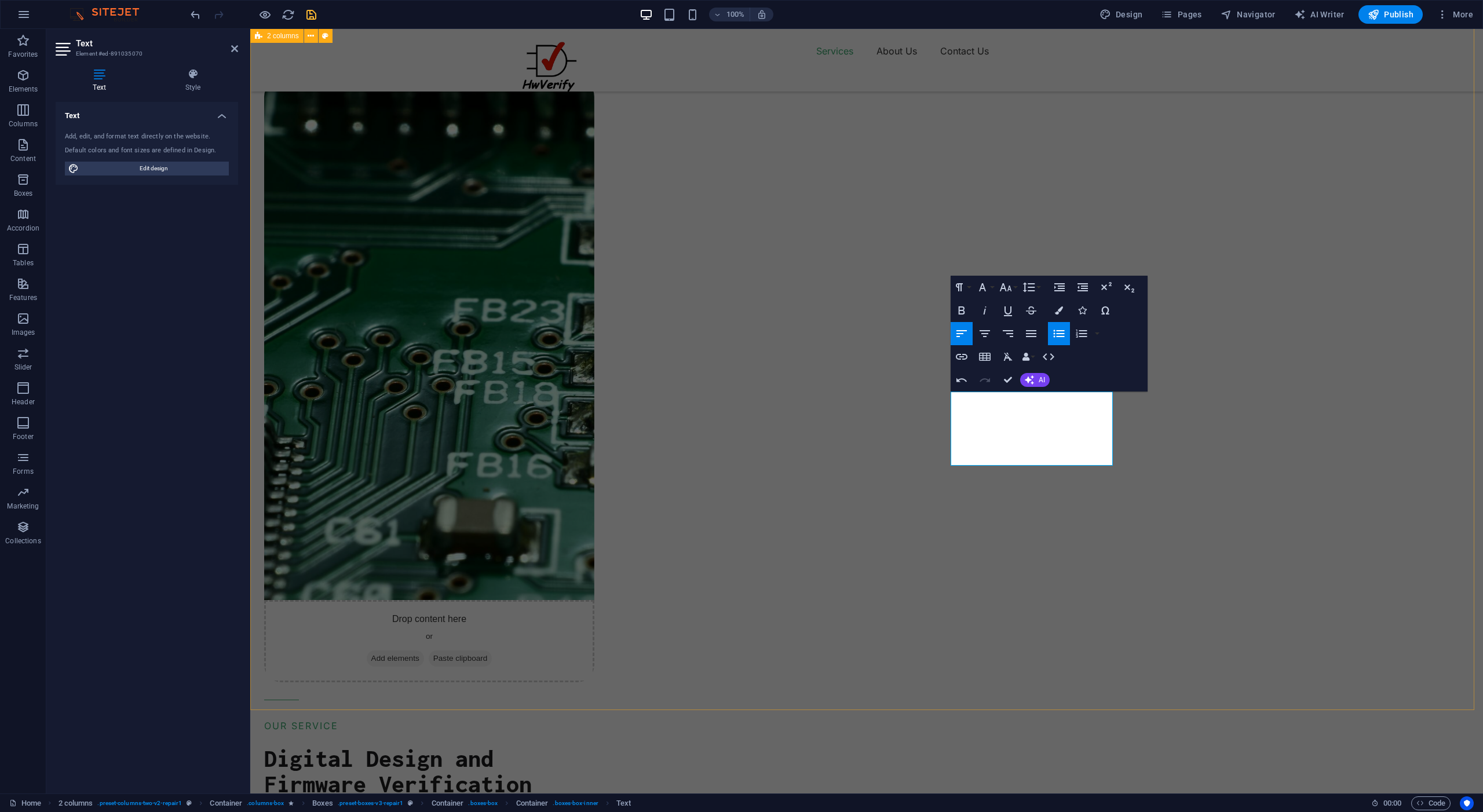
click at [1277, 445] on div "Drop content here or Add elements Paste clipboard OUR SERVICE Digital Design an…" at bounding box center [867, 718] width 1233 height 1580
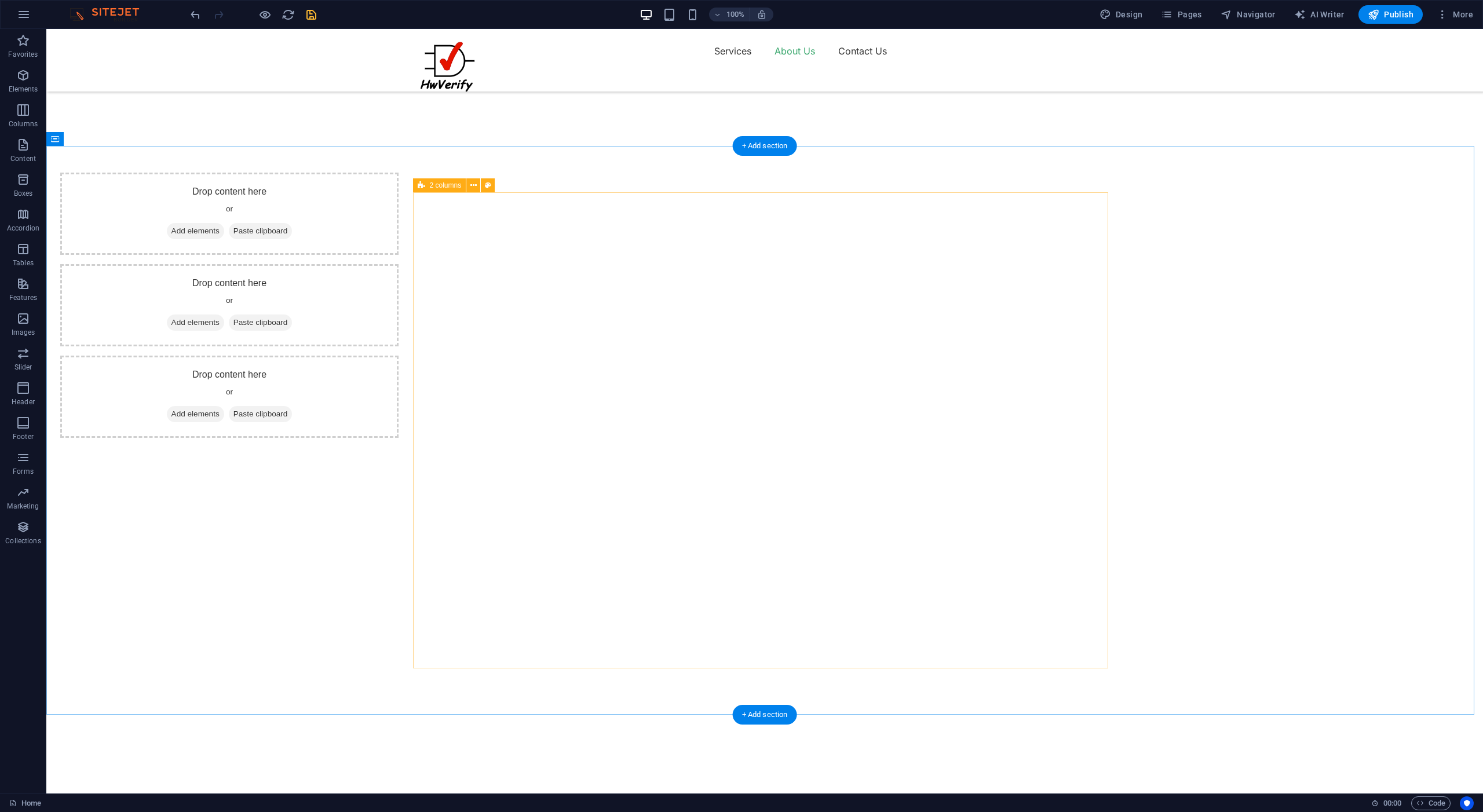
scroll to position [1838, 0]
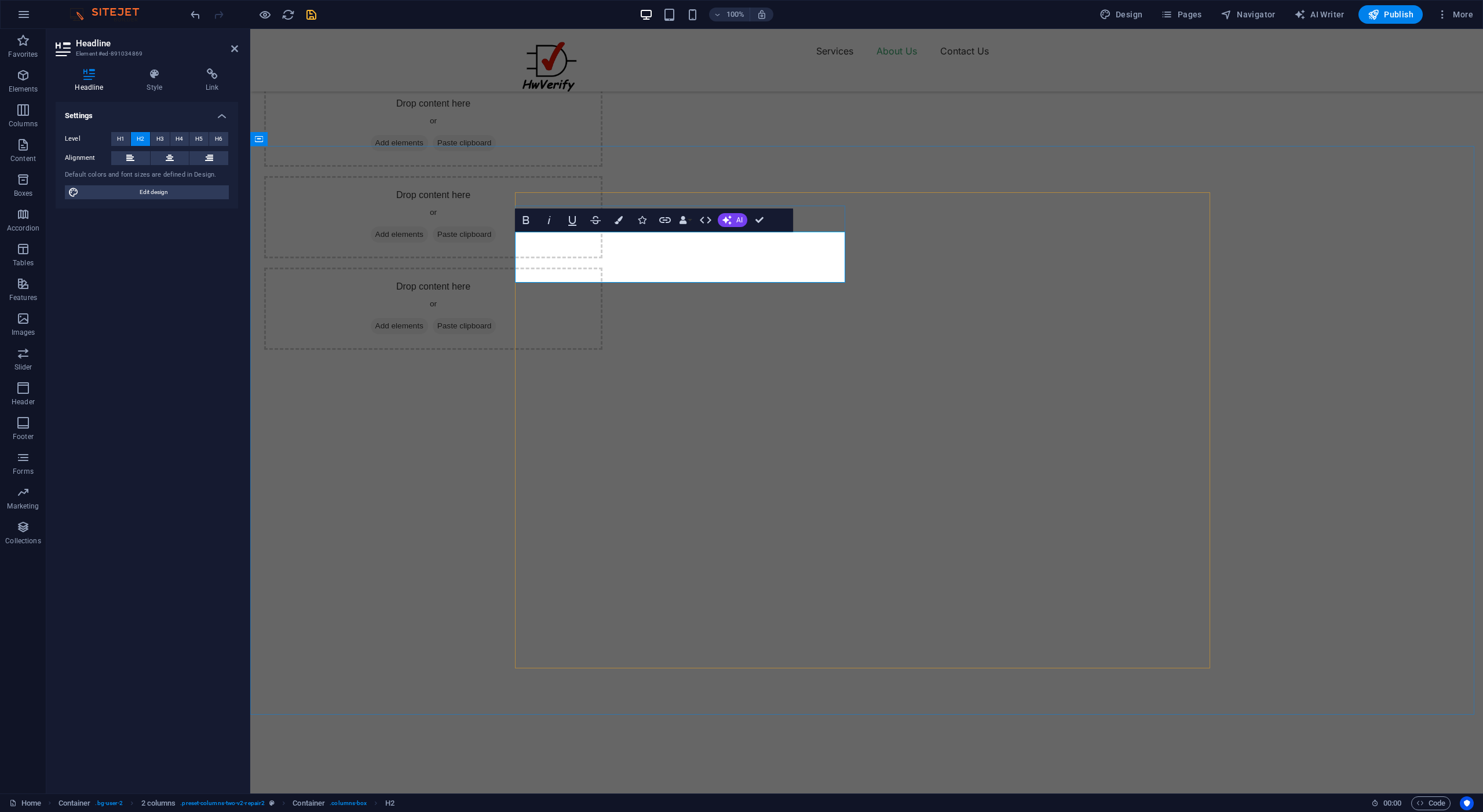
drag, startPoint x: 715, startPoint y: 273, endPoint x: 708, endPoint y: 253, distance: 21.2
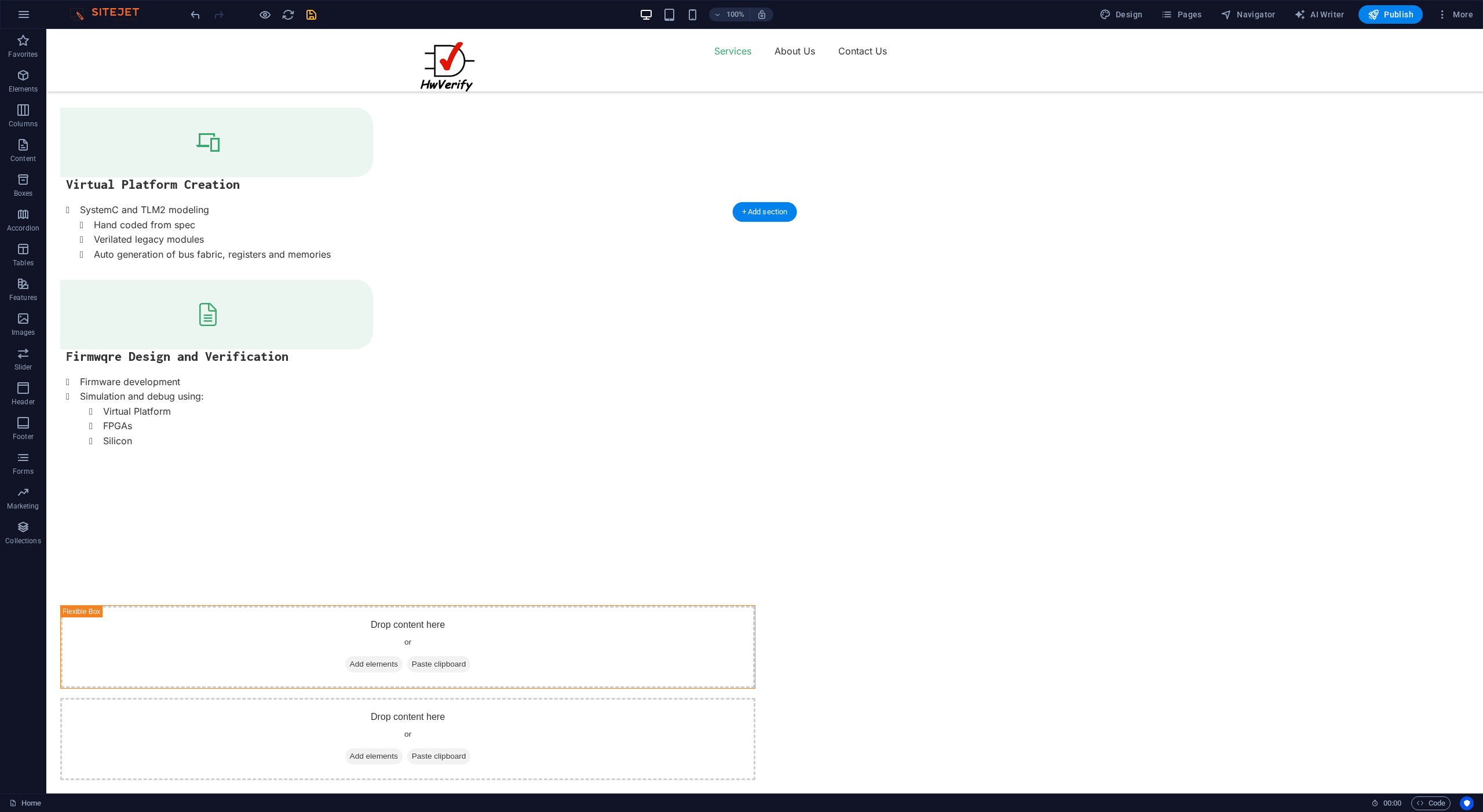
scroll to position [1066, 0]
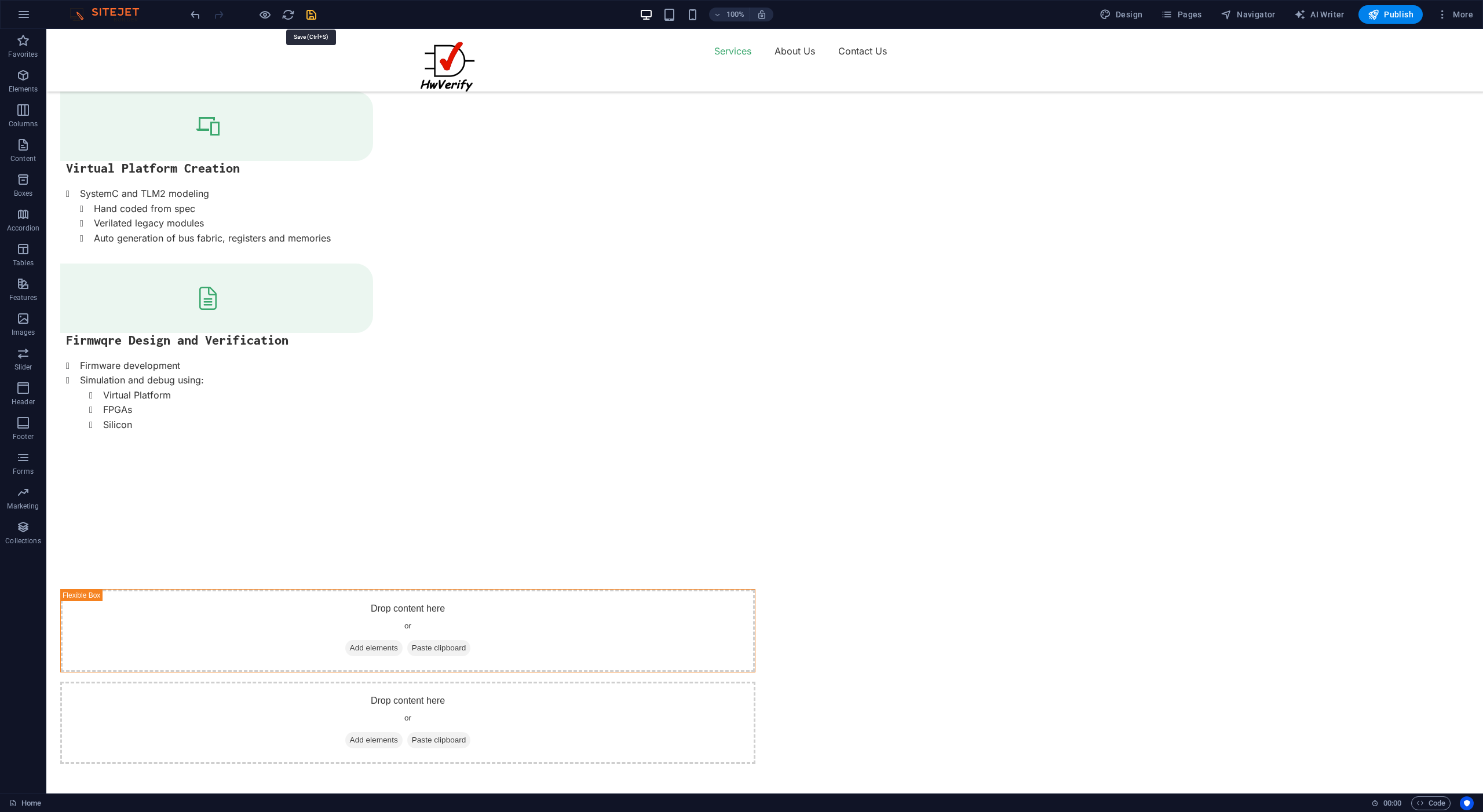
click at [313, 15] on icon "save" at bounding box center [312, 15] width 13 height 13
